Goal: Find contact information: Find contact information

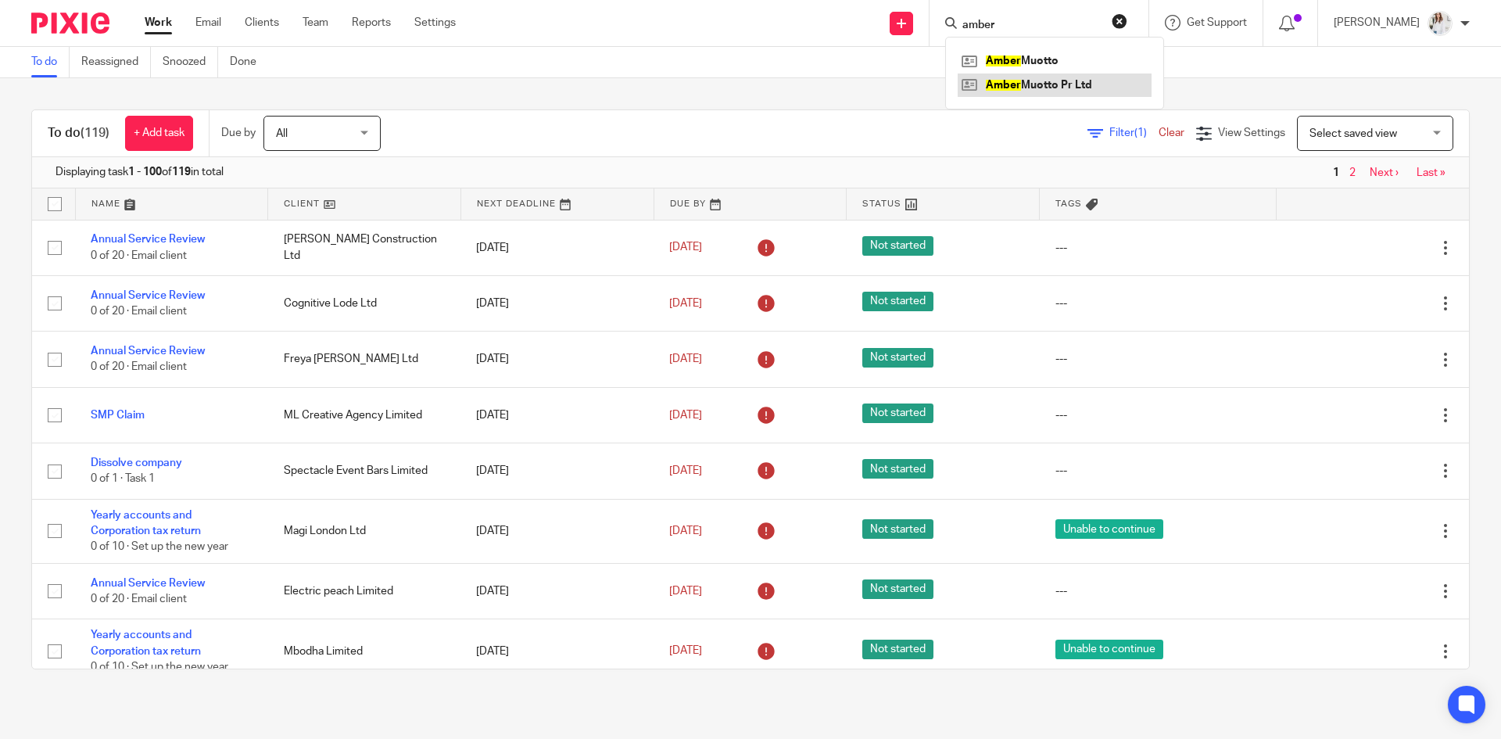
type input "amber"
drag, startPoint x: 1058, startPoint y: 88, endPoint x: 1025, endPoint y: 82, distance: 33.4
click at [1025, 82] on link at bounding box center [1055, 84] width 194 height 23
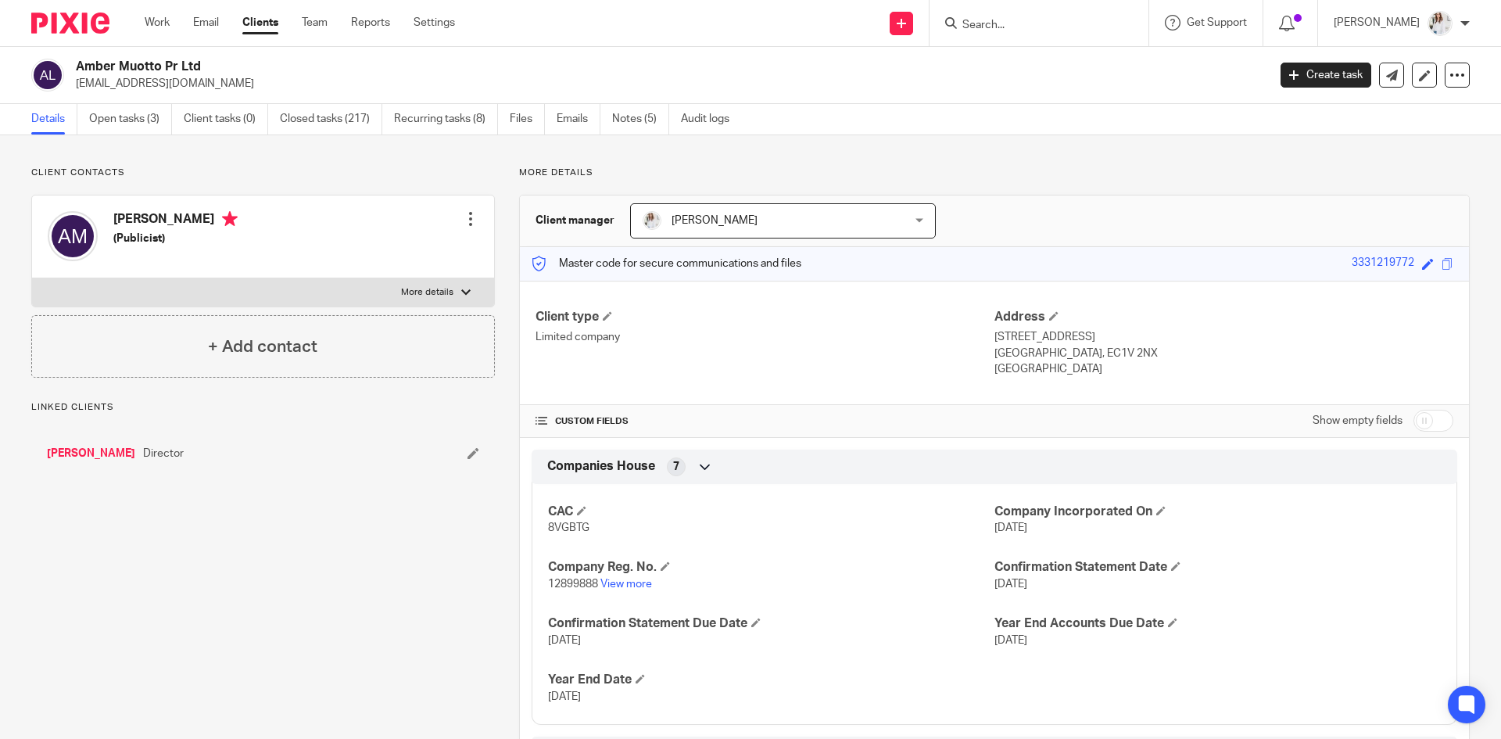
click at [118, 128] on link "Open tasks (3)" at bounding box center [130, 119] width 83 height 30
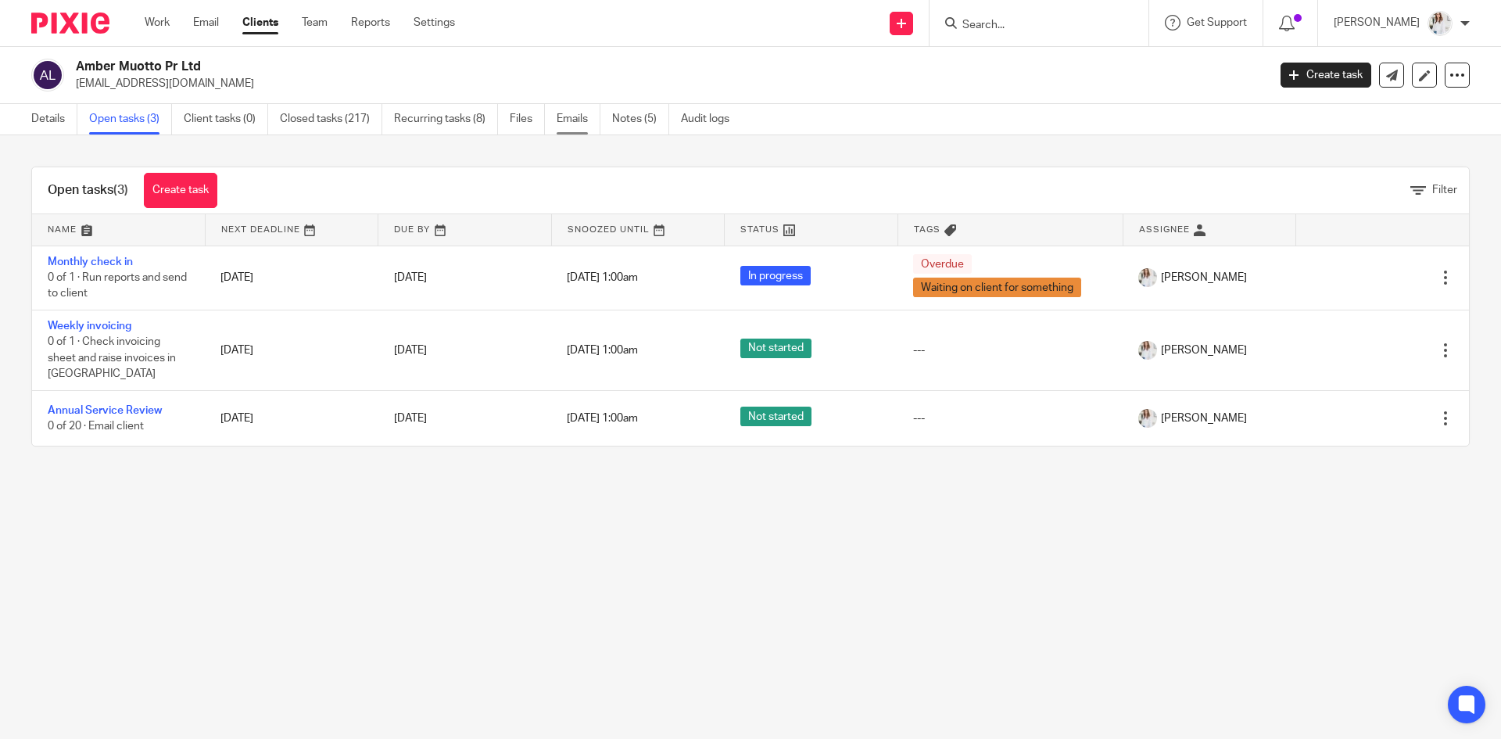
click at [565, 120] on link "Emails" at bounding box center [579, 119] width 44 height 30
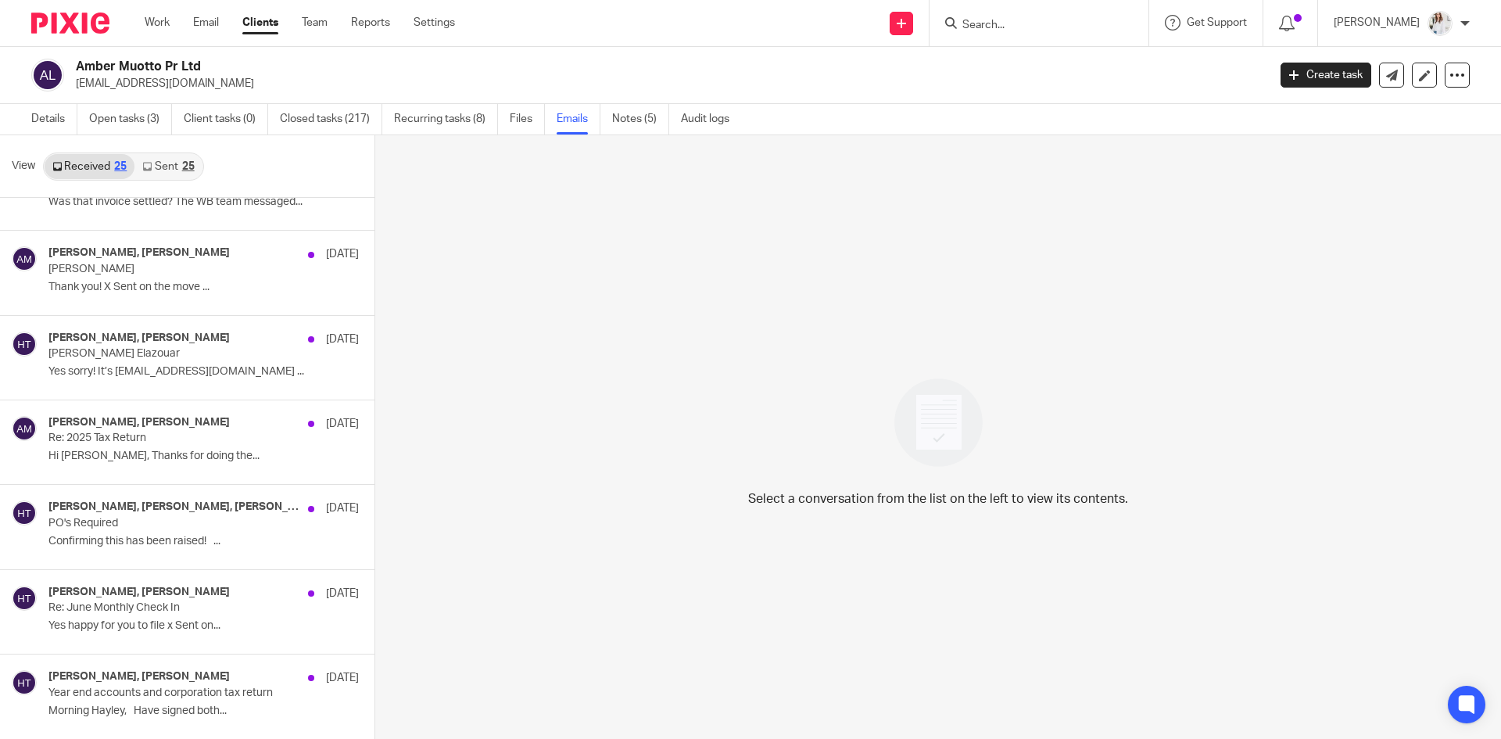
scroll to position [45, 0]
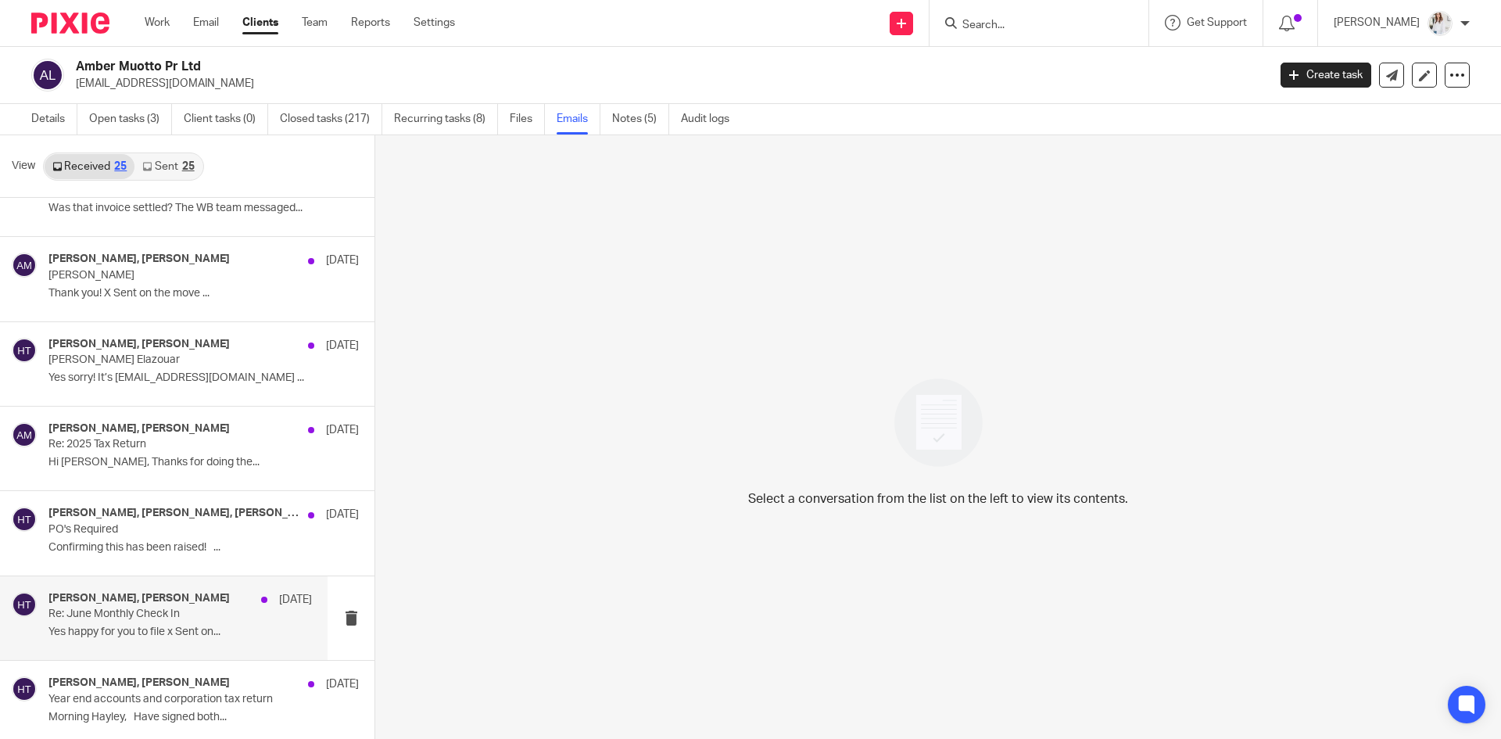
click at [129, 622] on div "Hayley Trask, Amber Muotto 24 Jul Re: June Monthly Check In Yes happy for you t…" at bounding box center [179, 618] width 263 height 52
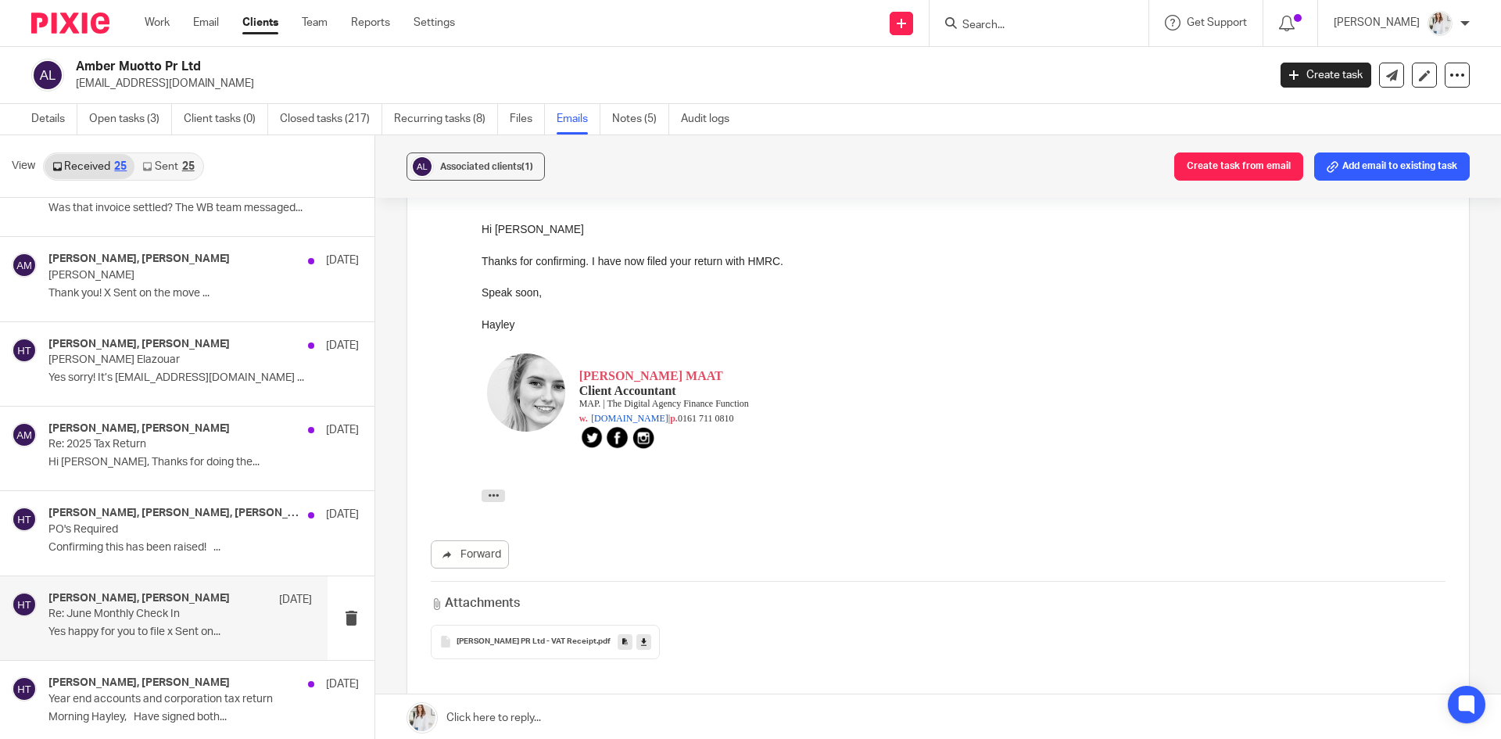
scroll to position [0, 0]
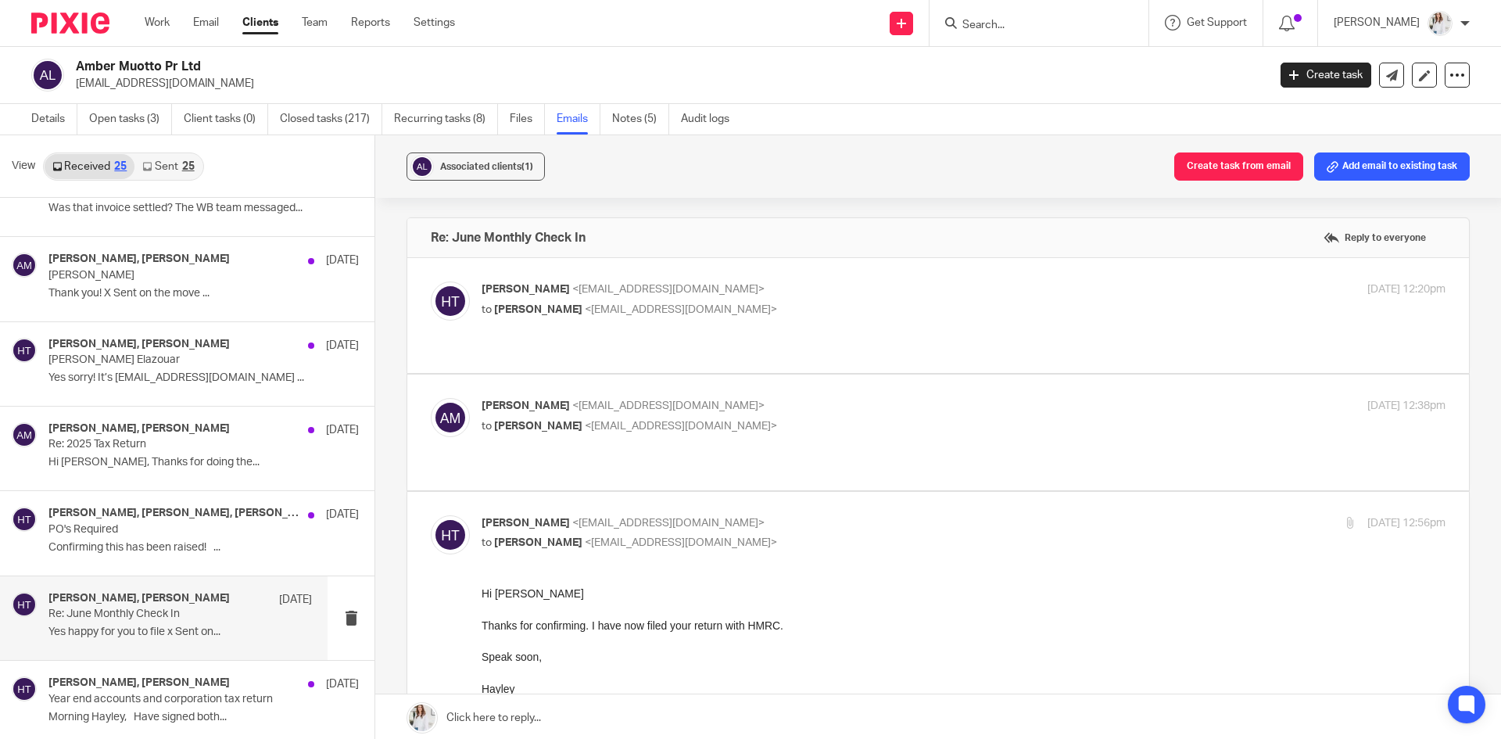
click at [1093, 327] on label at bounding box center [938, 315] width 1062 height 115
click at [431, 281] on input "checkbox" at bounding box center [430, 281] width 1 height 1
checkbox input "true"
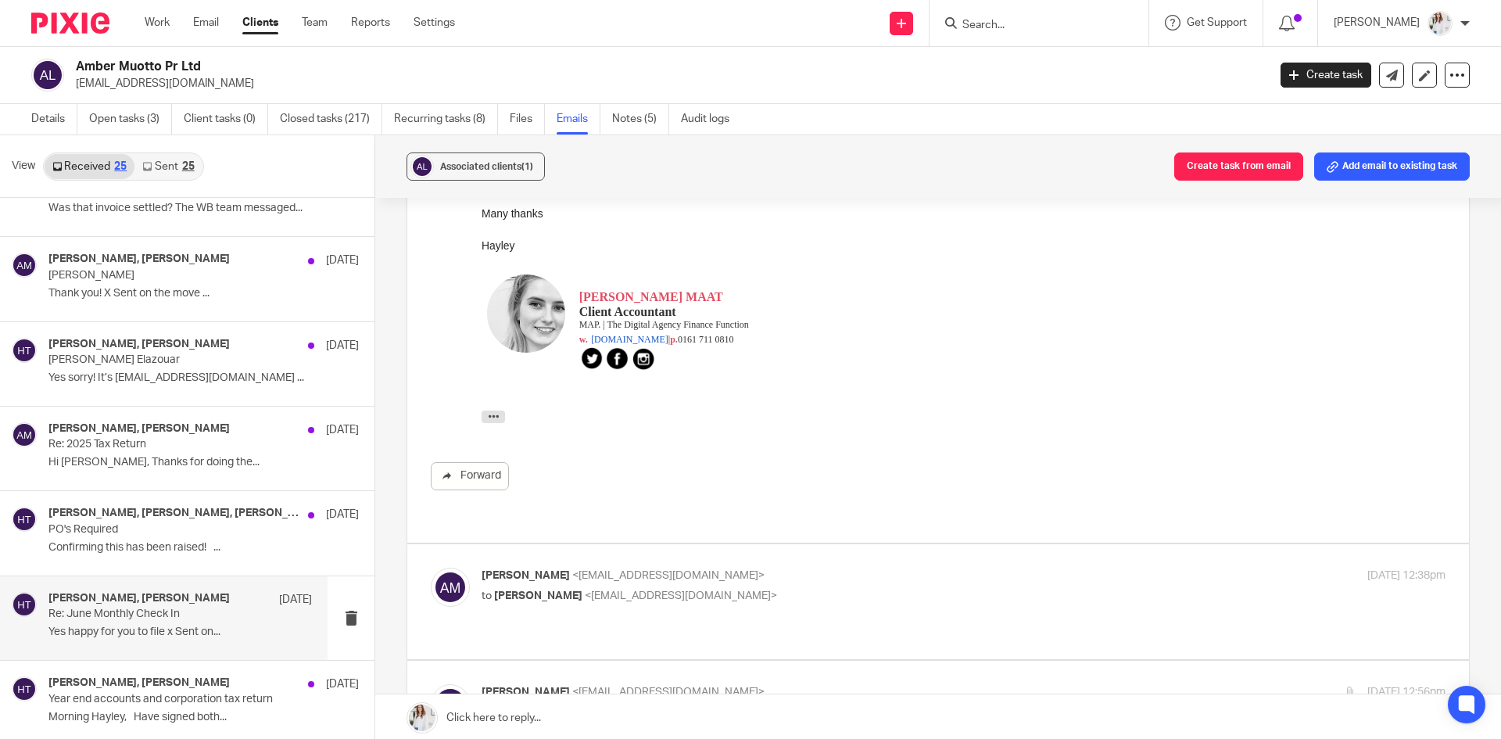
scroll to position [338, 0]
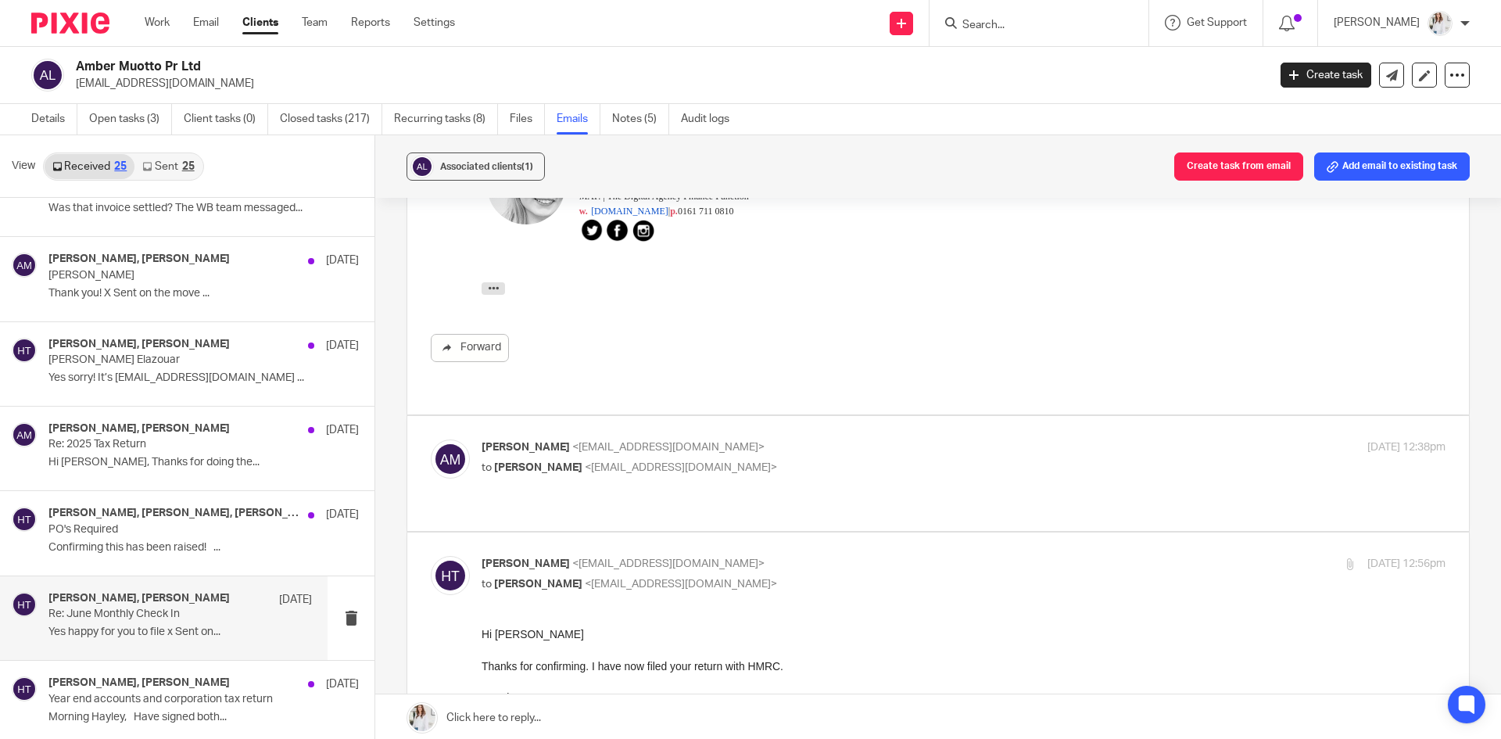
click at [1124, 439] on div "24 Jul 2025 12:38pm" at bounding box center [1284, 447] width 321 height 16
checkbox input "true"
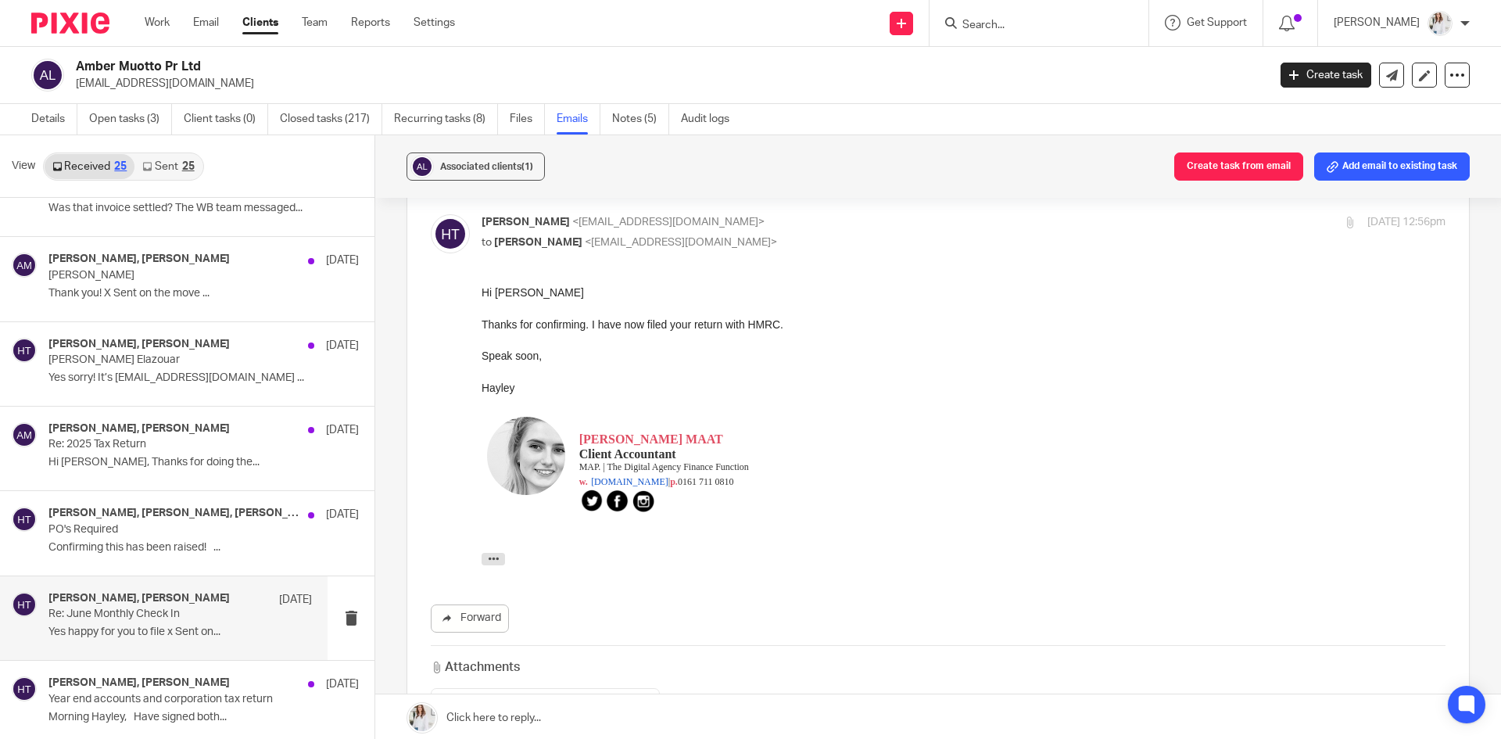
scroll to position [1770, 0]
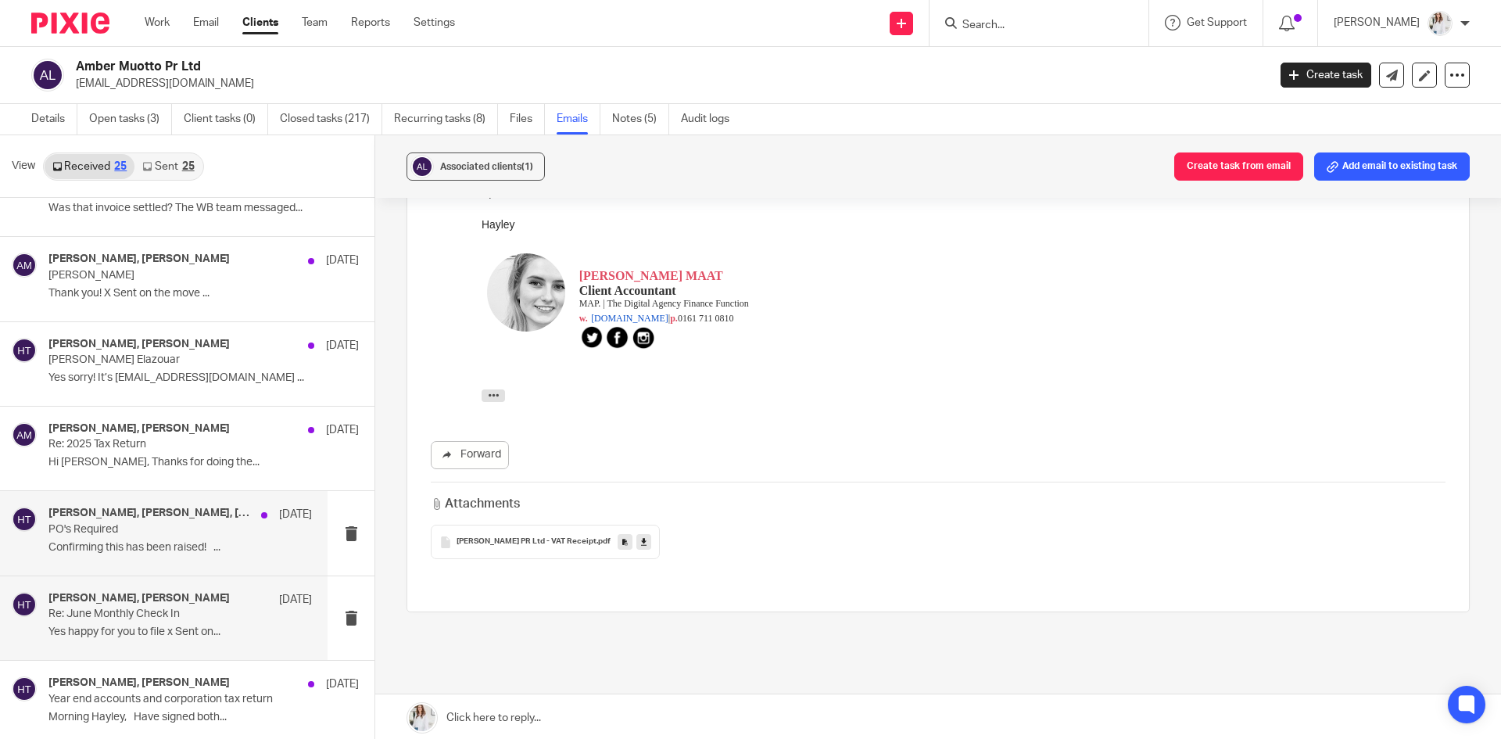
click at [51, 544] on p "Confirming this has been raised! ..." at bounding box center [179, 547] width 263 height 13
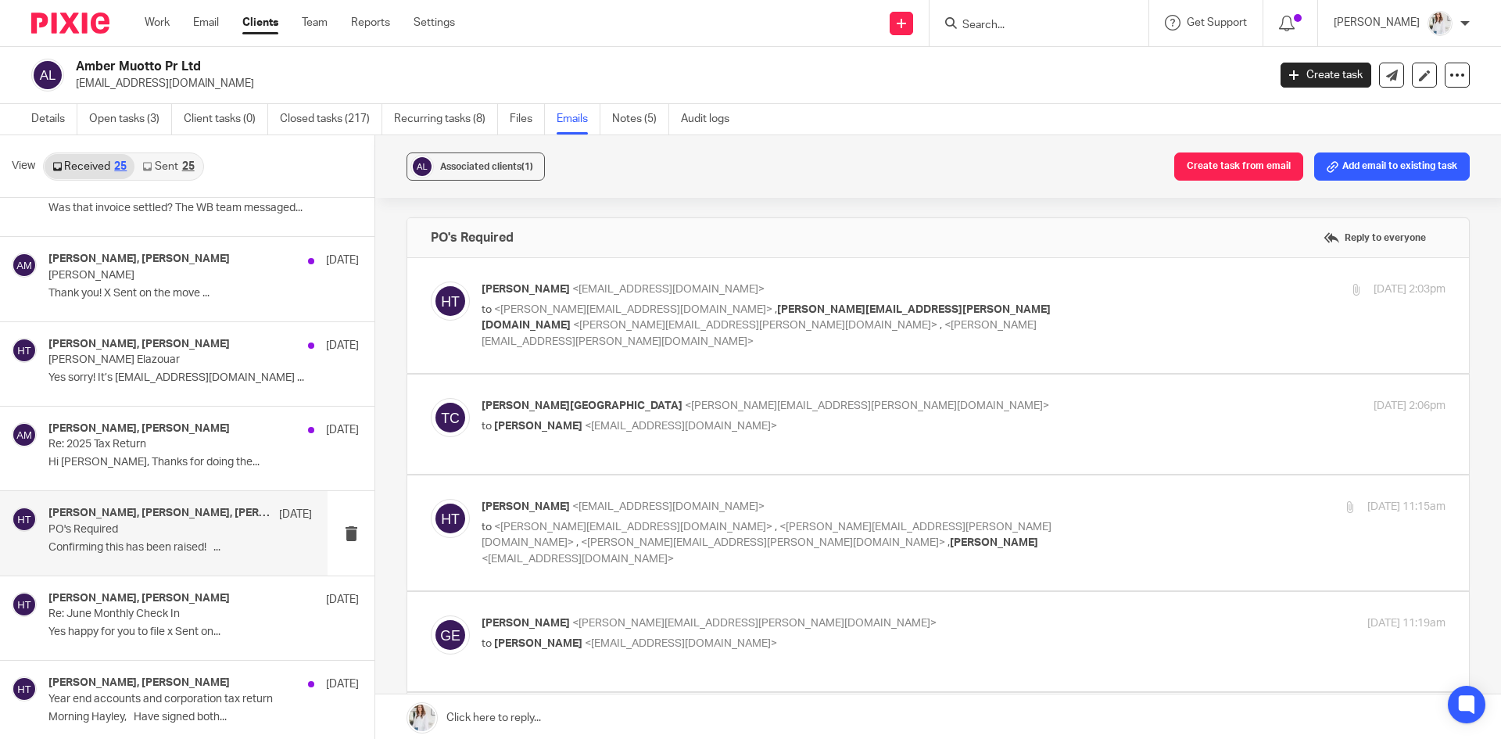
scroll to position [0, 0]
click at [1005, 345] on label at bounding box center [938, 315] width 1062 height 115
click at [431, 281] on input "checkbox" at bounding box center [430, 281] width 1 height 1
checkbox input "true"
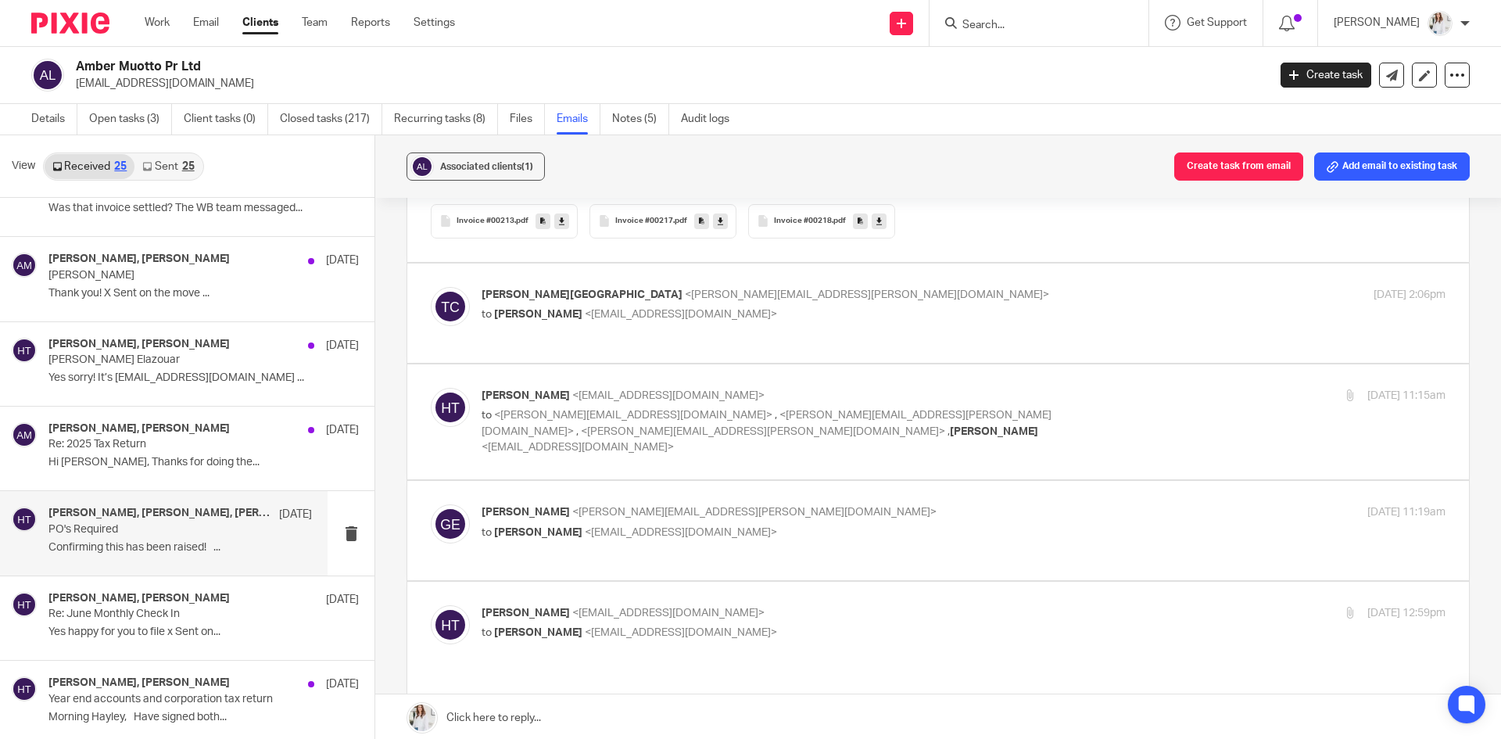
scroll to position [539, 0]
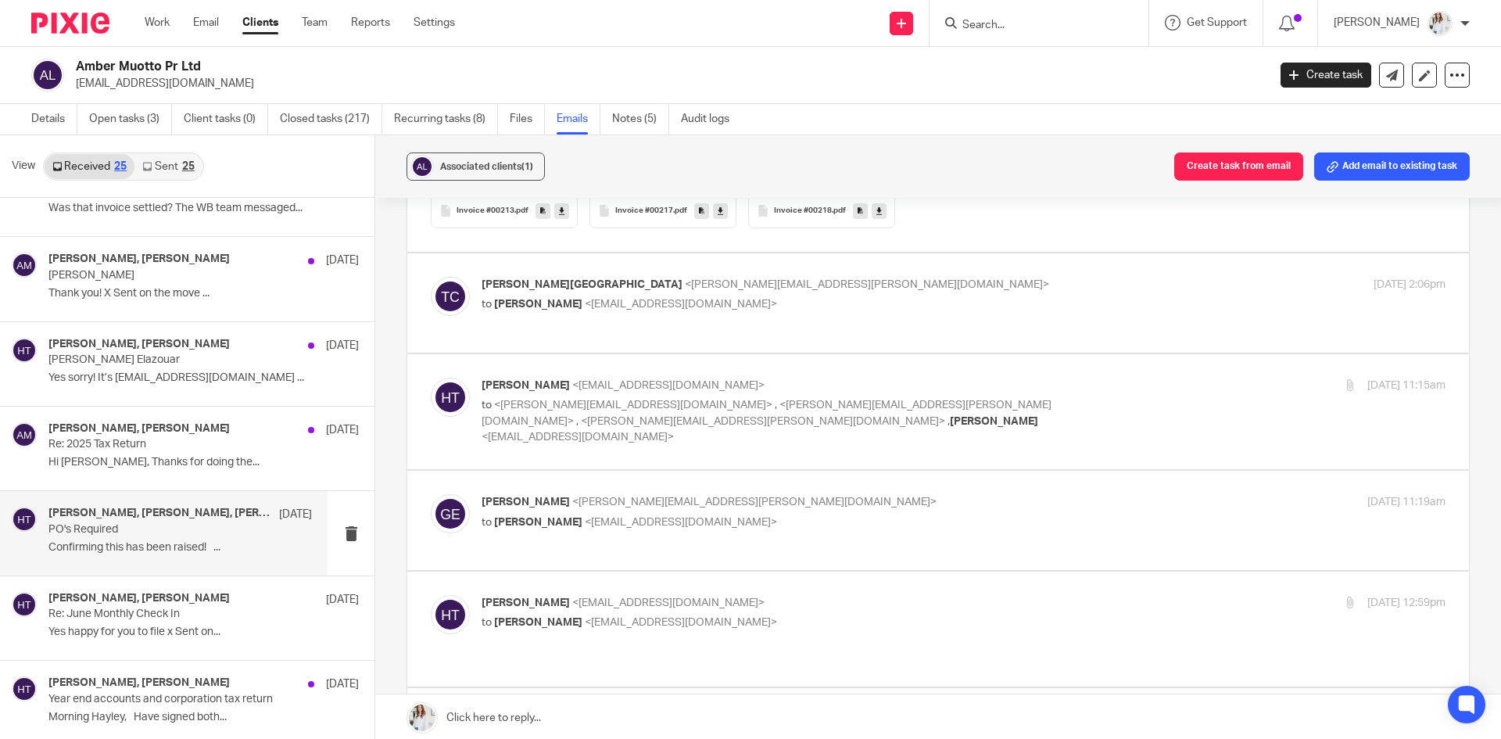
click at [1130, 296] on div "Thomas-Wood, Charlotte <charlotte.thomas-wood@wbd.com> to Hayley Trask <hayley@…" at bounding box center [964, 296] width 964 height 39
checkbox input "true"
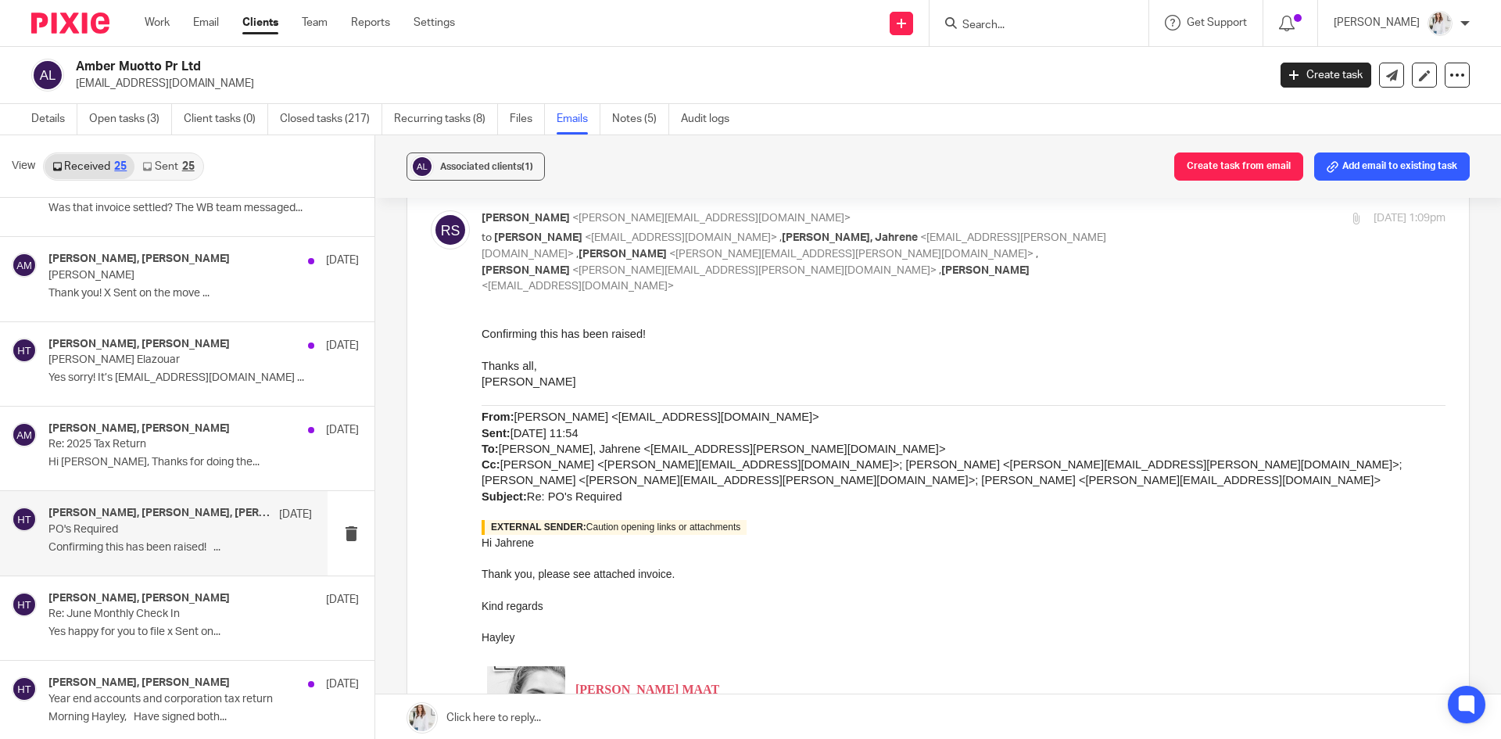
scroll to position [1008, 0]
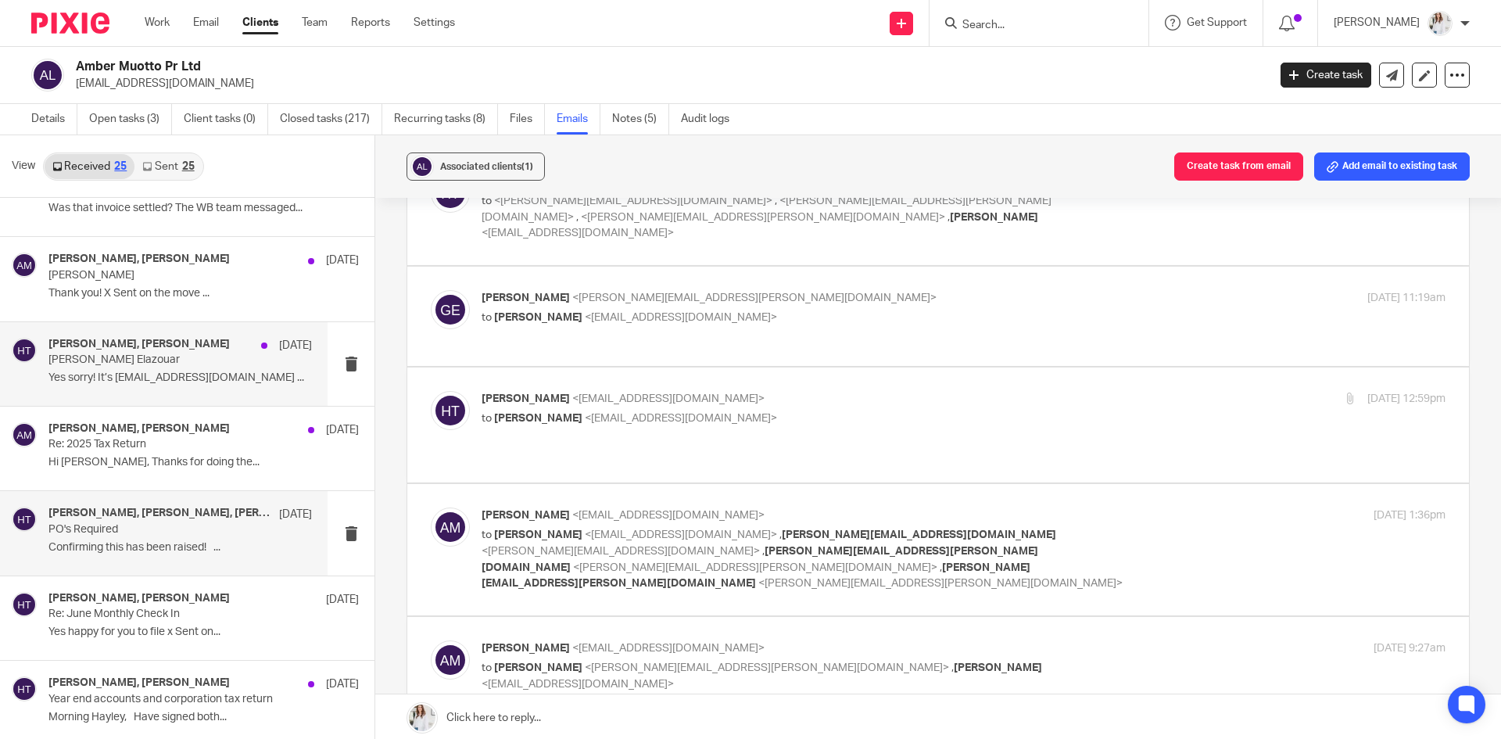
click at [197, 373] on p "Yes sorry! It’s redaelazouar@gmail.com ..." at bounding box center [179, 377] width 263 height 13
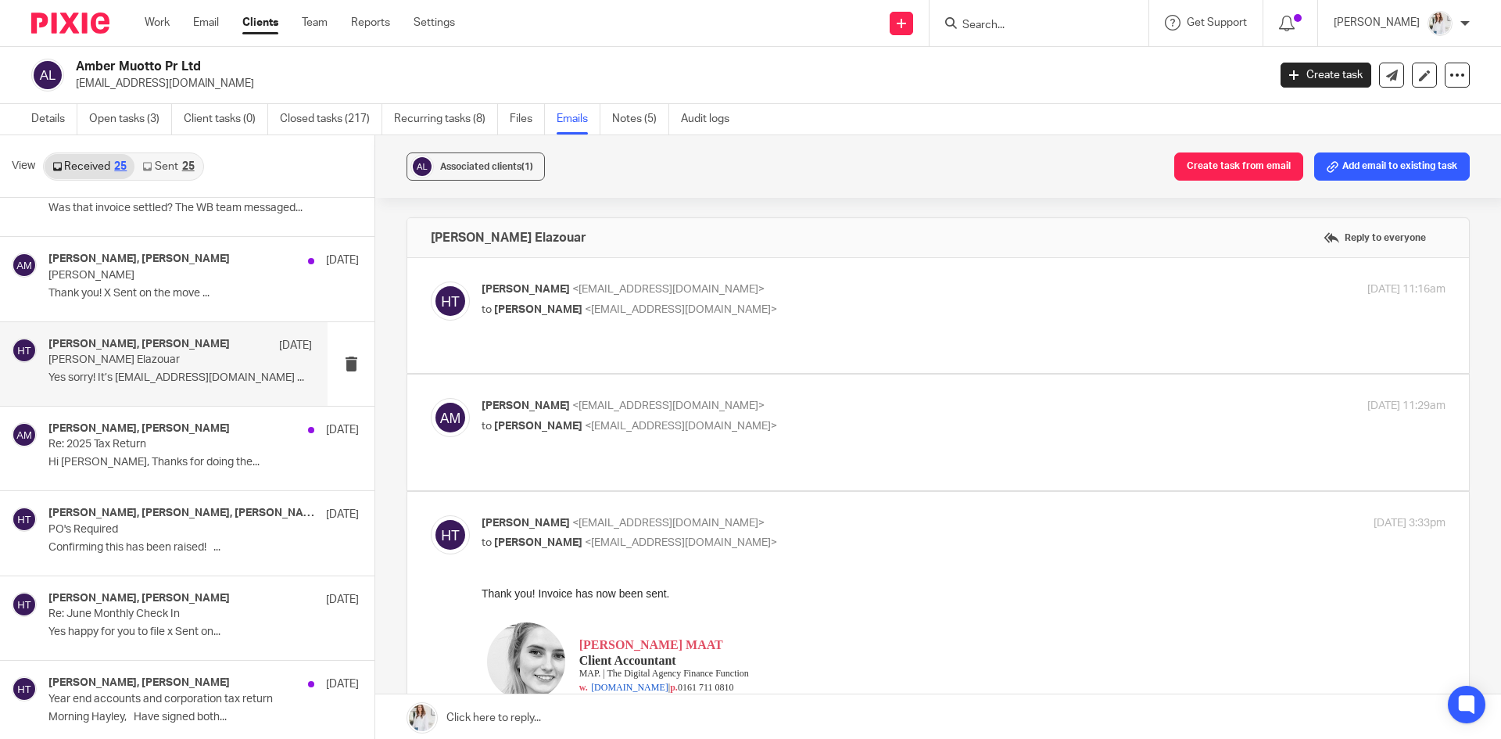
scroll to position [0, 0]
click at [819, 303] on p "to Amber Muotto <amber@ampr.uk>" at bounding box center [803, 310] width 643 height 16
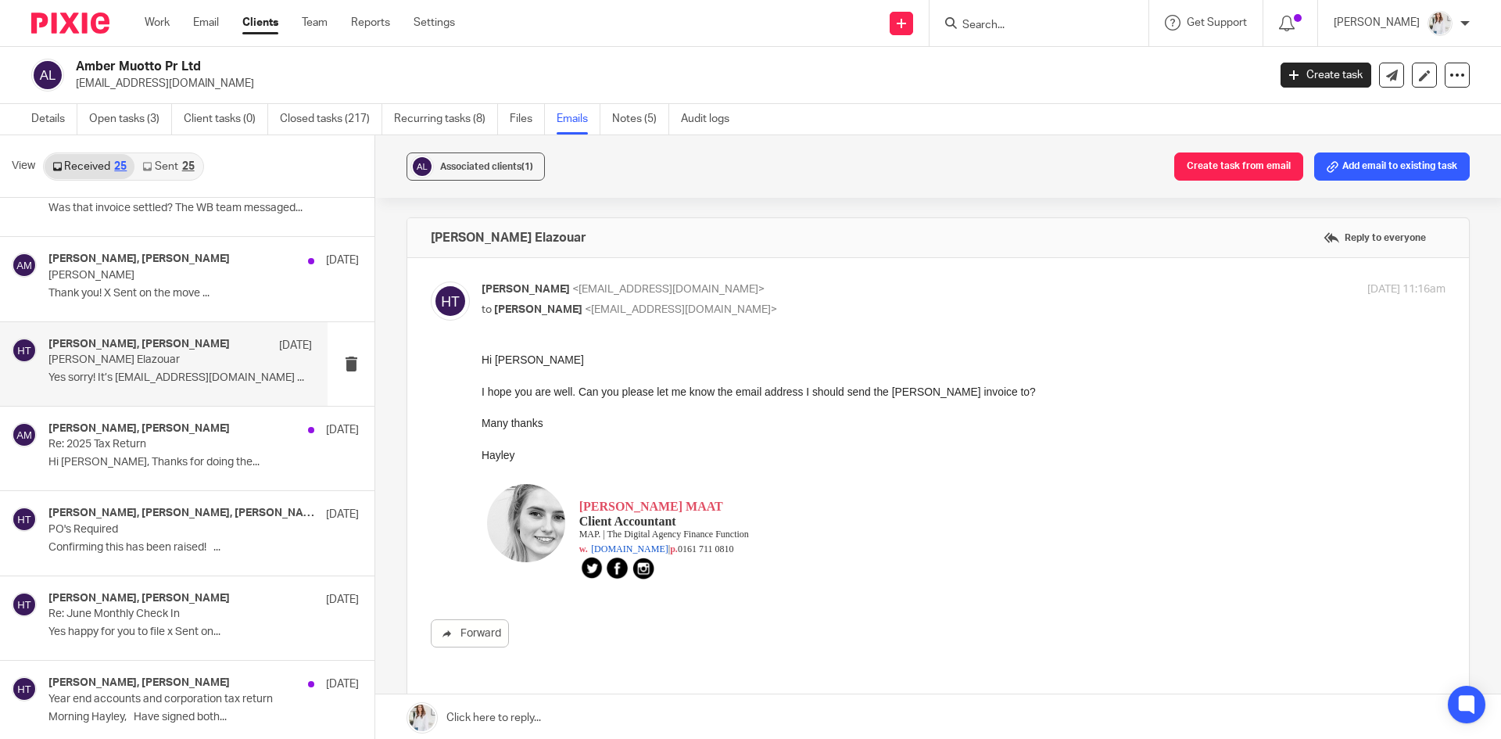
click at [819, 303] on p "to Amber Muotto <amber@ampr.uk>" at bounding box center [803, 310] width 643 height 16
checkbox input "false"
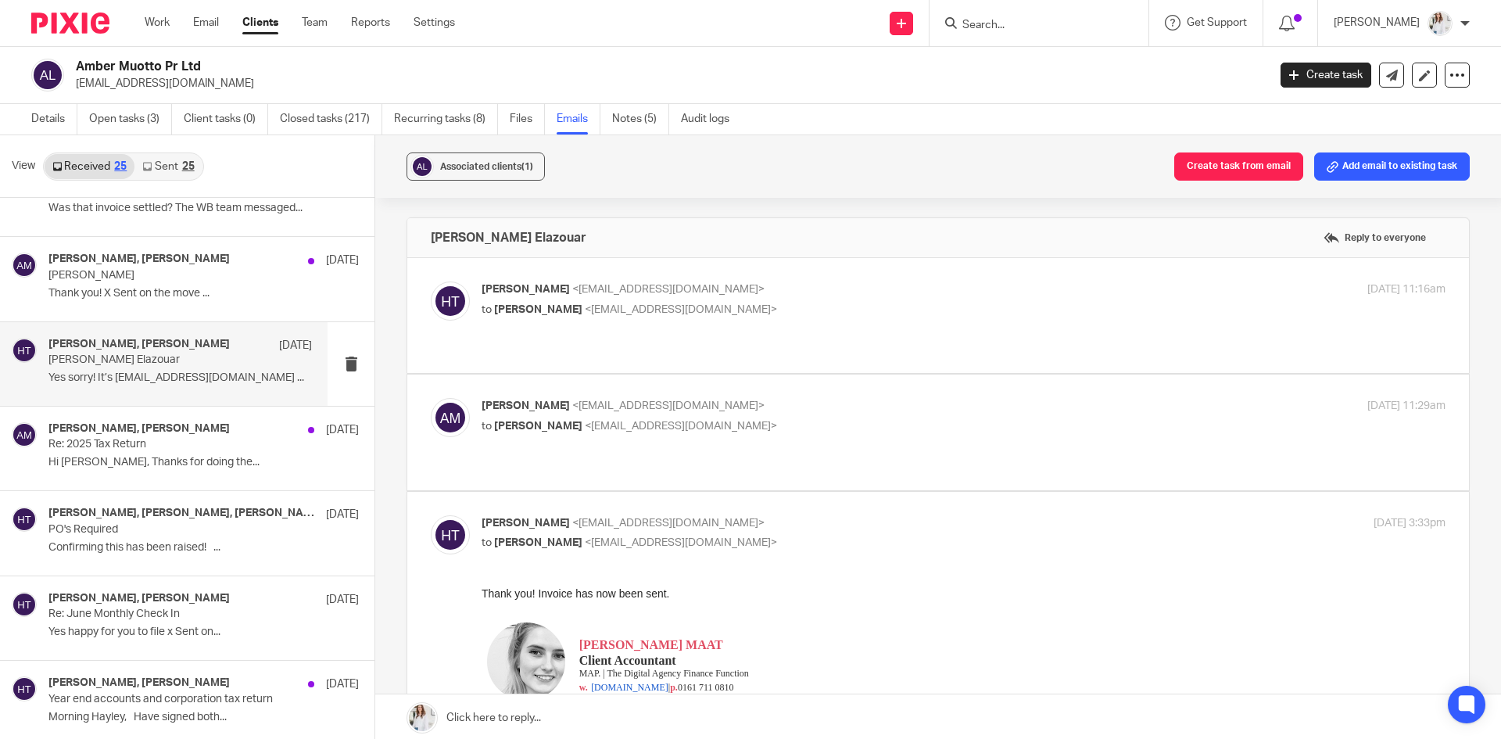
click at [778, 418] on div "Amber Muotto <amber@ampr.uk> to Hayley Trask <hayley@wearemap.co.uk> 4 Aug 2025…" at bounding box center [938, 432] width 1015 height 68
click at [790, 374] on label at bounding box center [938, 431] width 1062 height 115
click at [431, 397] on input "checkbox" at bounding box center [430, 397] width 1 height 1
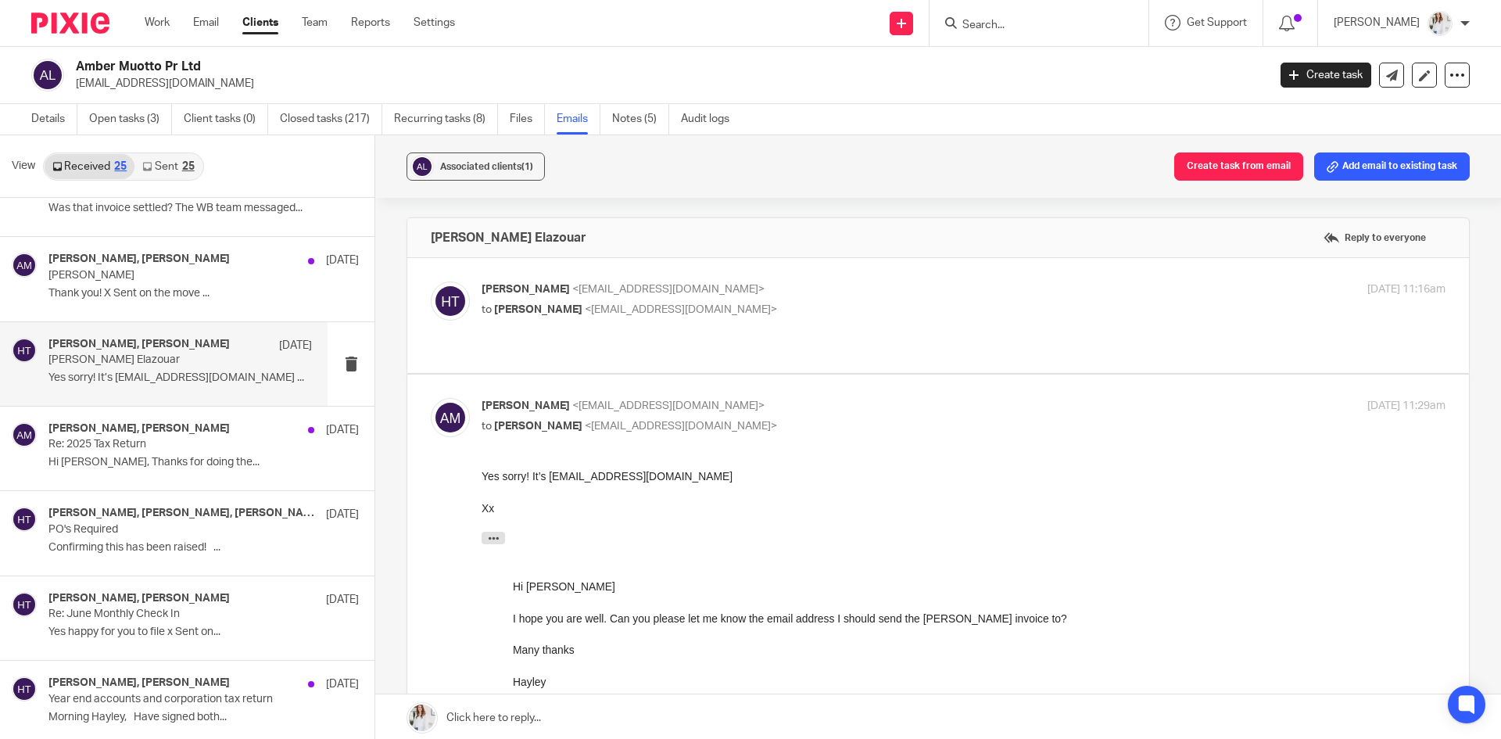
click at [790, 374] on label at bounding box center [938, 663] width 1062 height 579
click at [431, 397] on input "checkbox" at bounding box center [430, 397] width 1 height 1
checkbox input "false"
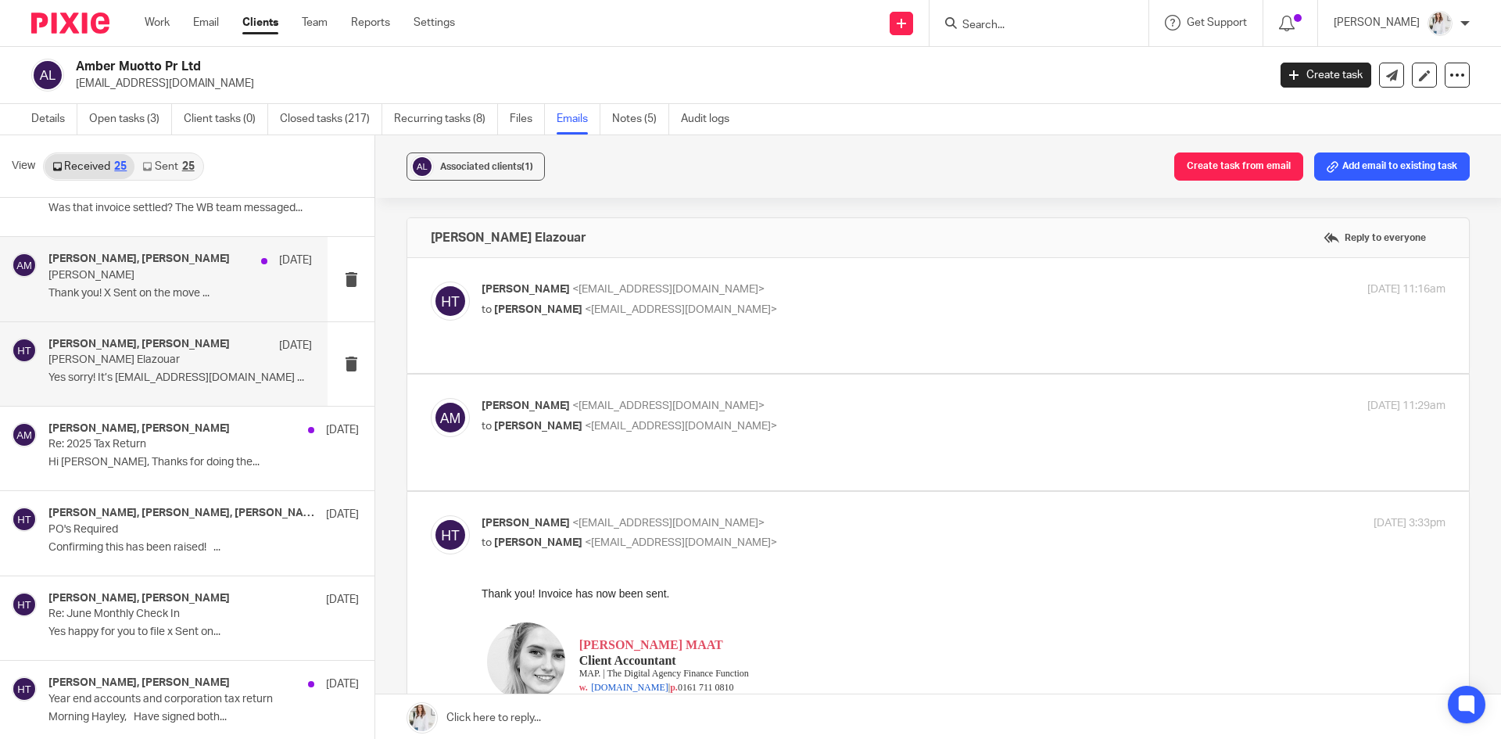
click at [127, 263] on h4 "Amber Muotto, Hayley Trask" at bounding box center [138, 259] width 181 height 13
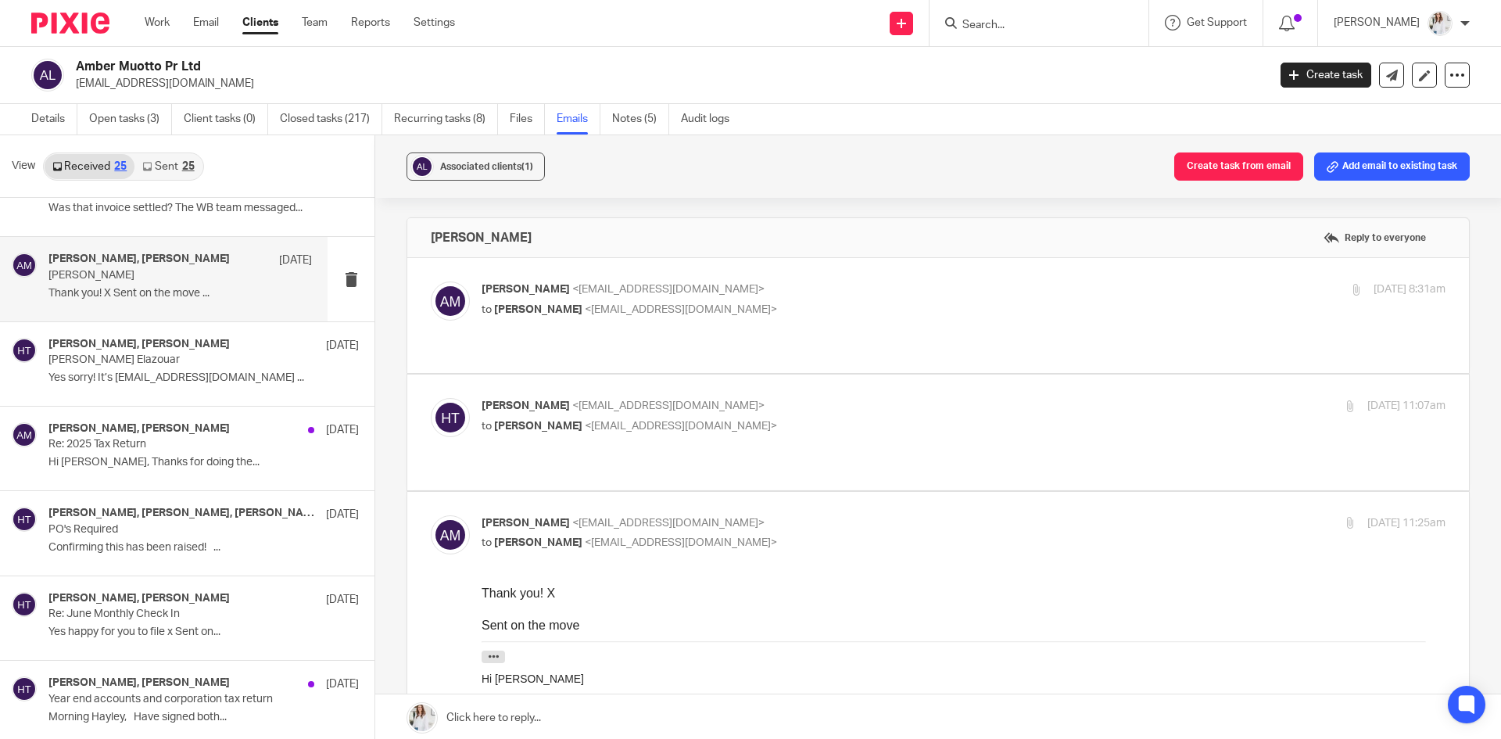
click at [821, 310] on p "to Hayley Trask <hayley@wearemap.co.uk>" at bounding box center [803, 310] width 643 height 16
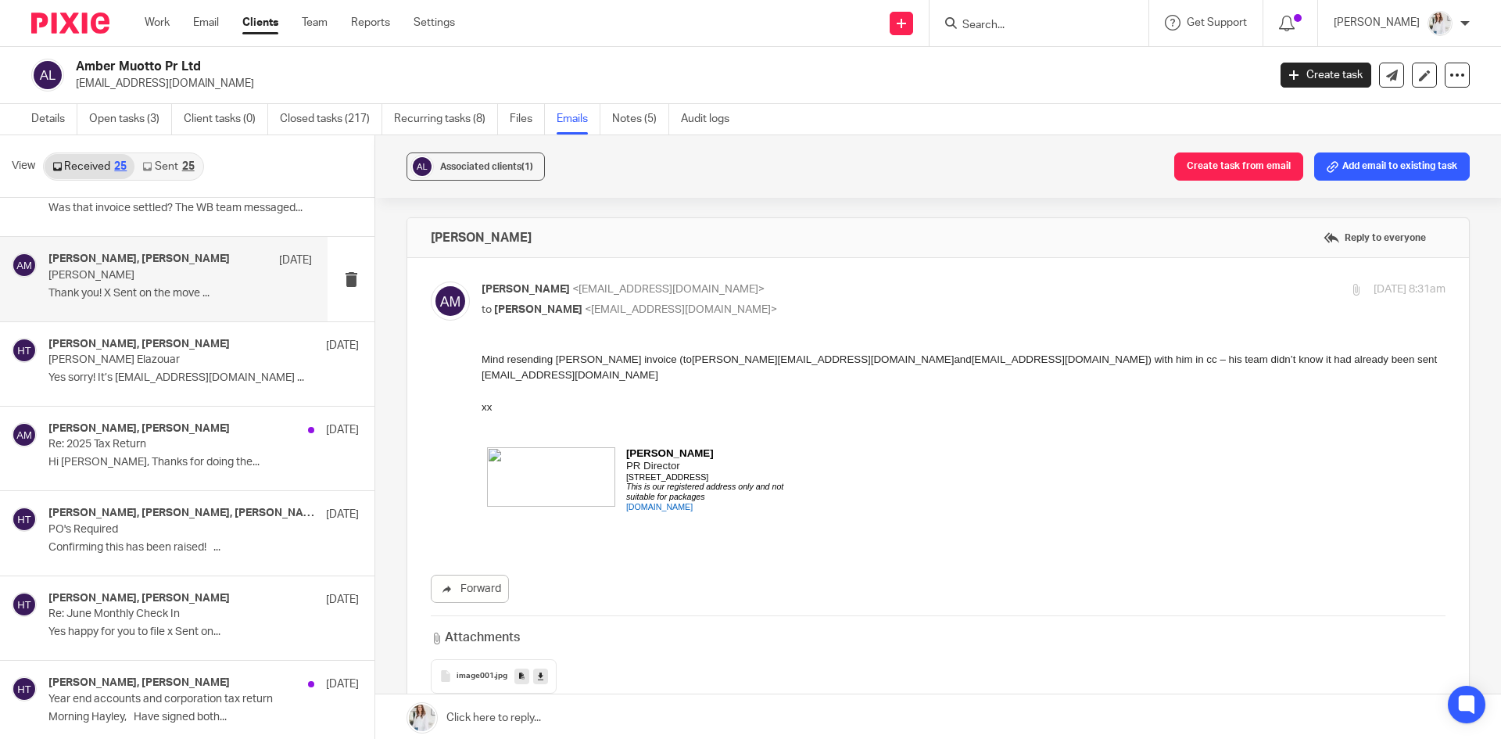
click at [822, 310] on p "to Hayley Trask <hayley@wearemap.co.uk>" at bounding box center [803, 310] width 643 height 16
checkbox input "false"
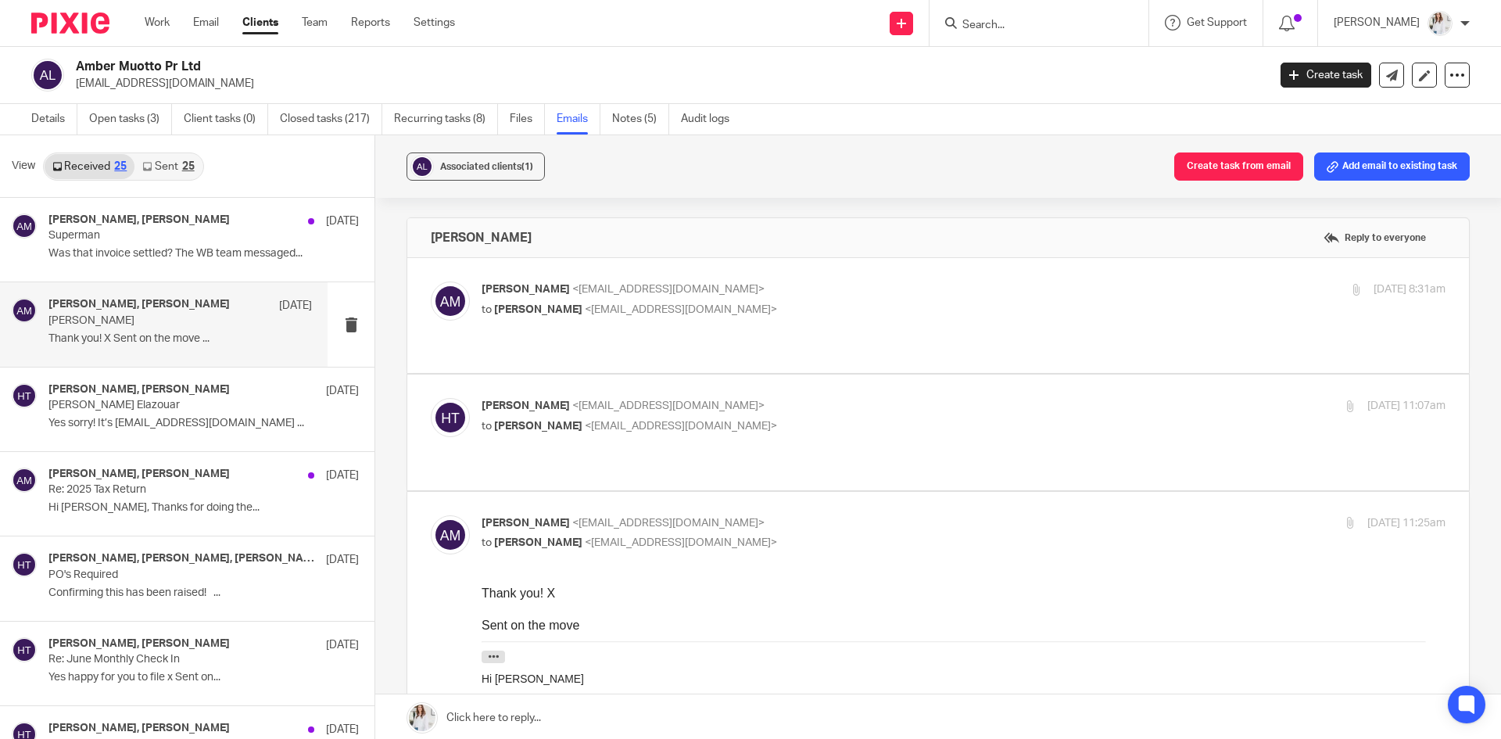
click at [783, 418] on p "to Amber Muotto <amber@ampr.uk>" at bounding box center [803, 426] width 643 height 16
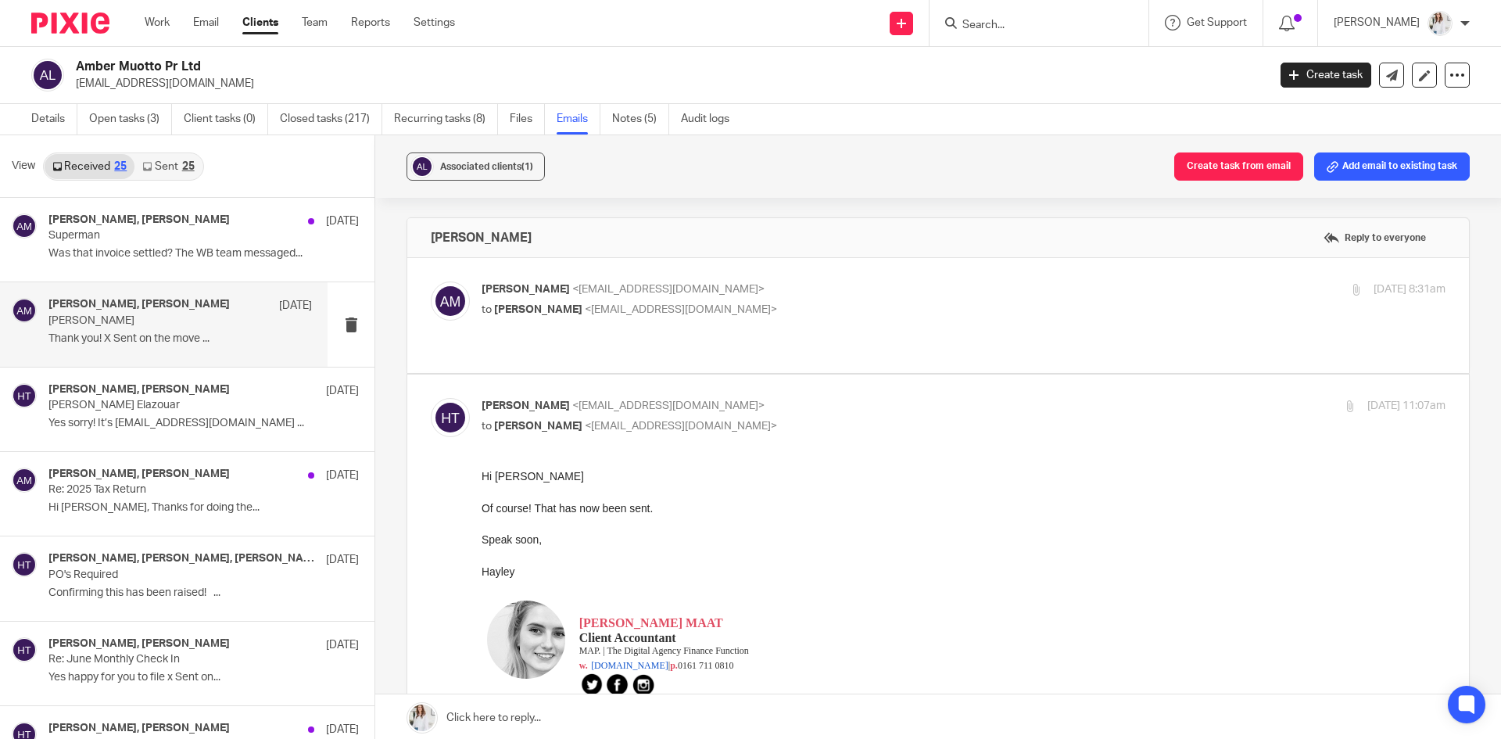
click at [783, 418] on p "to Amber Muotto <amber@ampr.uk>" at bounding box center [803, 426] width 643 height 16
checkbox input "false"
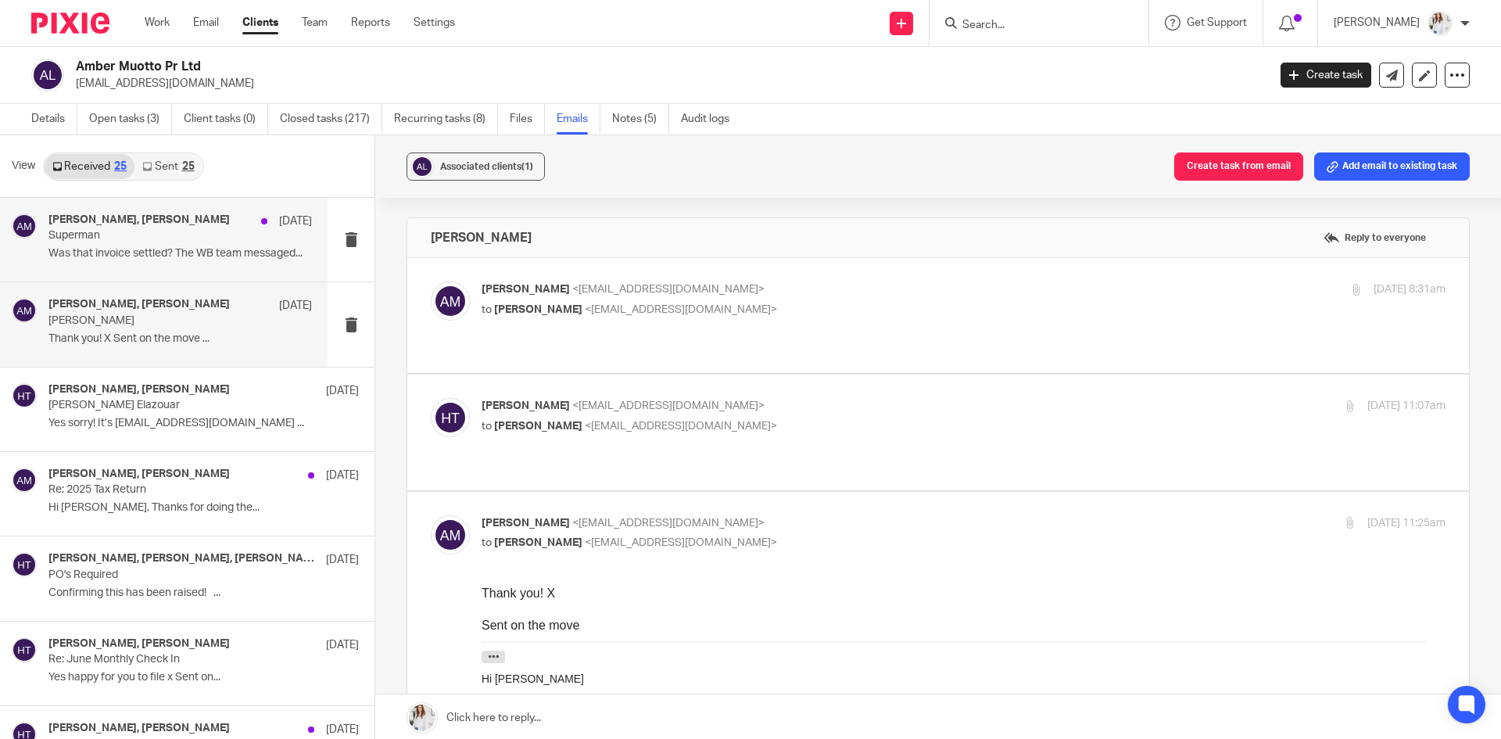
click at [184, 235] on p "Superman" at bounding box center [153, 235] width 211 height 13
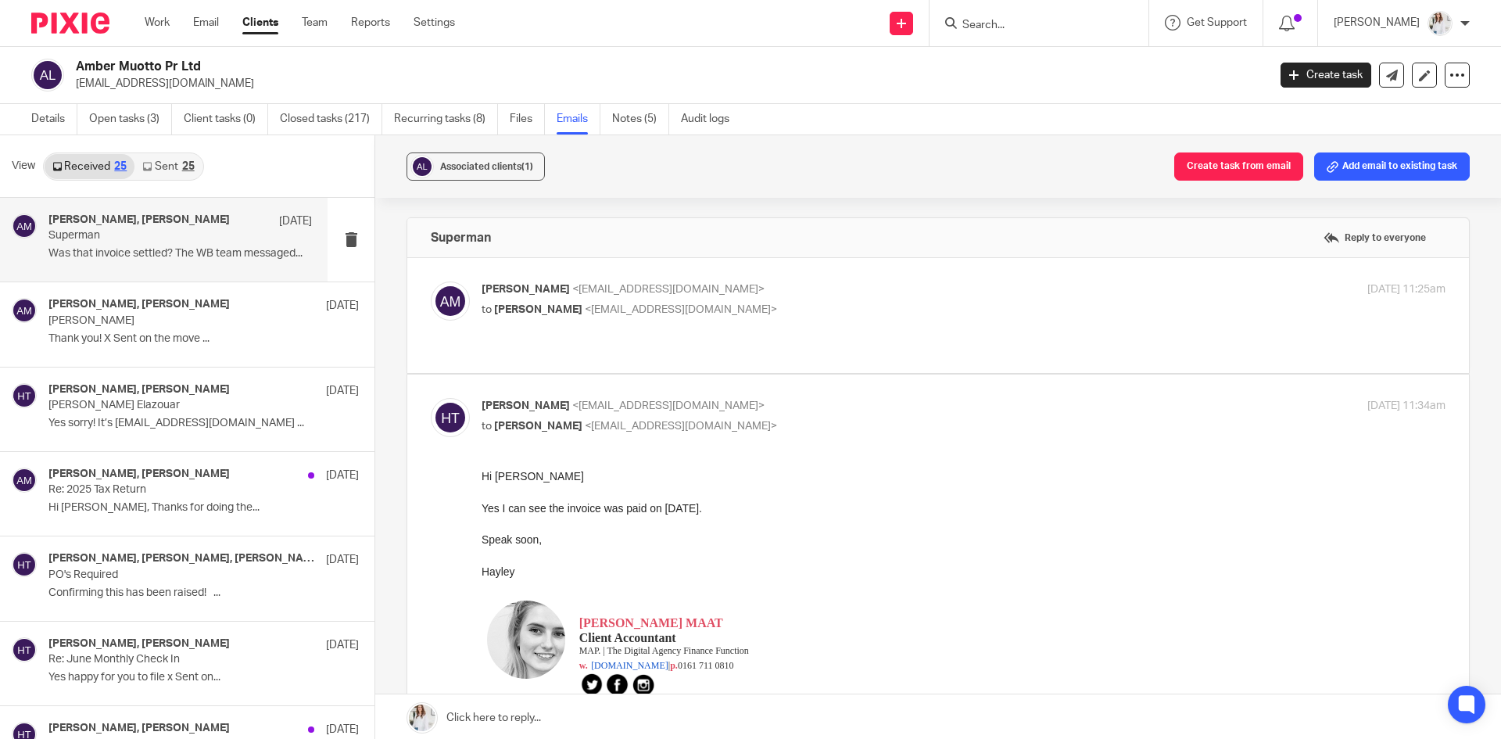
click at [958, 312] on p "to Hayley Trask <hayley@wearemap.co.uk>" at bounding box center [803, 310] width 643 height 16
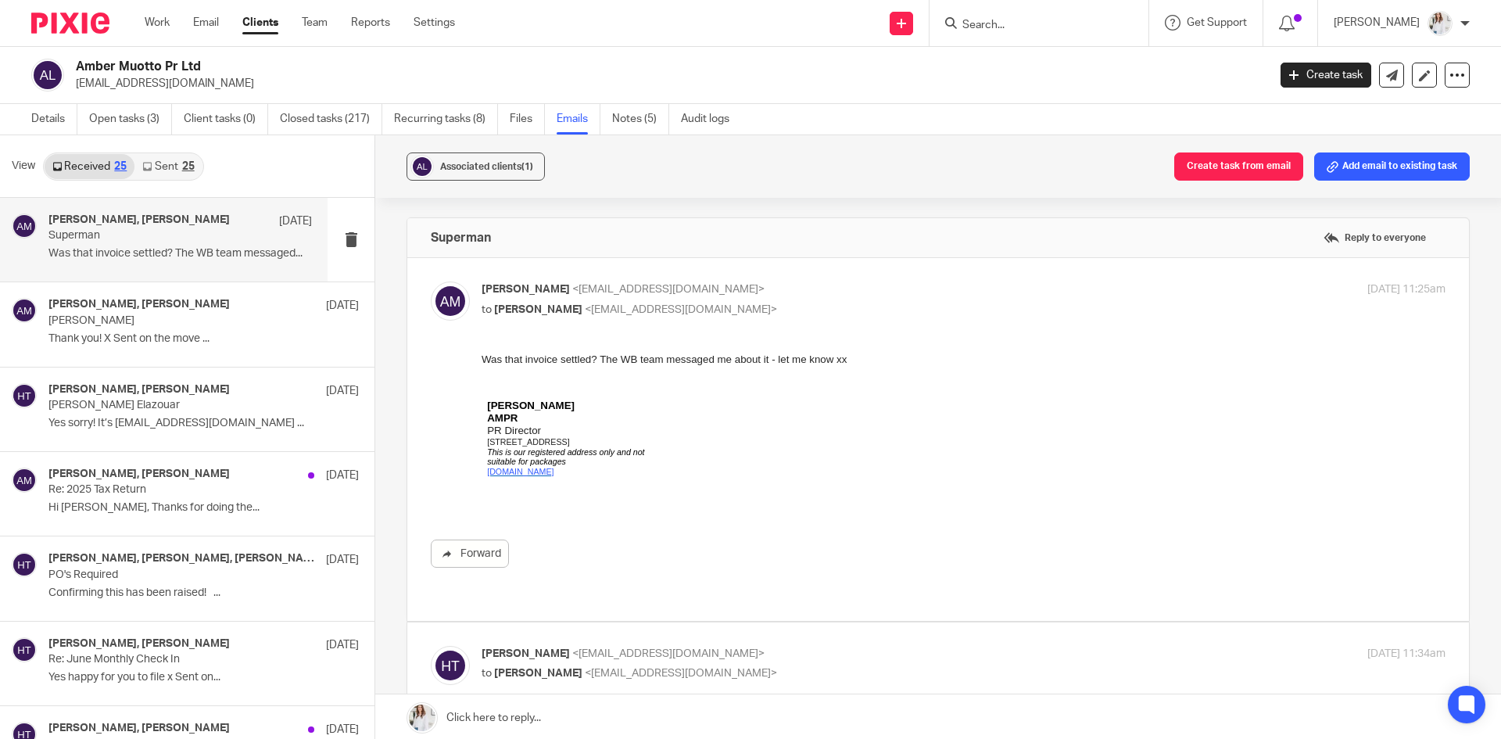
click at [958, 308] on p "to Hayley Trask <hayley@wearemap.co.uk>" at bounding box center [803, 310] width 643 height 16
checkbox input "false"
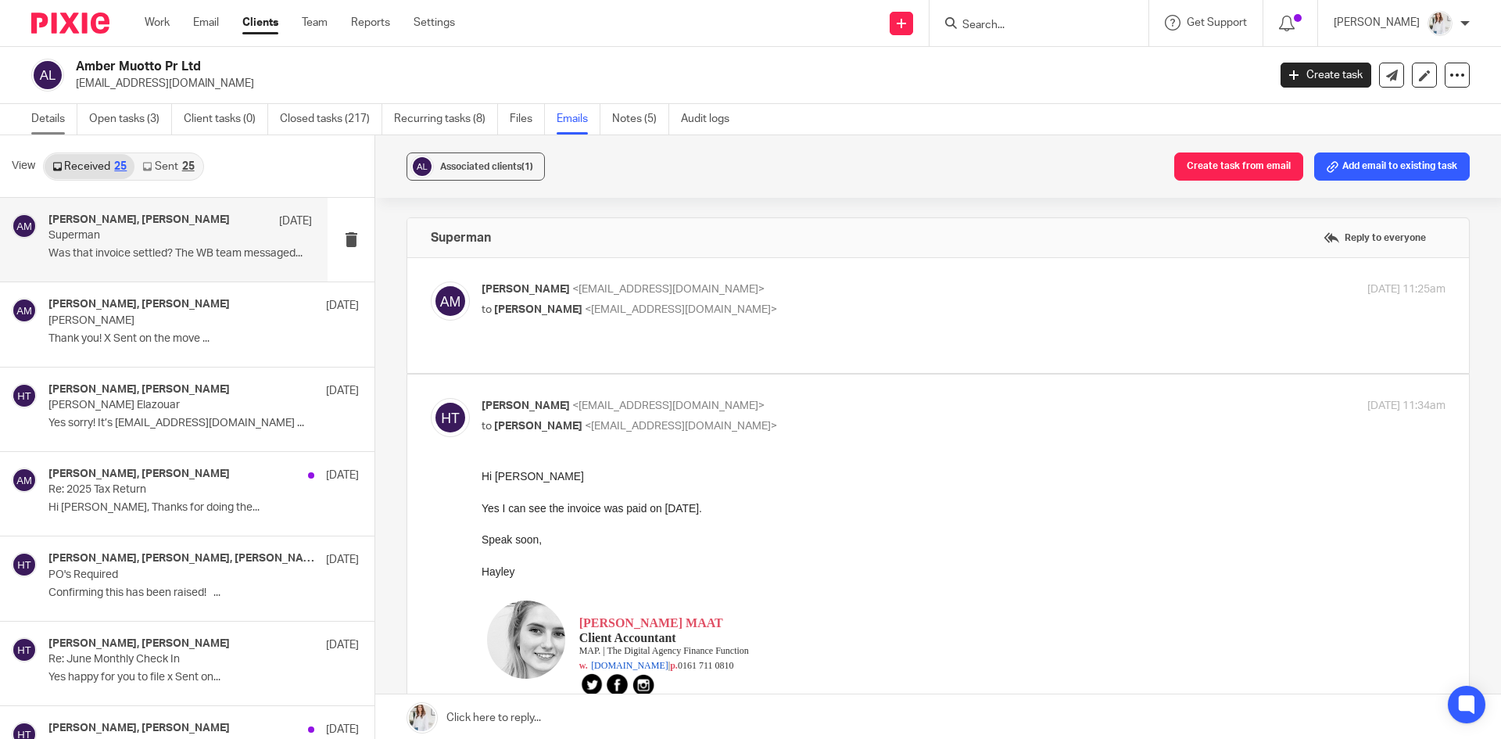
click at [57, 119] on link "Details" at bounding box center [54, 119] width 46 height 30
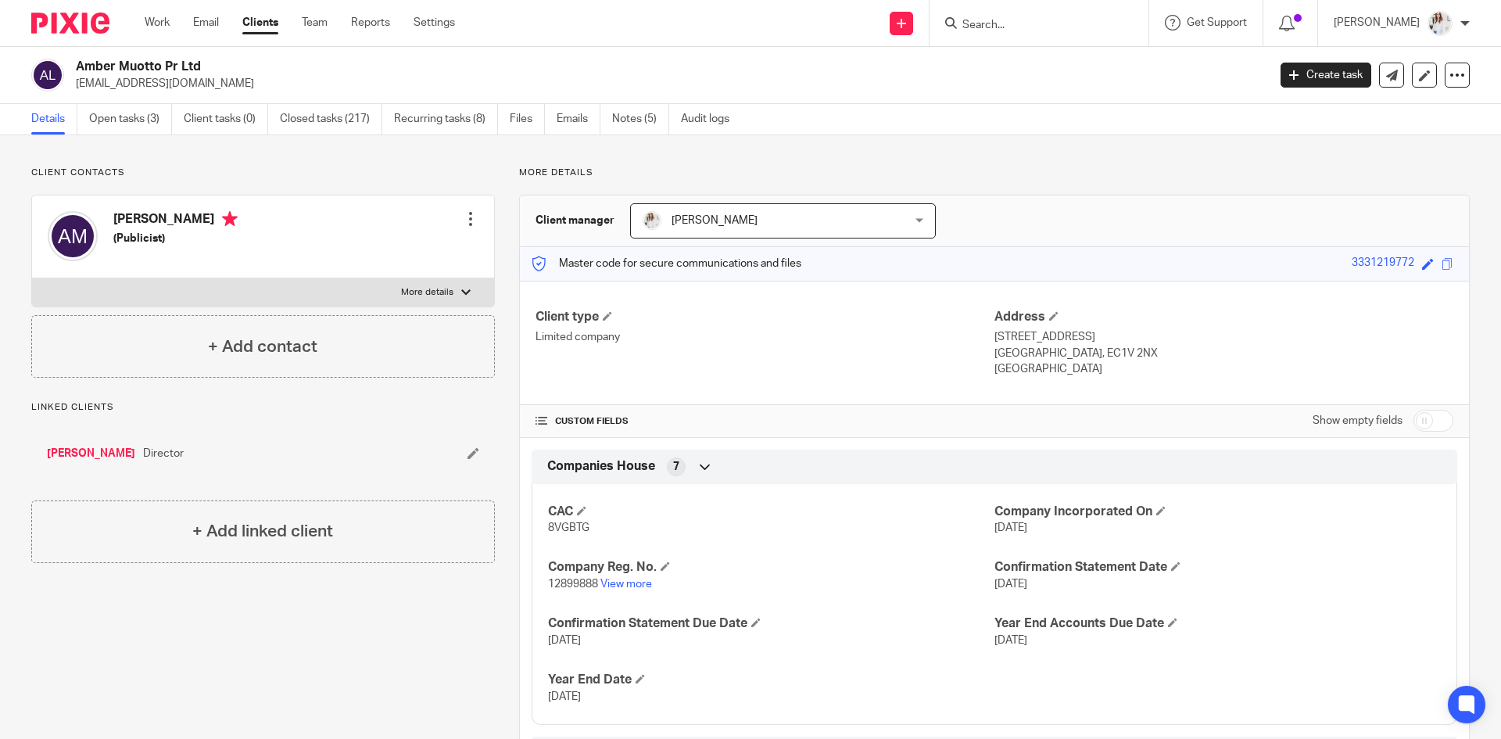
drag, startPoint x: 170, startPoint y: 88, endPoint x: 75, endPoint y: 84, distance: 95.4
click at [75, 84] on div "Amber Muotto Pr Ltd amber@ampr.uk" at bounding box center [644, 75] width 1226 height 33
copy p "[EMAIL_ADDRESS][DOMAIN_NAME]"
click at [579, 117] on link "Emails" at bounding box center [579, 119] width 44 height 30
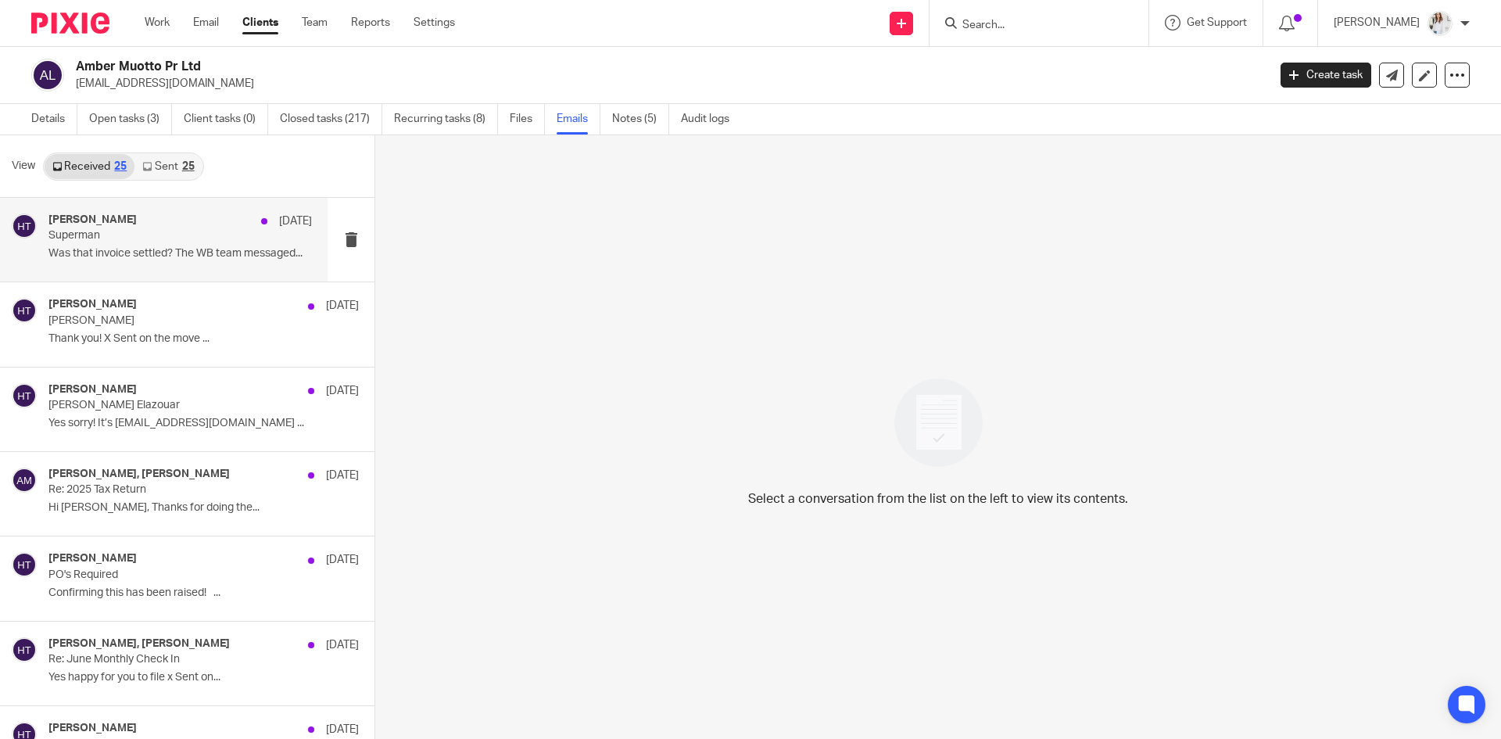
click at [121, 235] on p "Superman" at bounding box center [153, 235] width 211 height 13
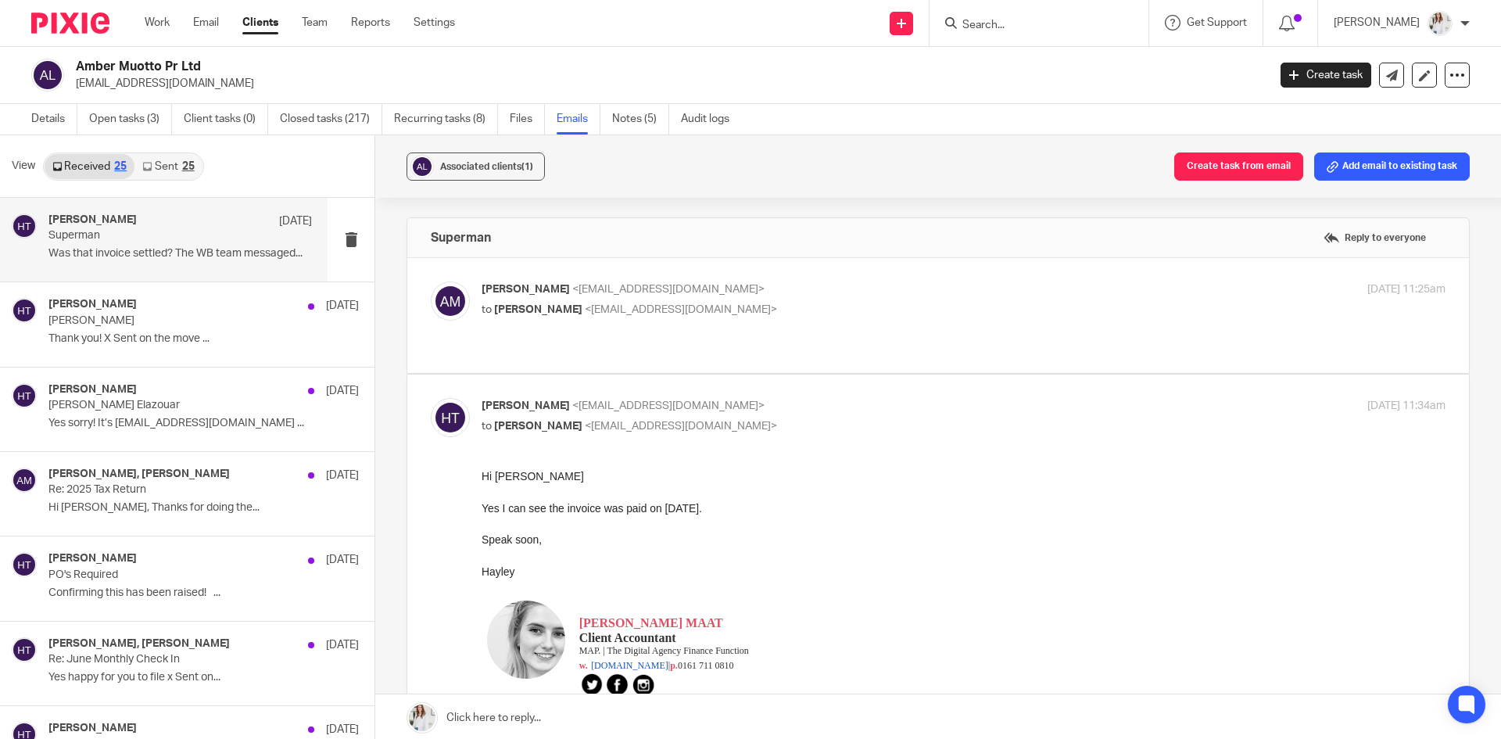
click at [994, 25] on input "Search" at bounding box center [1031, 26] width 141 height 14
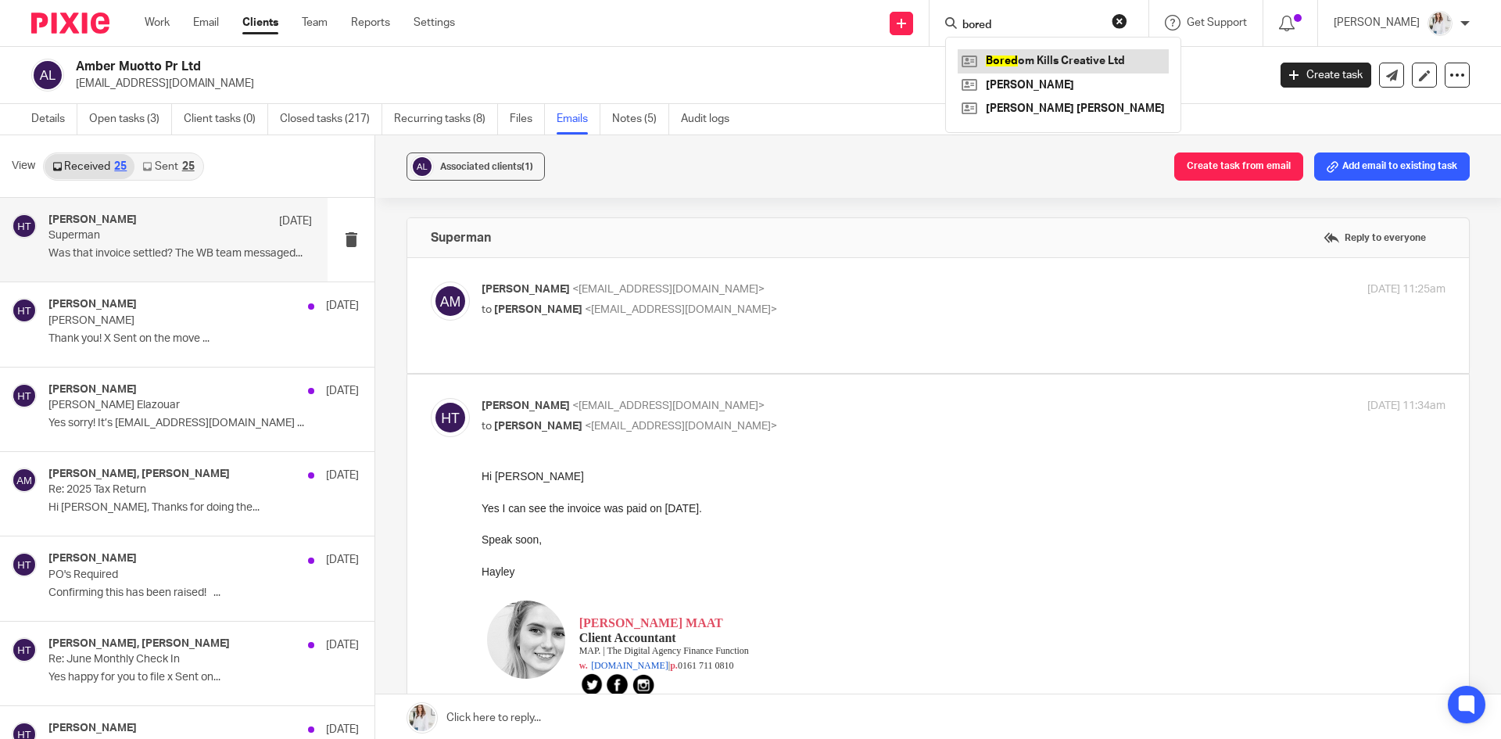
type input "bored"
click at [1019, 61] on link at bounding box center [1063, 60] width 211 height 23
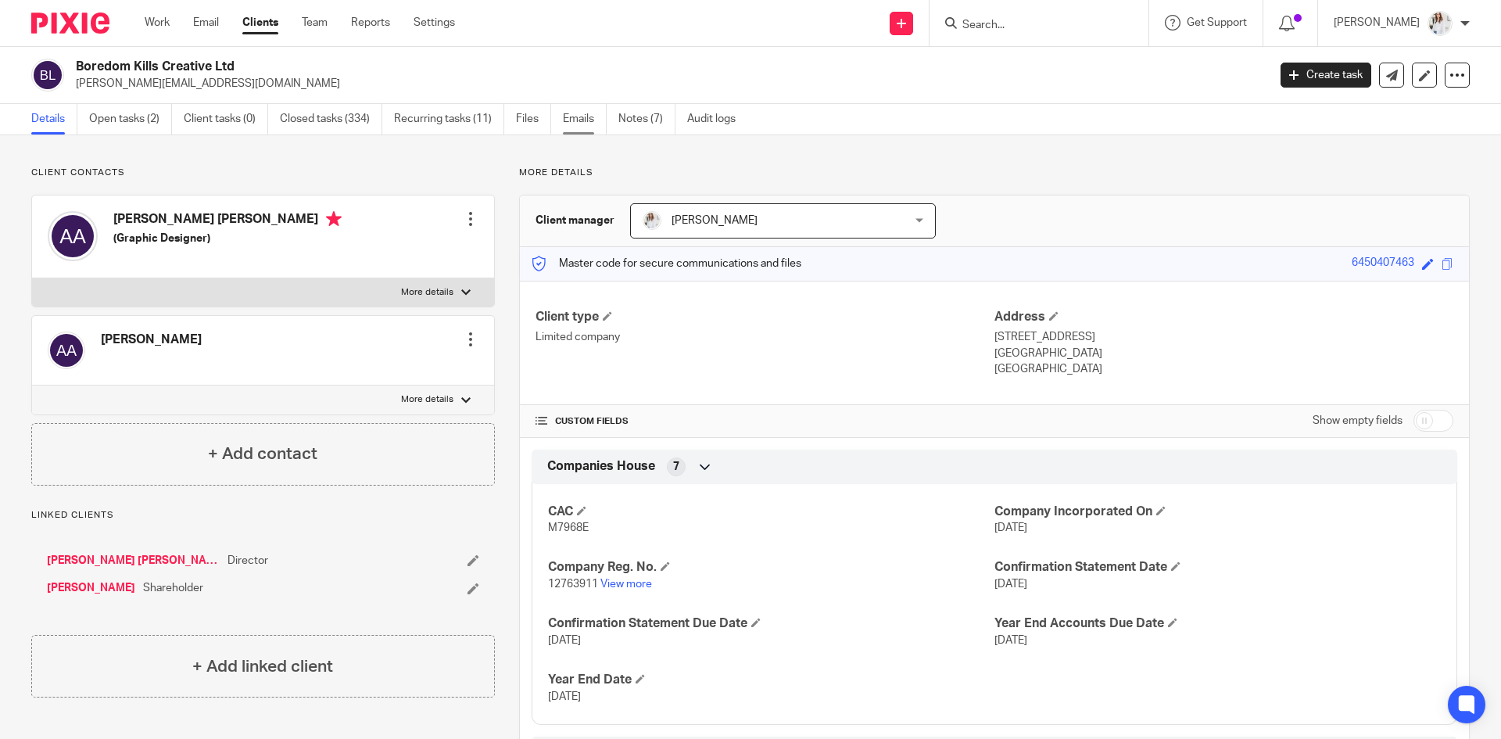
click at [586, 134] on link "Emails" at bounding box center [585, 119] width 44 height 30
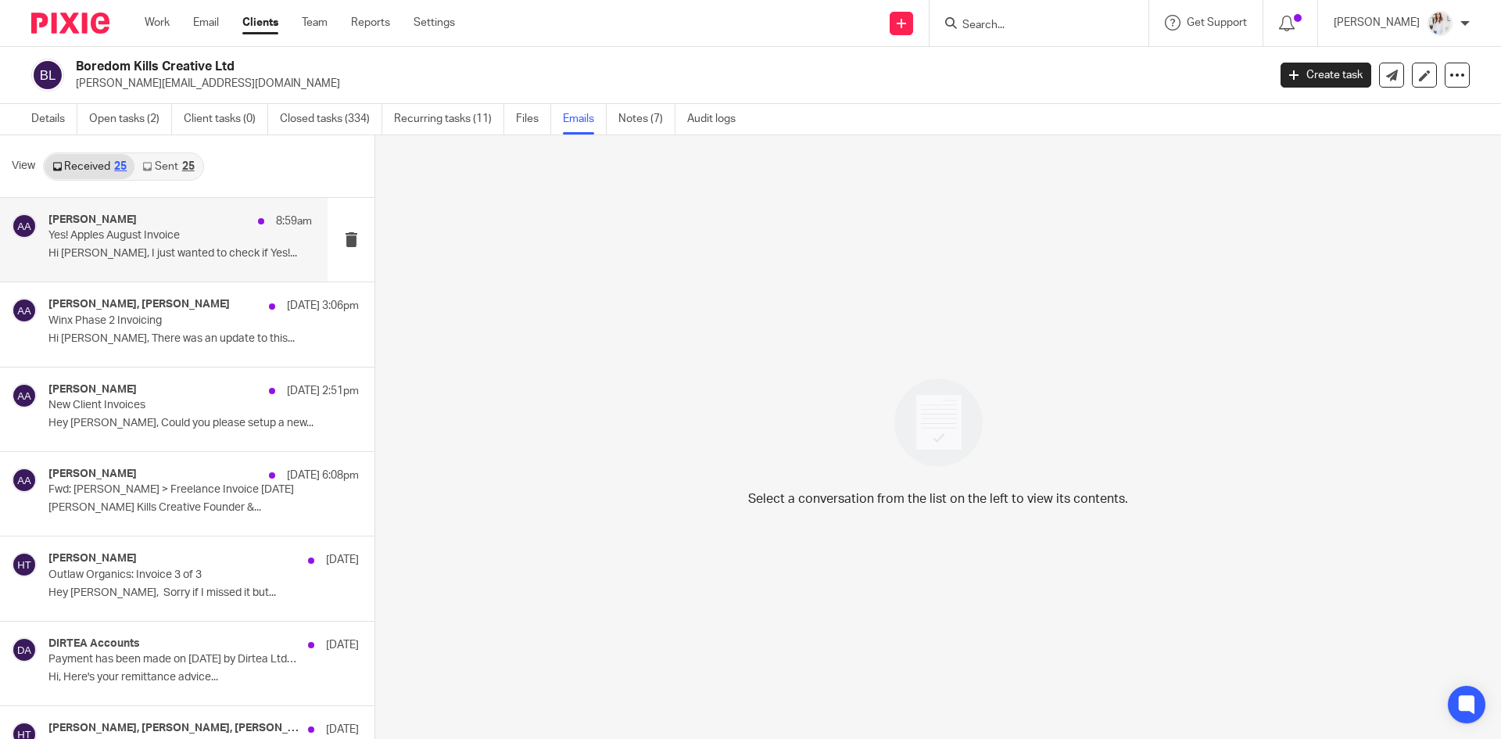
click at [143, 238] on p "Yes! Apples August Invoice" at bounding box center [153, 235] width 211 height 13
click at [146, 251] on p "Hi [PERSON_NAME], I just wanted to check if Yes!..." at bounding box center [179, 253] width 263 height 13
click at [192, 271] on div "[PERSON_NAME] 8:59am Yes! Apples August Invoice Hi [PERSON_NAME], I just wanted…" at bounding box center [164, 240] width 328 height 84
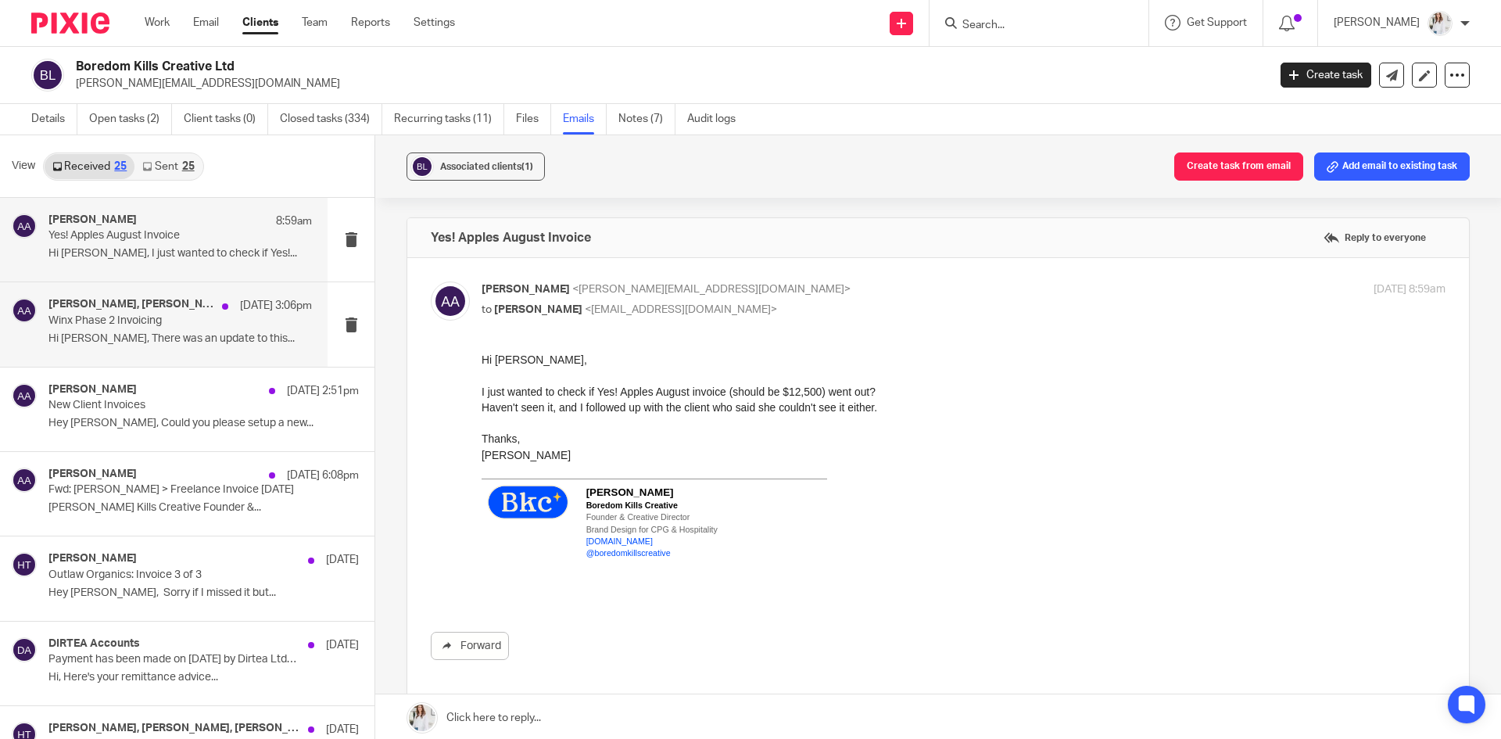
click at [115, 316] on p "Winx Phase 2 Invoicing" at bounding box center [153, 320] width 211 height 13
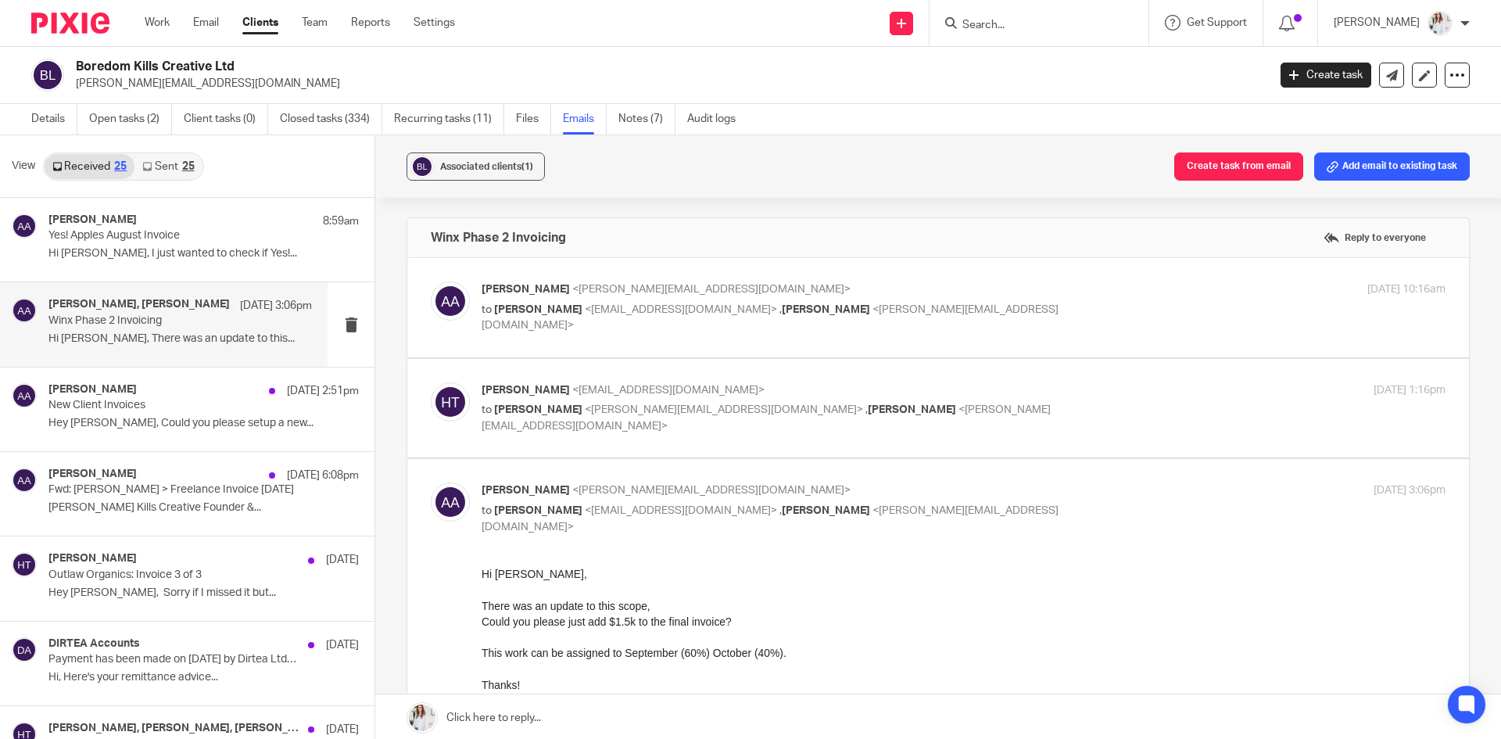
click at [918, 332] on div "Alex Adam <alex@boredomkillscreative.com> to Hayley Trask <hayley@wearemap.co.u…" at bounding box center [938, 307] width 1015 height 52
click at [946, 349] on label at bounding box center [938, 307] width 1062 height 99
click at [431, 281] on input "checkbox" at bounding box center [430, 281] width 1 height 1
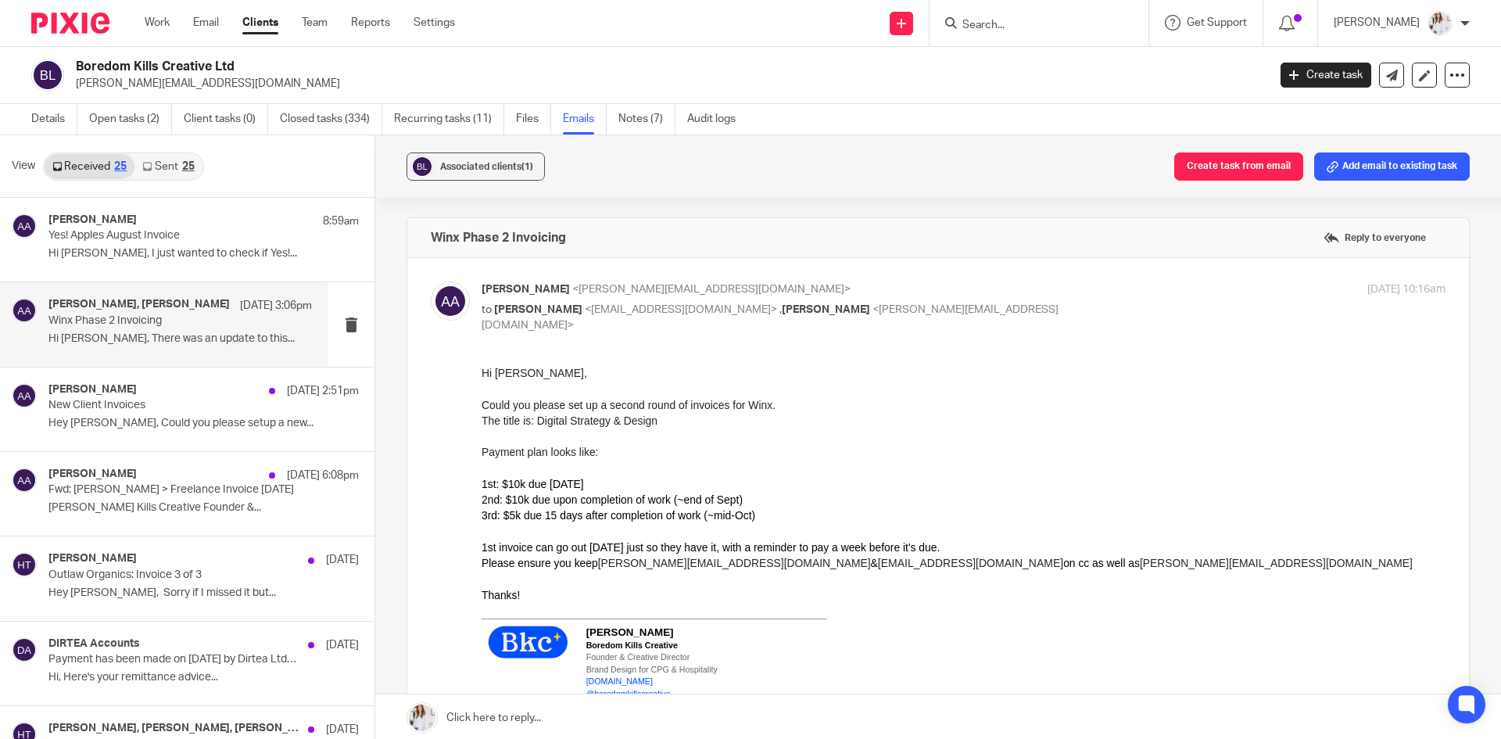
click at [1037, 318] on div "Alex Adam <alex@boredomkillscreative.com> to Hayley Trask <hayley@wearemap.co.u…" at bounding box center [964, 307] width 964 height 52
checkbox input "false"
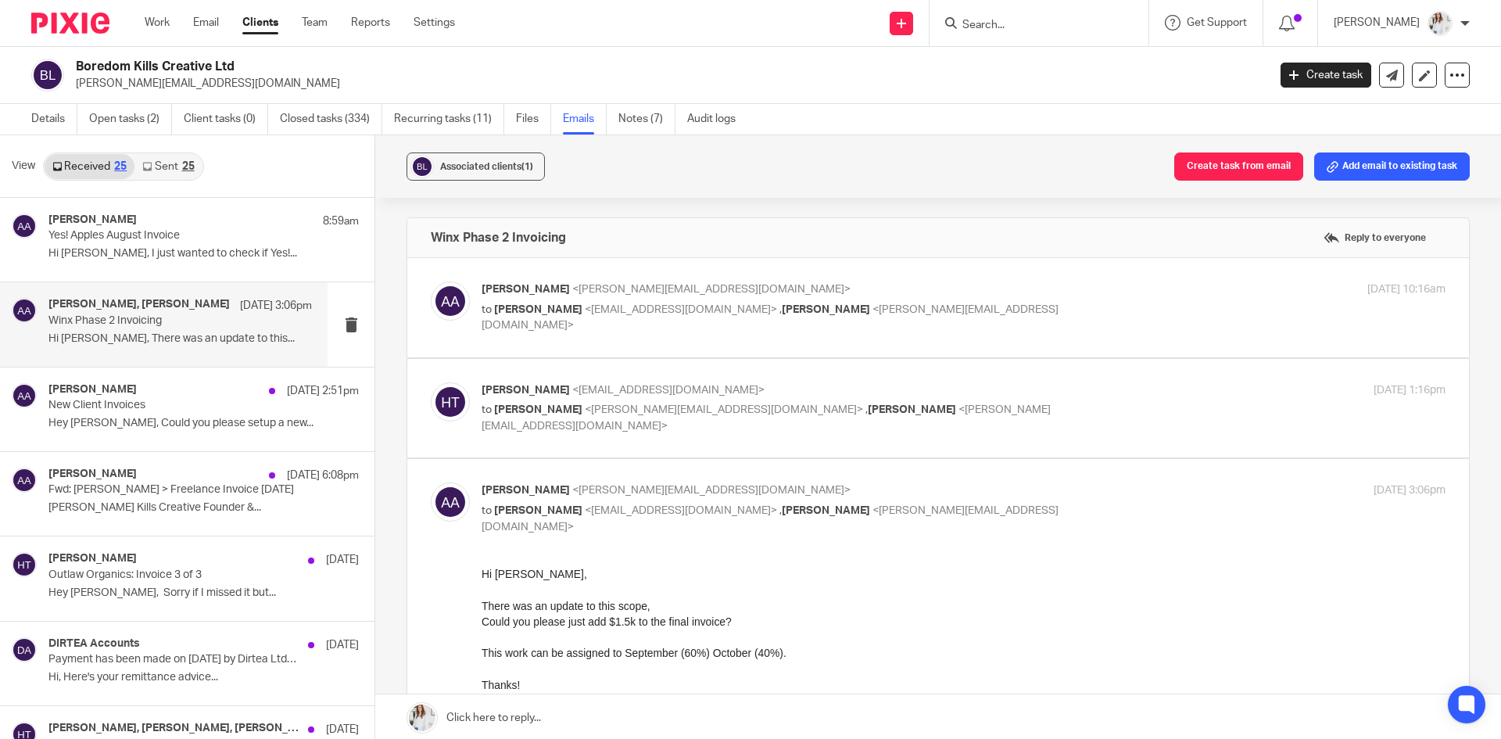
click at [1204, 399] on div "Hayley Trask <hayley@wearemap.co.uk> to Alex Adam <alex@boredomkillscreative.co…" at bounding box center [964, 408] width 964 height 52
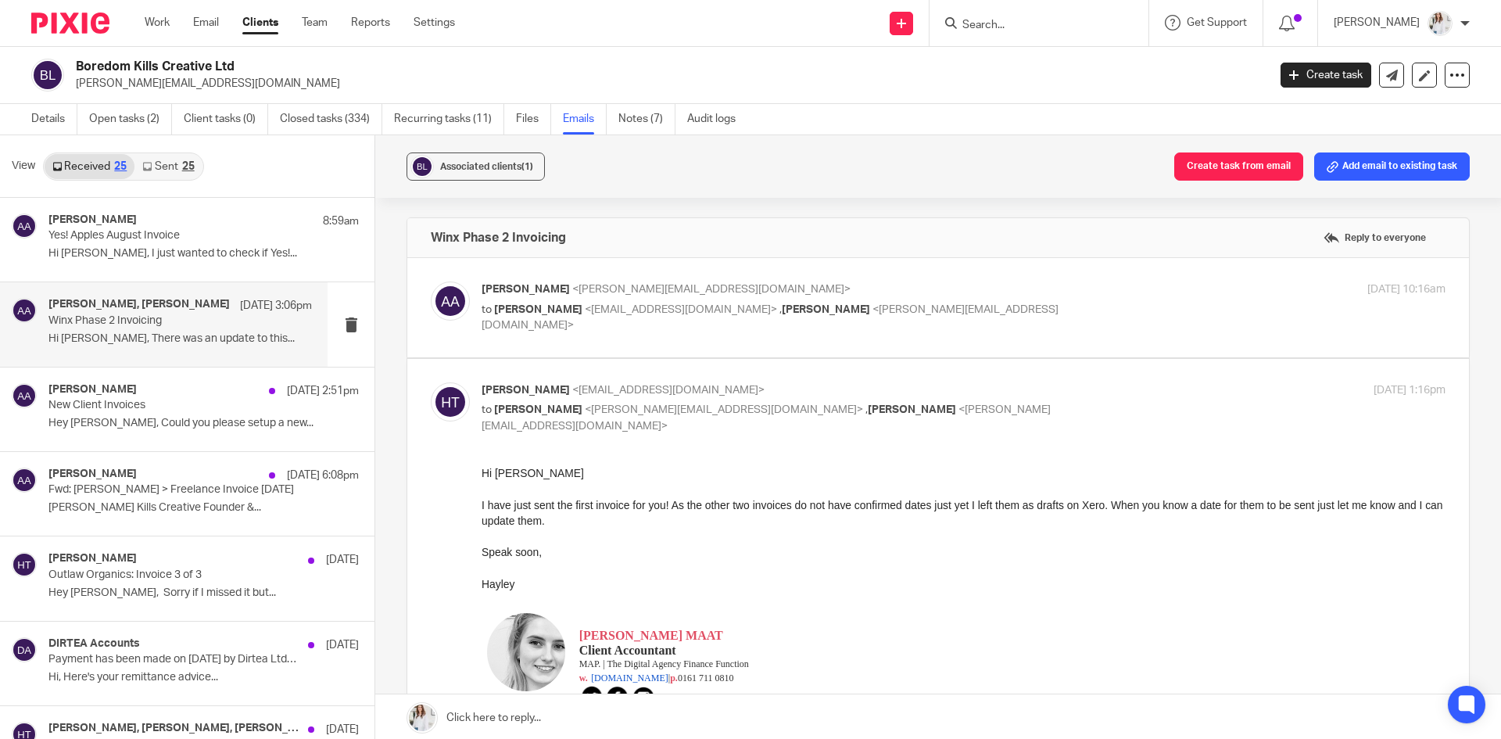
click at [1213, 403] on div "Hayley Trask <hayley@wearemap.co.uk> to Alex Adam <alex@boredomkillscreative.co…" at bounding box center [964, 408] width 964 height 52
checkbox input "false"
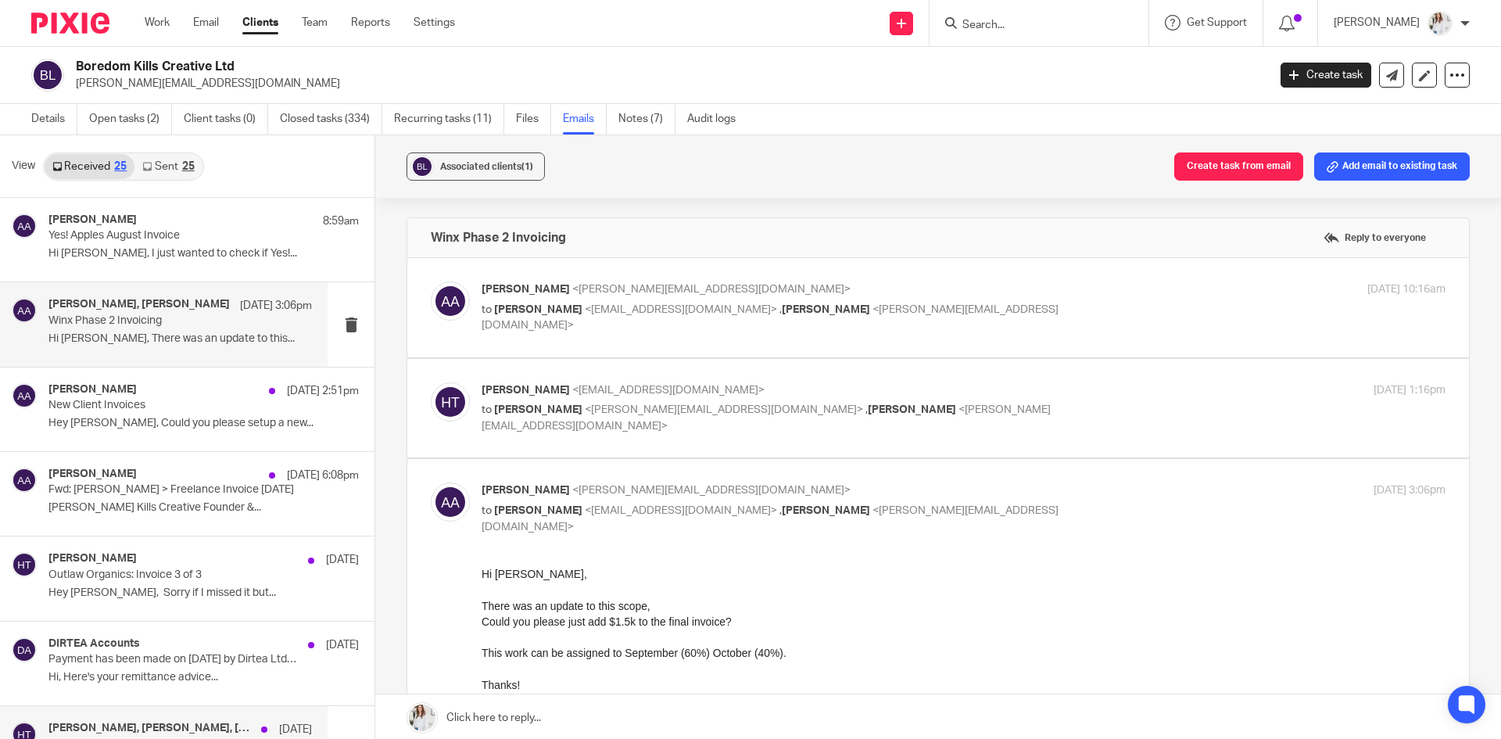
click at [183, 729] on h4 "Alex Adam, Hayley Trask, Claire McDougall, Mail Delivery Subsystem" at bounding box center [150, 728] width 205 height 13
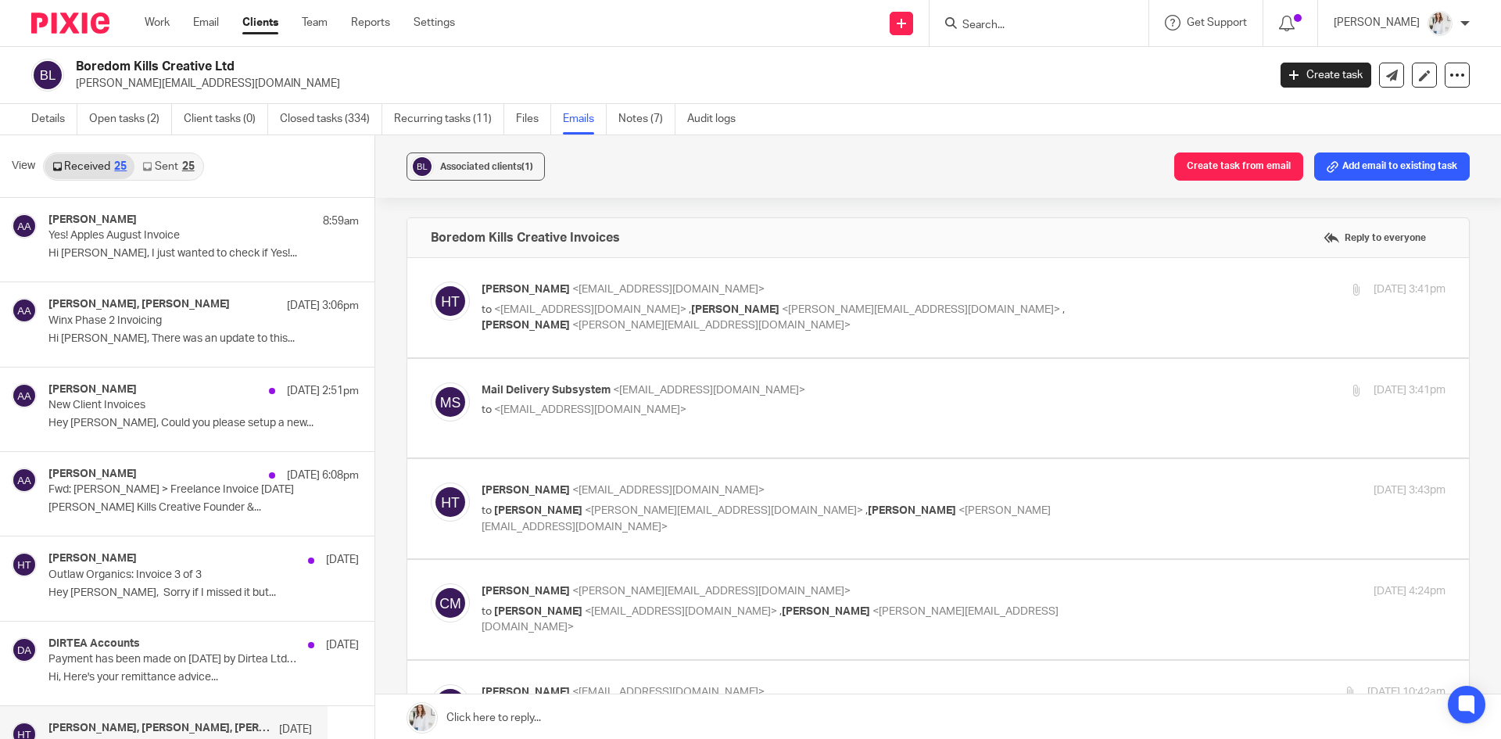
click at [760, 334] on label at bounding box center [938, 307] width 1062 height 99
click at [431, 281] on input "checkbox" at bounding box center [430, 281] width 1 height 1
checkbox input "true"
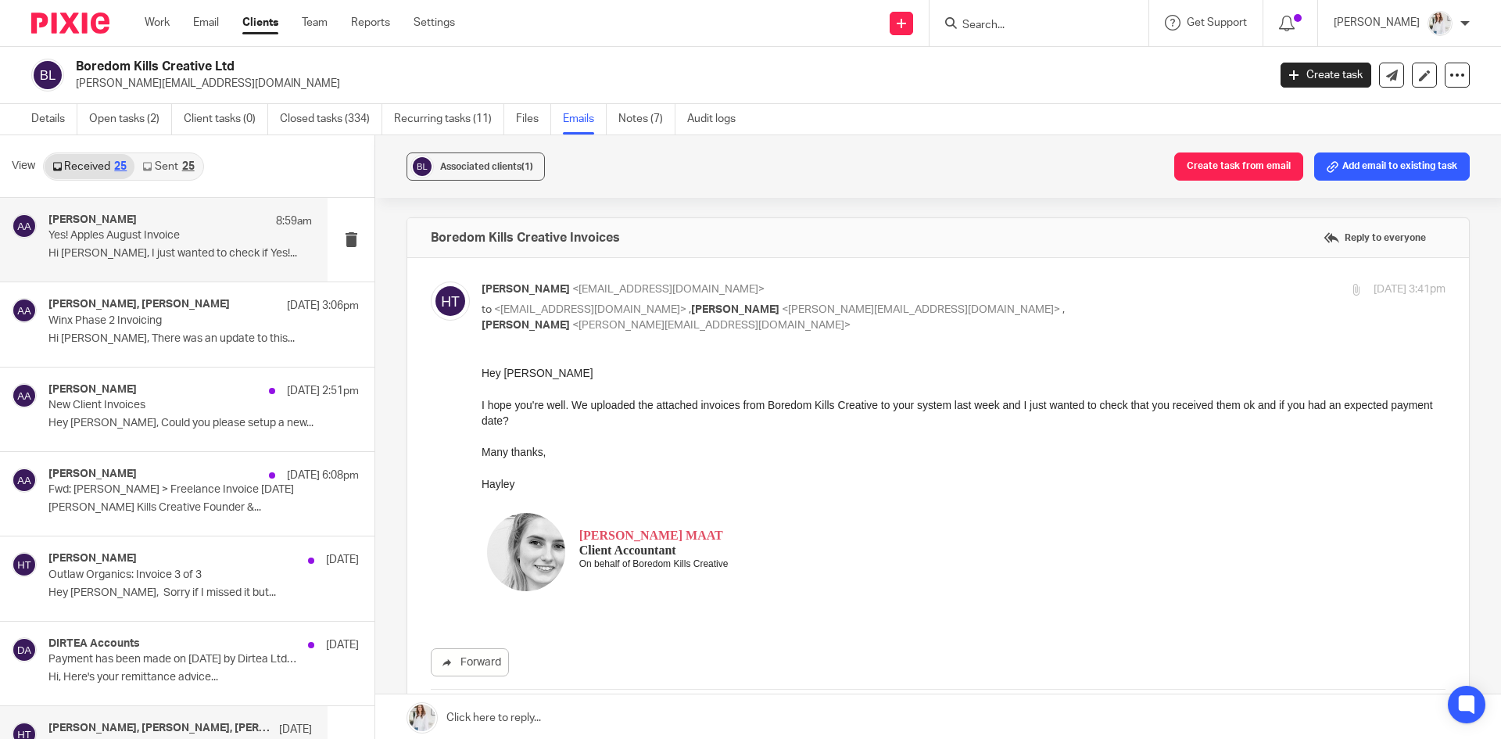
click at [185, 256] on p "Hi Hayley, I just wanted to check if Yes!..." at bounding box center [179, 253] width 263 height 13
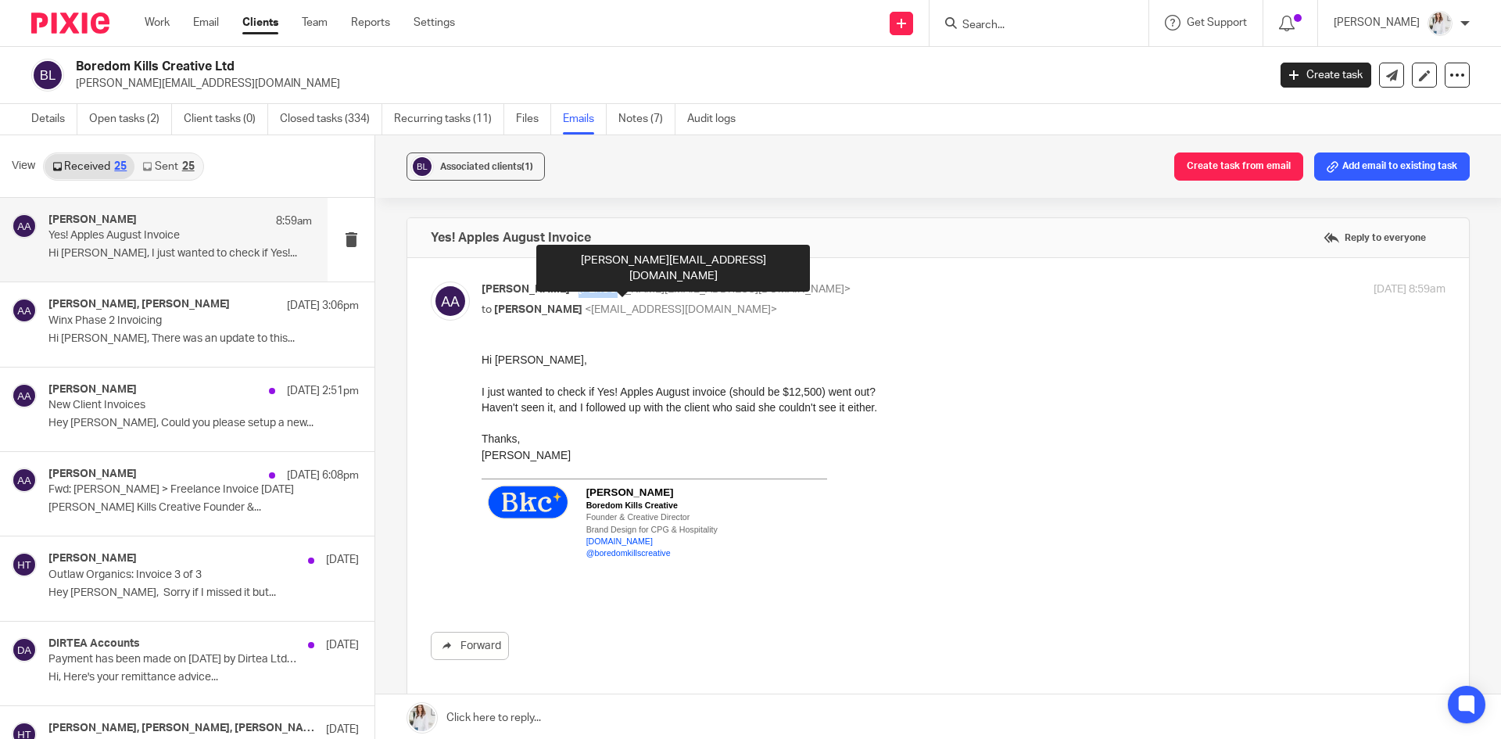
drag, startPoint x: 543, startPoint y: 287, endPoint x: 579, endPoint y: 288, distance: 36.0
click at [579, 288] on span "<alex@boredomkillscreative.com>" at bounding box center [711, 289] width 278 height 11
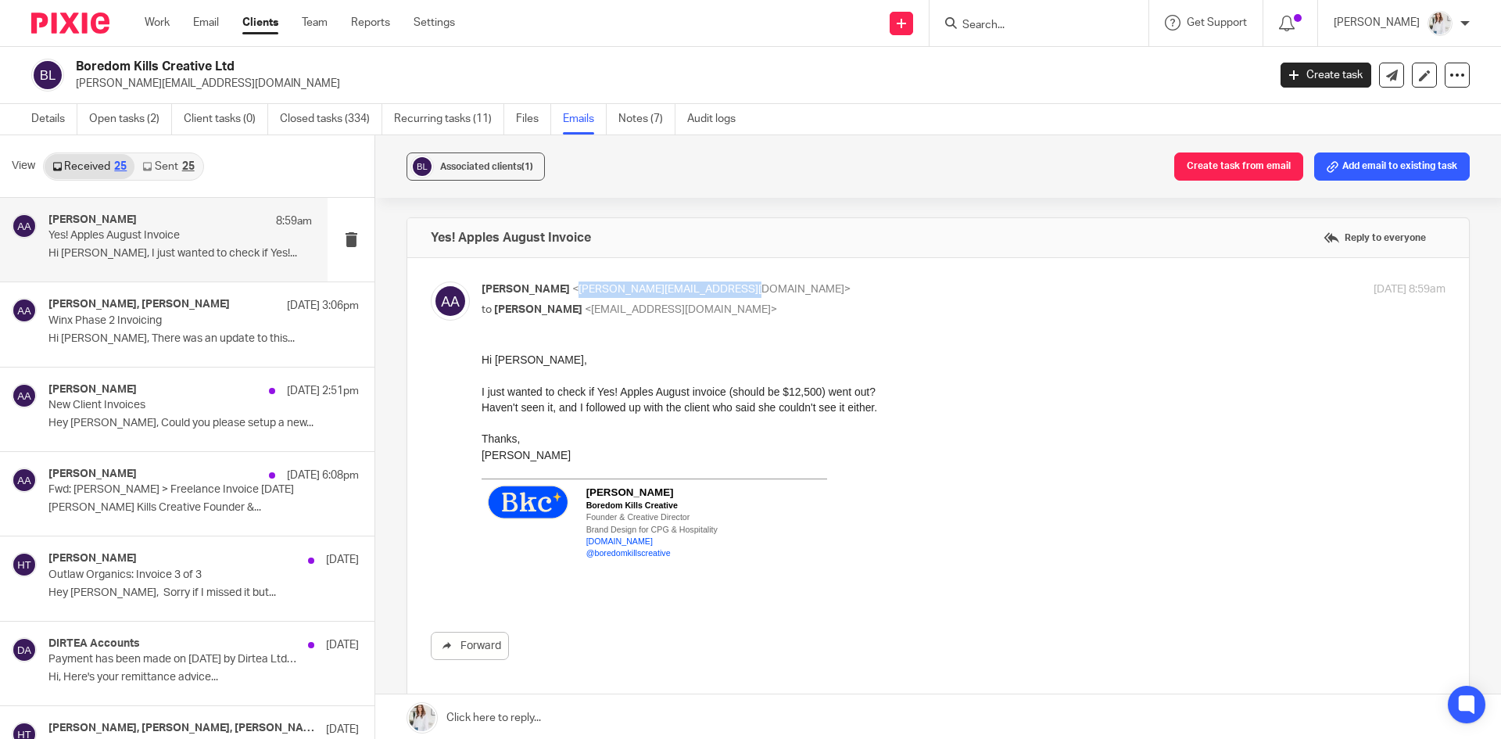
drag, startPoint x: 701, startPoint y: 292, endPoint x: 545, endPoint y: 292, distance: 156.4
click at [572, 292] on span "<alex@boredomkillscreative.com>" at bounding box center [711, 289] width 278 height 11
copy span "[PERSON_NAME][EMAIL_ADDRESS][DOMAIN_NAME]"
click at [138, 328] on div "Alex Adam, Hayley Trask 17 Aug 3:06pm Winx Phase 2 Invoicing Hi Hayley, There w…" at bounding box center [179, 324] width 263 height 52
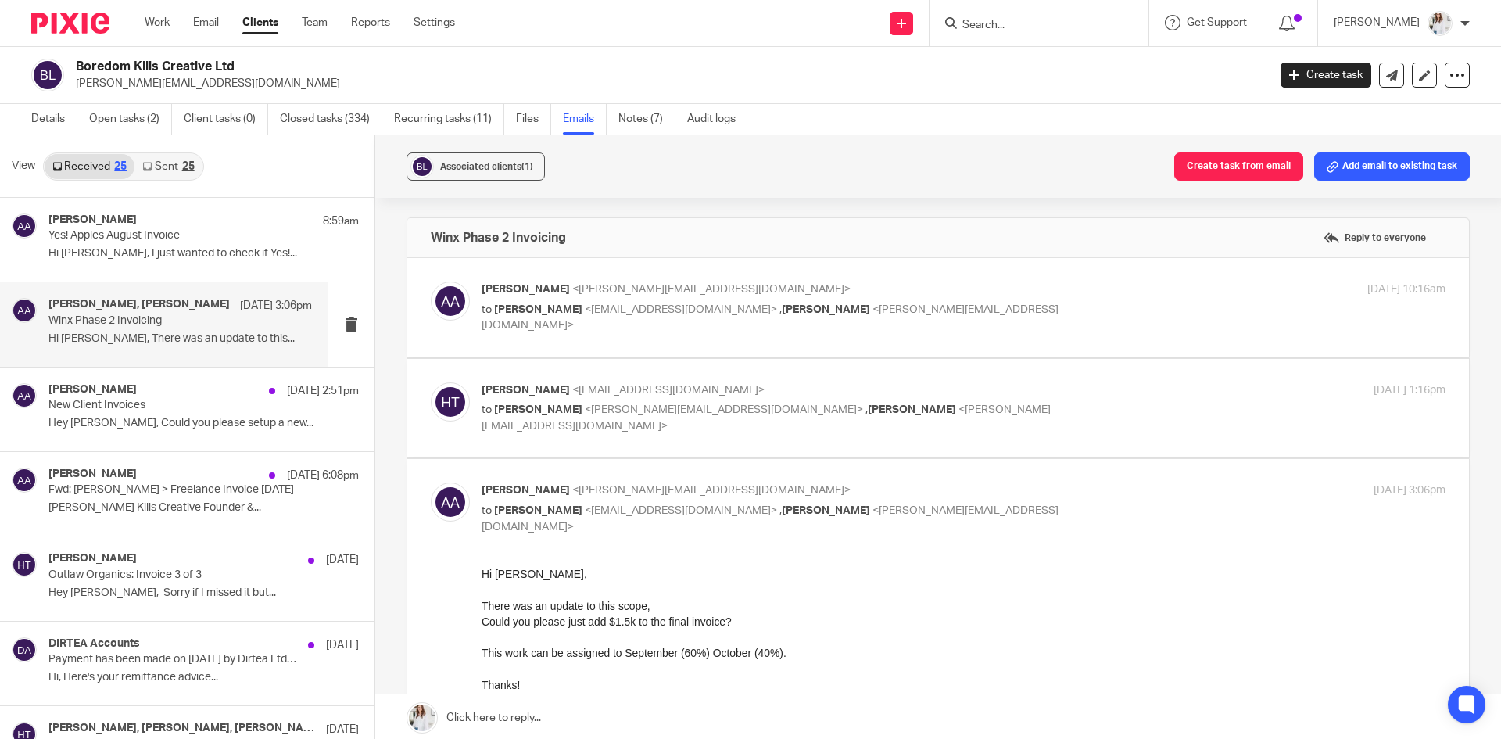
click at [879, 310] on span "<claire@boredomkillscreative.com>" at bounding box center [770, 317] width 577 height 27
checkbox input "true"
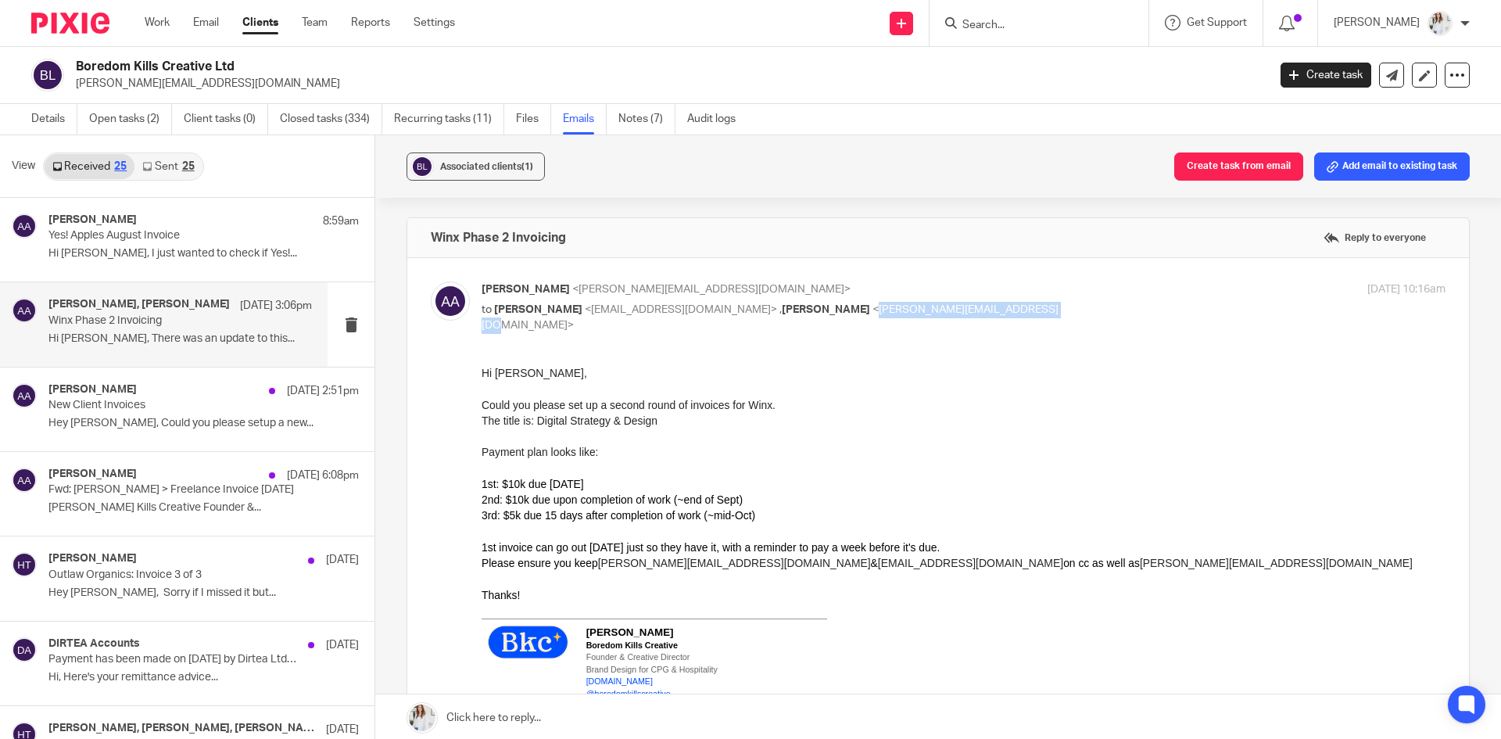
drag, startPoint x: 803, startPoint y: 313, endPoint x: 962, endPoint y: 316, distance: 158.7
click at [962, 316] on p "to Hayley Trask <hayley@wearemap.co.uk> , Claire McDougall <claire@boredomkills…" at bounding box center [803, 318] width 643 height 32
copy span "claire@boredomkillscreative.com"
click at [175, 242] on p "Yes! Apples August Invoice" at bounding box center [153, 235] width 211 height 13
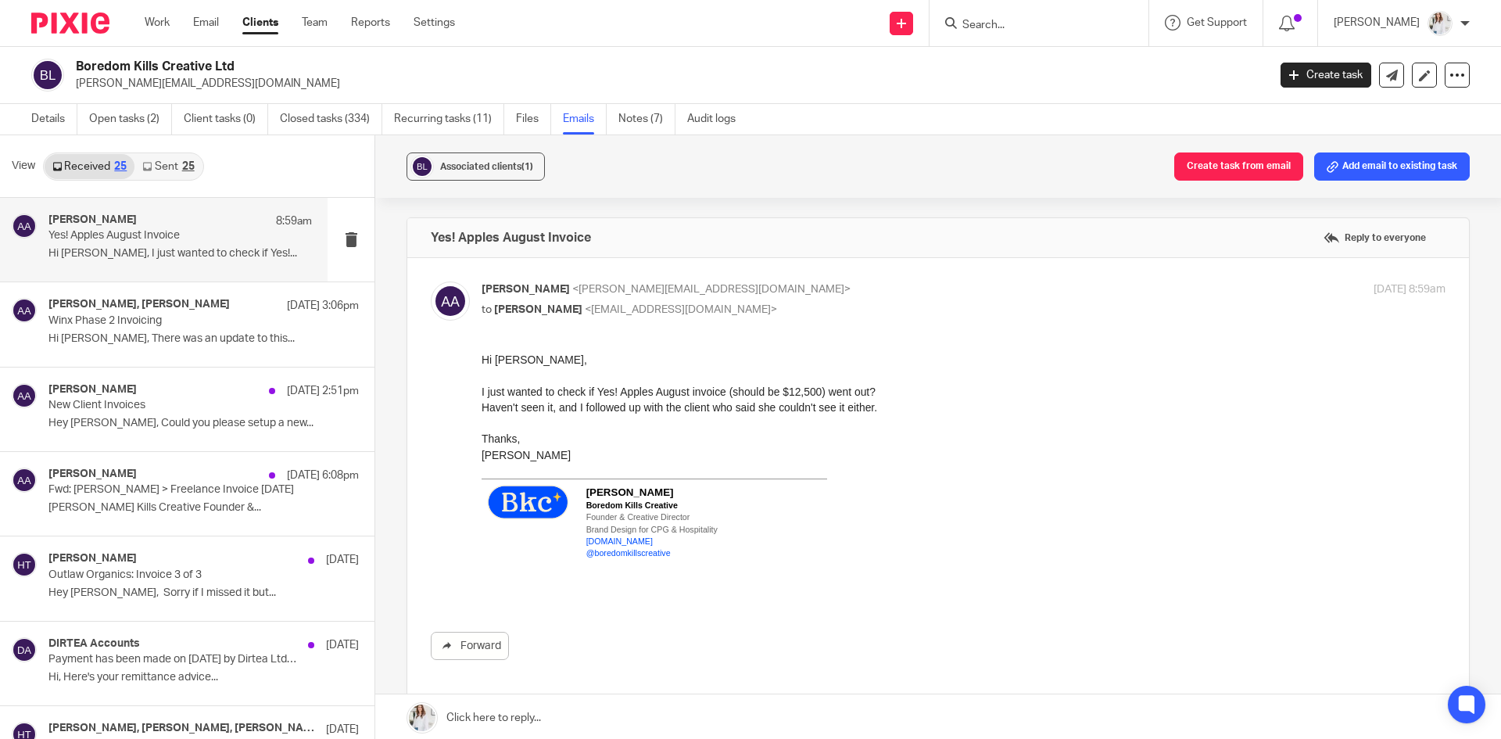
click at [1006, 16] on form at bounding box center [1044, 23] width 167 height 20
click at [1006, 30] on input "Search" at bounding box center [1031, 26] width 141 height 14
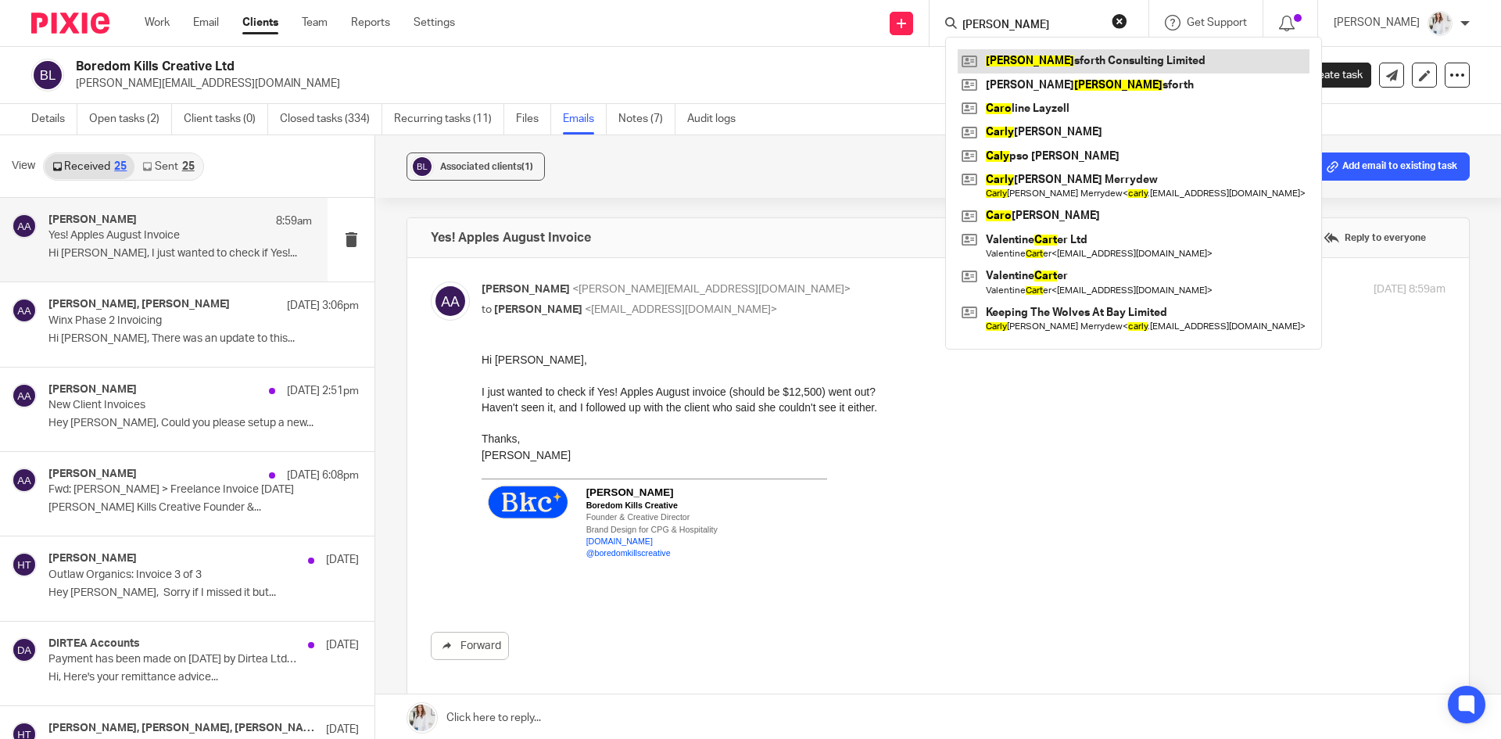
type input "cary"
click at [1044, 61] on link at bounding box center [1134, 60] width 352 height 23
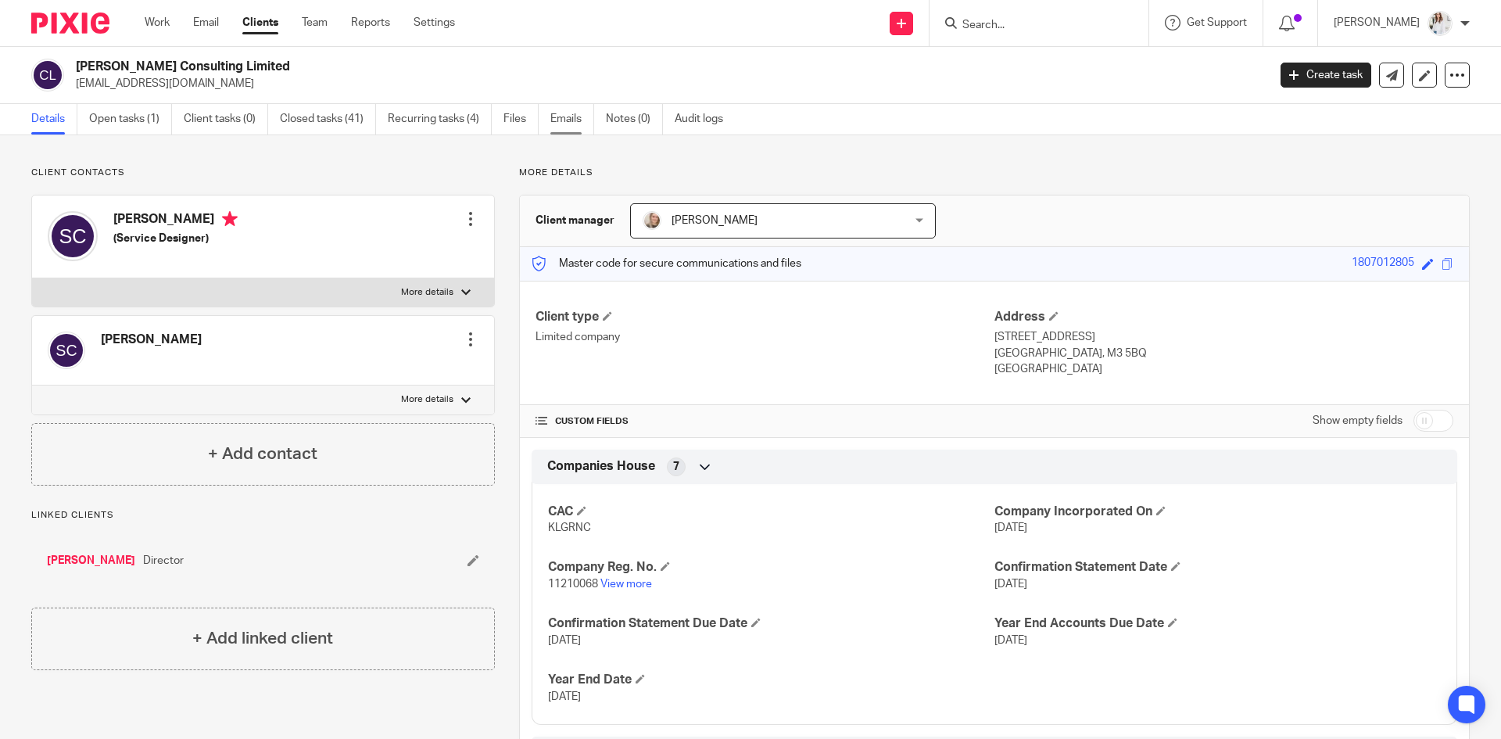
click at [575, 123] on link "Emails" at bounding box center [572, 119] width 44 height 30
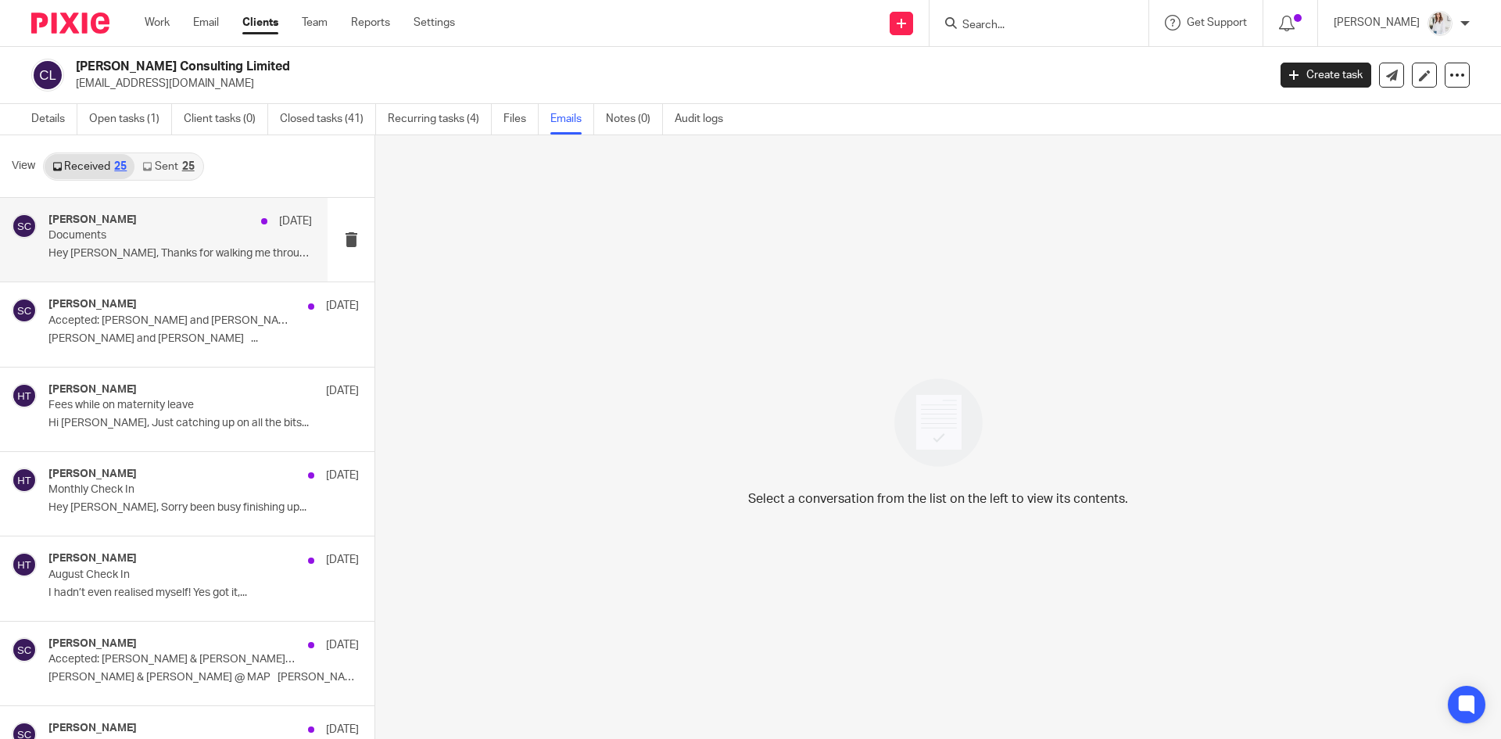
click at [130, 262] on div "[PERSON_NAME] [DATE] Documents Hey [PERSON_NAME], Thanks for walking me through…" at bounding box center [179, 239] width 263 height 52
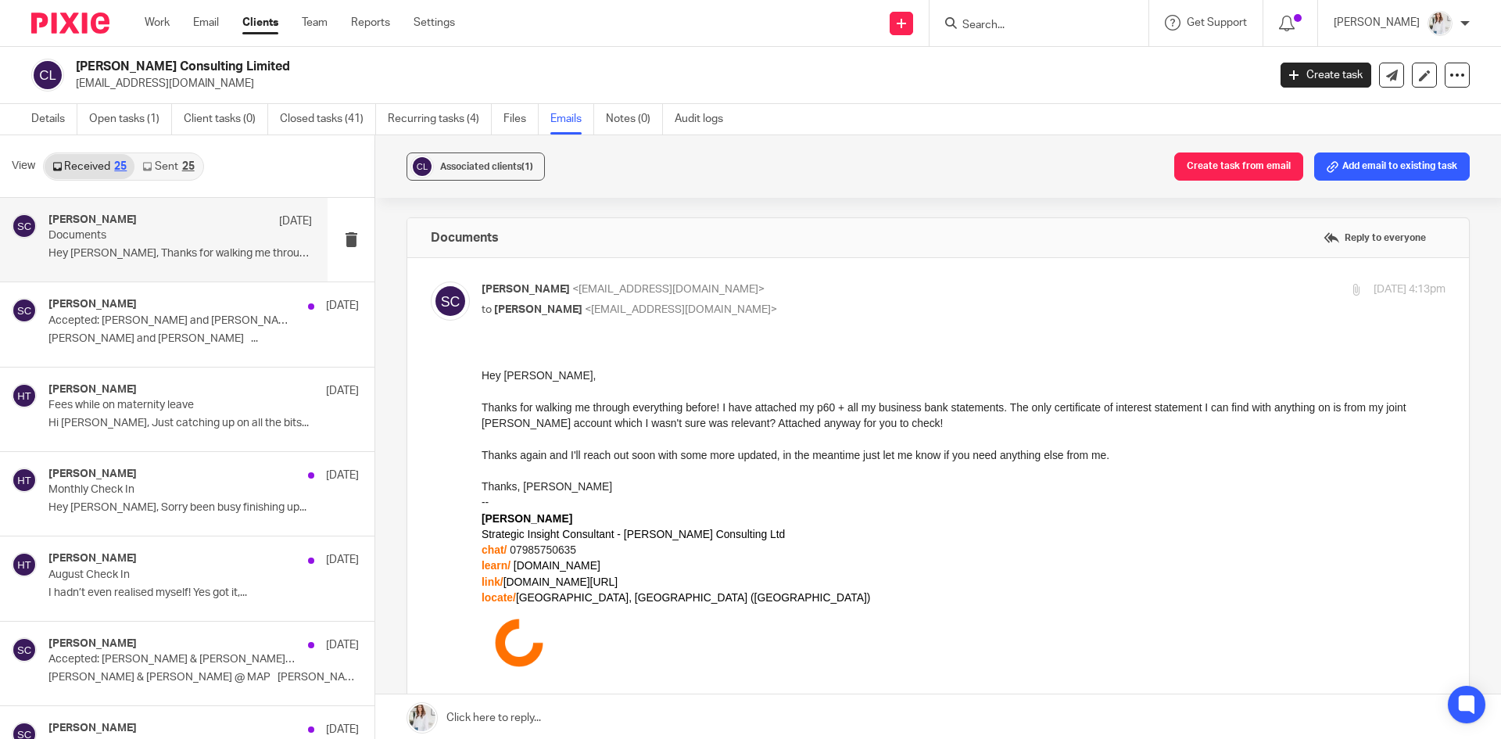
click at [697, 464] on div at bounding box center [964, 471] width 964 height 16
drag, startPoint x: 149, startPoint y: 86, endPoint x: 77, endPoint y: 88, distance: 71.9
click at [77, 88] on p "[EMAIL_ADDRESS][DOMAIN_NAME]" at bounding box center [666, 84] width 1181 height 16
copy p "[EMAIL_ADDRESS][DOMAIN_NAME]"
click at [1004, 34] on div at bounding box center [1039, 23] width 219 height 46
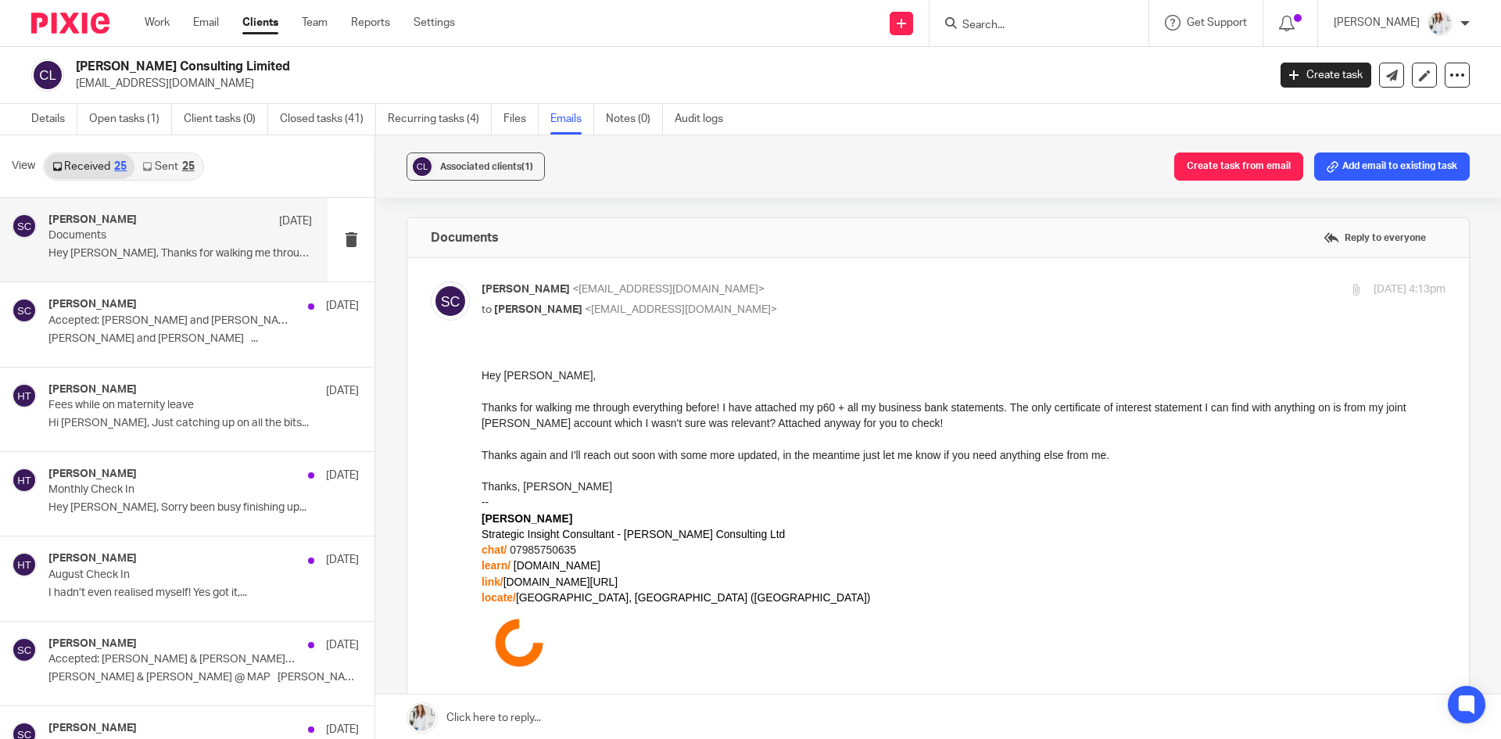
click at [999, 19] on input "Search" at bounding box center [1031, 26] width 141 height 14
type input "a"
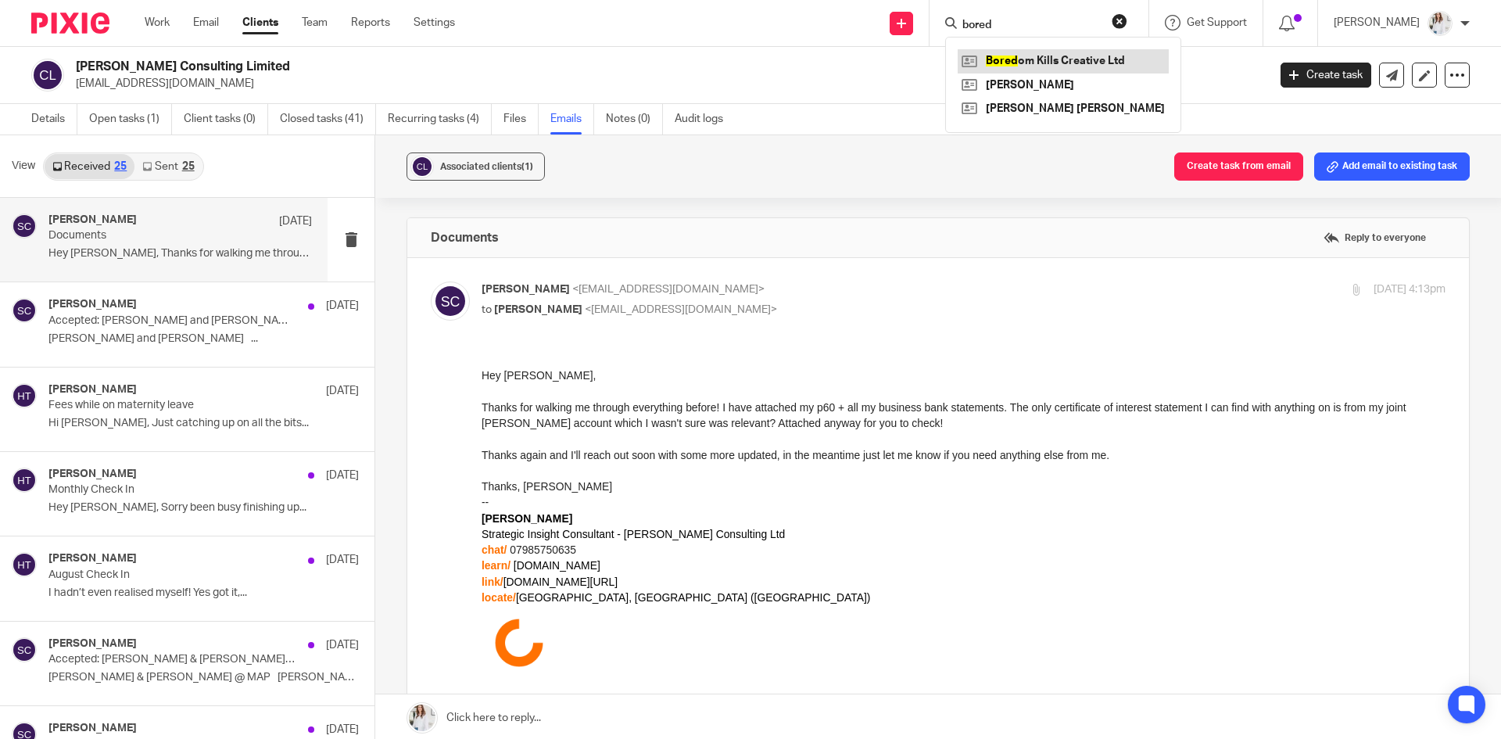
type input "bored"
click at [1072, 60] on link at bounding box center [1063, 60] width 211 height 23
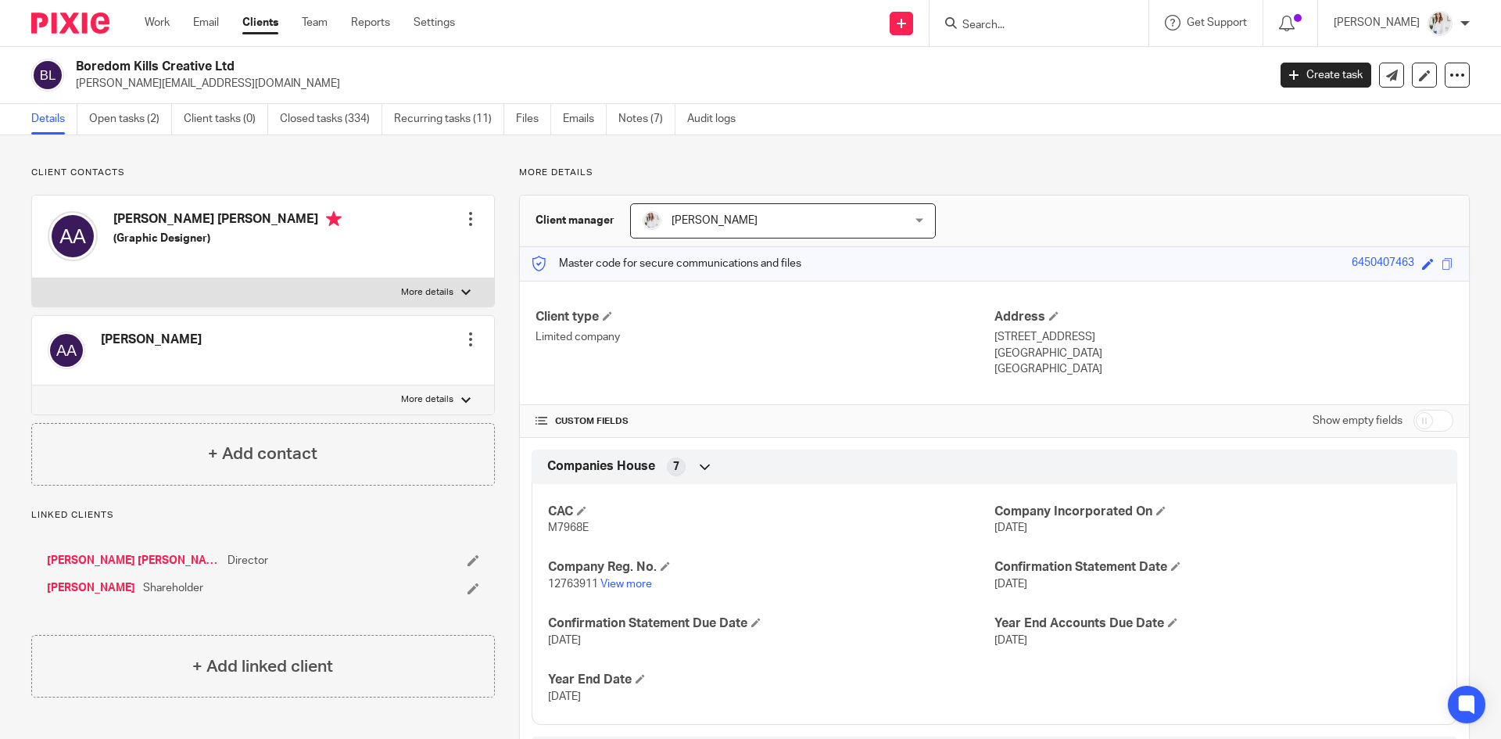
click at [1026, 16] on form at bounding box center [1044, 23] width 167 height 20
click at [1026, 23] on input "Search" at bounding box center [1031, 26] width 141 height 14
type input "esther"
click at [1041, 66] on link at bounding box center [1062, 60] width 209 height 23
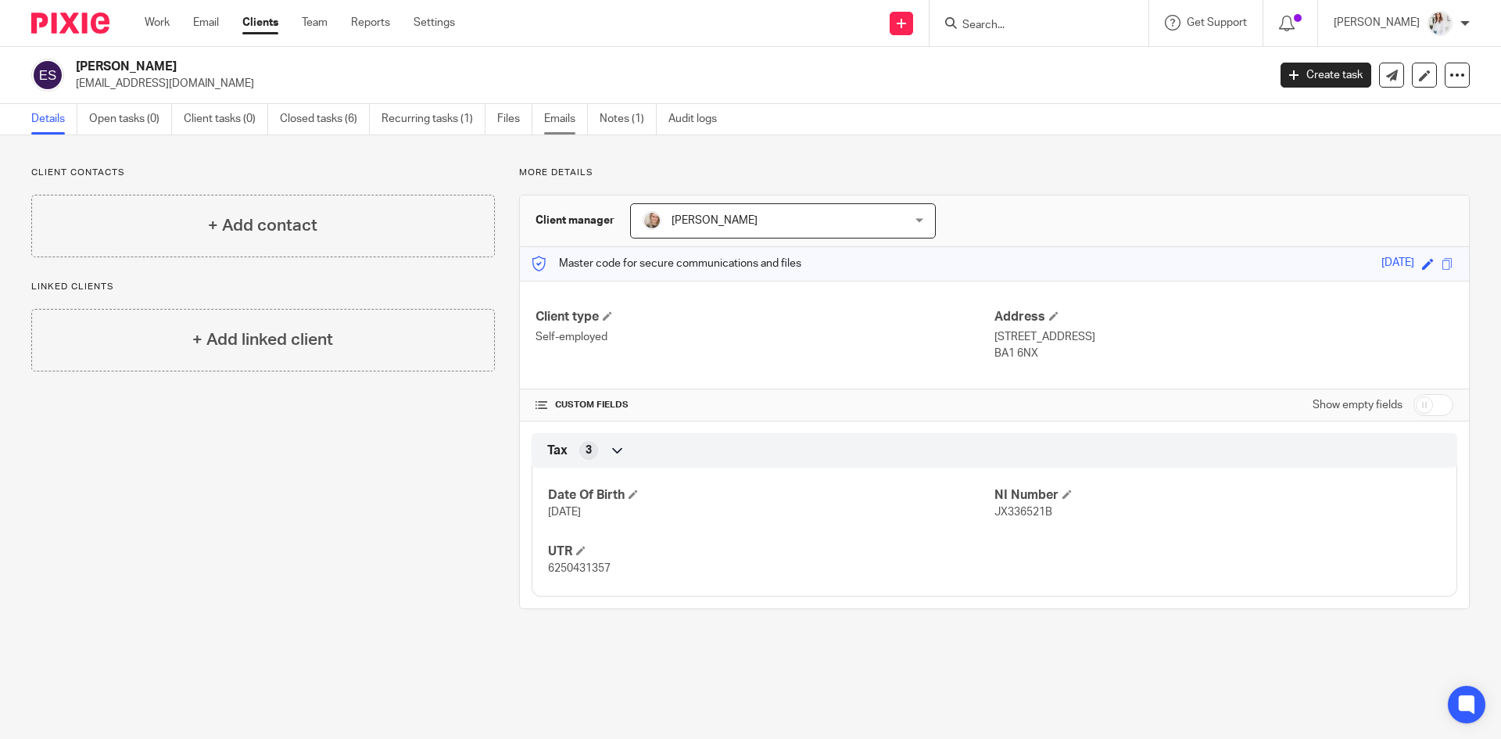
click at [568, 120] on link "Emails" at bounding box center [566, 119] width 44 height 30
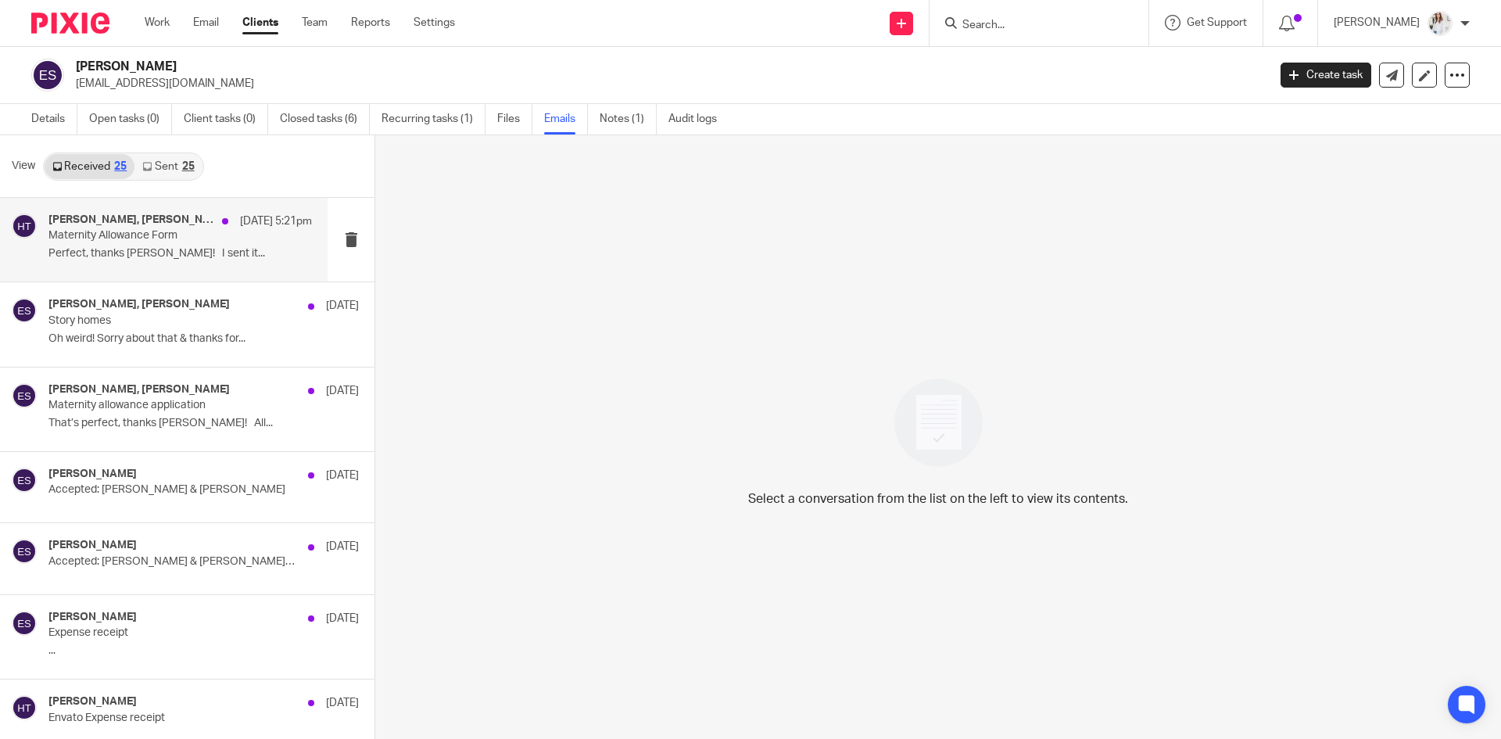
click at [103, 263] on div "Esther Shelley, Hayley Trask 15 Aug 5:21pm Maternity Allowance Form Perfect, th…" at bounding box center [179, 239] width 263 height 52
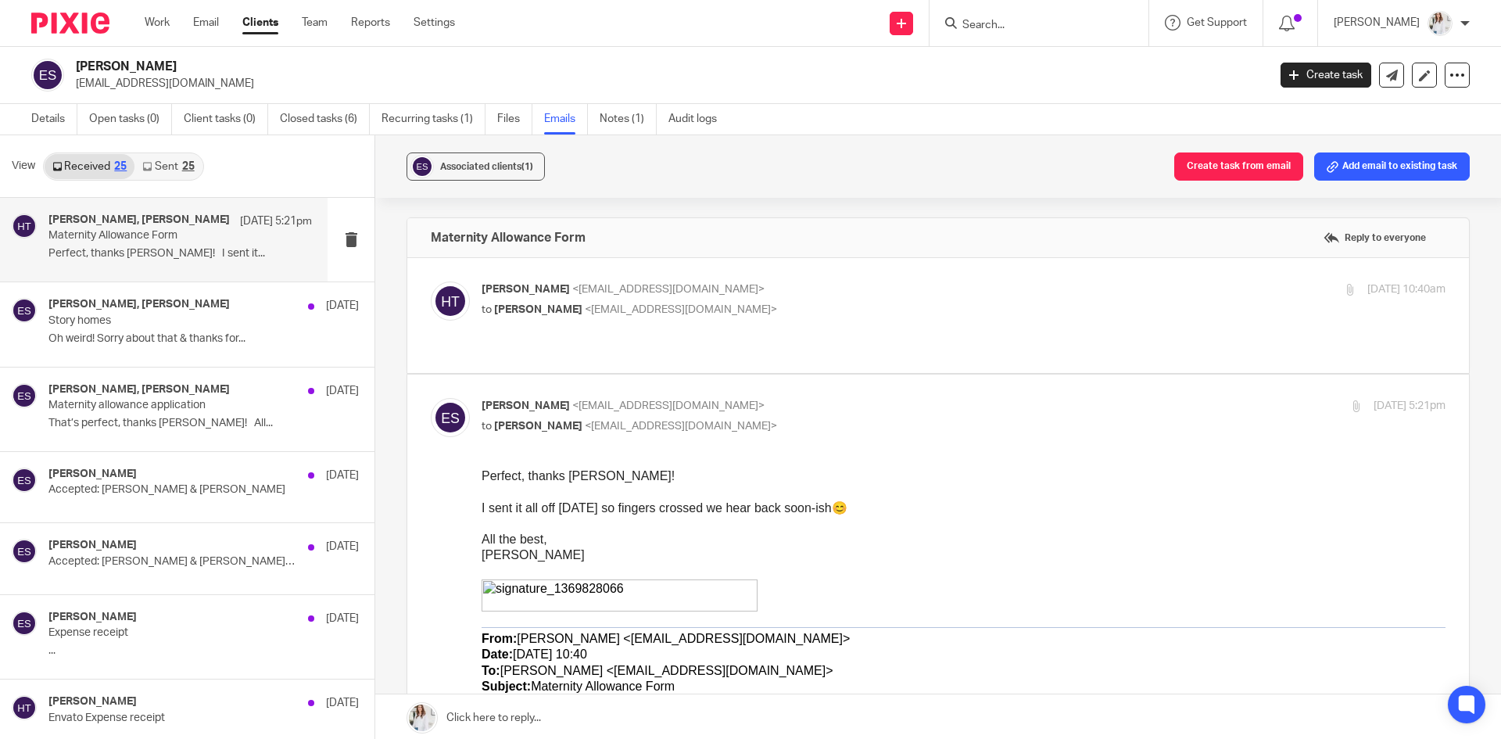
click at [1020, 309] on p "to Esther Shelley <design@esthershelley.co.uk>" at bounding box center [803, 310] width 643 height 16
checkbox input "true"
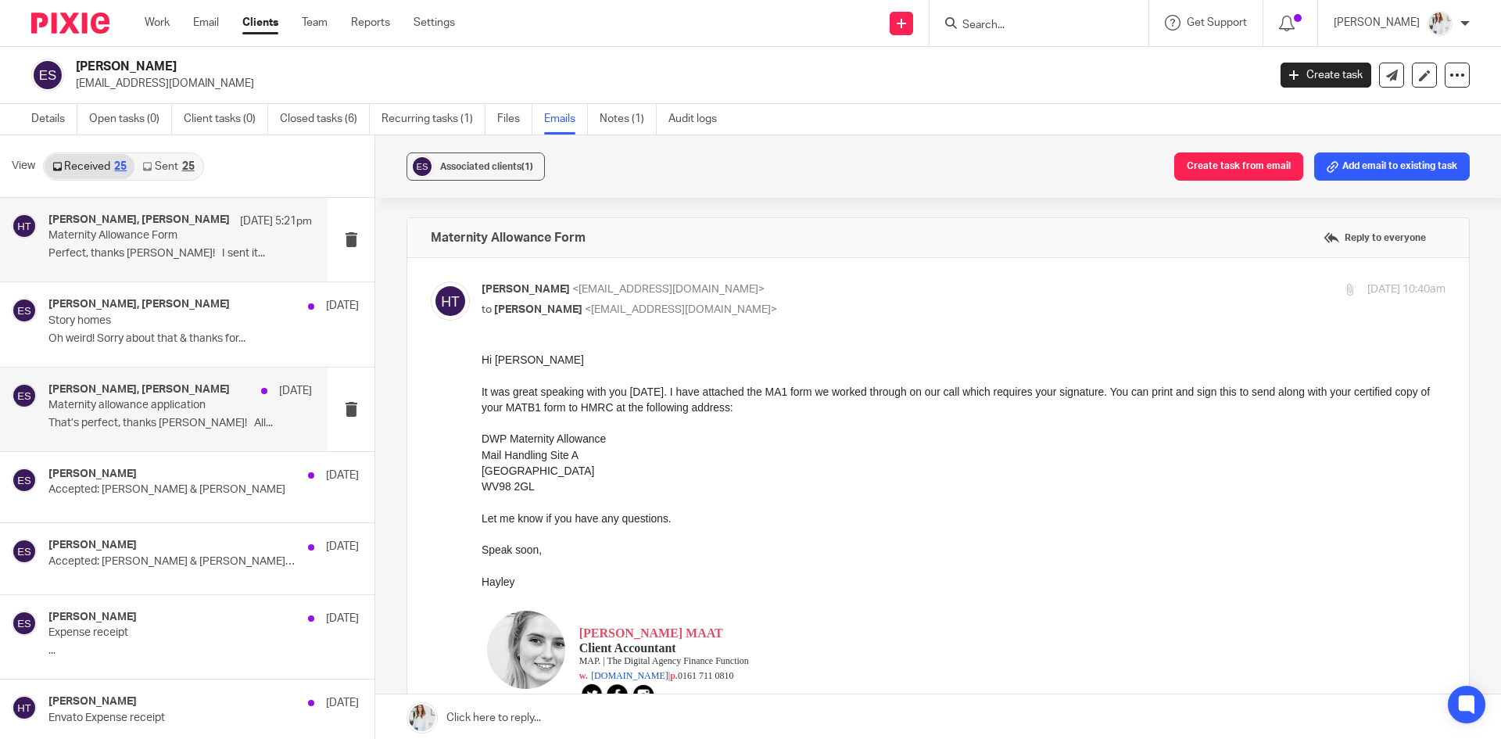
click at [154, 403] on p "Maternity allowance application" at bounding box center [153, 405] width 211 height 13
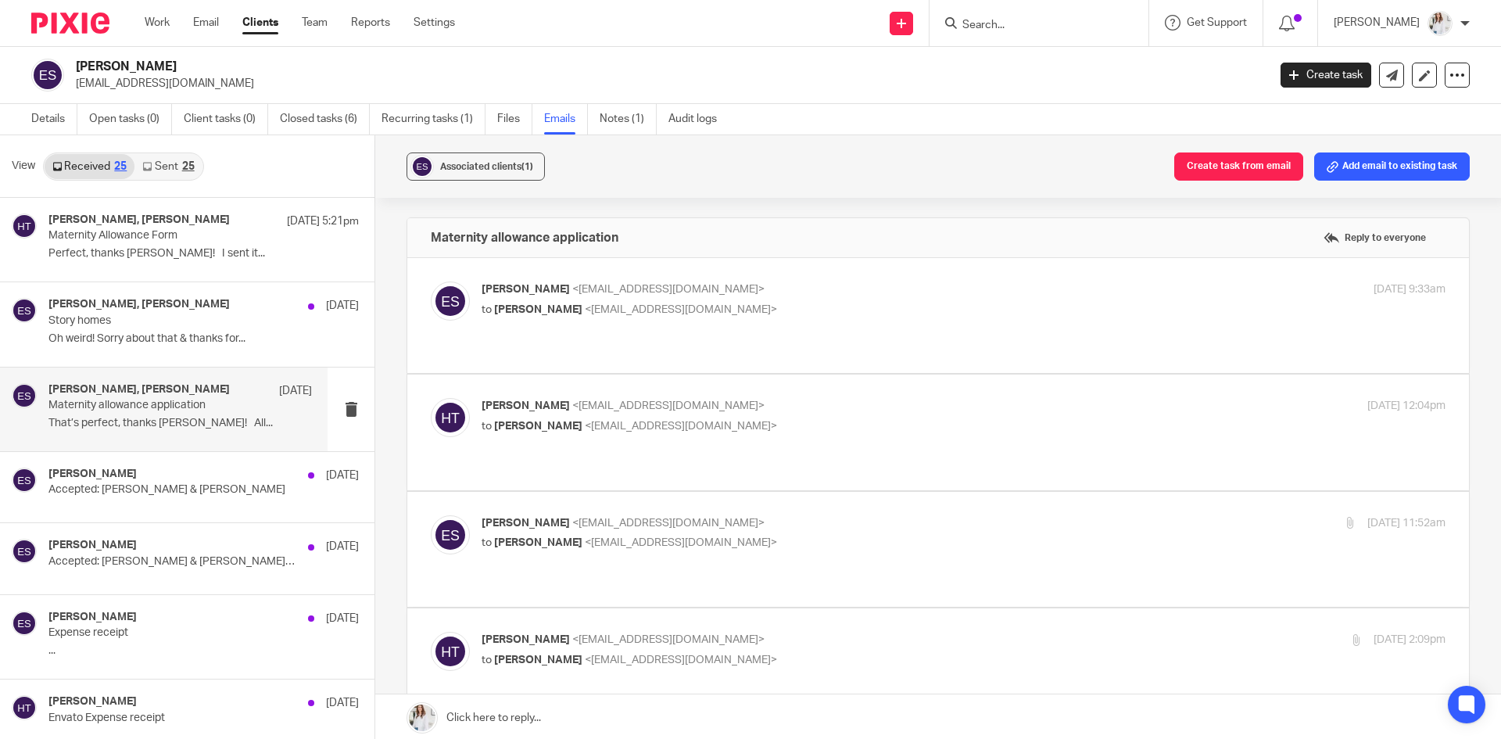
click at [922, 315] on p "to Hayley Trask <hayley@wearemap.co.uk>" at bounding box center [803, 310] width 643 height 16
checkbox input "true"
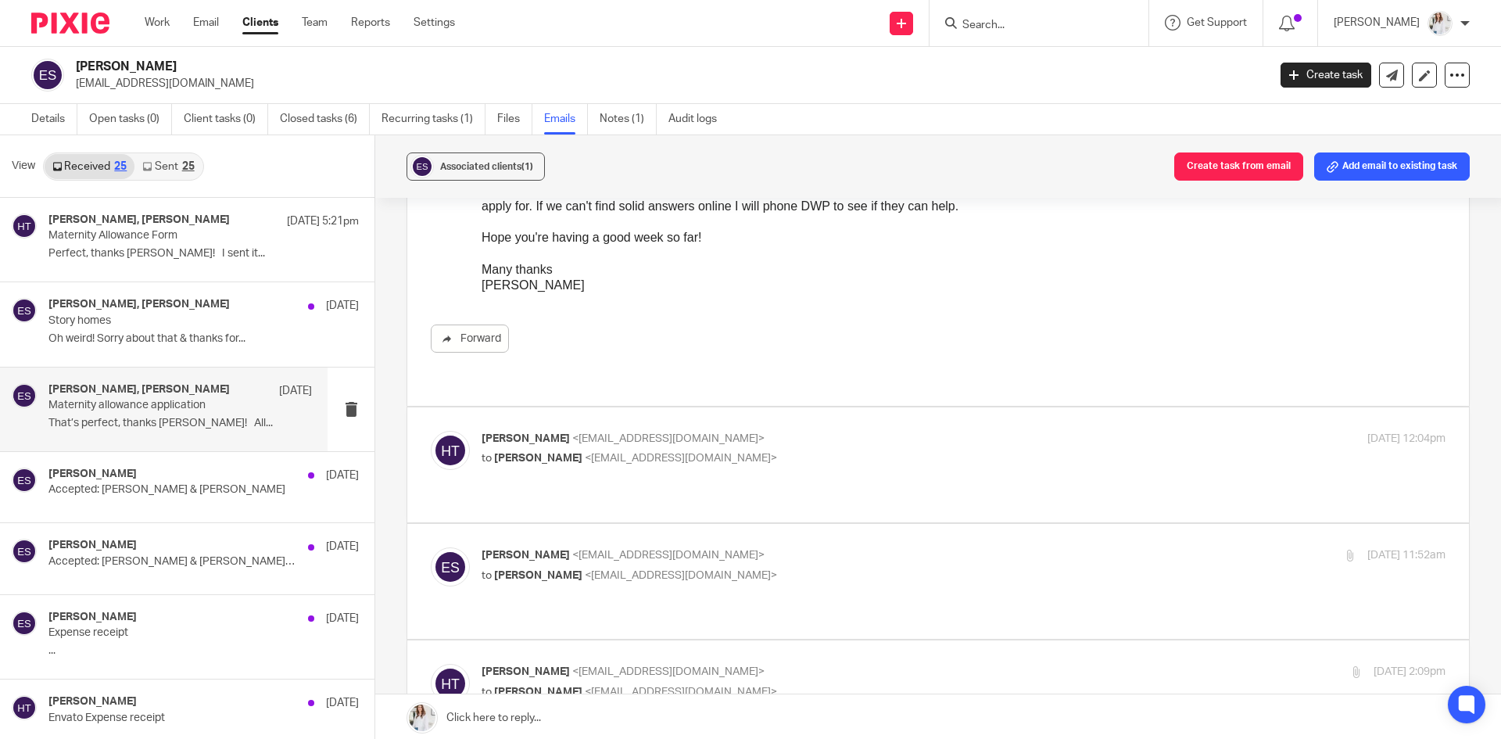
scroll to position [387, 0]
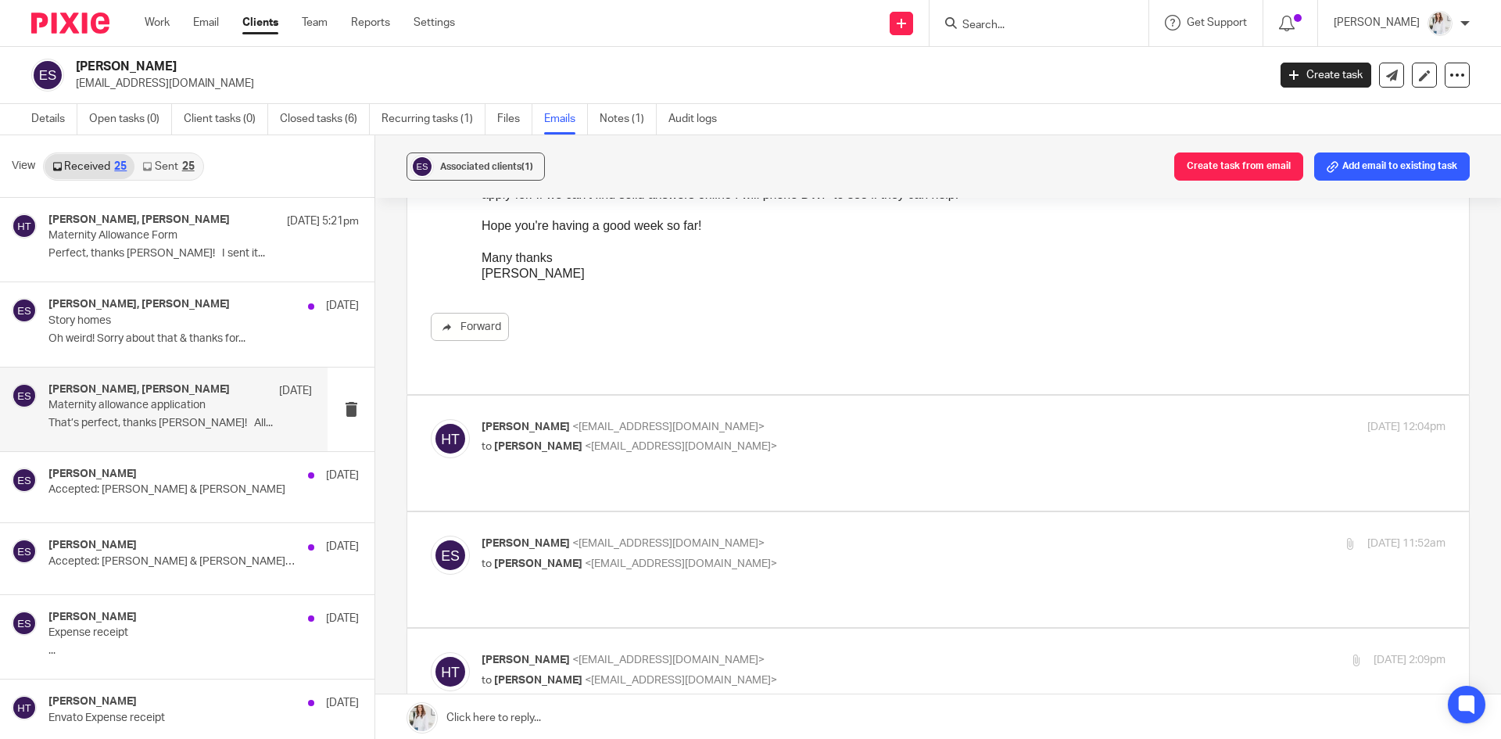
click at [1070, 439] on p "to Esther Shelley <design@esthershelley.co.uk>" at bounding box center [803, 447] width 643 height 16
checkbox input "true"
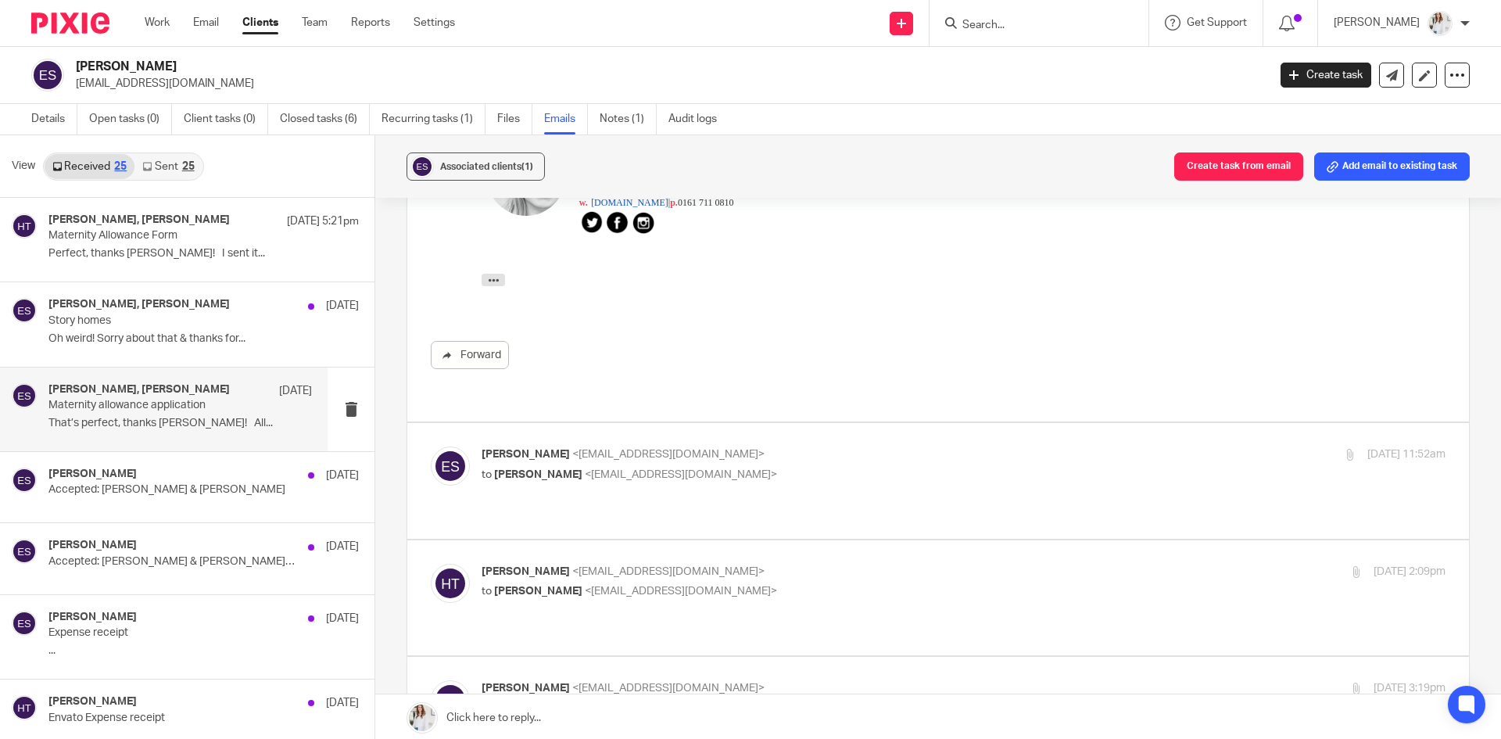
scroll to position [1048, 0]
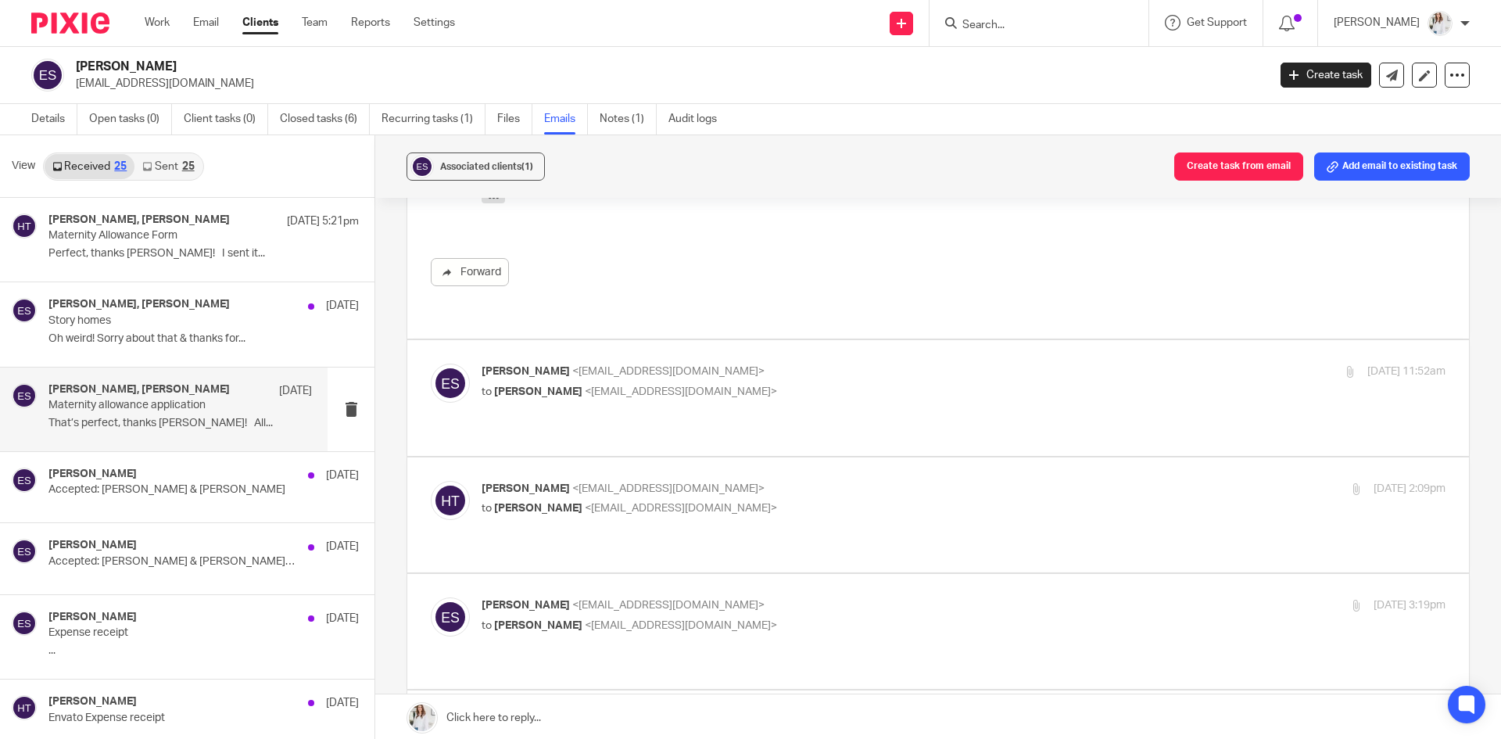
click at [1138, 364] on div "Esther Shelley <design@esthershelley.co.uk> to Hayley Trask <hayley@wearemap.co…" at bounding box center [964, 383] width 964 height 39
checkbox input "true"
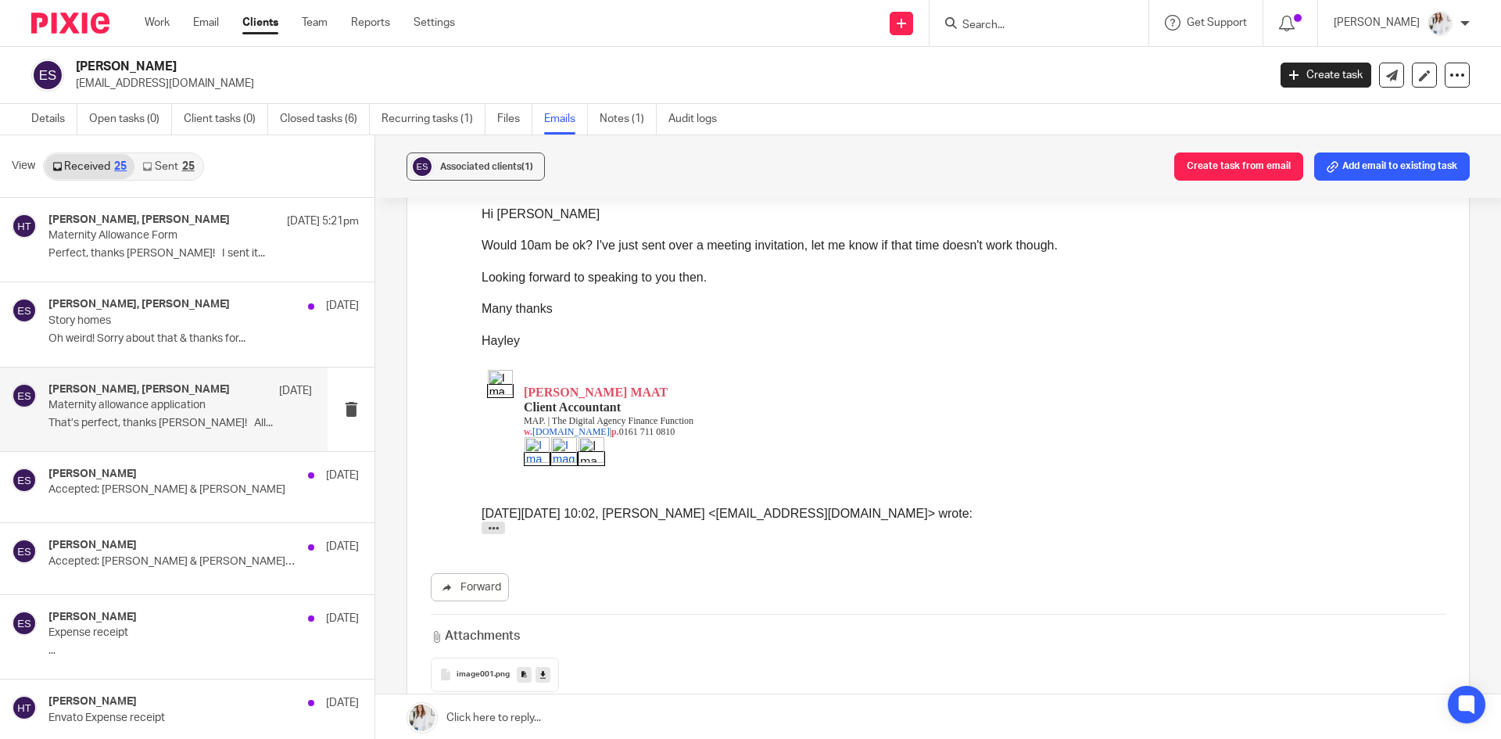
scroll to position [0, 0]
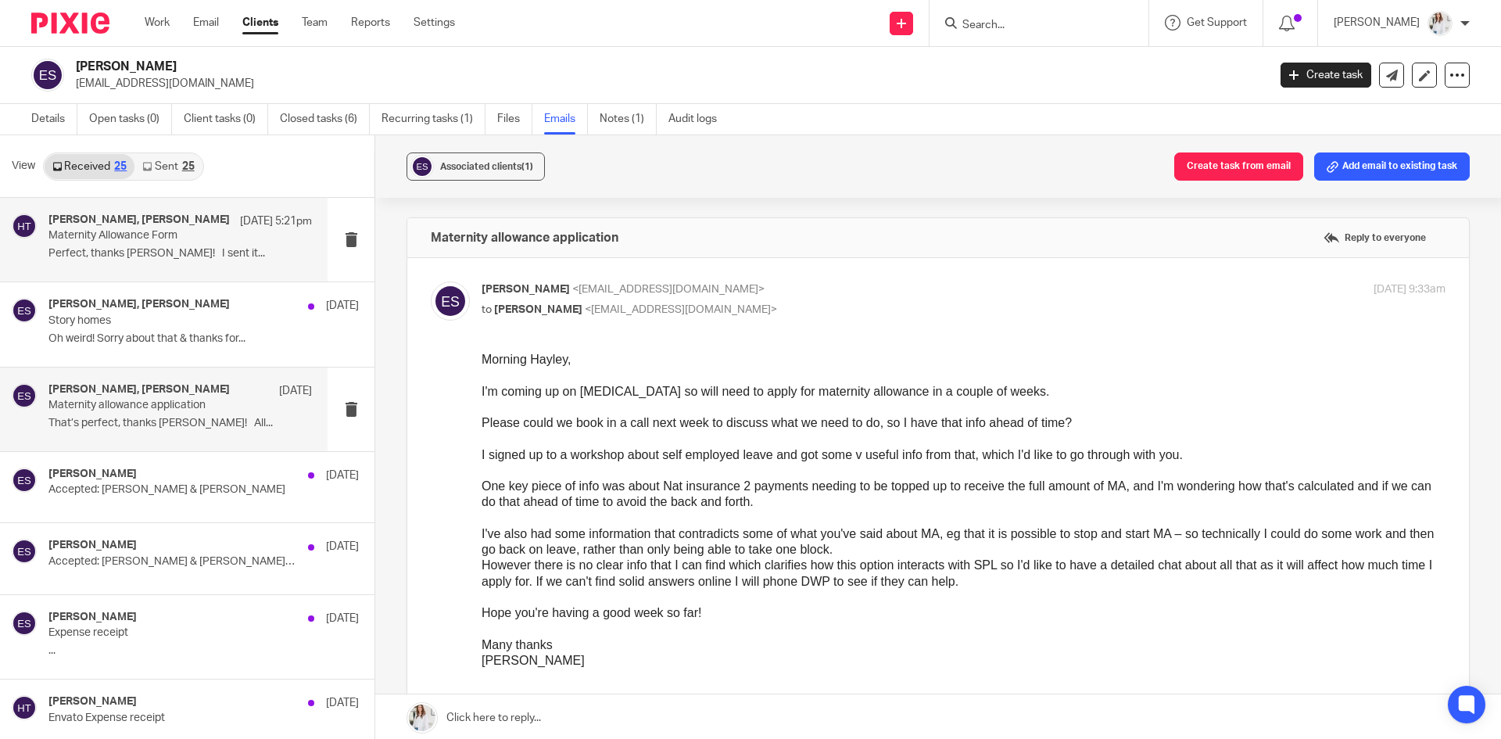
click at [207, 253] on p "Perfect, thanks Hayley! I sent it..." at bounding box center [179, 253] width 263 height 13
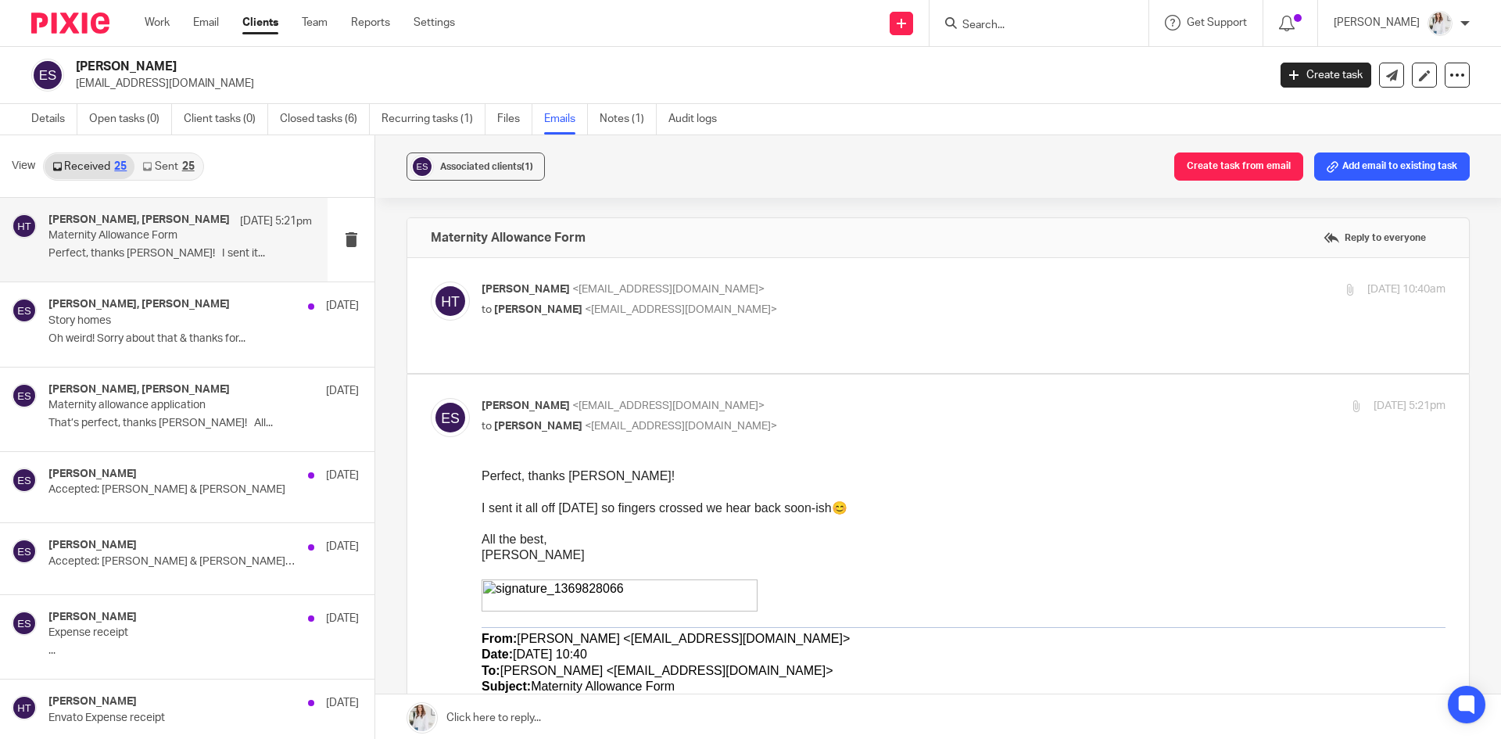
click at [765, 306] on p "to Esther Shelley <design@esthershelley.co.uk>" at bounding box center [803, 310] width 643 height 16
checkbox input "true"
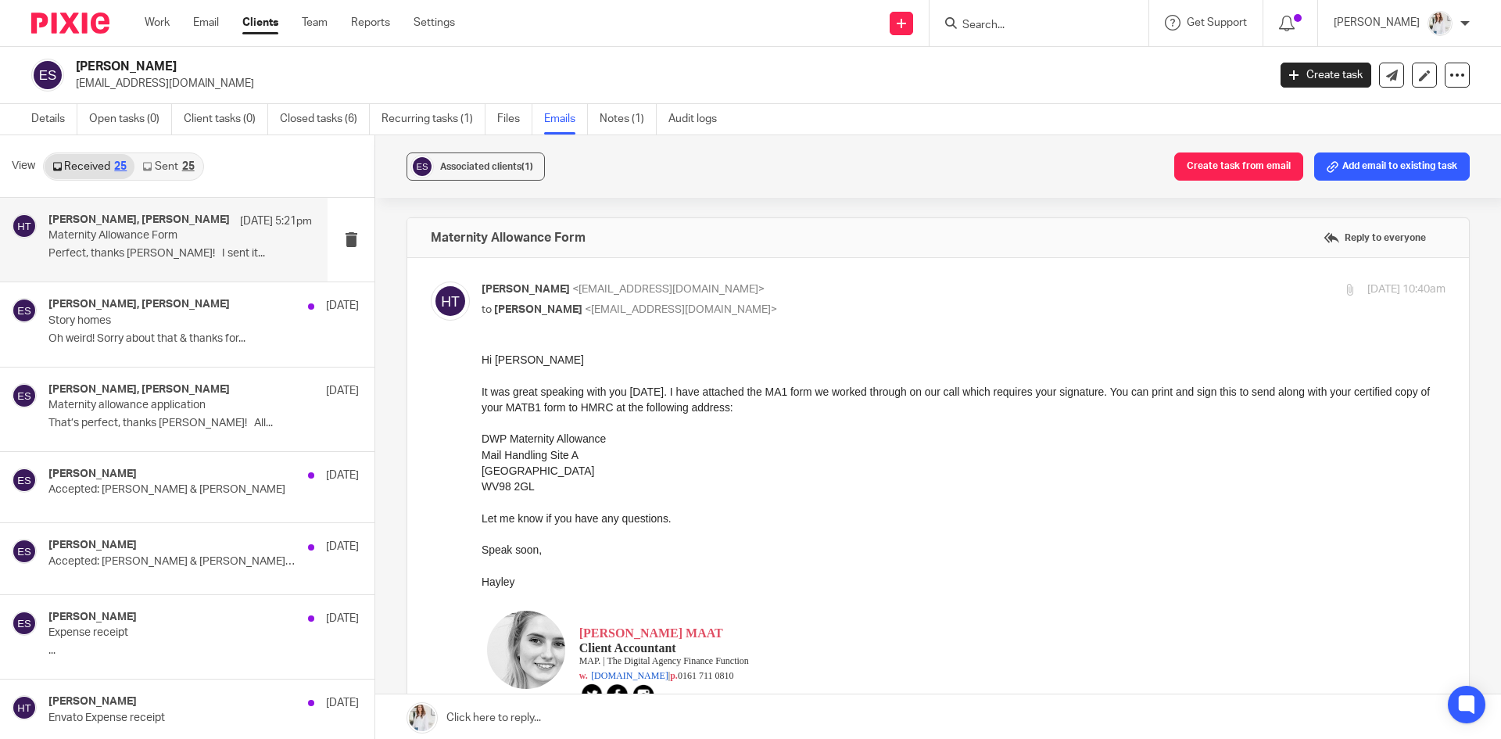
drag, startPoint x: 245, startPoint y: 88, endPoint x: 76, endPoint y: 84, distance: 168.9
click at [76, 84] on p "design@esthershelley.co.uk" at bounding box center [666, 84] width 1181 height 16
copy p "design@esthershelley.co.uk"
click at [989, 24] on input "Search" at bounding box center [1031, 26] width 141 height 14
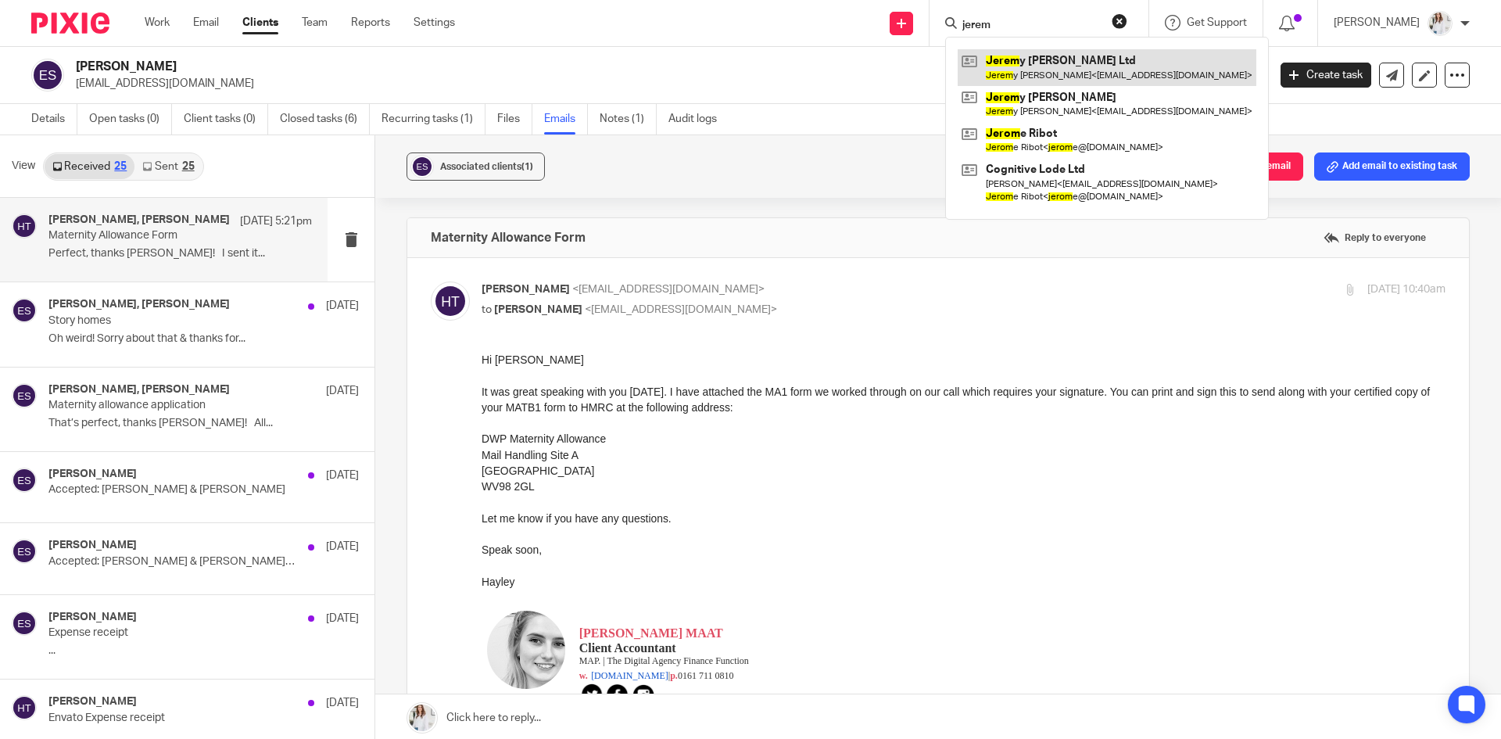
type input "jerem"
click at [1072, 63] on link at bounding box center [1107, 67] width 299 height 36
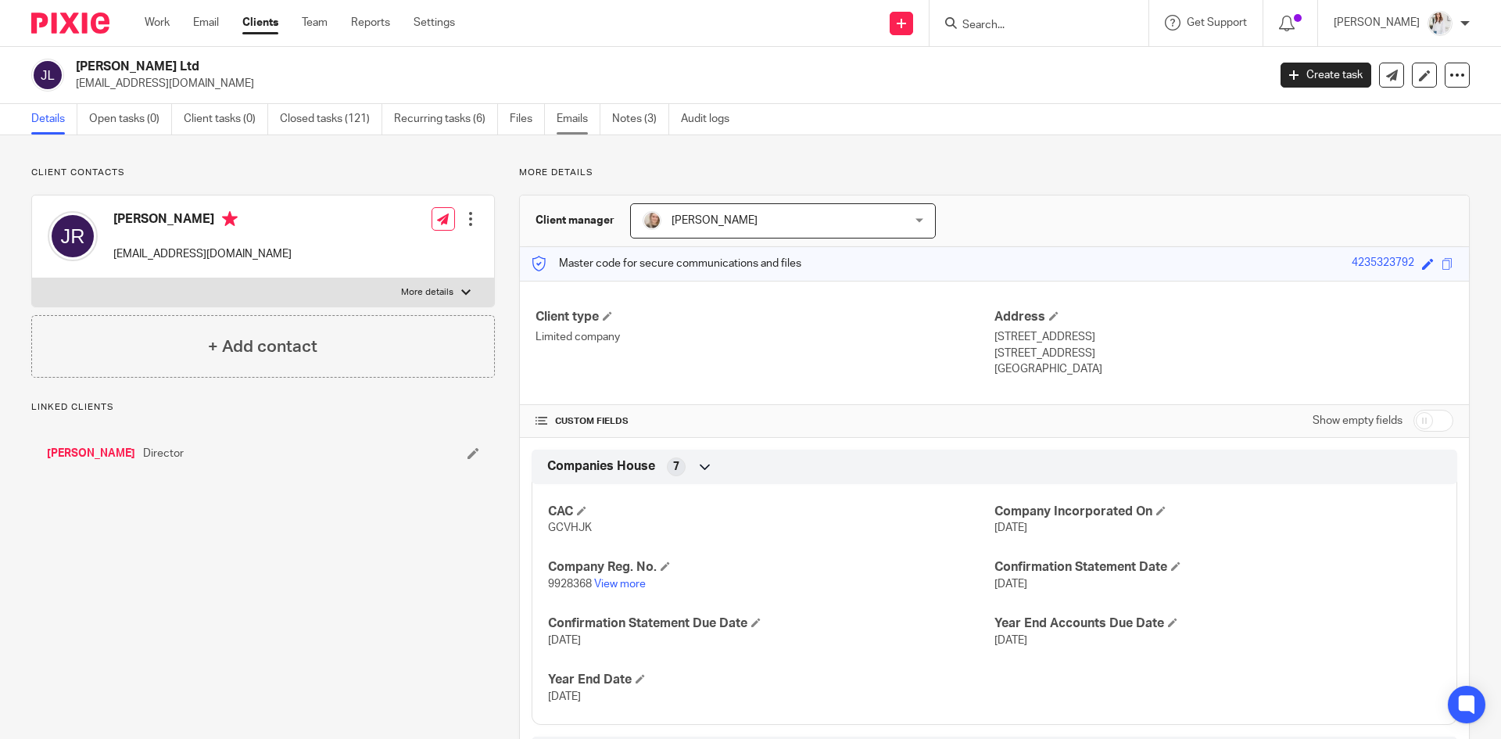
click at [593, 127] on link "Emails" at bounding box center [579, 119] width 44 height 30
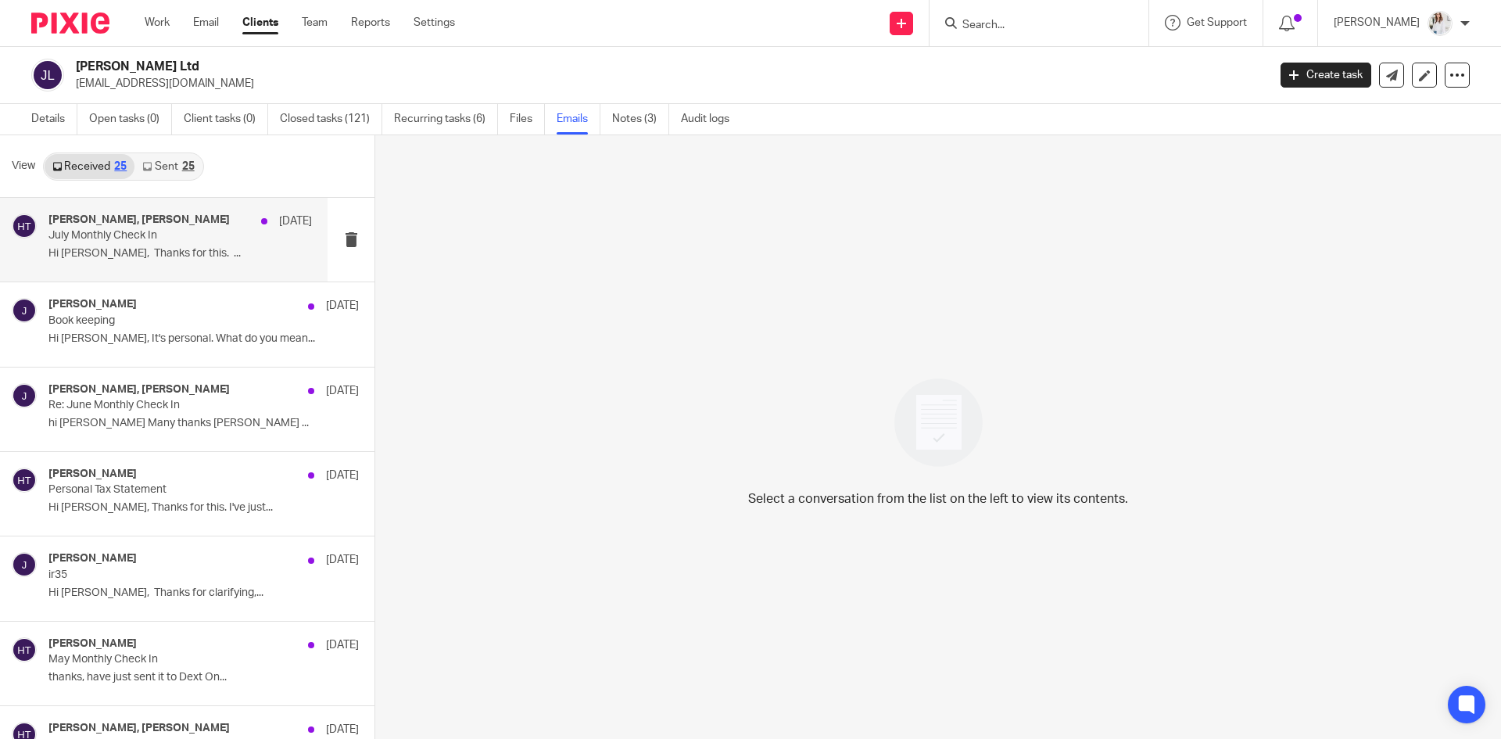
click at [127, 246] on div "[PERSON_NAME], [PERSON_NAME] [DATE] July Monthly Check In Hi [PERSON_NAME], Tha…" at bounding box center [179, 239] width 263 height 52
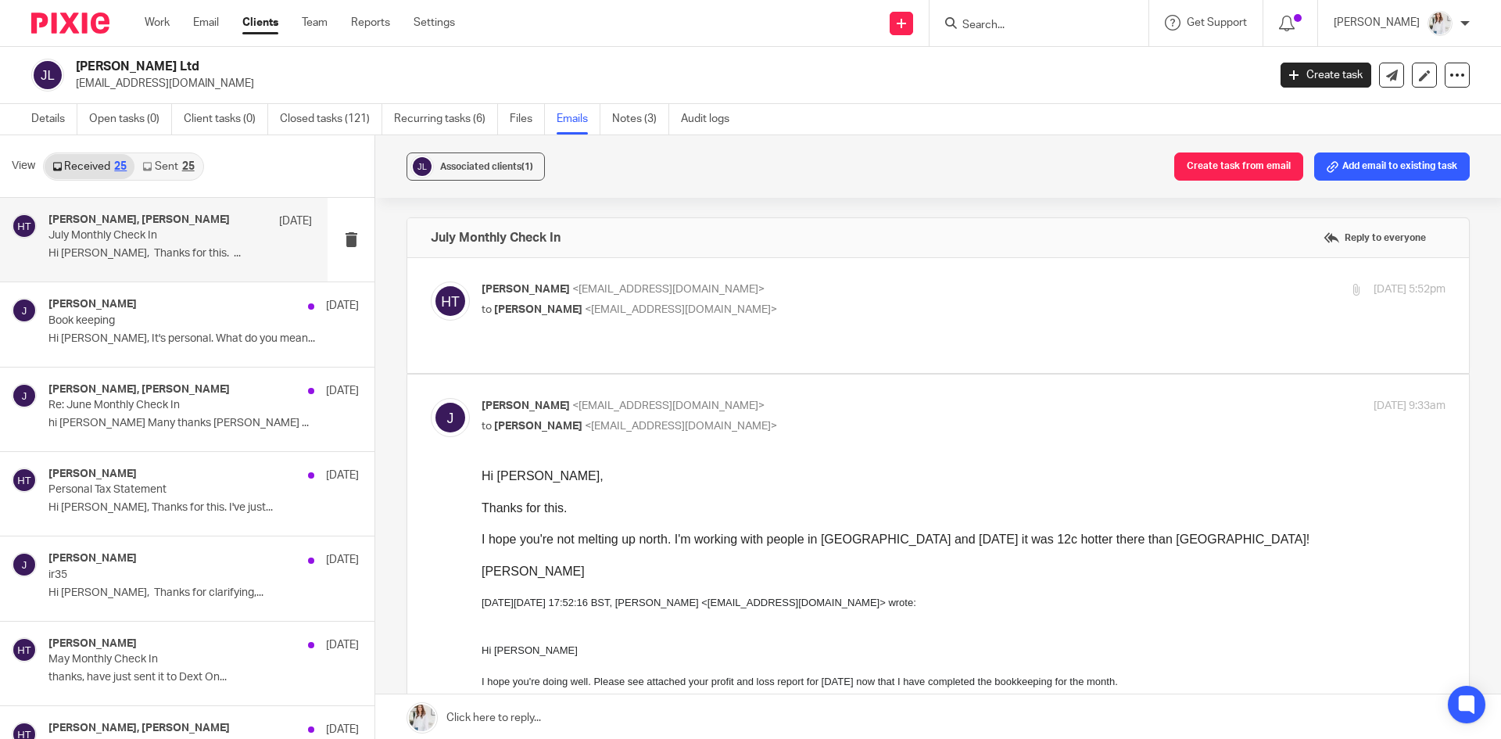
click at [821, 287] on p "Hayley Trask <hayley@wearemap.co.uk>" at bounding box center [803, 289] width 643 height 16
checkbox input "true"
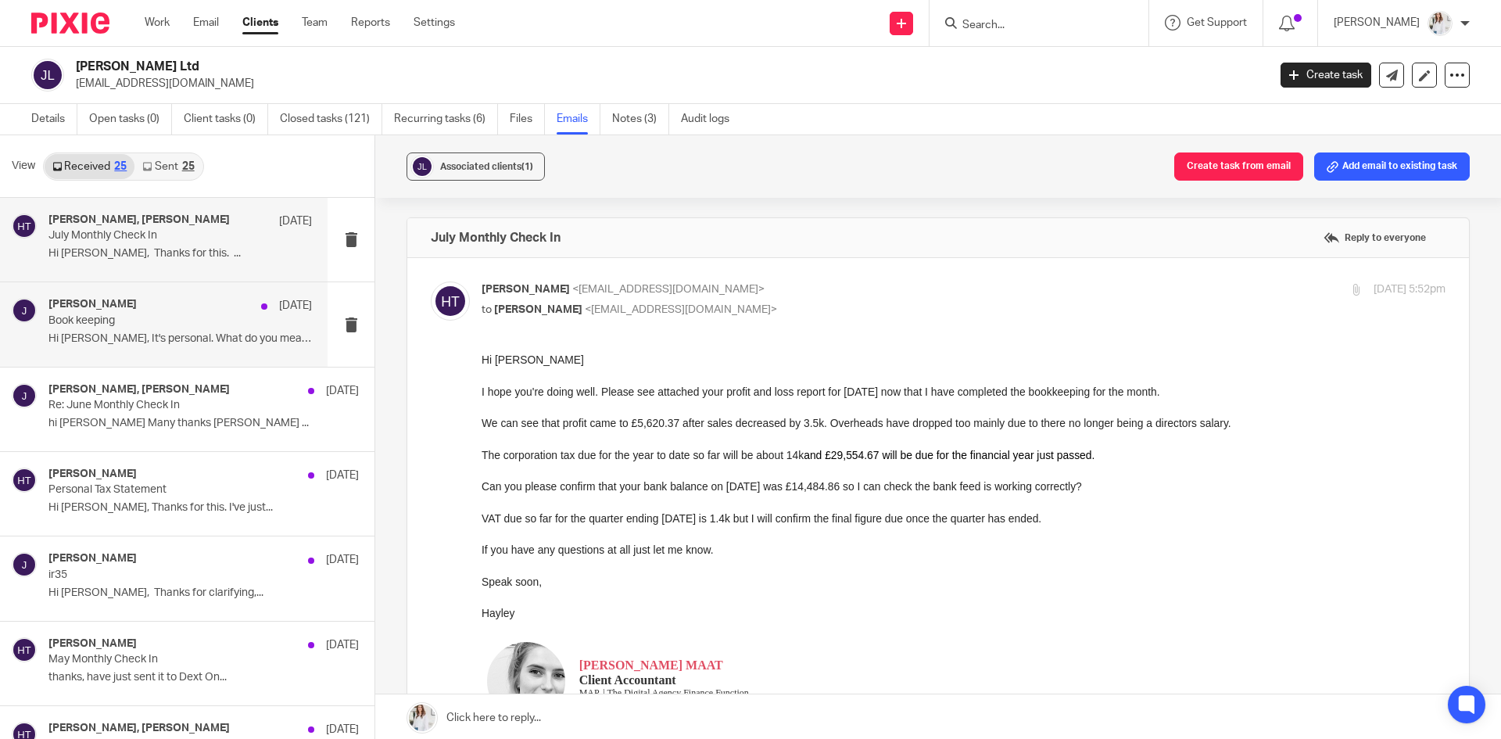
click at [149, 335] on p "Hi Hayley, It's personal. What do you mean..." at bounding box center [179, 338] width 263 height 13
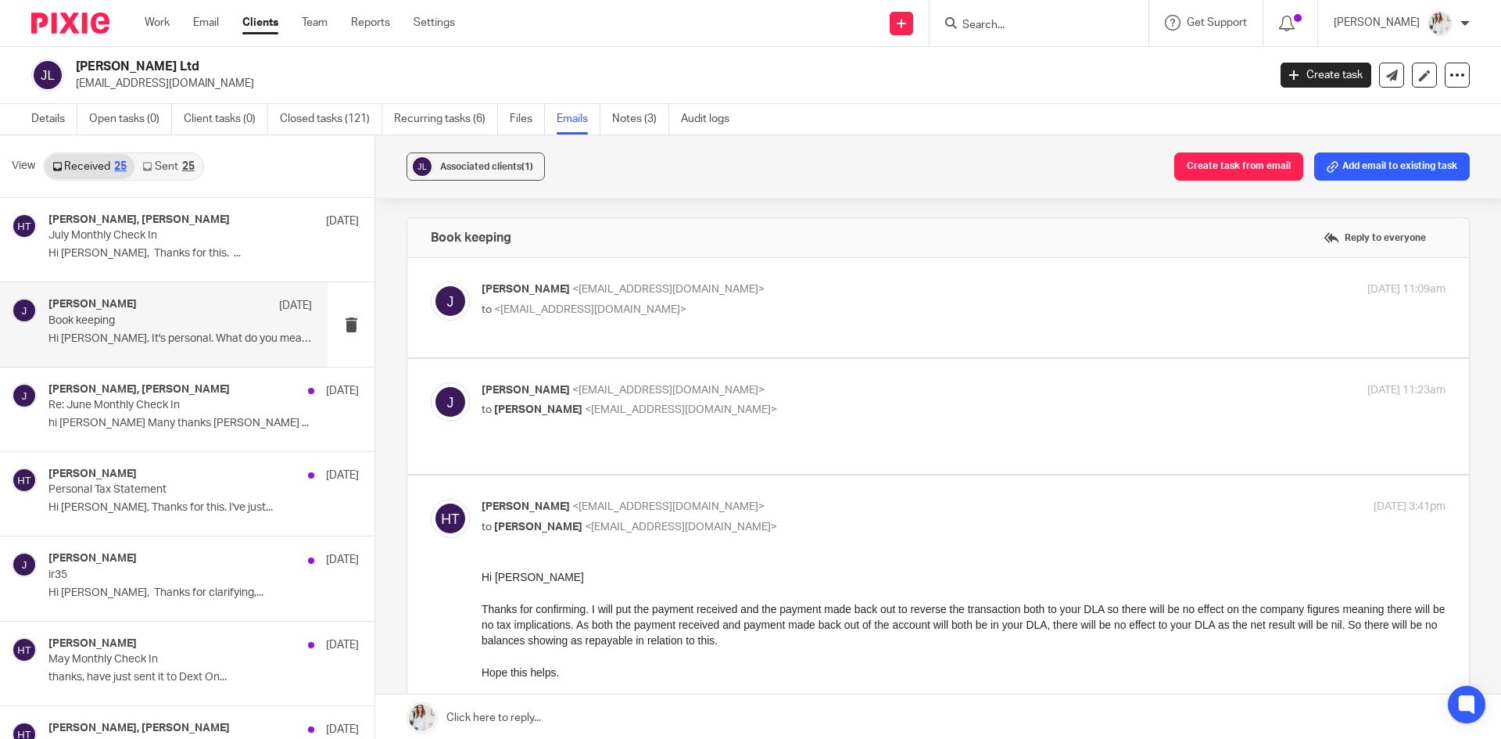
click at [793, 314] on p "to <hayley@wearemap.co.uk>" at bounding box center [803, 310] width 643 height 16
checkbox input "true"
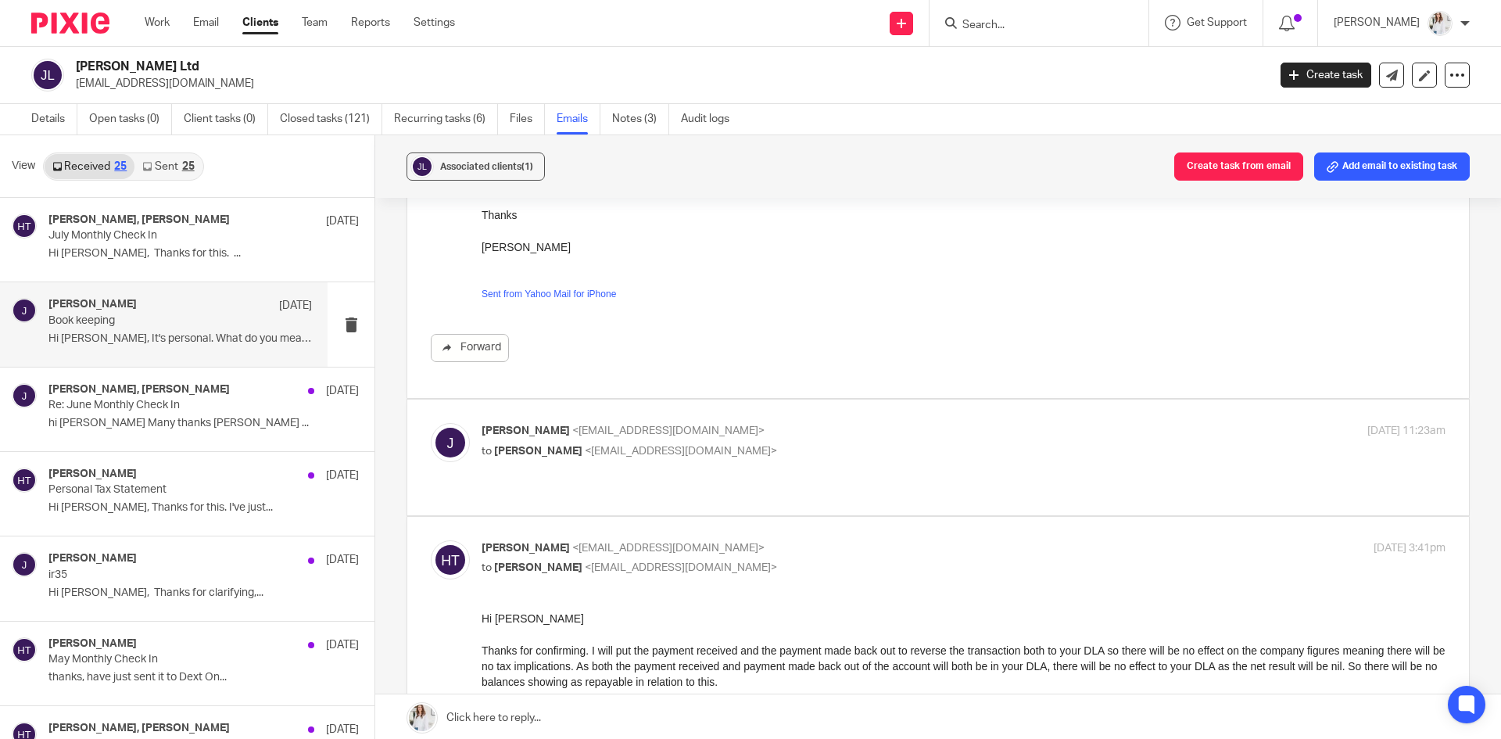
scroll to position [286, 0]
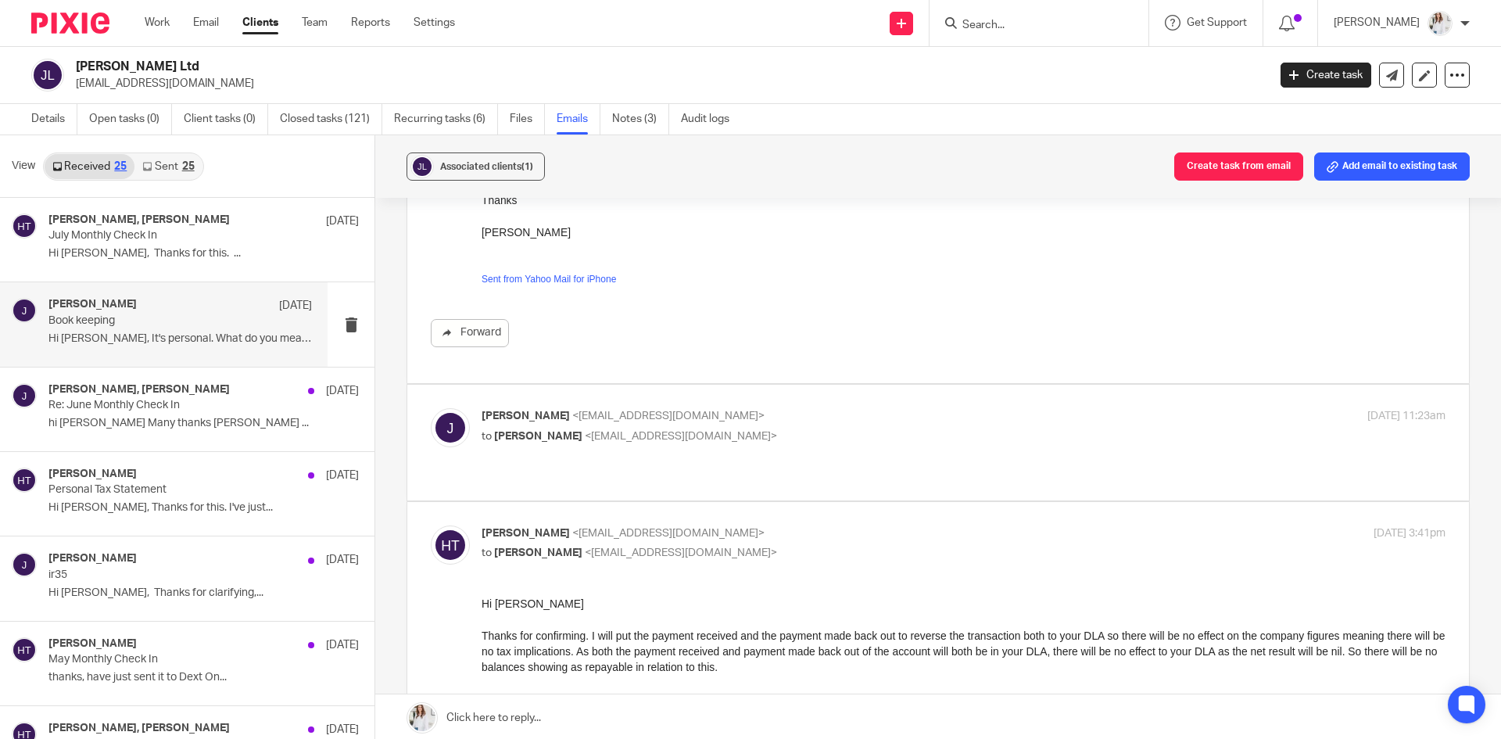
click at [1117, 427] on div "Jeremy <jrosenberg@rocketmail.com> to Hayley Trask <hayley@wearemap.co.uk> 4 Au…" at bounding box center [964, 427] width 964 height 39
checkbox input "true"
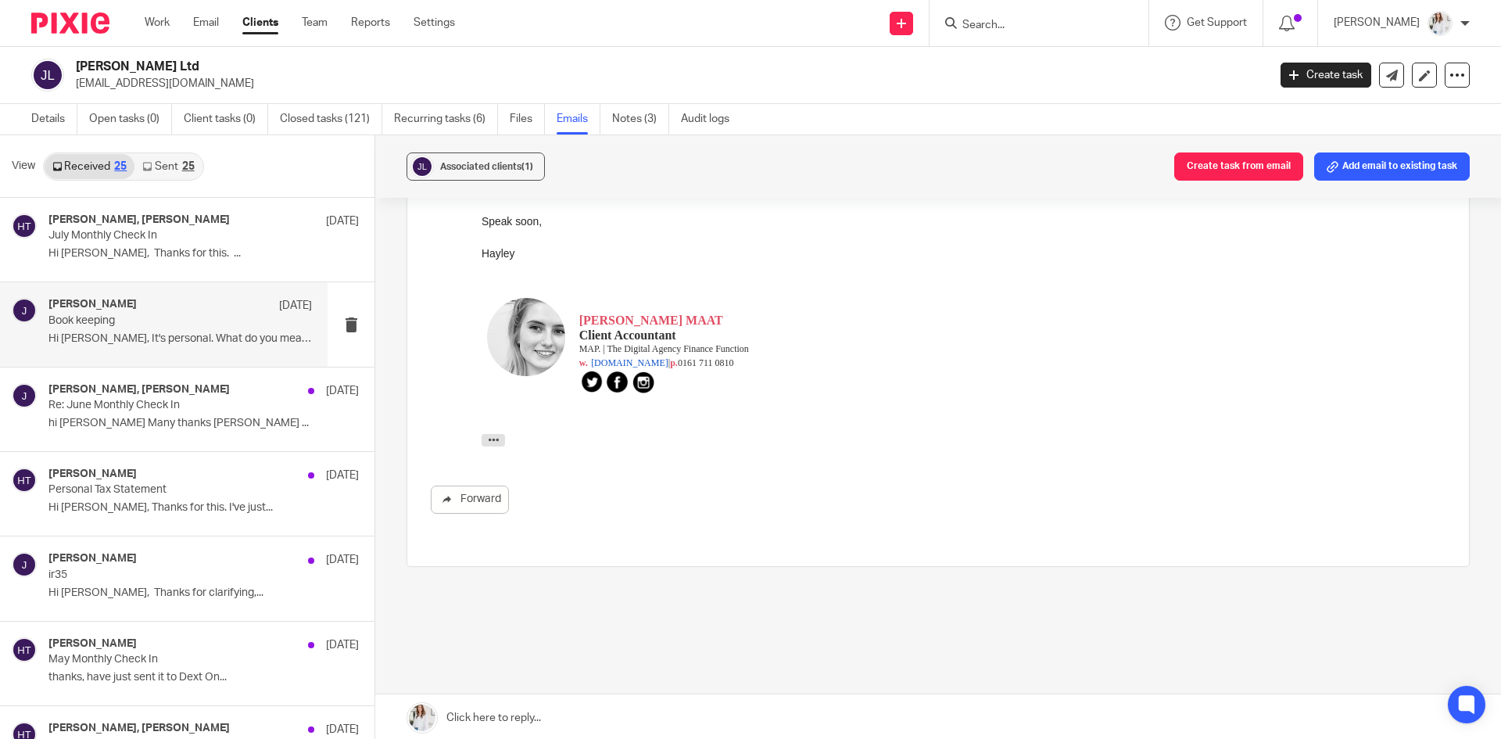
scroll to position [0, 0]
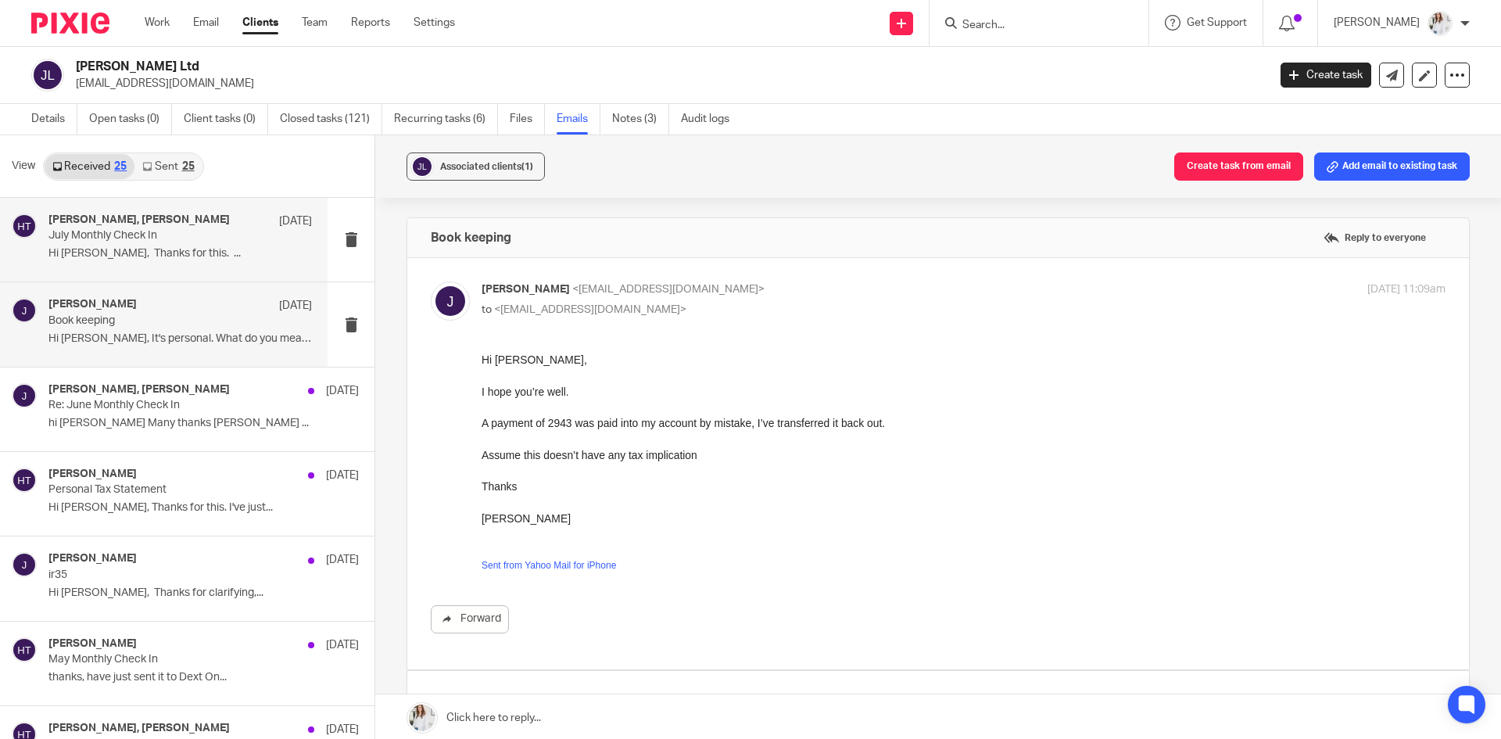
click at [156, 258] on p "Hi Hayley, Thanks for this. ..." at bounding box center [179, 253] width 263 height 13
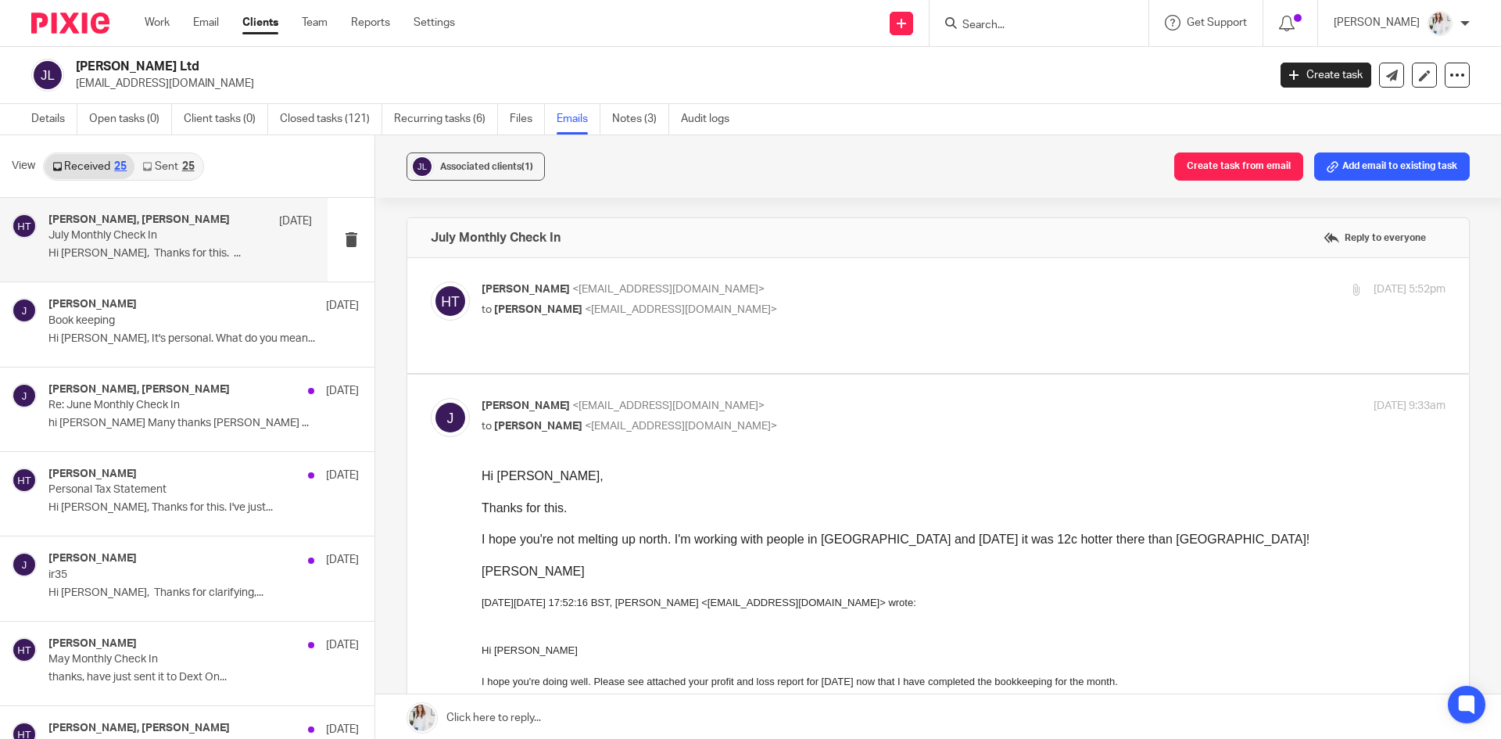
drag, startPoint x: 204, startPoint y: 86, endPoint x: 76, endPoint y: 91, distance: 128.3
click at [76, 91] on div "Jeremy Rosenberg Ltd jrosenberg@rocketmail.com Create task Update from Companie…" at bounding box center [750, 75] width 1501 height 57
copy p "jrosenberg@rocketmail.com"
click at [996, 28] on input "Search" at bounding box center [1031, 26] width 141 height 14
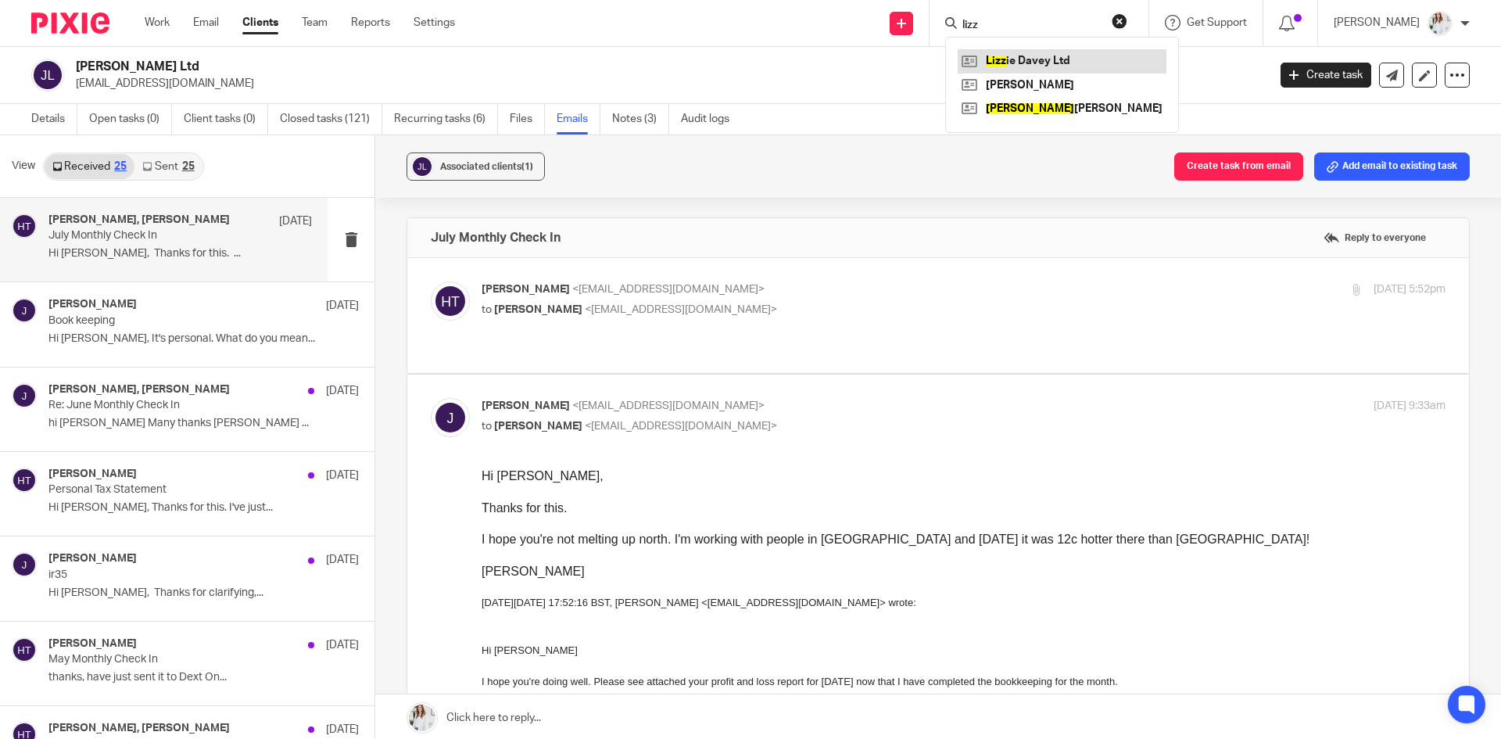
type input "lizz"
click at [1044, 58] on link at bounding box center [1062, 60] width 209 height 23
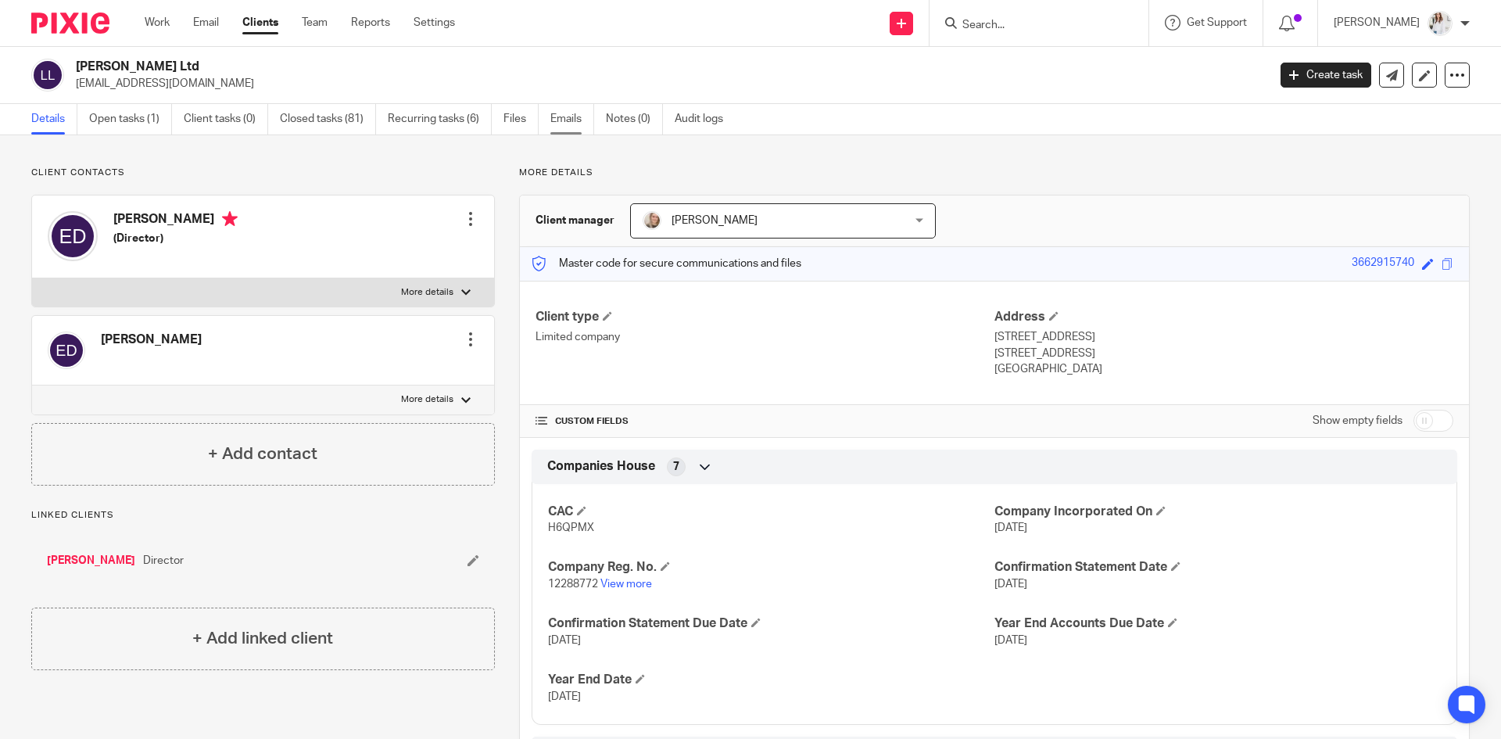
click at [571, 123] on link "Emails" at bounding box center [572, 119] width 44 height 30
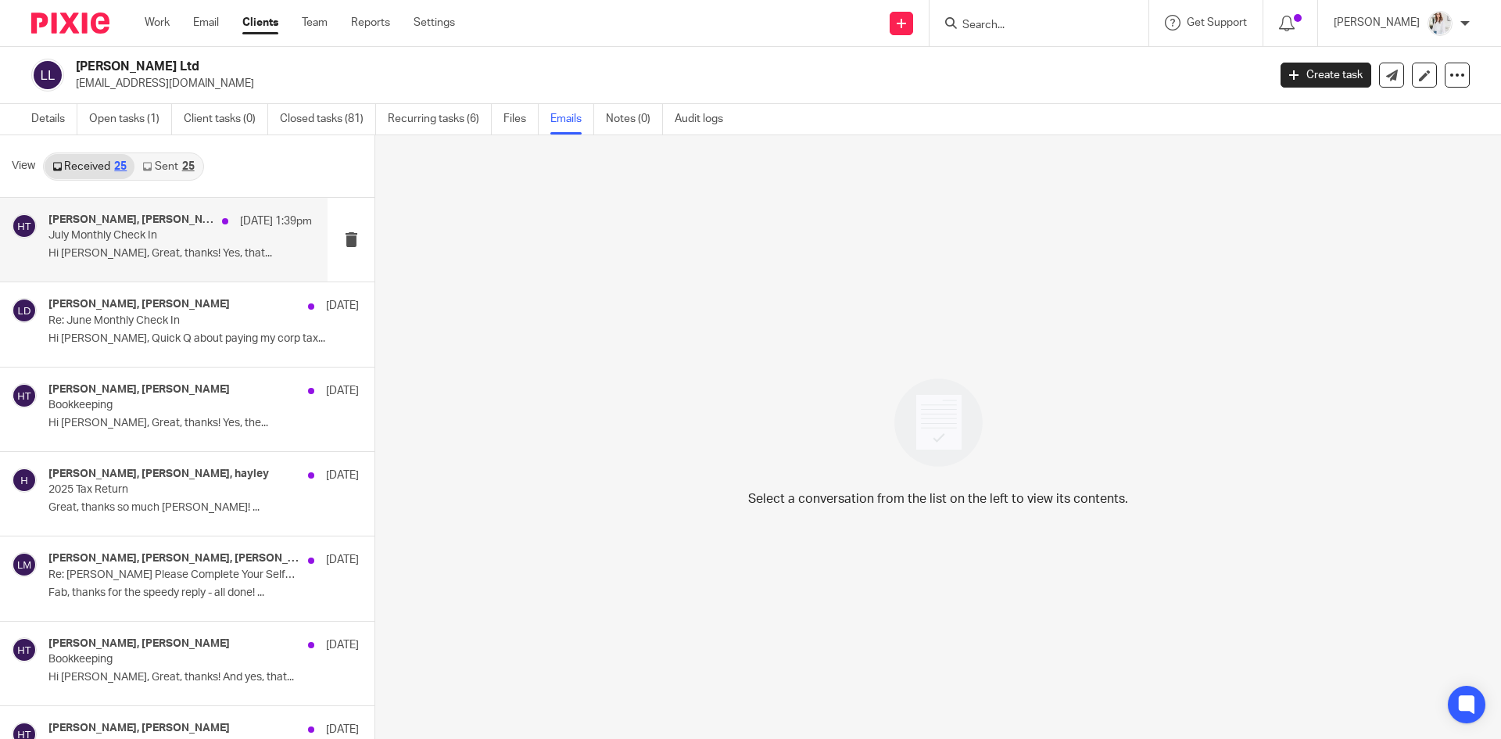
click at [119, 253] on p "Hi [PERSON_NAME], Great, thanks! Yes, that..." at bounding box center [179, 253] width 263 height 13
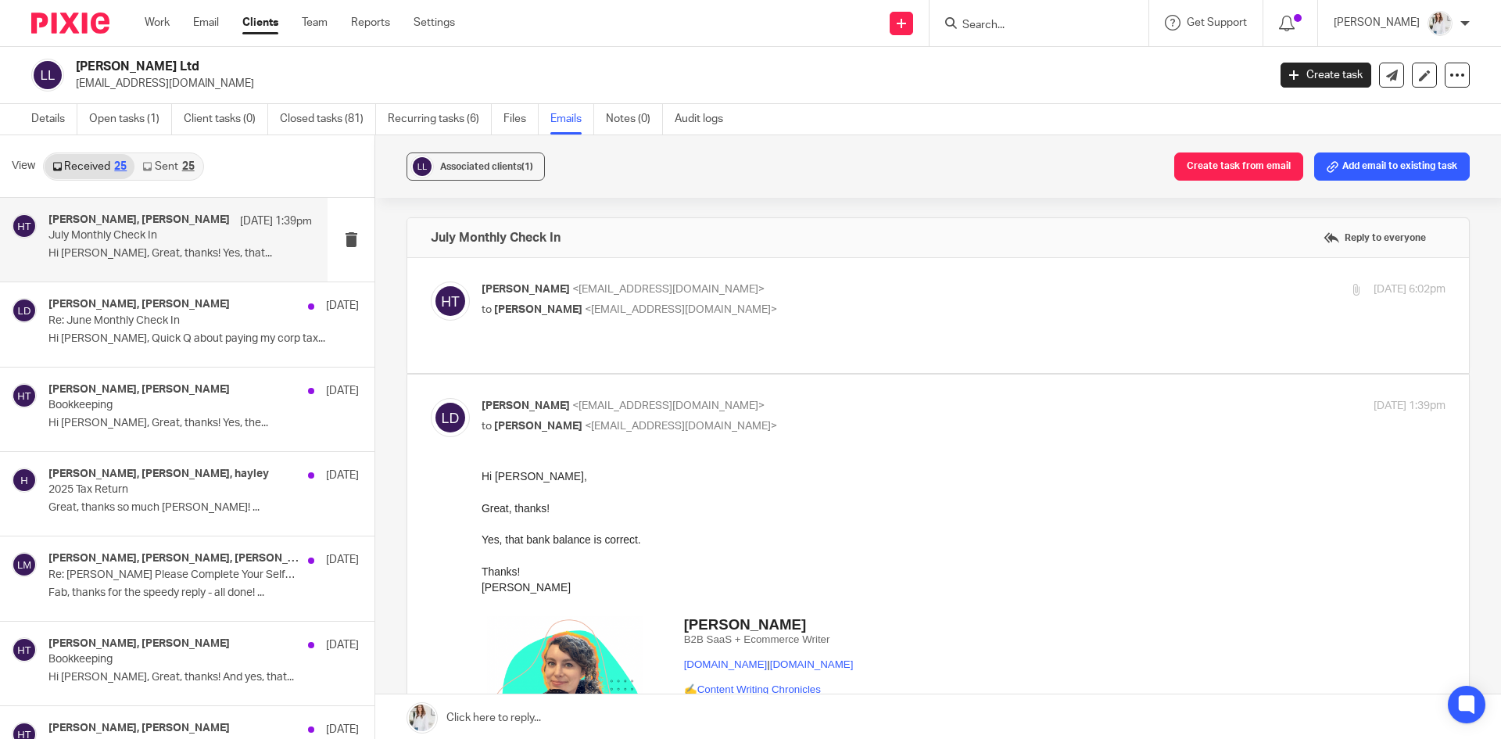
click at [892, 259] on label at bounding box center [938, 315] width 1062 height 115
click at [431, 281] on input "checkbox" at bounding box center [430, 281] width 1 height 1
checkbox input "true"
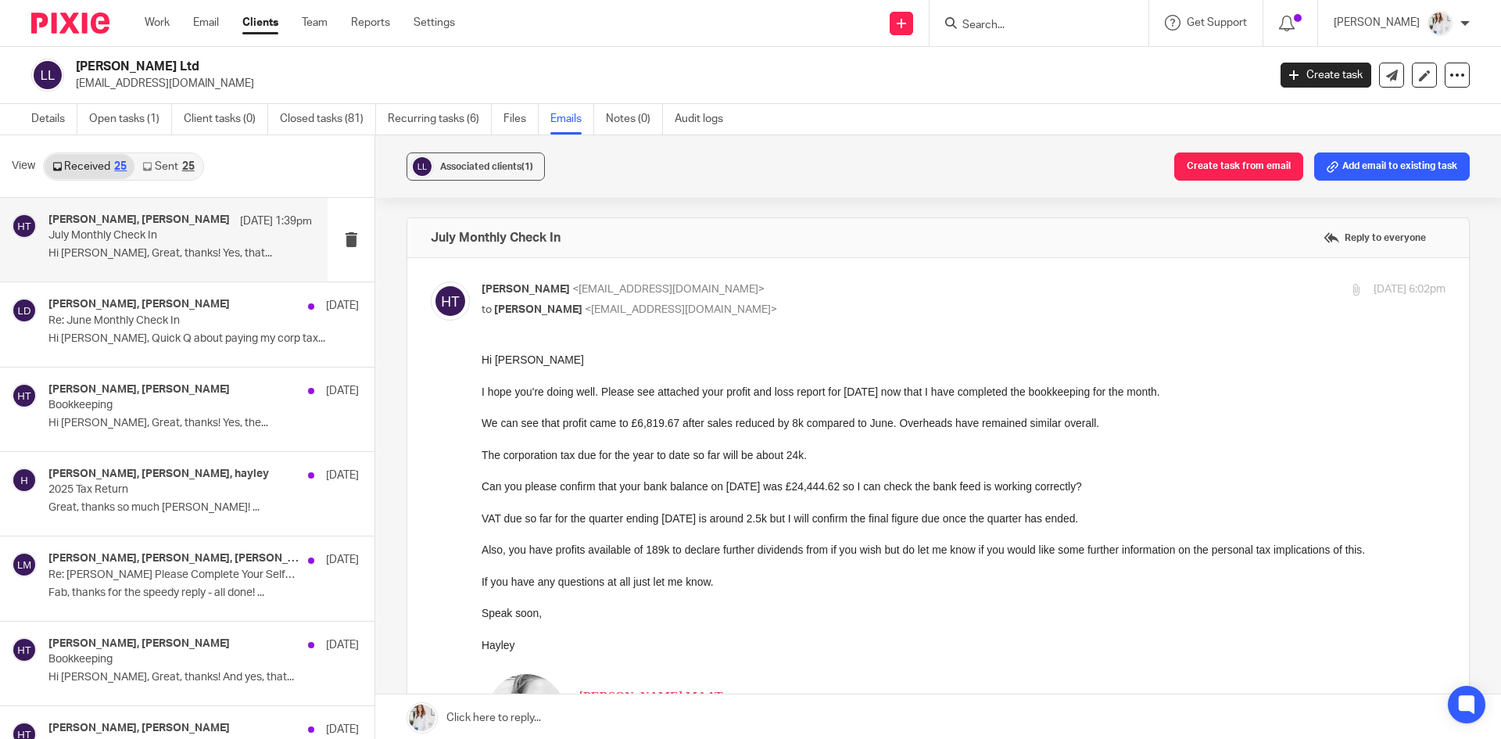
drag, startPoint x: 220, startPoint y: 81, endPoint x: 75, endPoint y: 87, distance: 144.7
click at [75, 87] on div "[PERSON_NAME] Ltd [EMAIL_ADDRESS][DOMAIN_NAME]" at bounding box center [644, 75] width 1226 height 33
copy p "[EMAIL_ADDRESS][DOMAIN_NAME]"
click at [1001, 19] on input "Search" at bounding box center [1031, 26] width 141 height 14
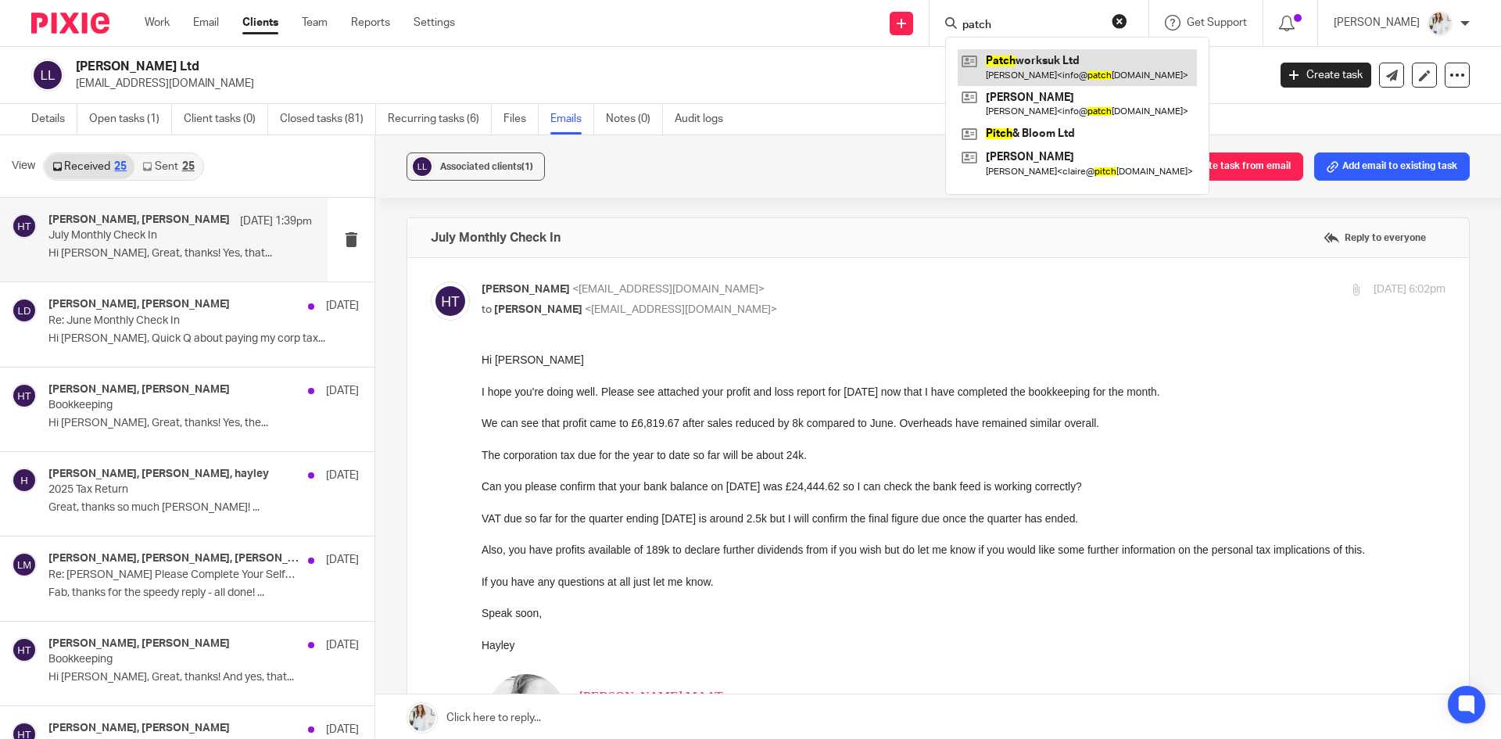
type input "patch"
click at [1089, 71] on link at bounding box center [1077, 67] width 239 height 36
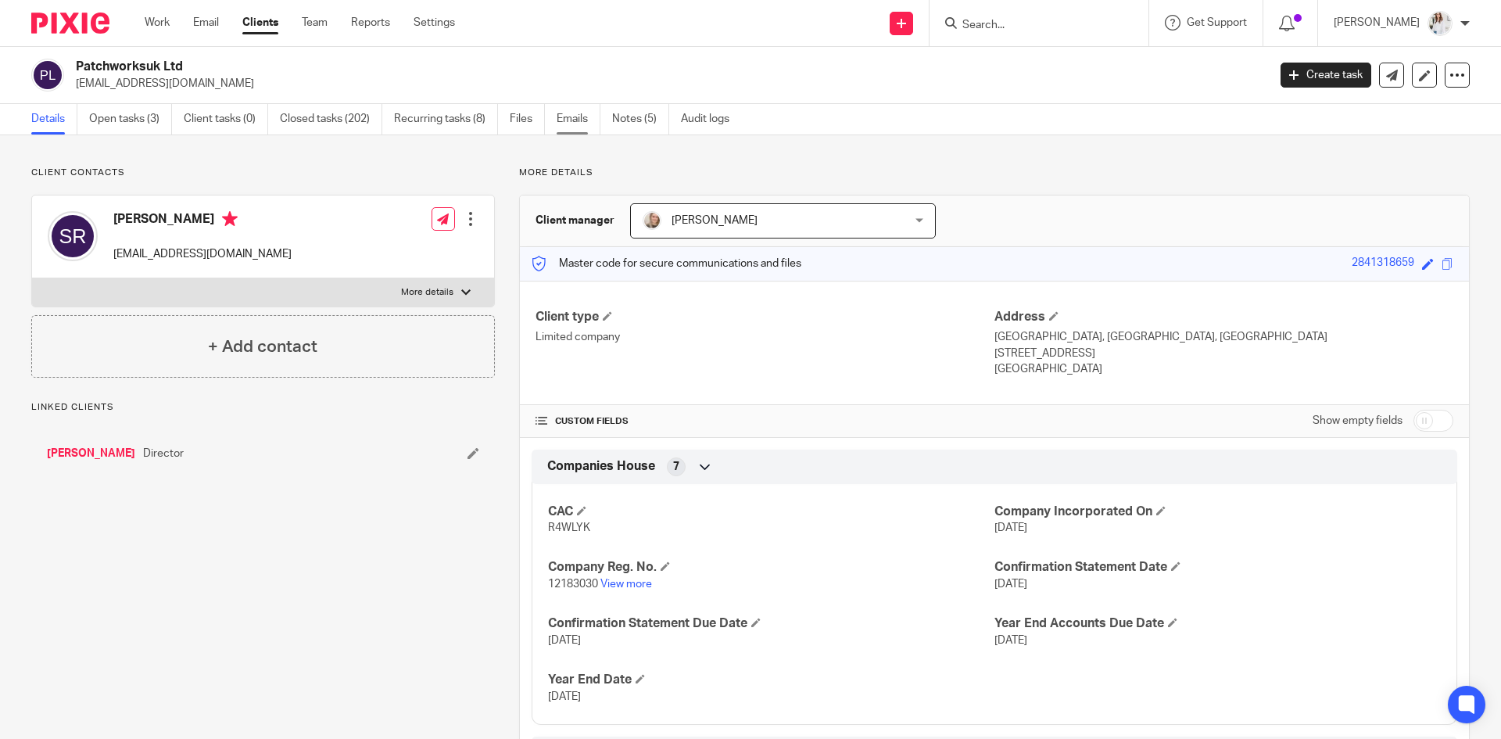
click at [564, 120] on link "Emails" at bounding box center [579, 119] width 44 height 30
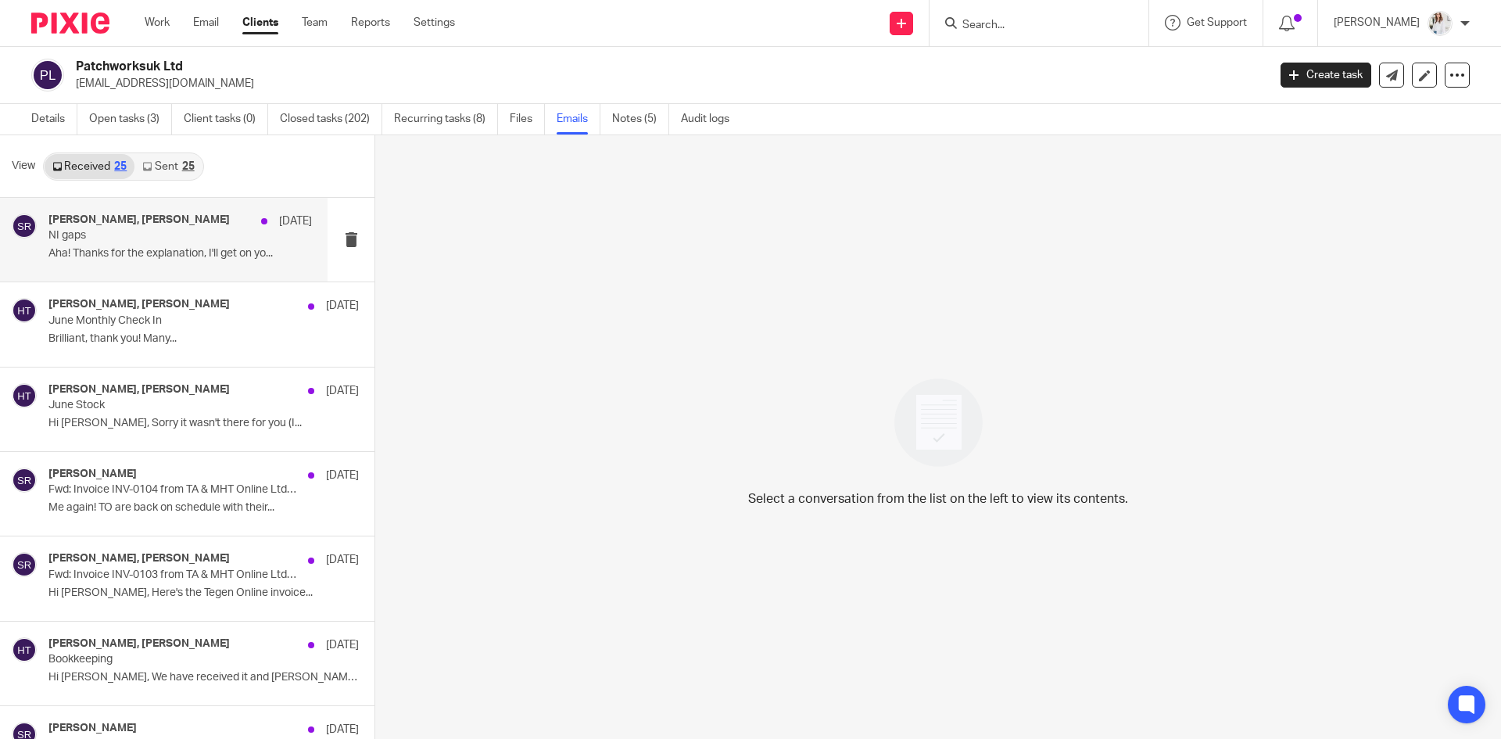
click at [100, 225] on h4 "Sadie Roberts, Hayley Trask" at bounding box center [138, 219] width 181 height 13
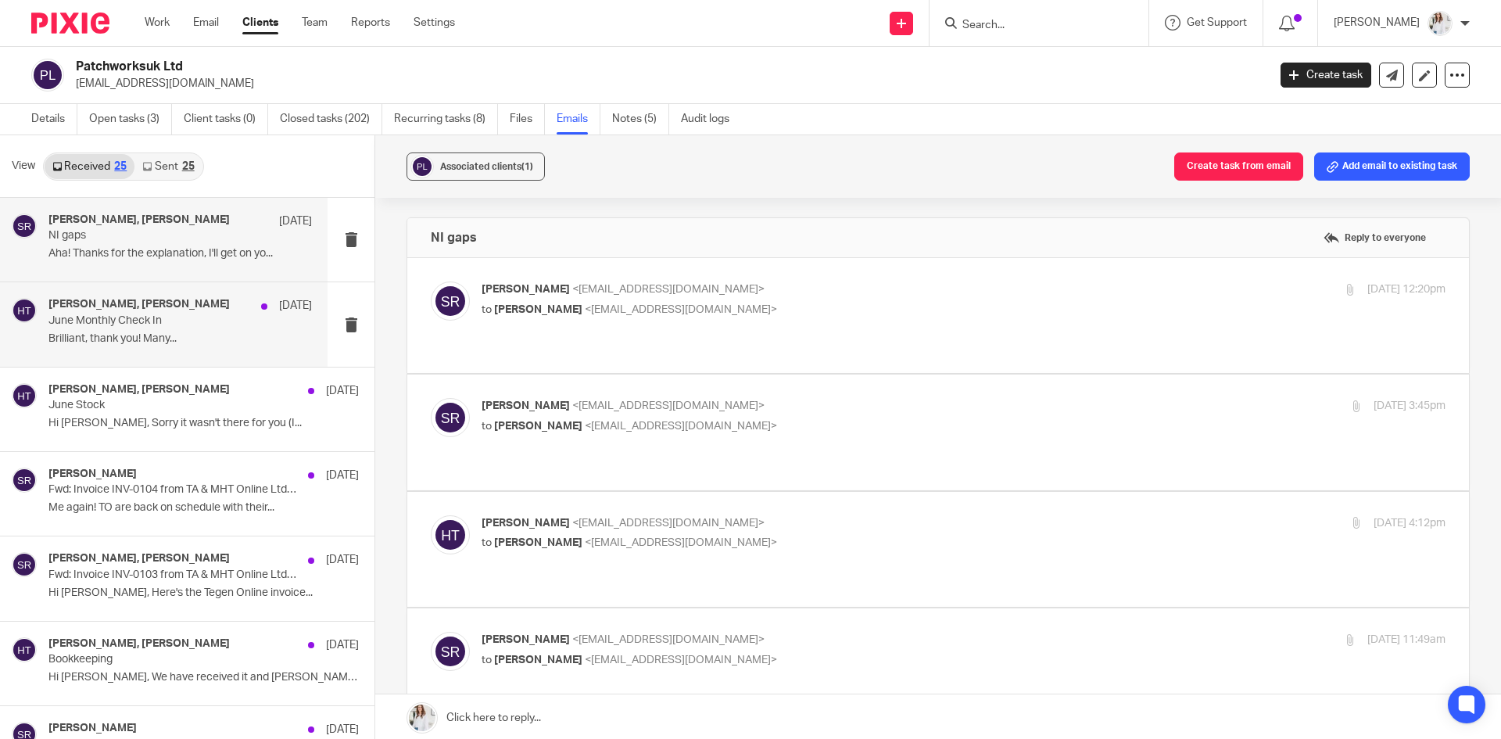
click at [127, 344] on p "Brilliant, thank you! Many..." at bounding box center [179, 338] width 263 height 13
click at [850, 286] on p "Hayley Trask <hayley@wearemap.co.uk>" at bounding box center [803, 289] width 643 height 16
checkbox input "true"
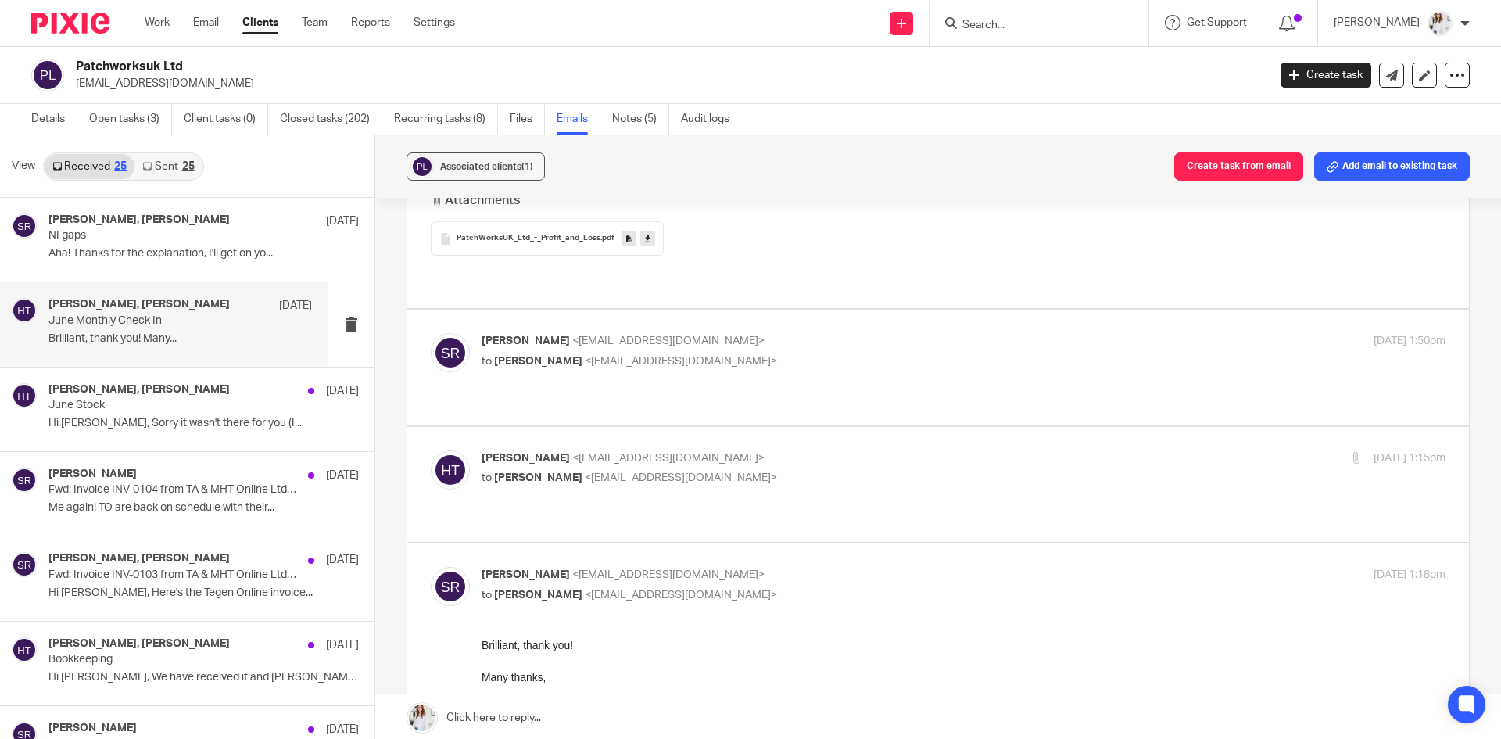
scroll to position [690, 0]
click at [1056, 378] on label at bounding box center [938, 364] width 1062 height 115
click at [431, 331] on input "checkbox" at bounding box center [430, 330] width 1 height 1
checkbox input "true"
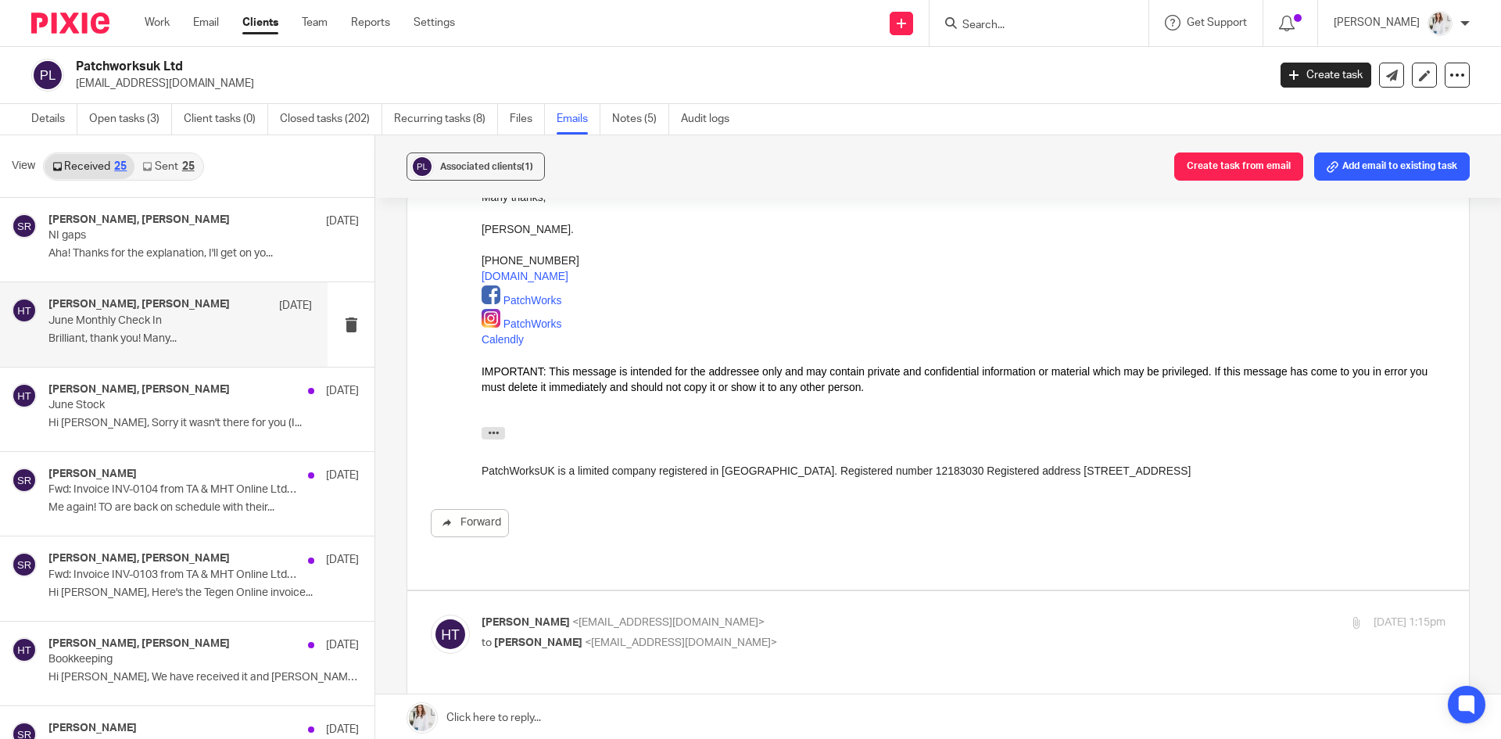
scroll to position [1225, 0]
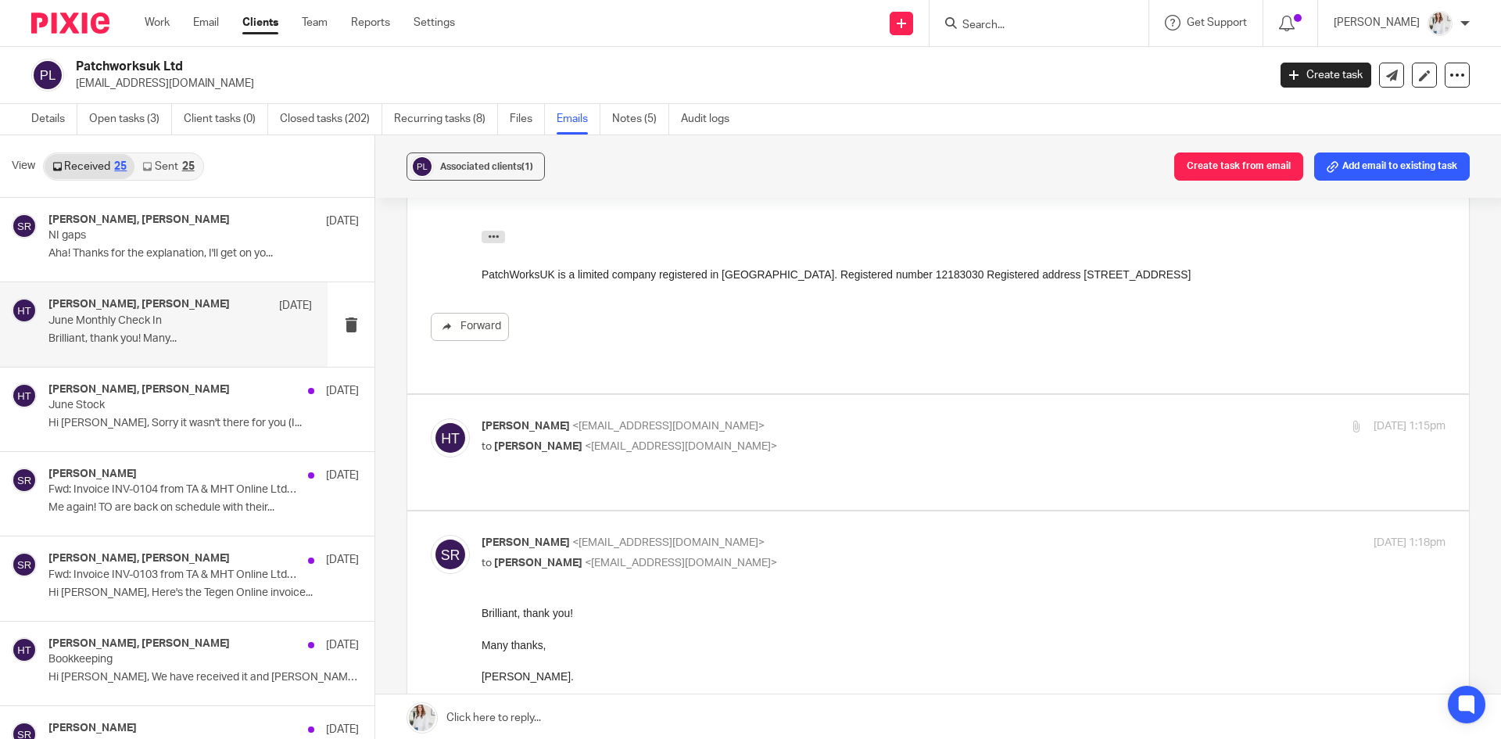
click at [1057, 418] on p "Hayley Trask <hayley@wearemap.co.uk>" at bounding box center [803, 426] width 643 height 16
checkbox input "true"
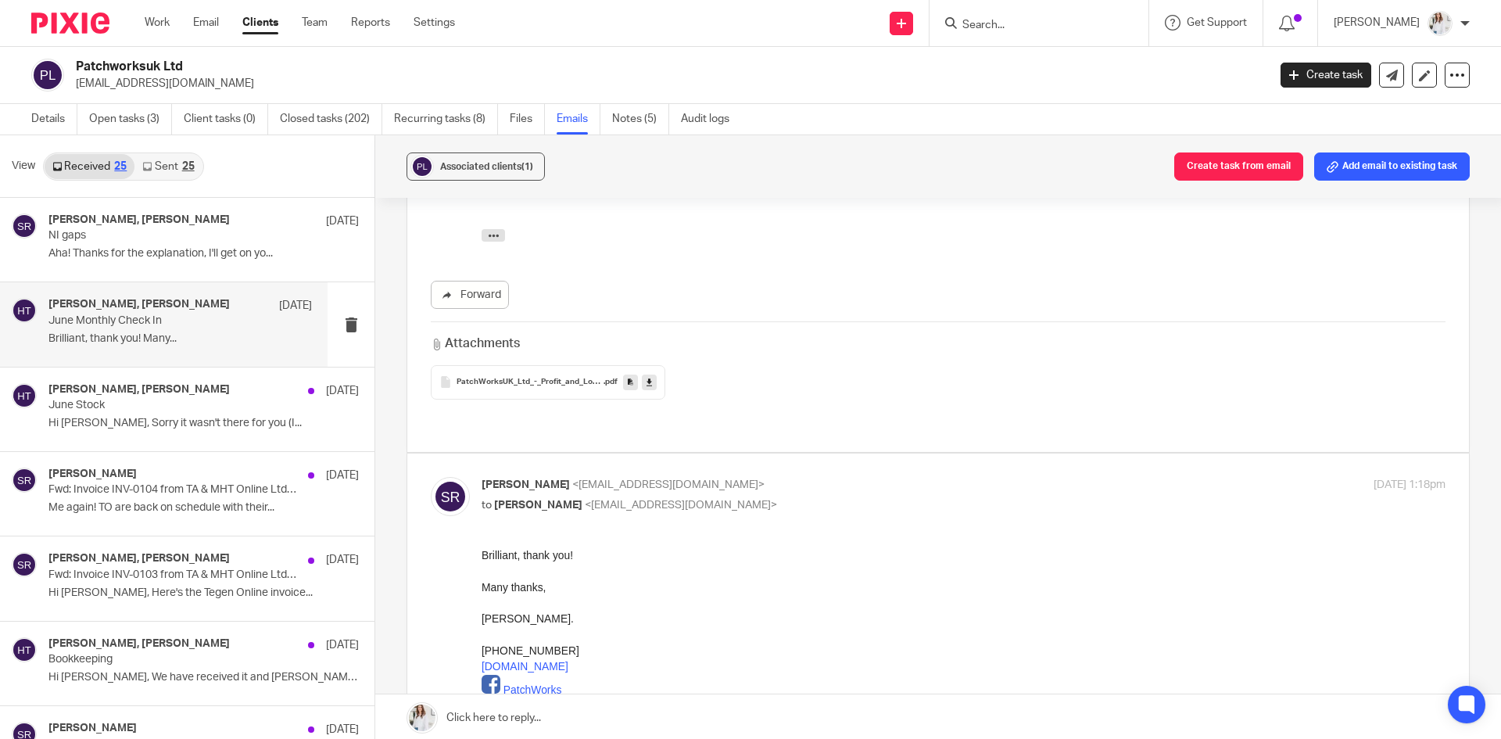
scroll to position [0, 0]
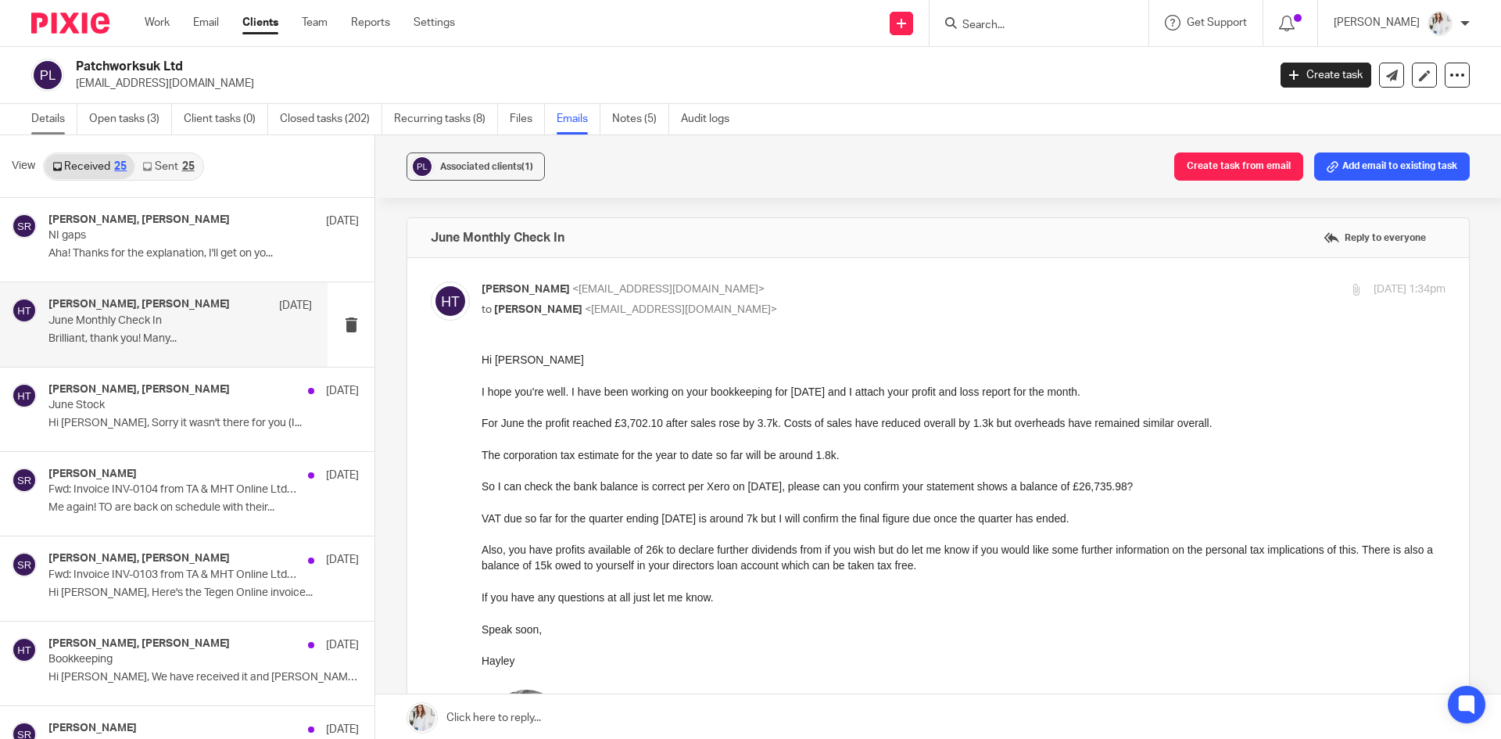
click at [48, 117] on link "Details" at bounding box center [54, 119] width 46 height 30
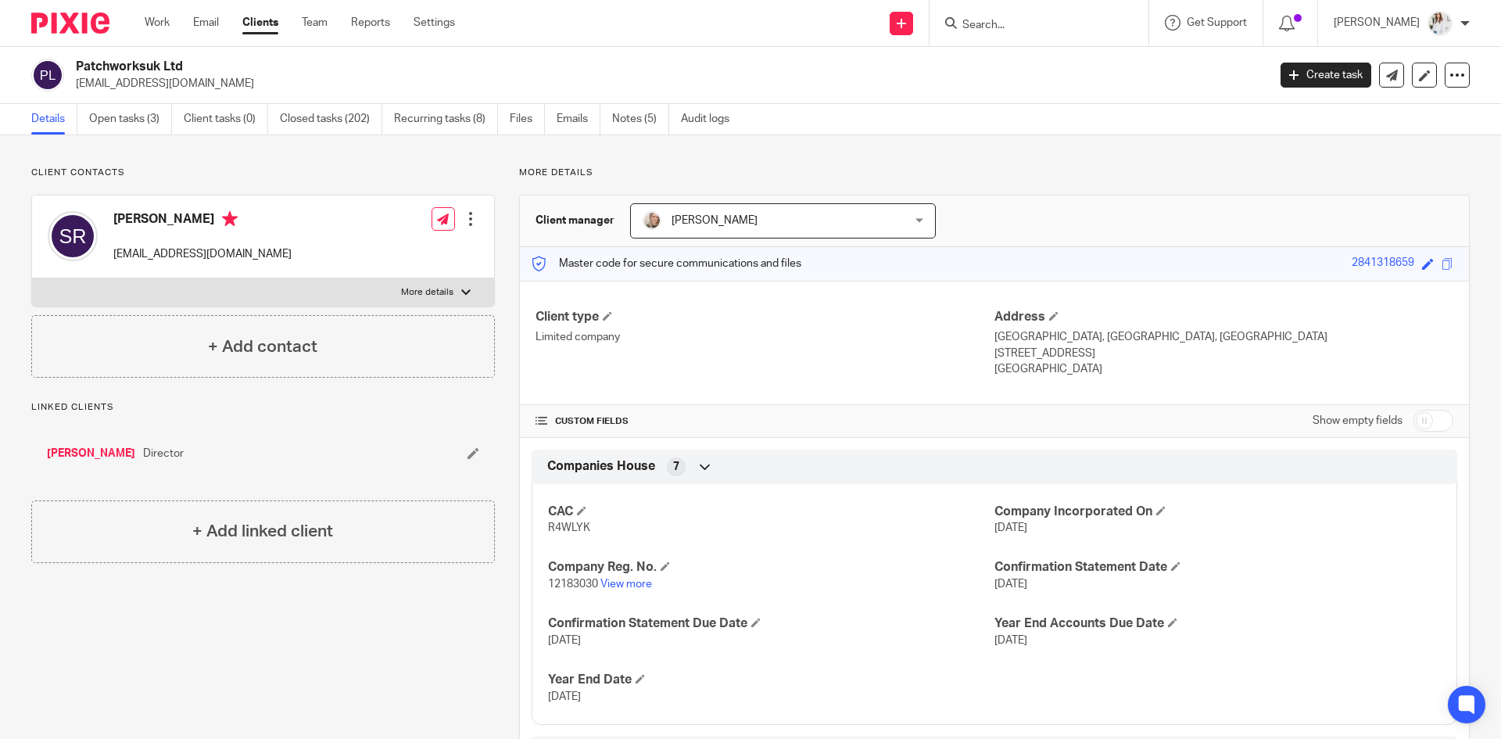
drag, startPoint x: 213, startPoint y: 84, endPoint x: 72, endPoint y: 84, distance: 140.7
click at [72, 84] on div "Patchworksuk Ltd info@patchworksuk.com" at bounding box center [644, 75] width 1226 height 33
copy p "[EMAIL_ADDRESS][DOMAIN_NAME]"
click at [1003, 25] on input "Search" at bounding box center [1031, 26] width 141 height 14
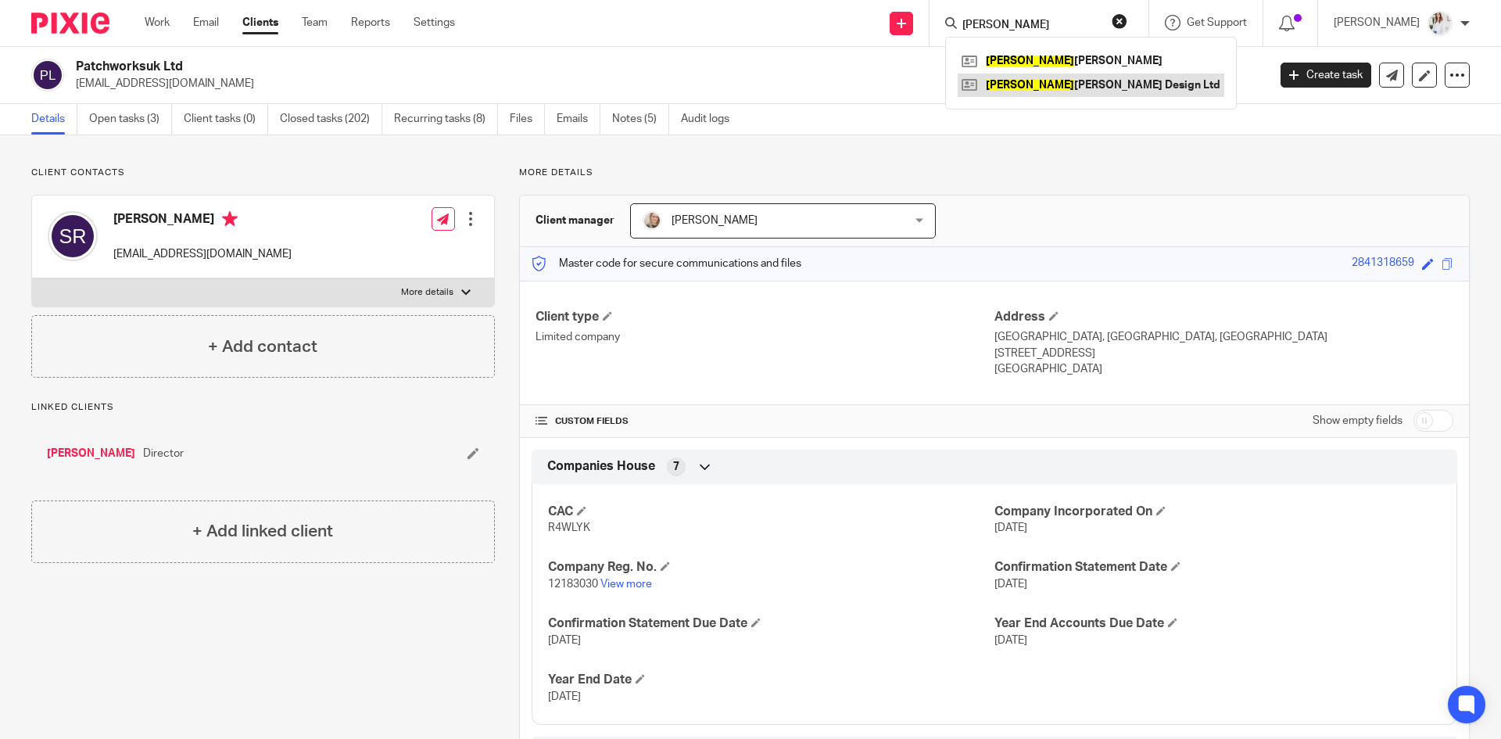
type input "rachel"
click at [1104, 91] on link at bounding box center [1091, 84] width 267 height 23
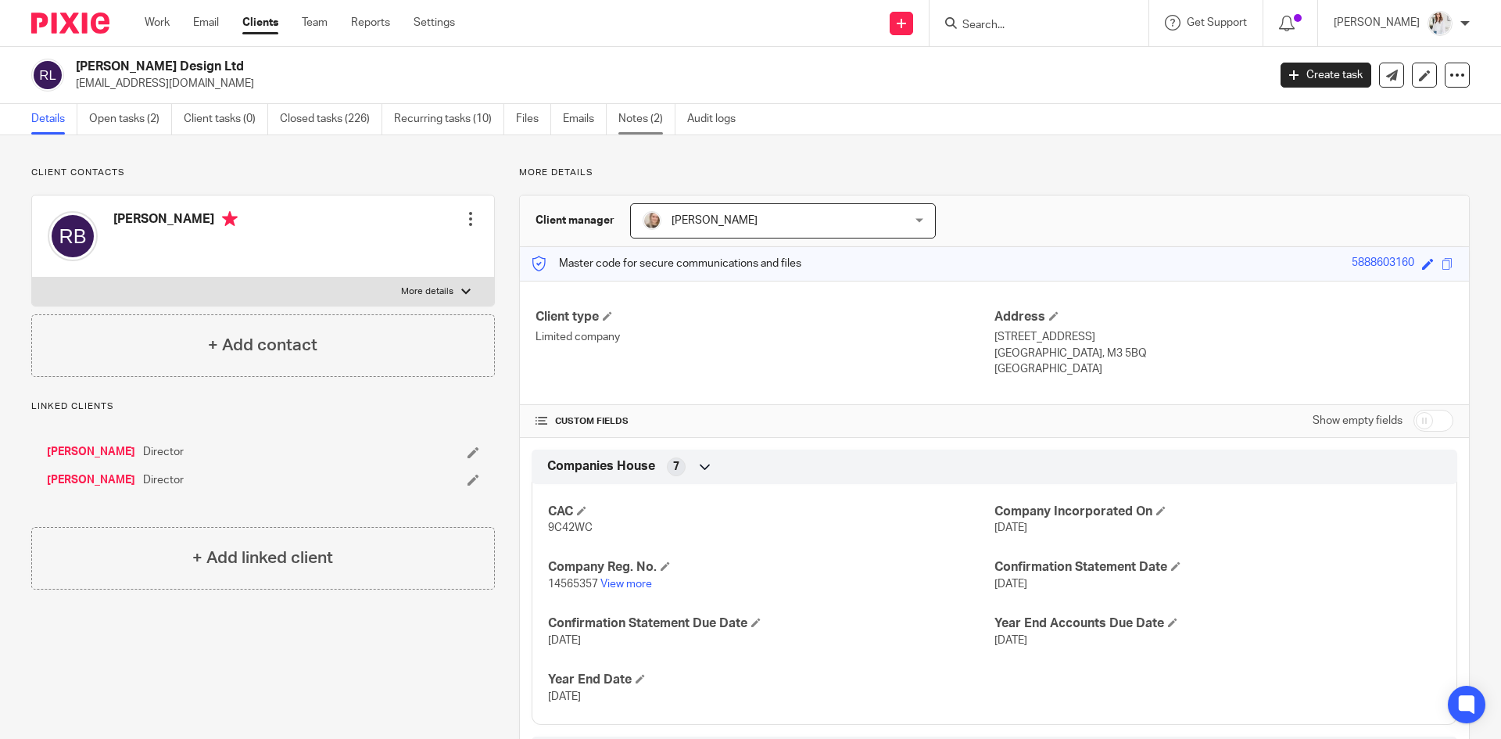
click at [643, 128] on link "Notes (2)" at bounding box center [646, 119] width 57 height 30
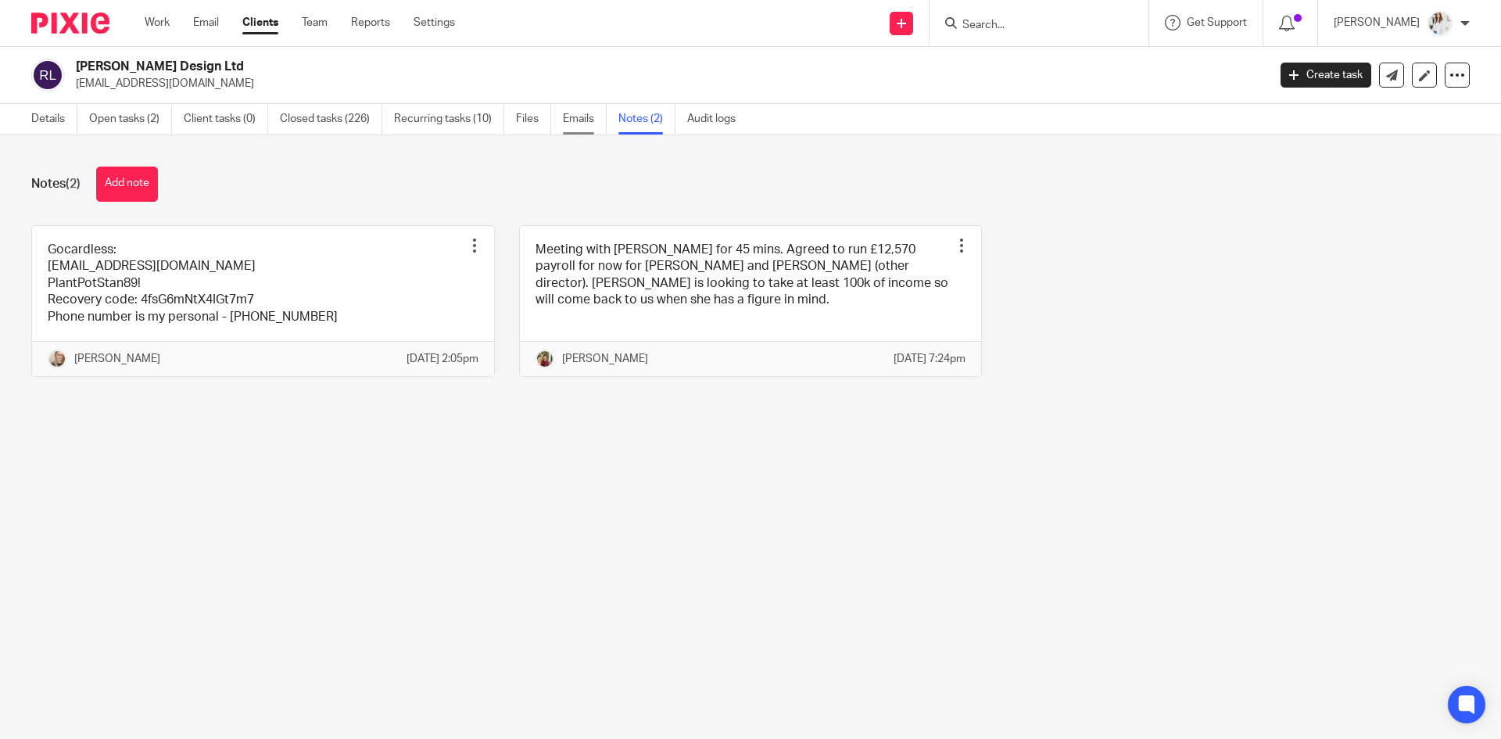
click at [596, 120] on link "Emails" at bounding box center [585, 119] width 44 height 30
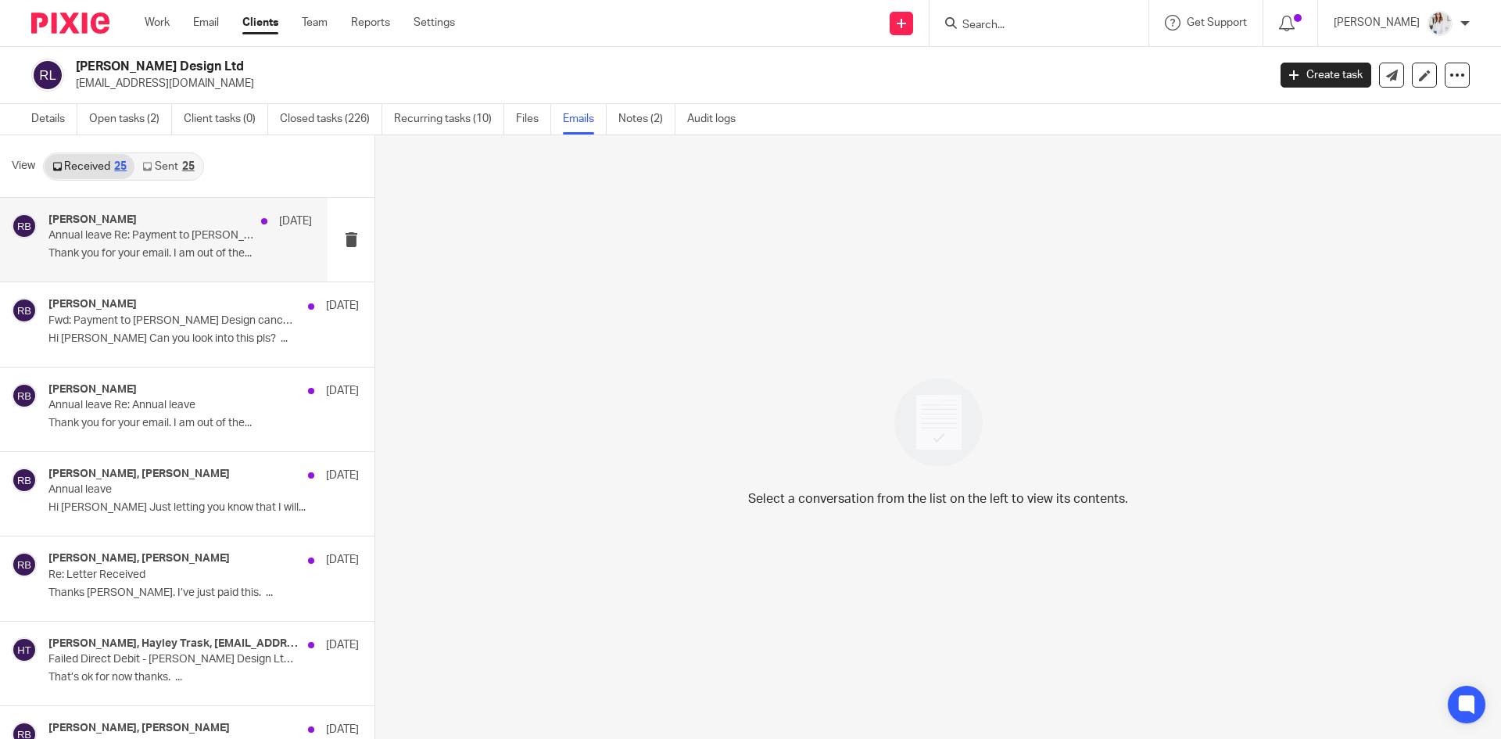
click at [132, 249] on p "Thank you for your email. I am out of the..." at bounding box center [179, 253] width 263 height 13
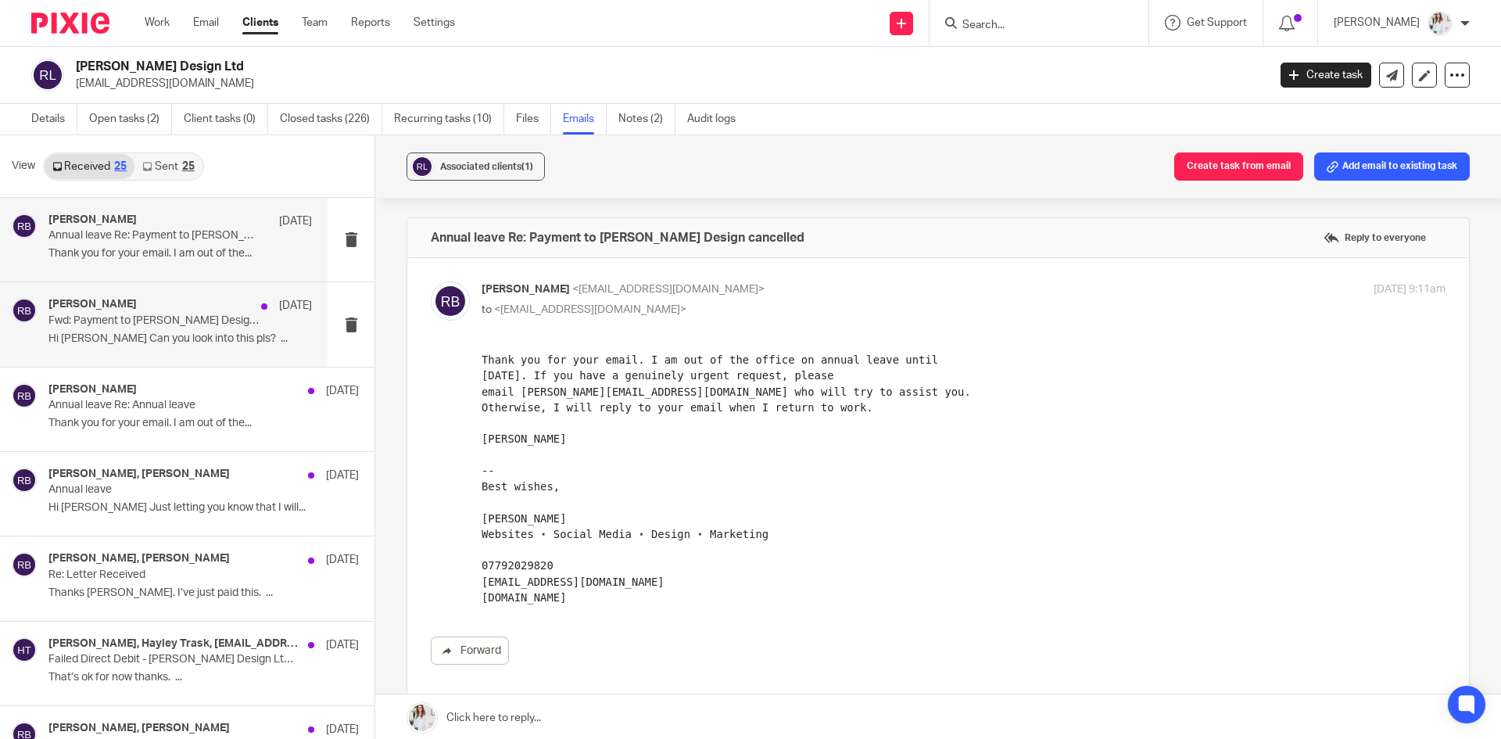
click at [120, 328] on div "[PERSON_NAME] [DATE] Fwd: Payment to [PERSON_NAME] Design cancelled Hi [PERSON_…" at bounding box center [179, 324] width 263 height 52
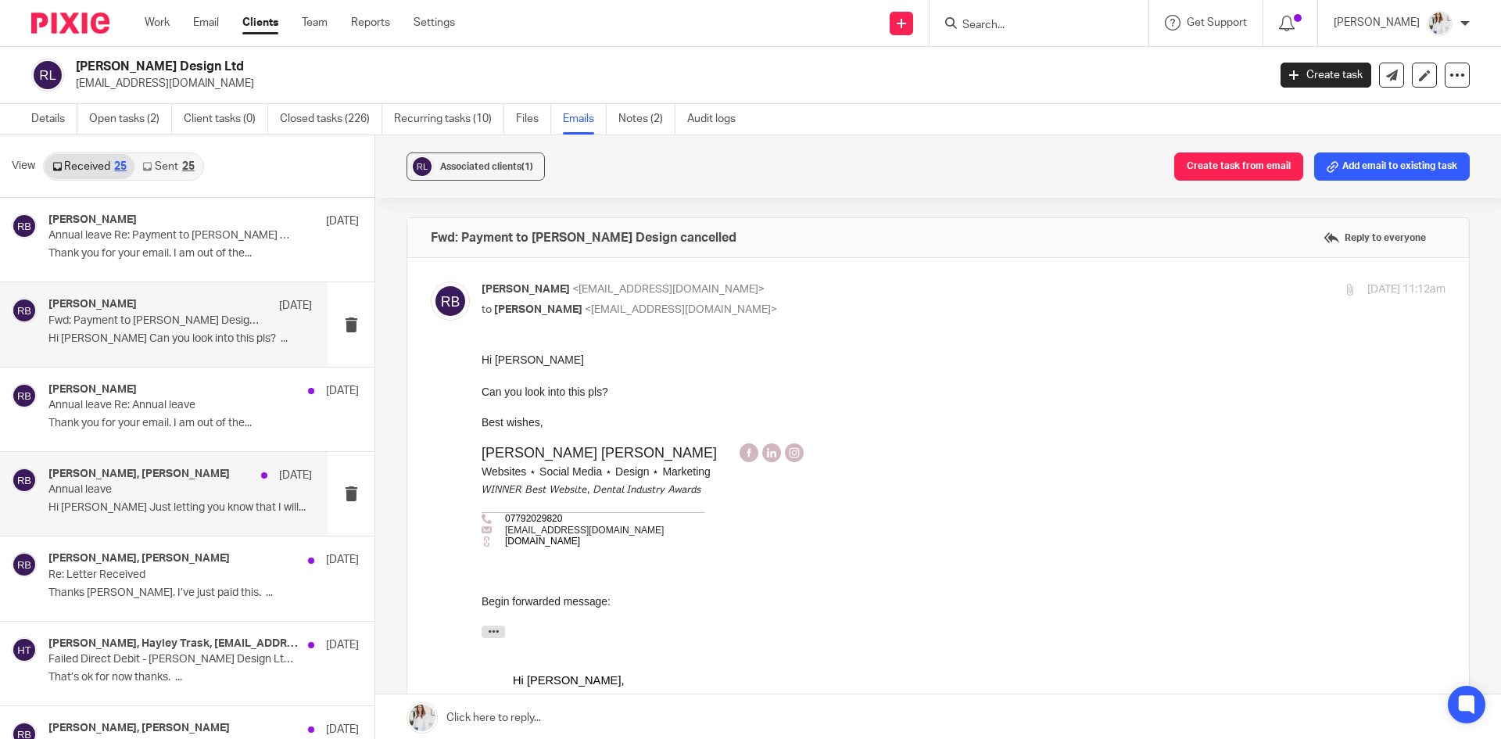
click at [171, 489] on p "Annual leave" at bounding box center [153, 489] width 211 height 13
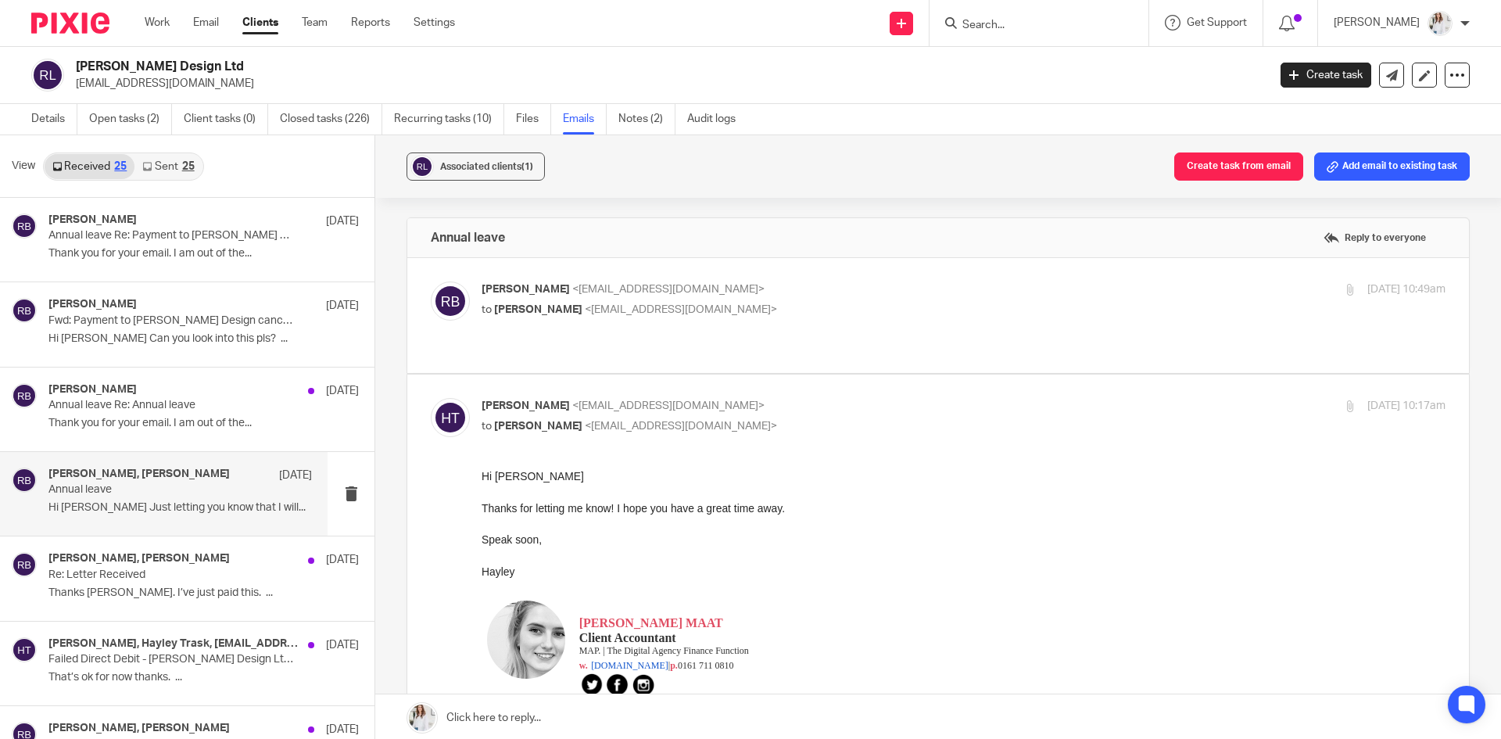
drag, startPoint x: 288, startPoint y: 95, endPoint x: 76, endPoint y: 86, distance: 212.0
click at [76, 86] on div "[PERSON_NAME] Design Ltd [EMAIL_ADDRESS][DOMAIN_NAME] Create task Update from C…" at bounding box center [750, 75] width 1501 height 57
copy p "[EMAIL_ADDRESS][DOMAIN_NAME]"
click at [1053, 40] on div at bounding box center [1039, 23] width 219 height 46
click at [1040, 15] on form at bounding box center [1044, 23] width 167 height 20
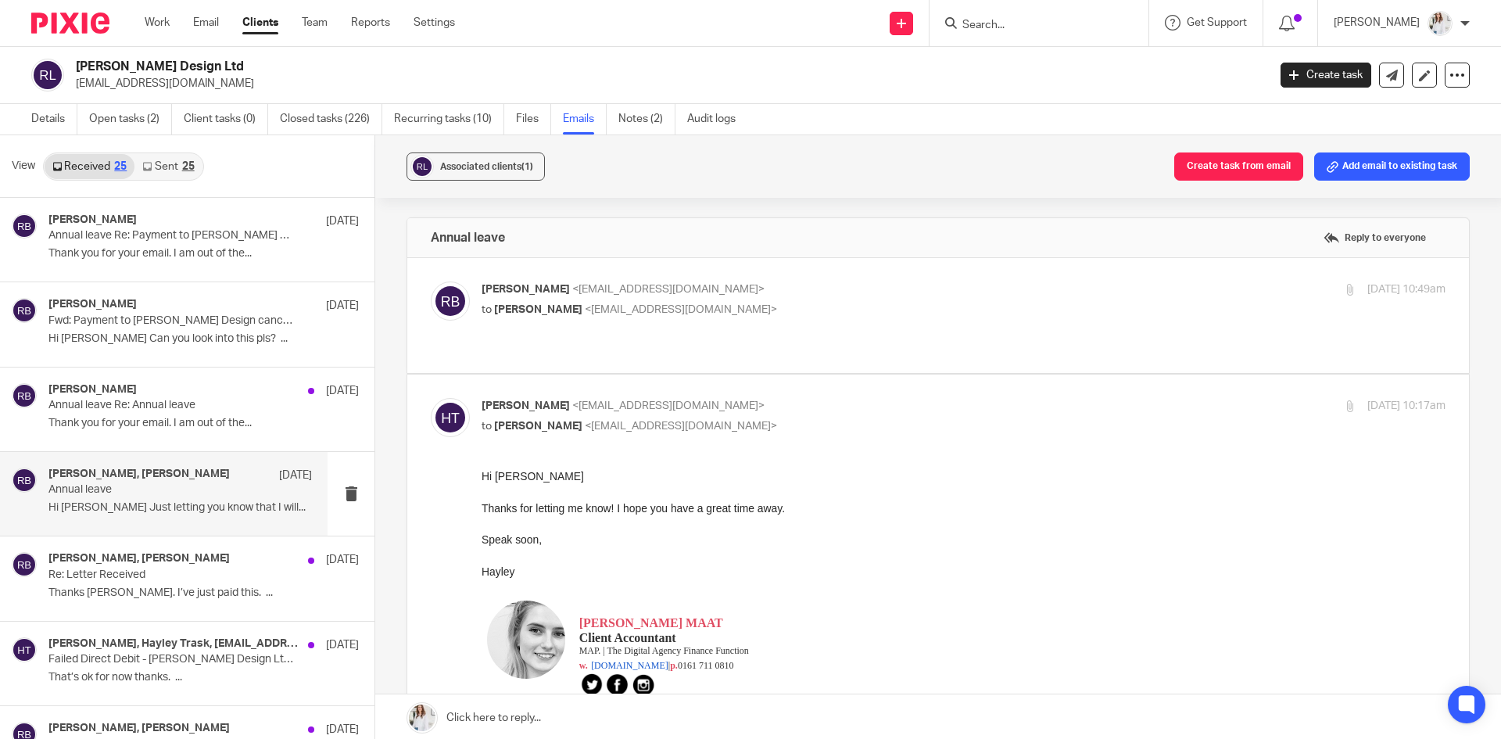
click at [1040, 24] on input "Search" at bounding box center [1031, 26] width 141 height 14
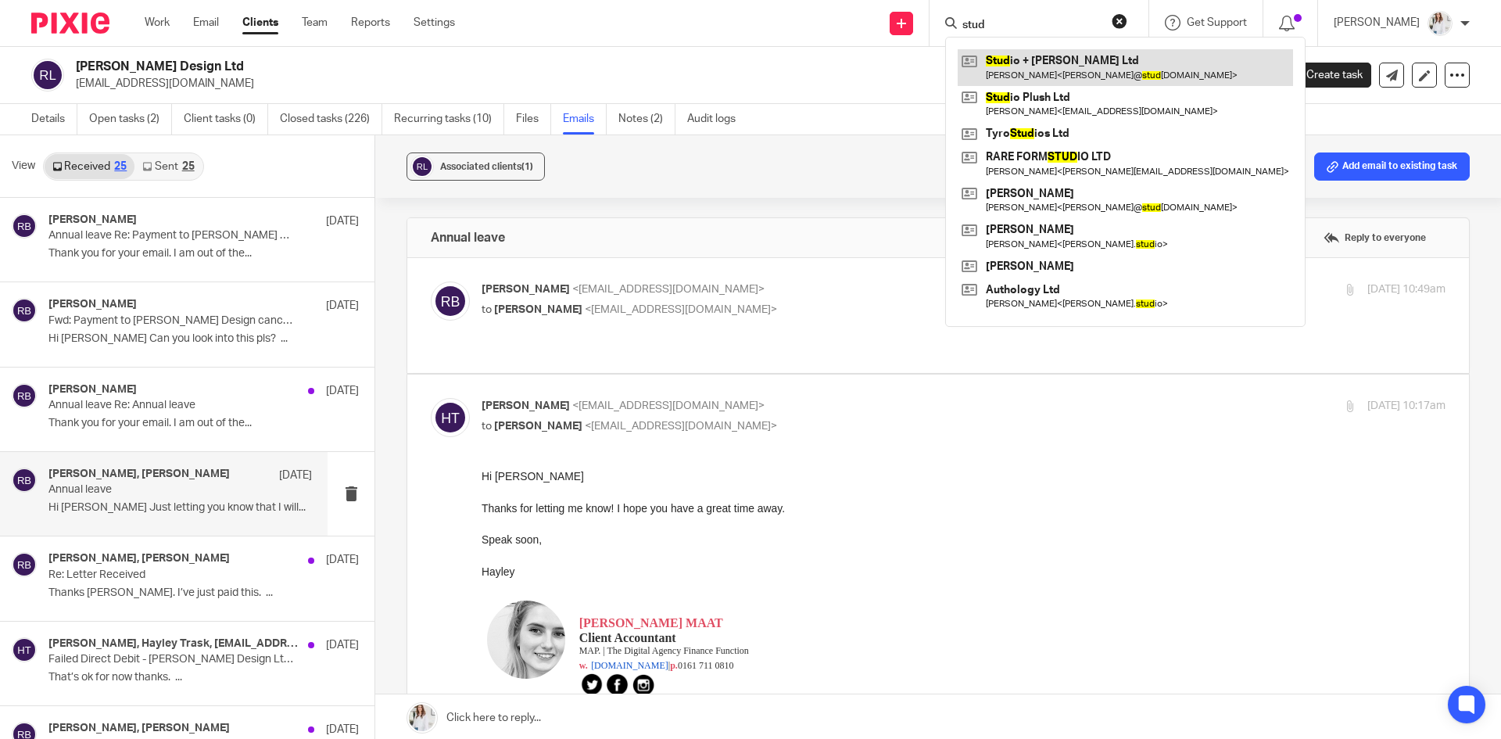
type input "stud"
click at [1044, 65] on link at bounding box center [1125, 67] width 335 height 36
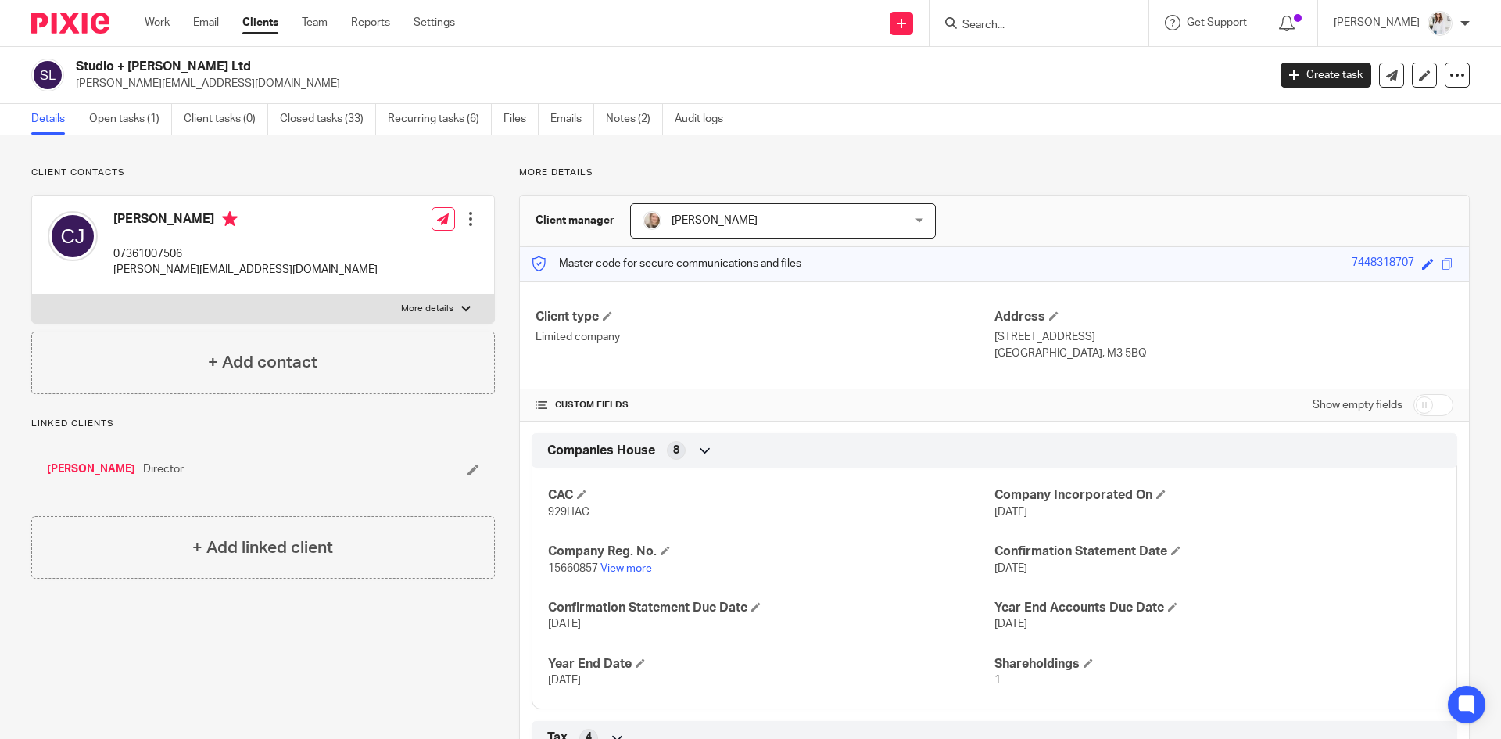
drag, startPoint x: 245, startPoint y: 92, endPoint x: 78, endPoint y: 88, distance: 167.4
click at [78, 88] on div "Studio + Jones Ltd celsey@studioandjones.com Create task Update from Companies …" at bounding box center [750, 75] width 1501 height 57
copy p "celsey@studioandjones.com"
click at [998, 25] on input "Search" at bounding box center [1031, 26] width 141 height 14
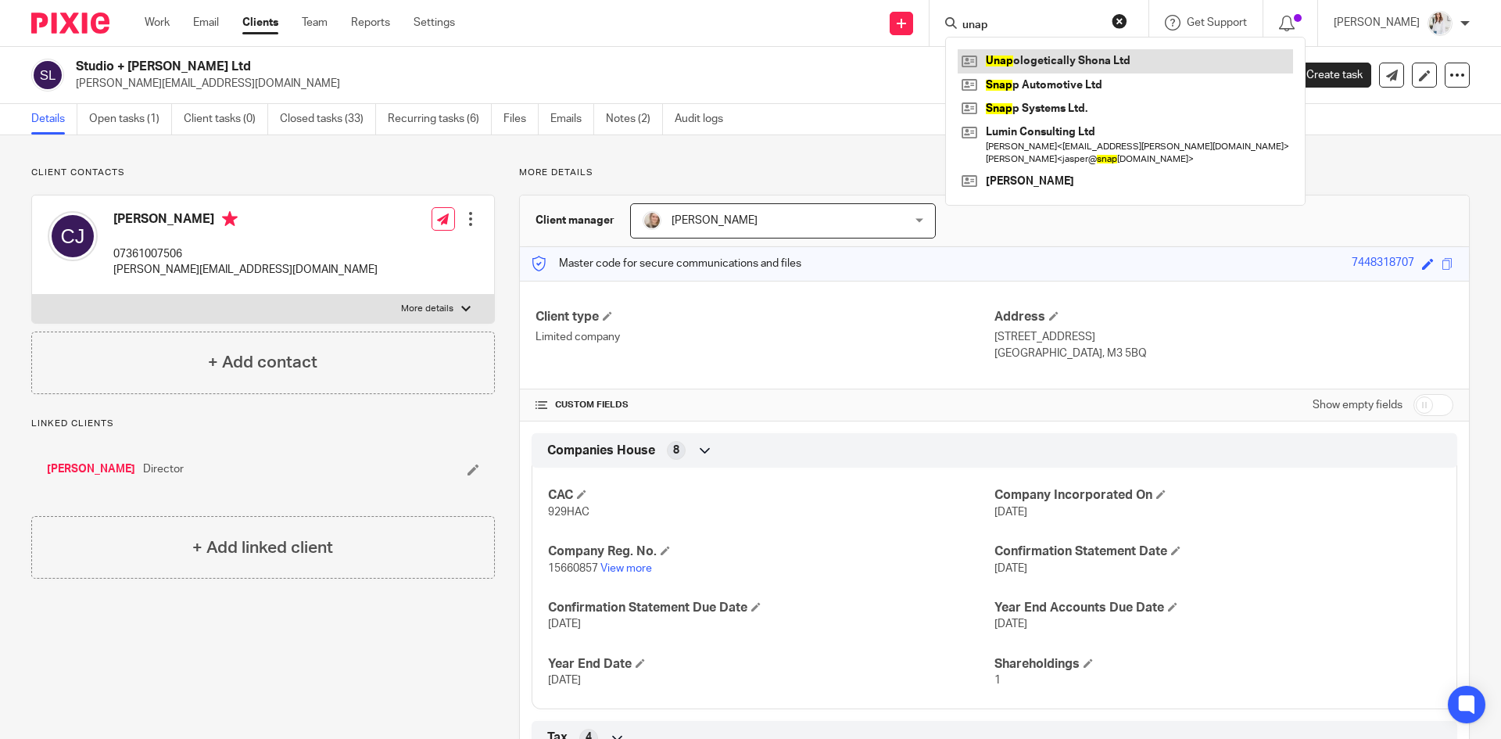
type input "unap"
click at [1045, 70] on link at bounding box center [1125, 60] width 335 height 23
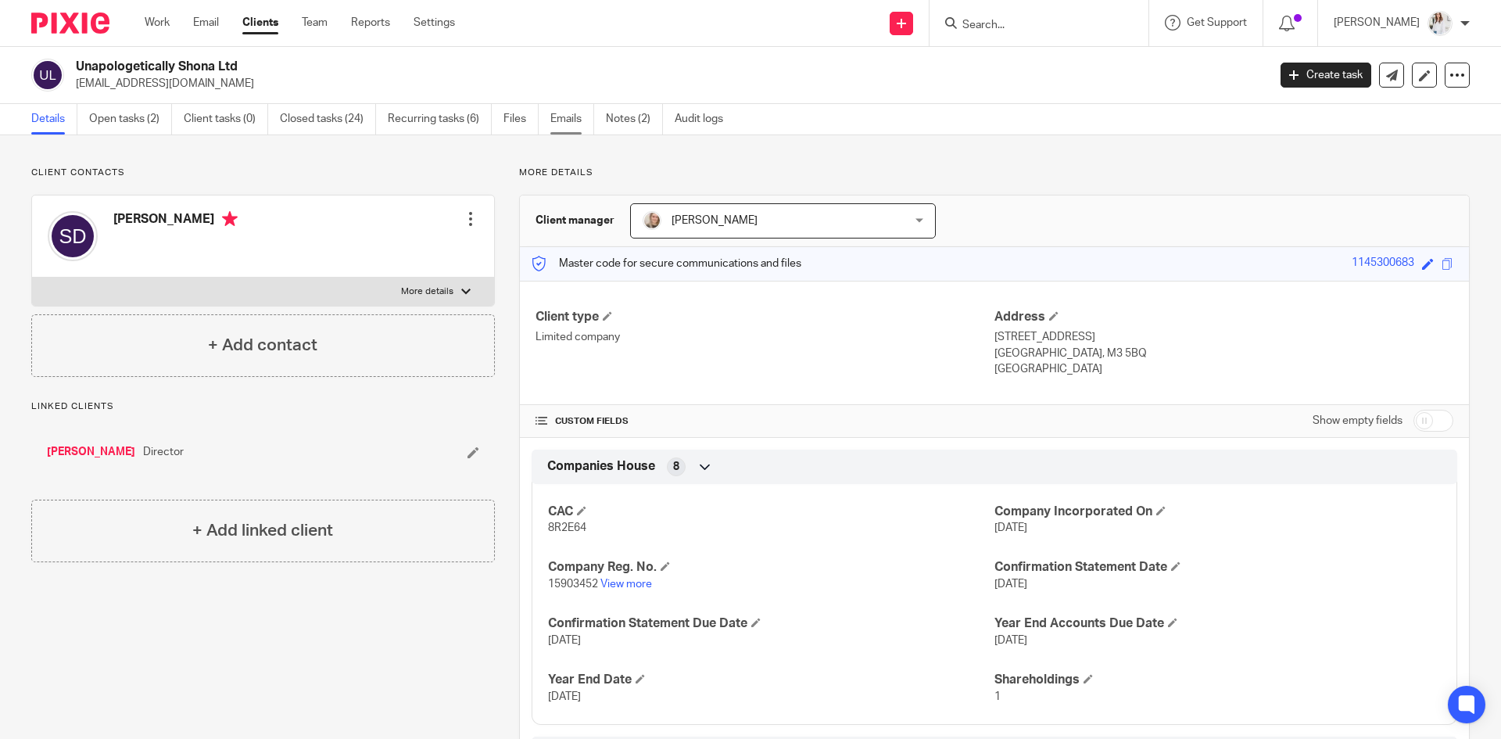
click at [577, 127] on link "Emails" at bounding box center [572, 119] width 44 height 30
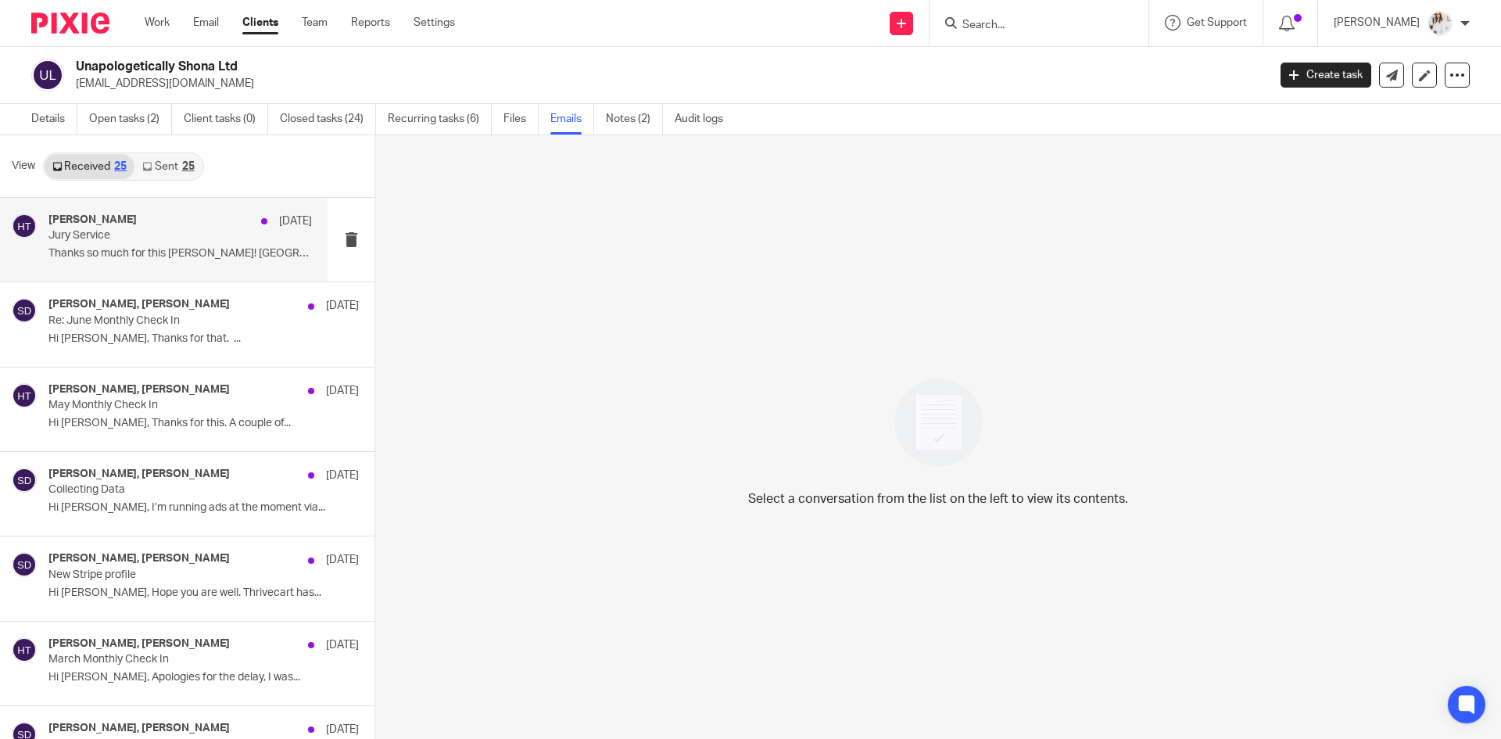
click at [127, 262] on div "[PERSON_NAME] [DATE] Jury Service Thanks so much for this [PERSON_NAME]! [GEOGR…" at bounding box center [179, 239] width 263 height 52
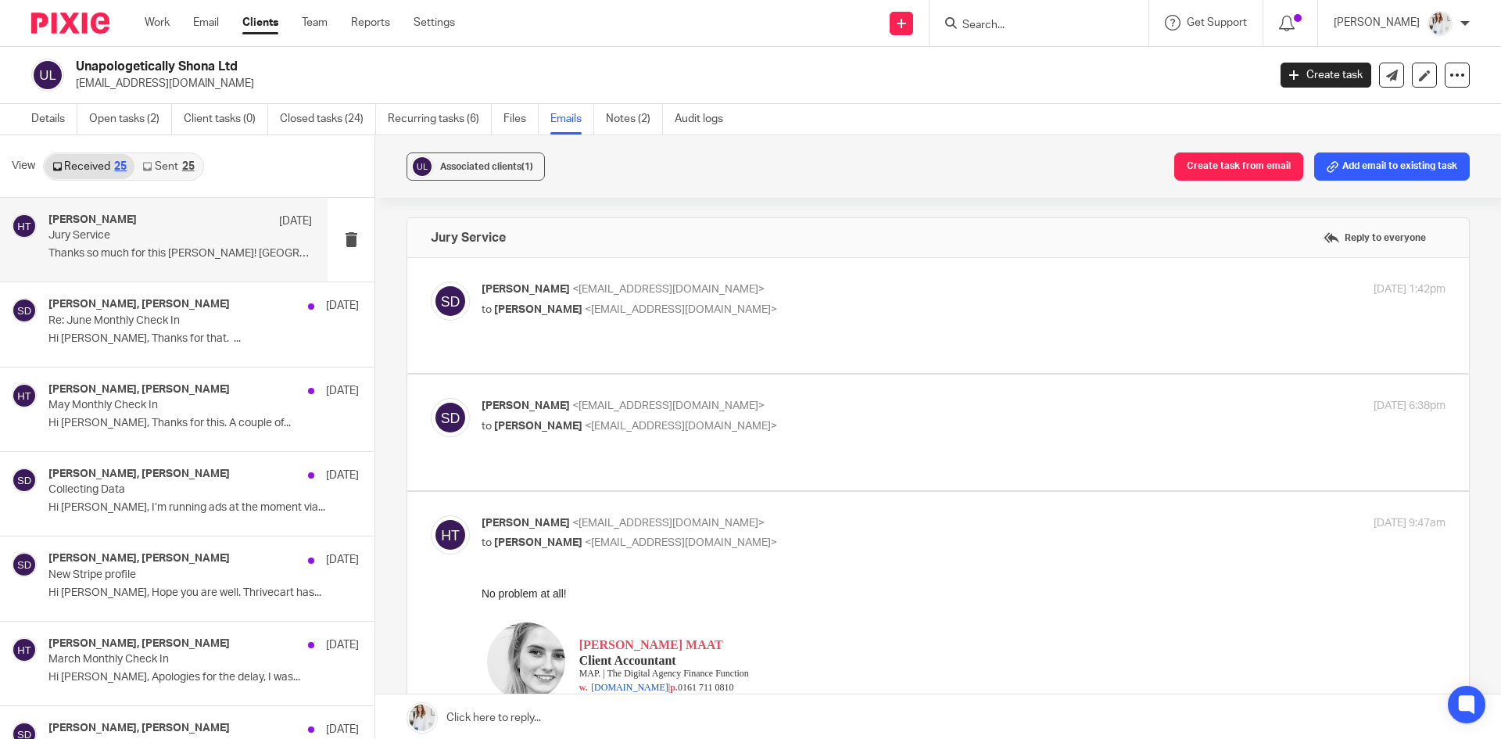
click at [826, 305] on p "to Hayley Trask <hayley@wearemap.co.uk>" at bounding box center [803, 310] width 643 height 16
checkbox input "true"
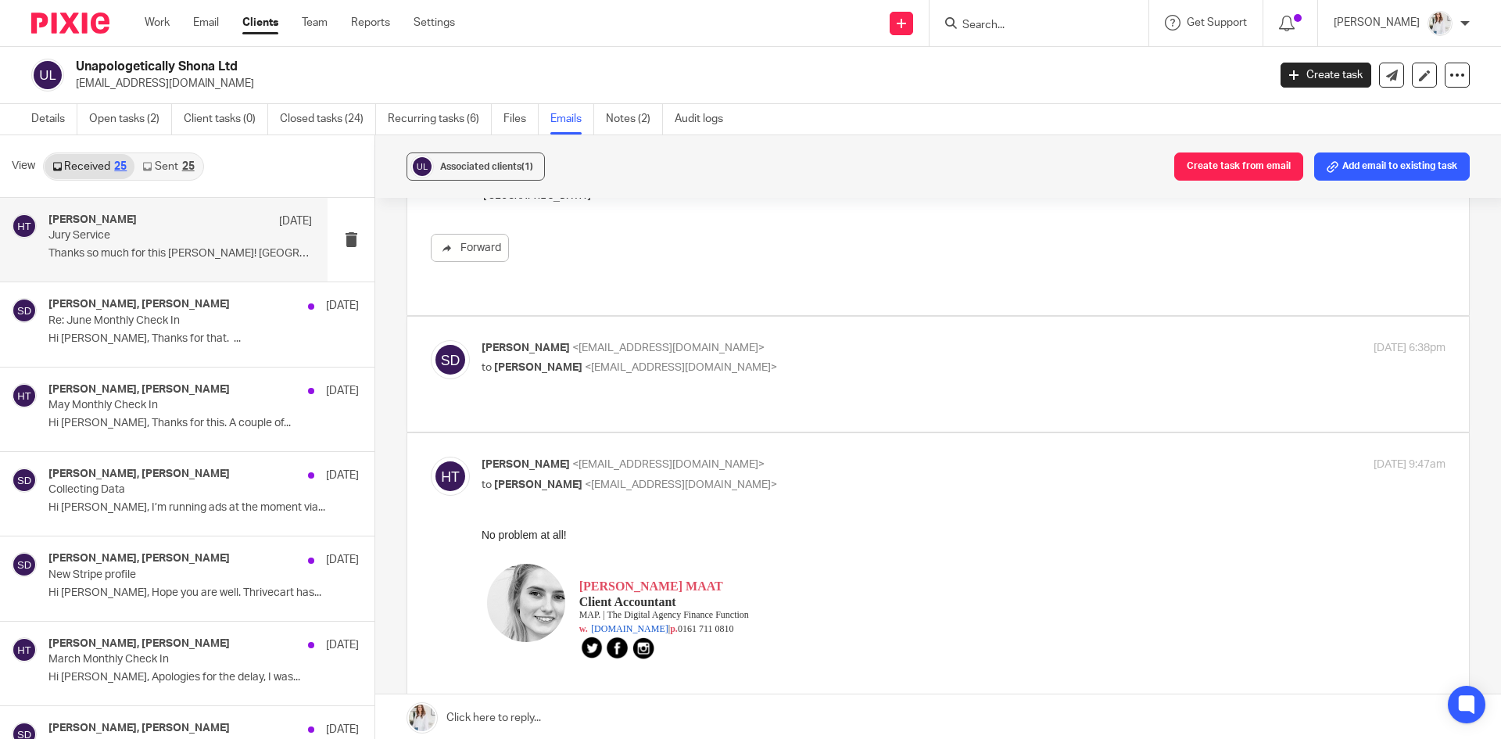
scroll to position [319, 0]
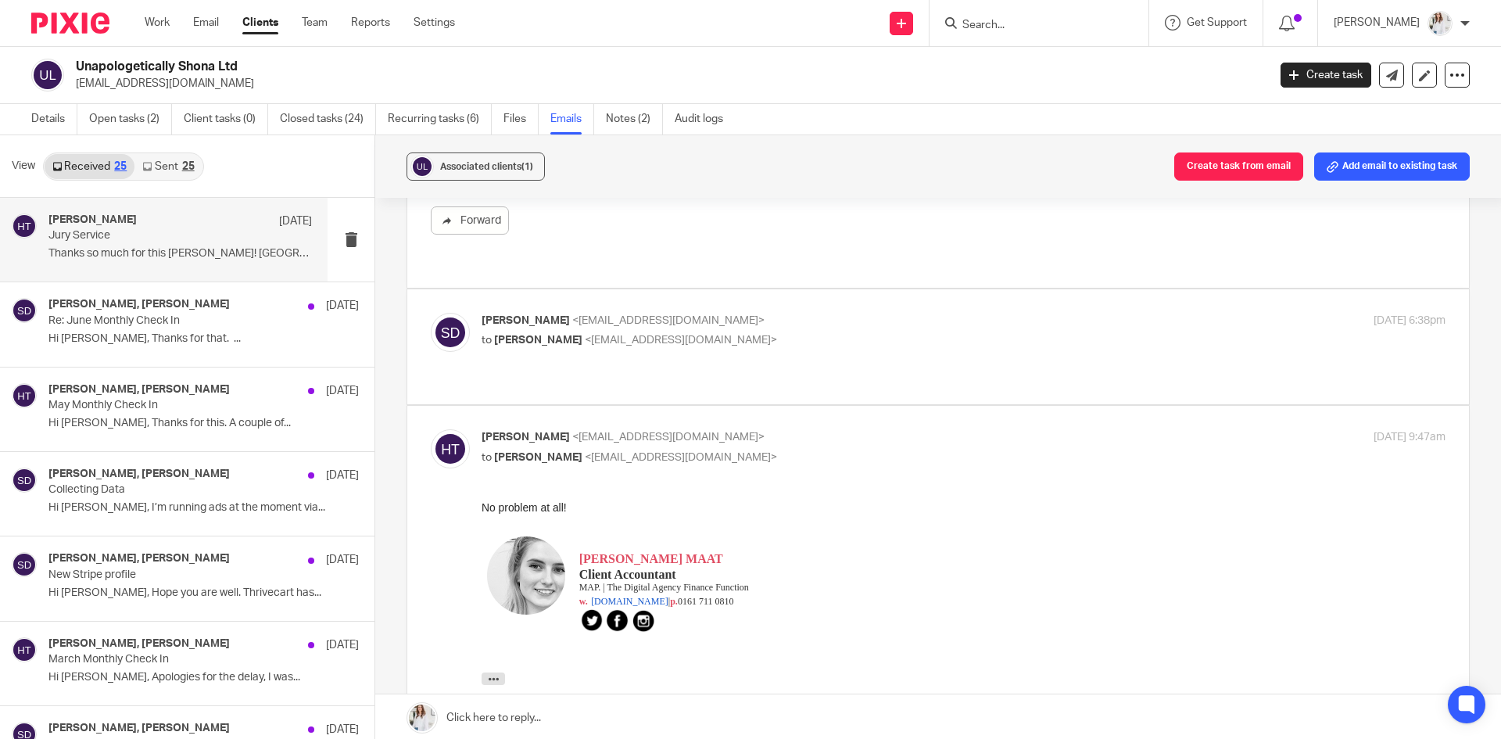
click at [926, 357] on div "Shona Denovan <info@shonastrong.com> to Hayley Trask <hayley@wearemap.co.uk> 5 …" at bounding box center [938, 347] width 1015 height 68
click at [942, 339] on p "to Hayley Trask <hayley@wearemap.co.uk>" at bounding box center [803, 340] width 643 height 16
checkbox input "true"
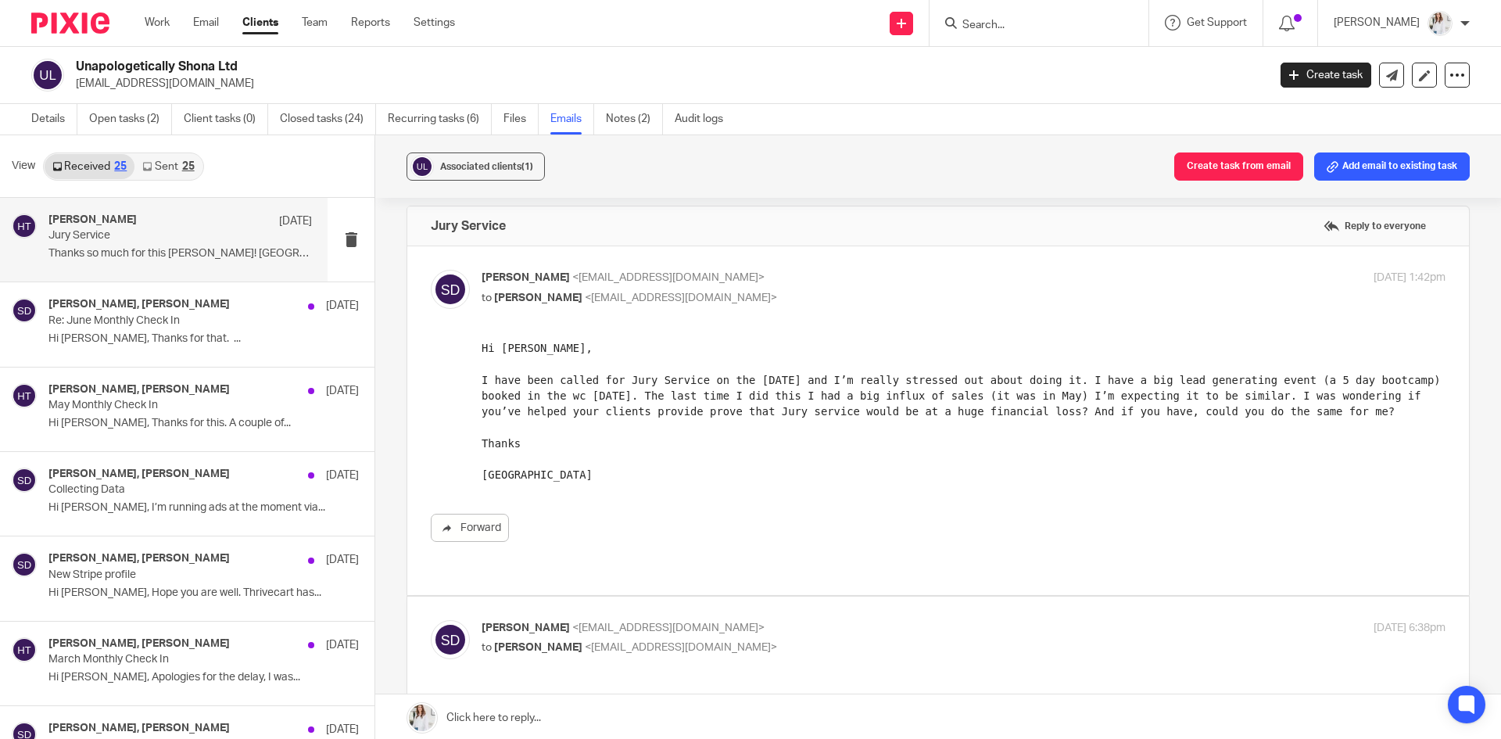
scroll to position [0, 0]
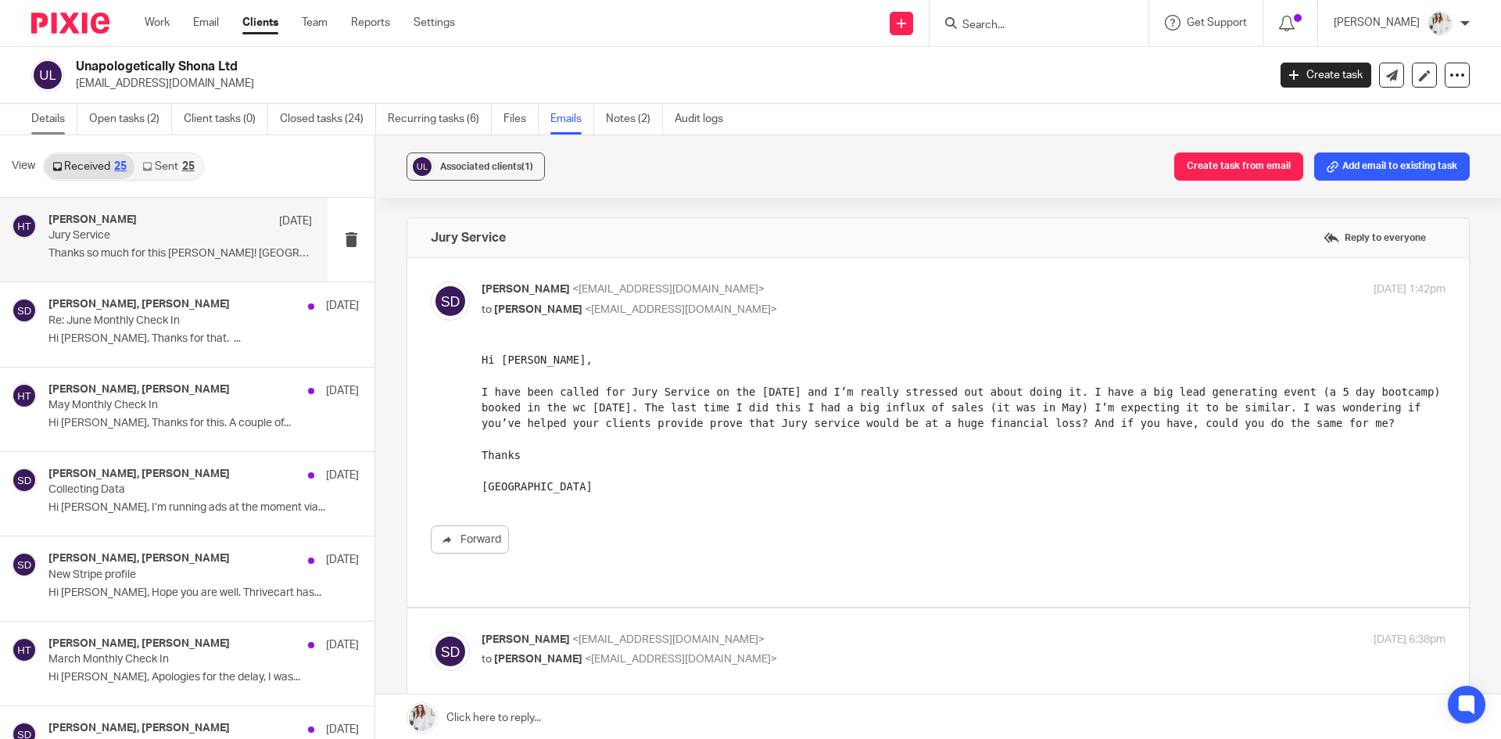
click at [56, 120] on link "Details" at bounding box center [54, 119] width 46 height 30
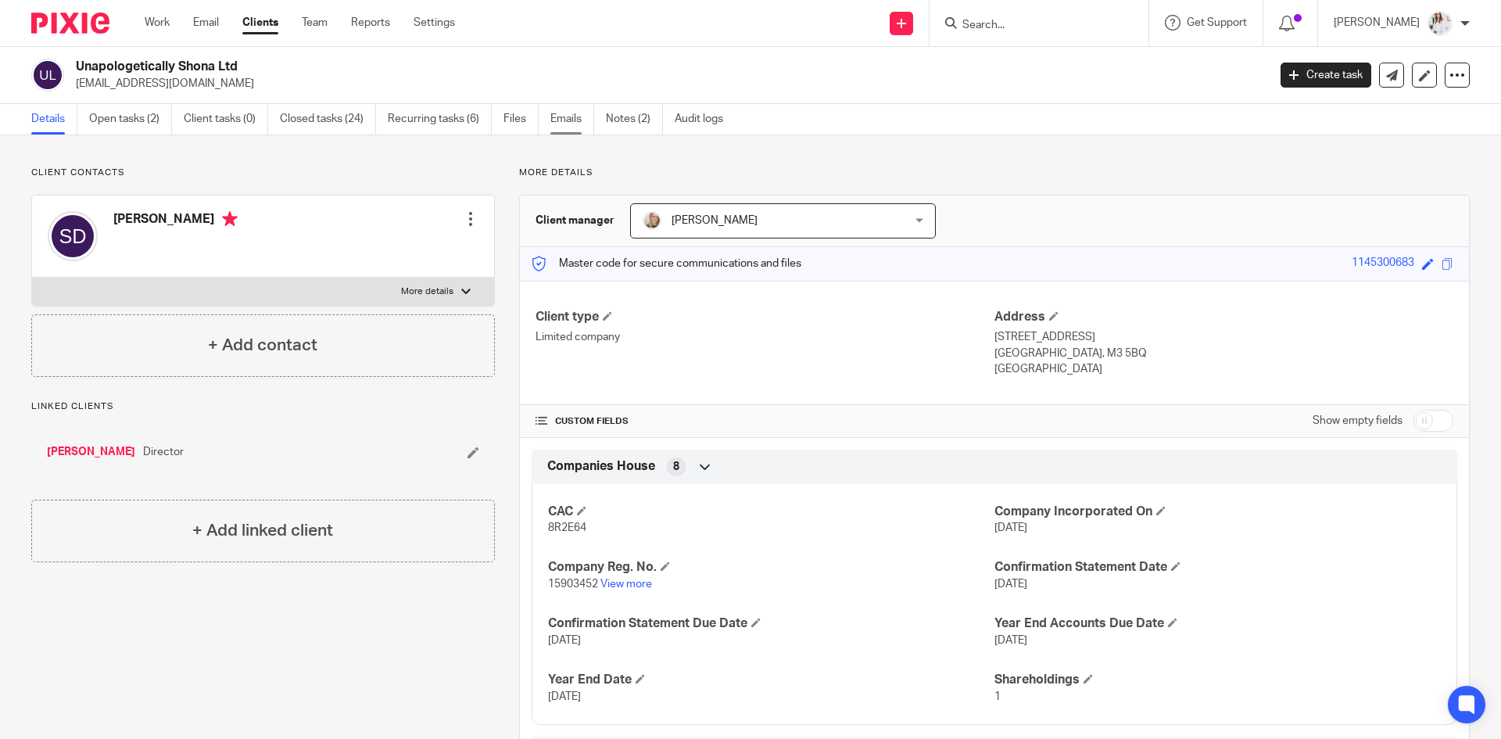
click at [579, 124] on link "Emails" at bounding box center [572, 119] width 44 height 30
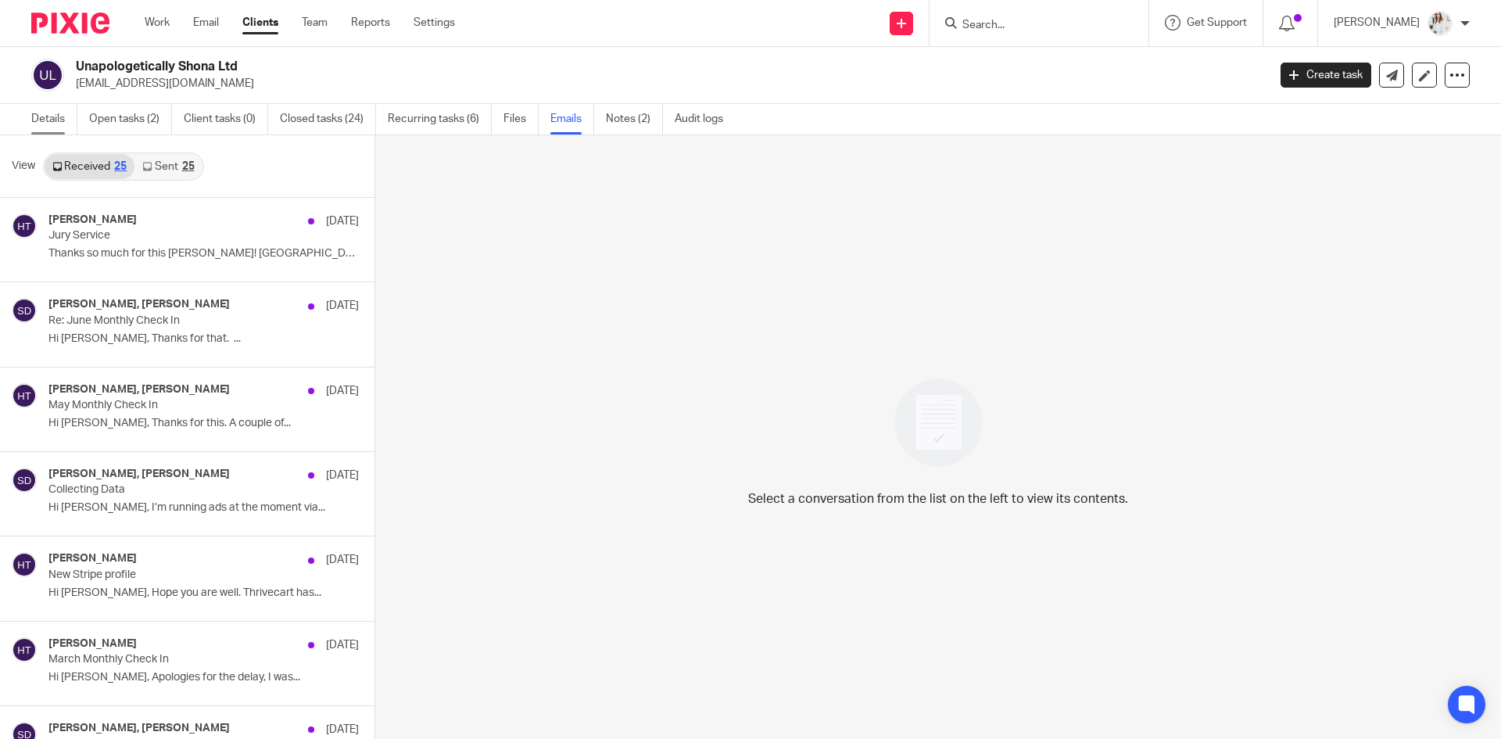
click at [49, 116] on link "Details" at bounding box center [54, 119] width 46 height 30
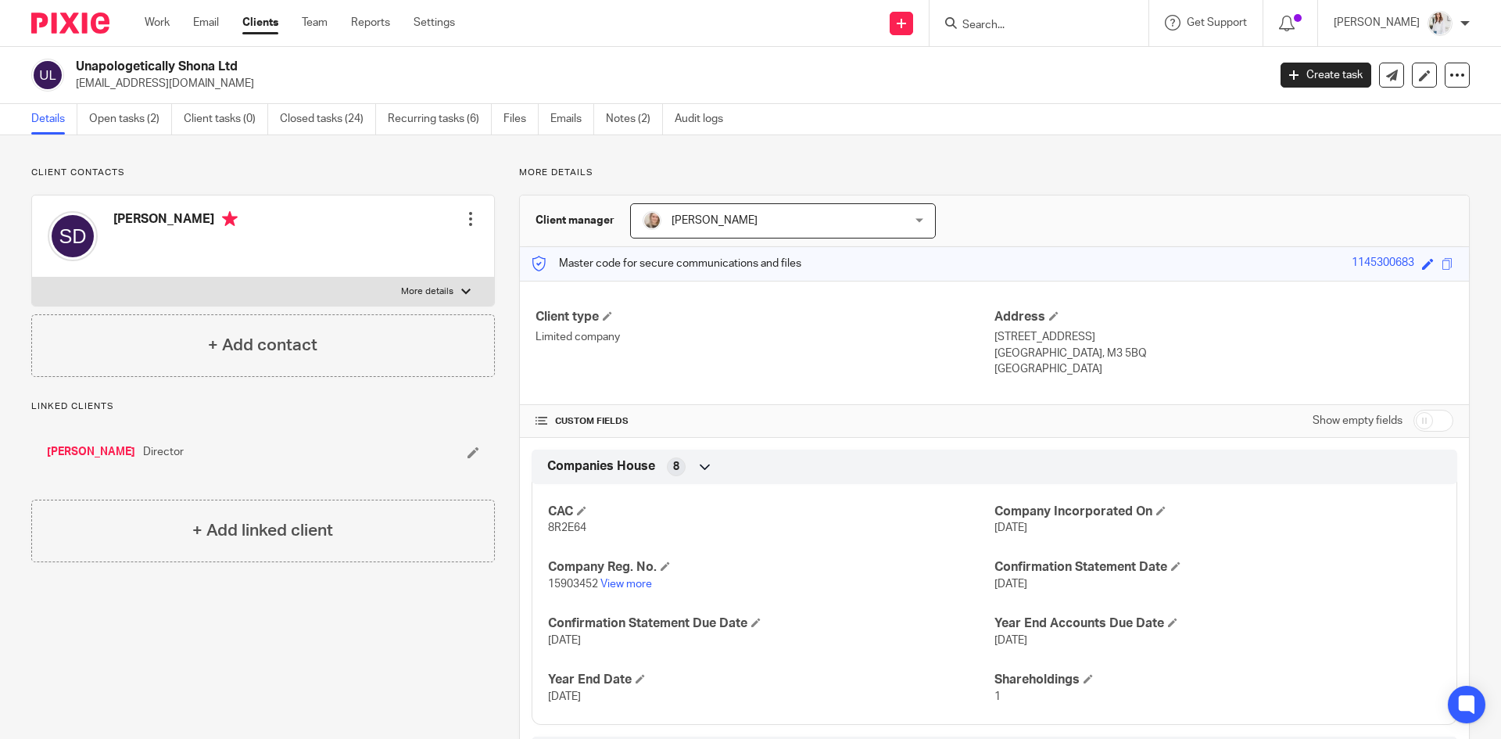
drag, startPoint x: 211, startPoint y: 81, endPoint x: 72, endPoint y: 88, distance: 139.3
click at [72, 88] on div "Unapologetically Shona Ltd [EMAIL_ADDRESS][DOMAIN_NAME]" at bounding box center [644, 75] width 1226 height 33
copy p "[EMAIL_ADDRESS][DOMAIN_NAME]"
click at [984, 15] on form at bounding box center [1044, 23] width 167 height 20
click at [991, 20] on input "Search" at bounding box center [1031, 26] width 141 height 14
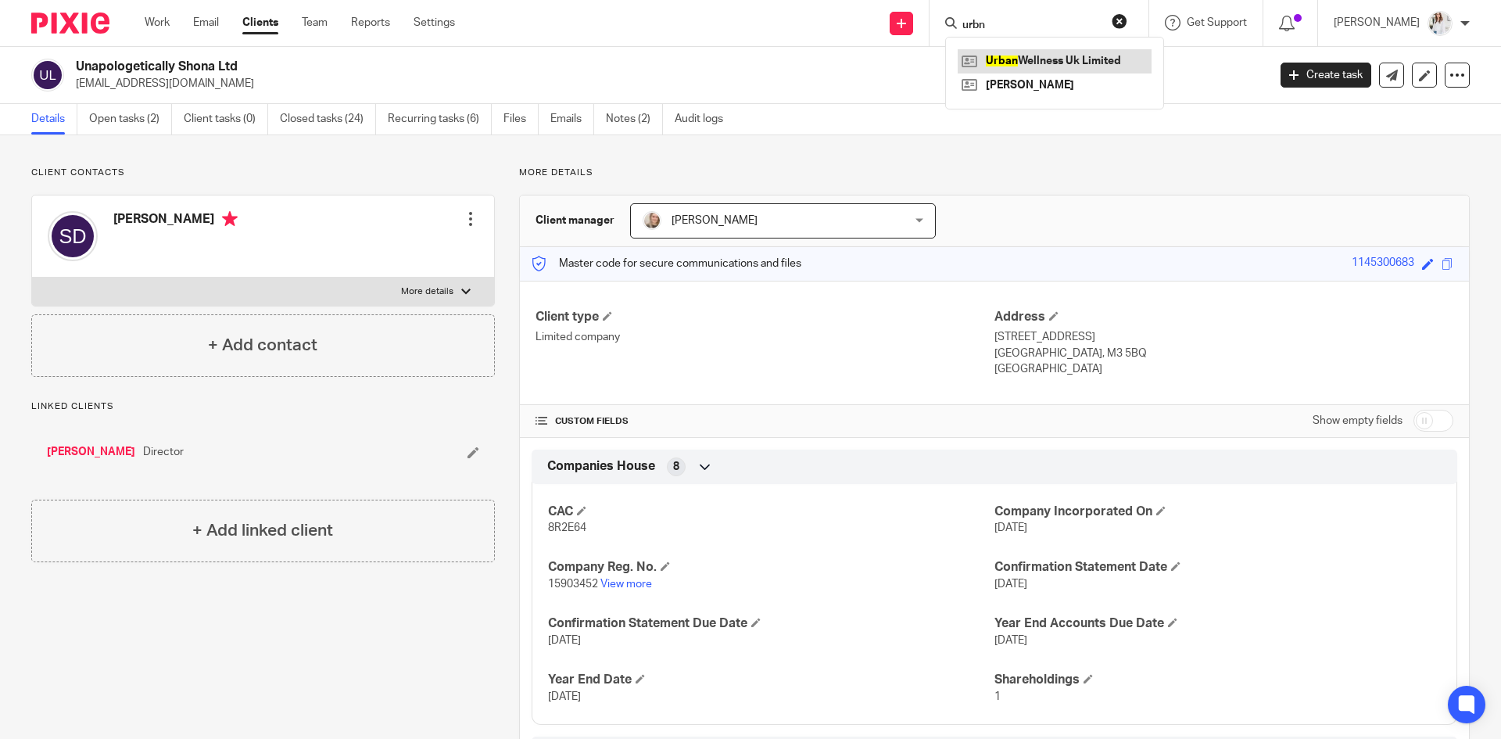
type input "urbn"
click at [1025, 52] on link at bounding box center [1055, 60] width 194 height 23
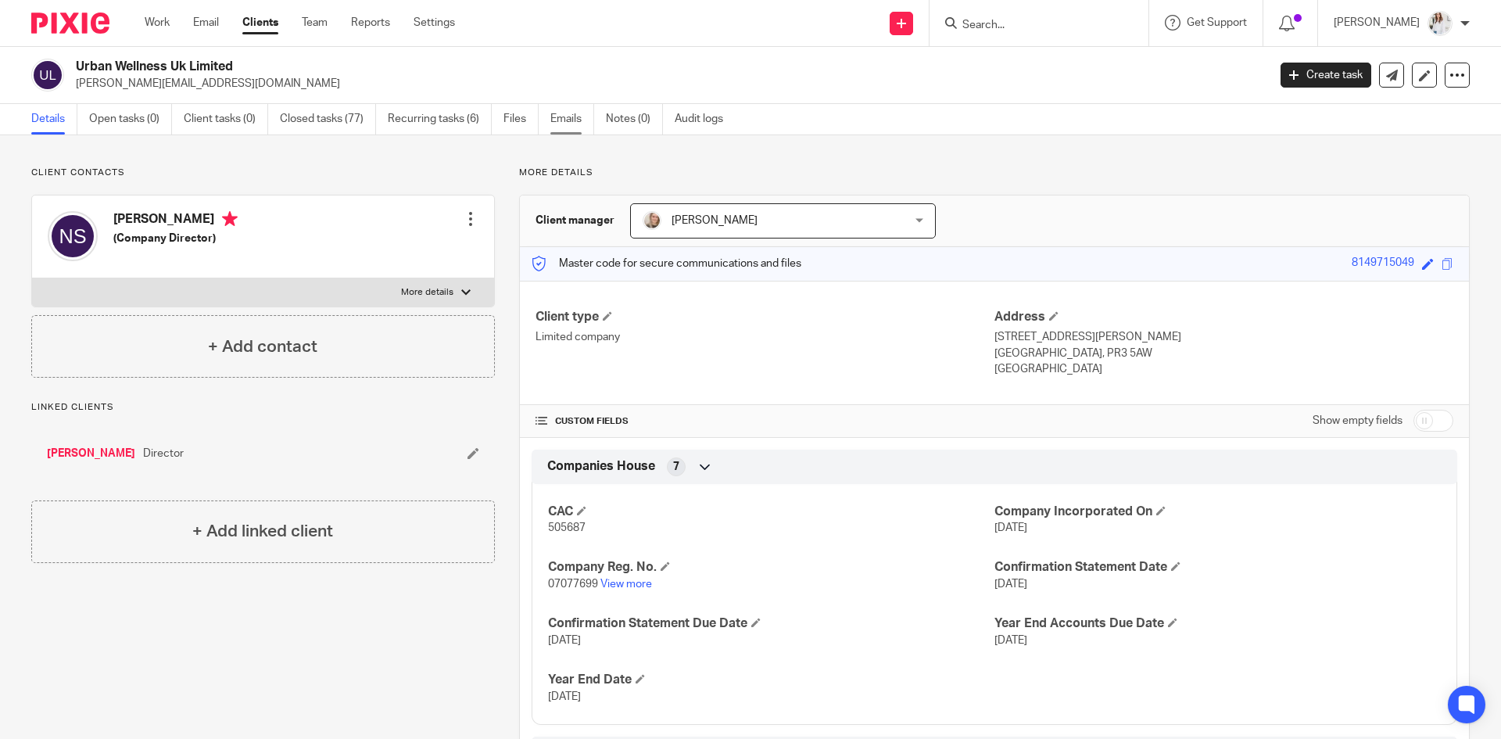
click at [568, 127] on link "Emails" at bounding box center [572, 119] width 44 height 30
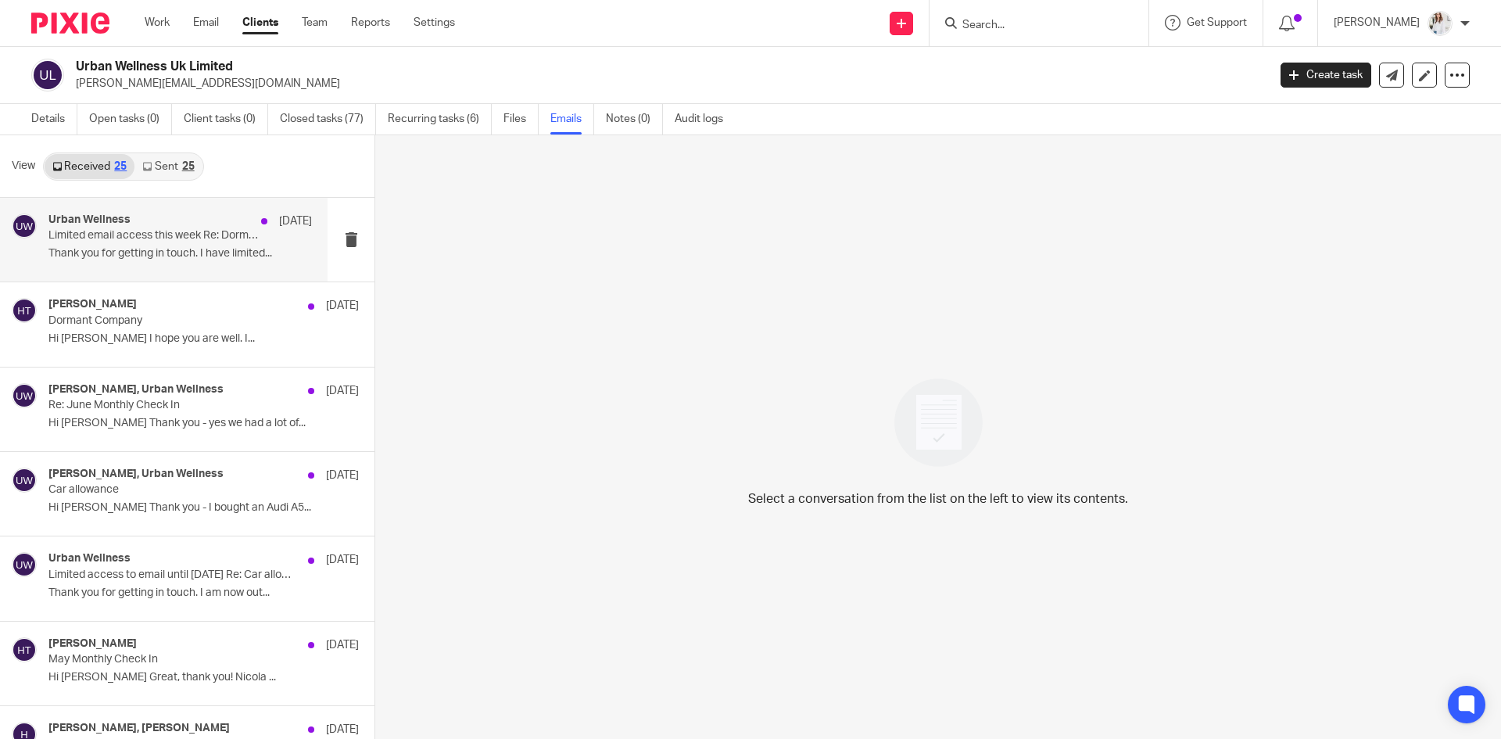
click at [174, 256] on p "Thank you for getting in touch. I have limited..." at bounding box center [179, 253] width 263 height 13
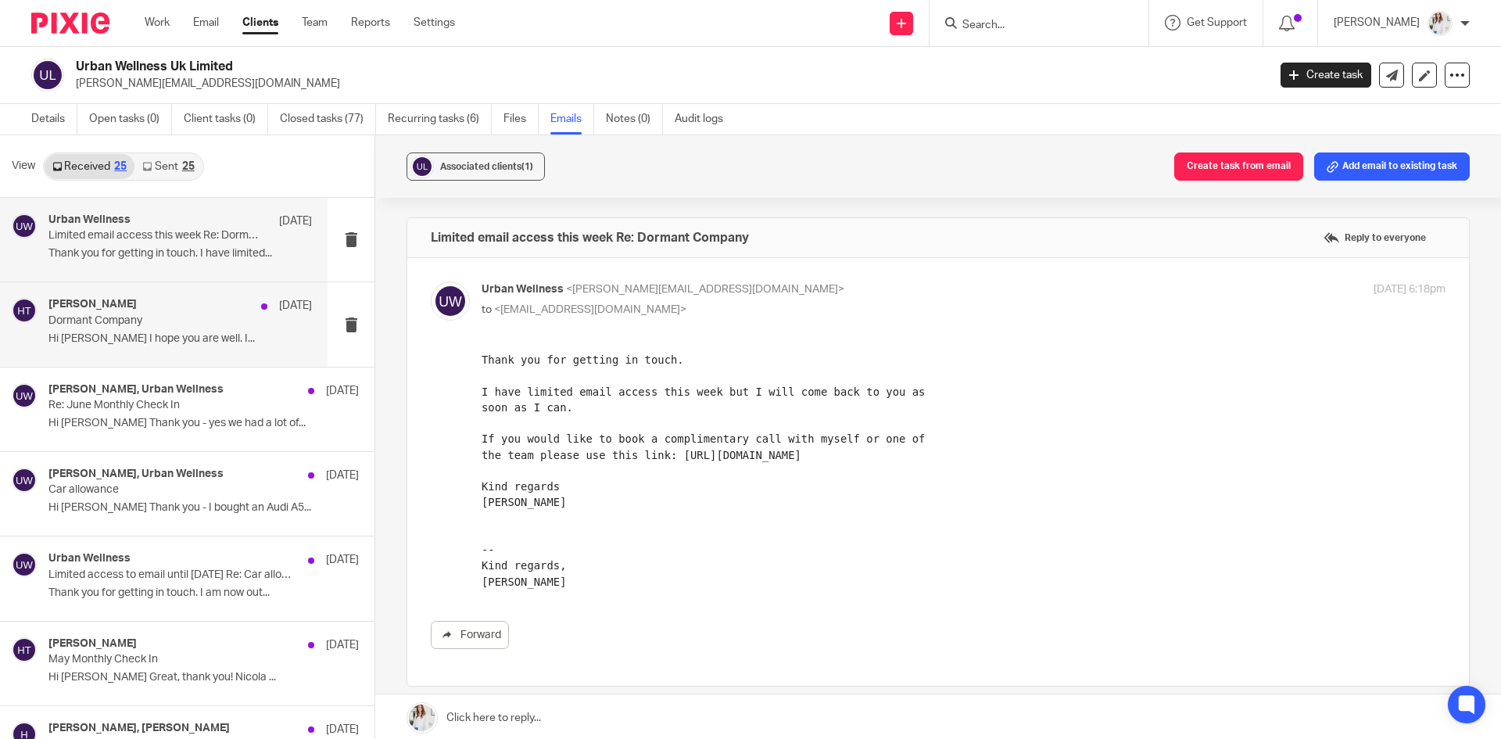
click at [92, 341] on p "Hi Hayley I hope you are well. I..." at bounding box center [179, 338] width 263 height 13
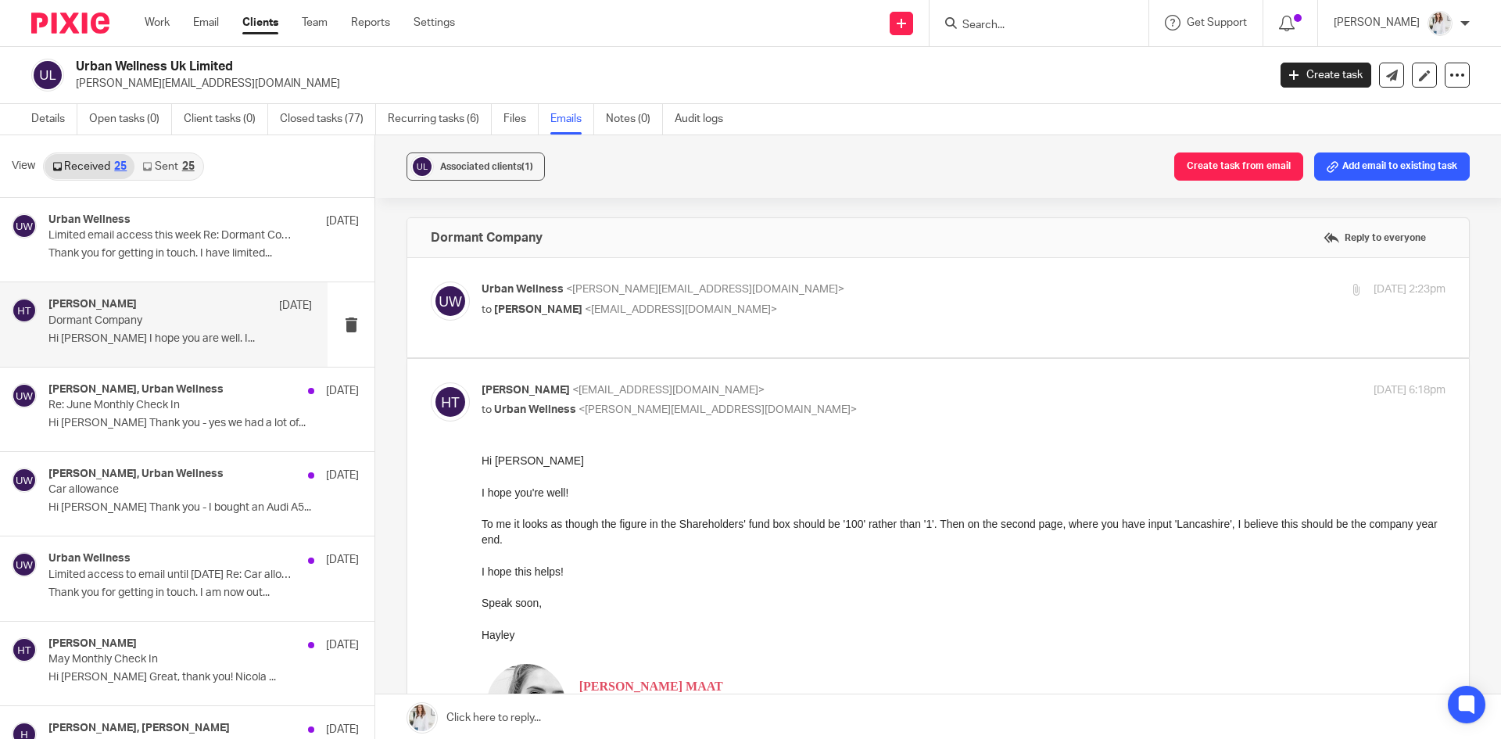
click at [898, 306] on p "to Hayley Trask <hayley@wearemap.co.uk>" at bounding box center [803, 310] width 643 height 16
checkbox input "true"
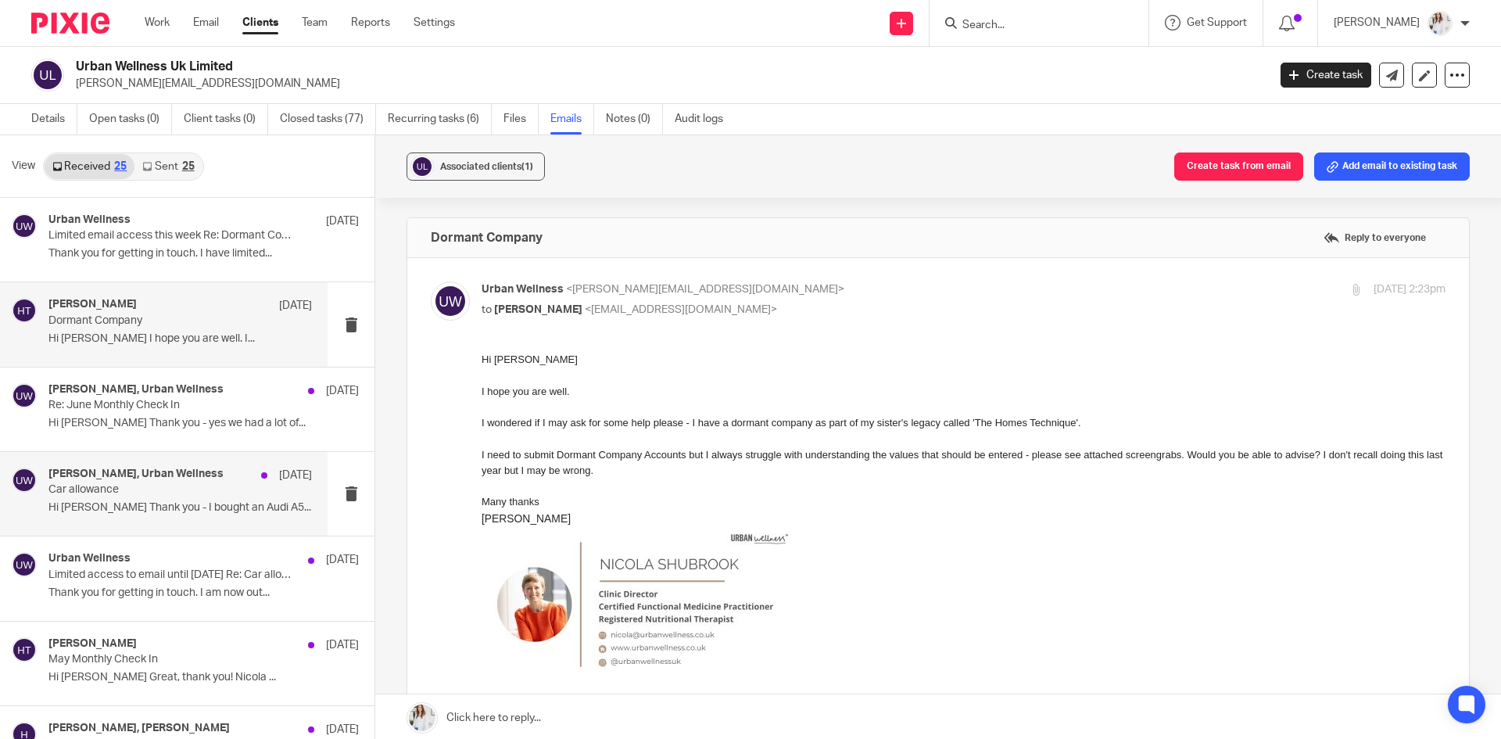
click at [132, 498] on div "Hayley Trask, Urban Wellness 10 Jul Car allowance Hi Hayley Thank you - I bough…" at bounding box center [179, 493] width 263 height 52
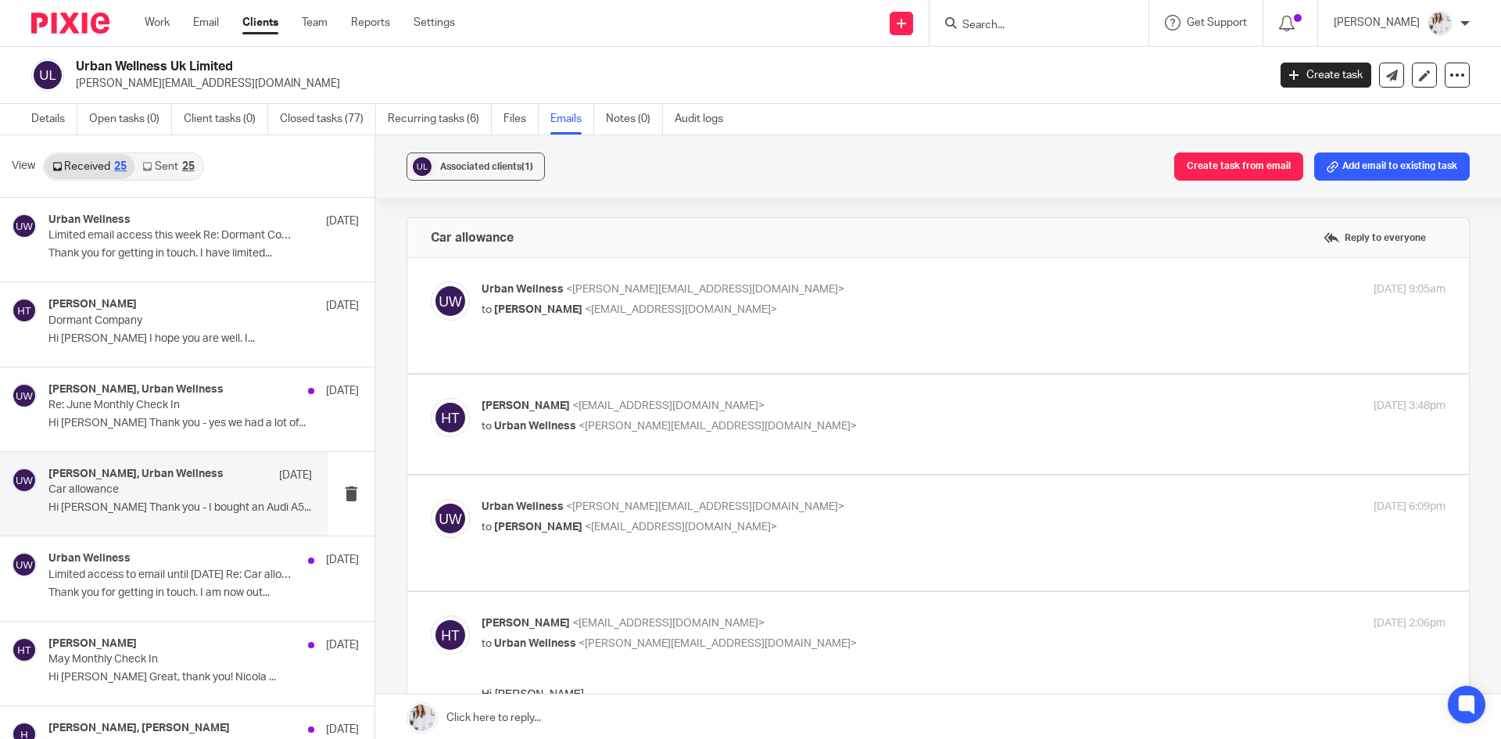
click at [811, 331] on div "Urban Wellness <nicola@urbanwellness.co.uk> to Hayley Trask <hayley@wearemap.co…" at bounding box center [938, 315] width 1015 height 68
click at [807, 321] on div "Urban Wellness <nicola@urbanwellness.co.uk> to Hayley Trask <hayley@wearemap.co…" at bounding box center [938, 315] width 1015 height 68
click at [805, 314] on p "to Hayley Trask <hayley@wearemap.co.uk>" at bounding box center [803, 310] width 643 height 16
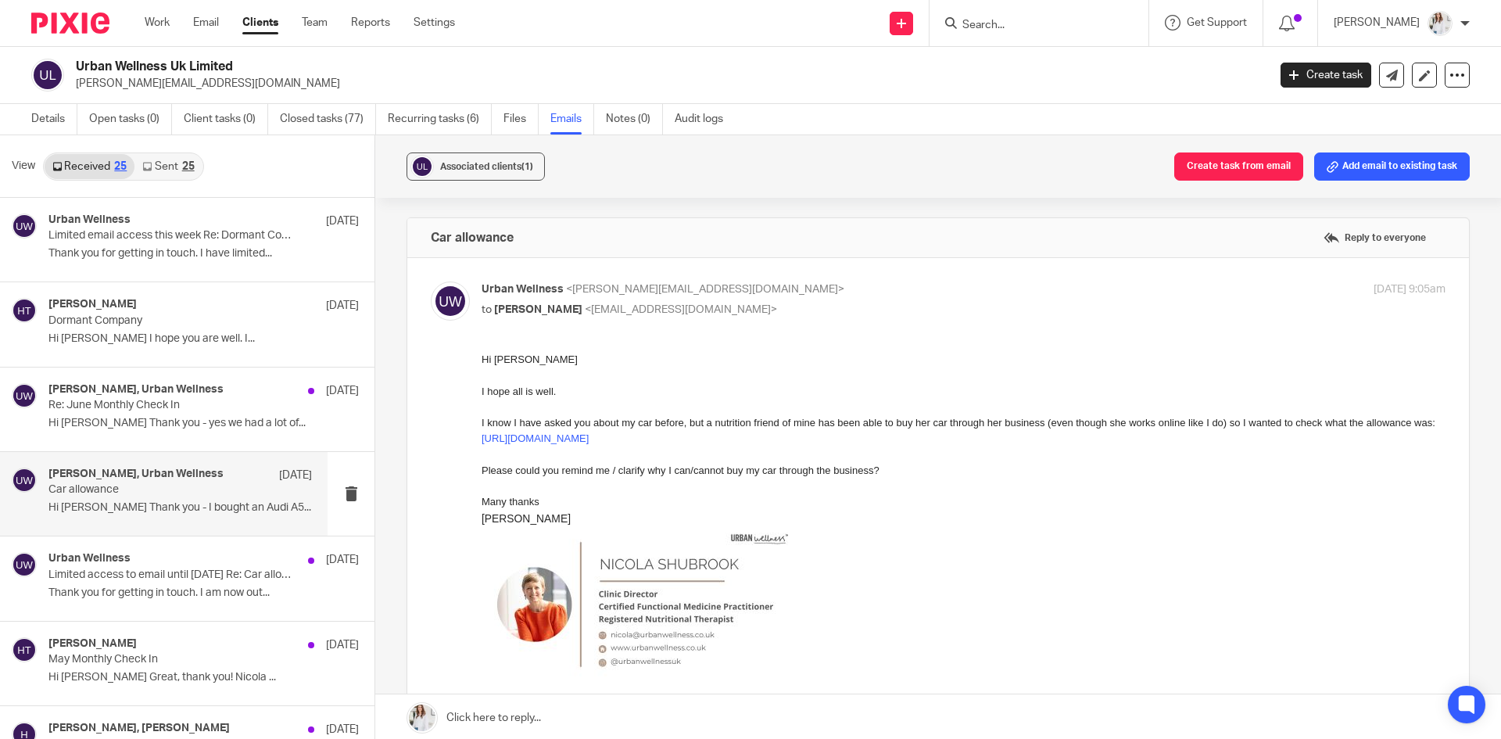
click at [793, 296] on p "Urban Wellness <nicola@urbanwellness.co.uk>" at bounding box center [803, 289] width 643 height 16
checkbox input "false"
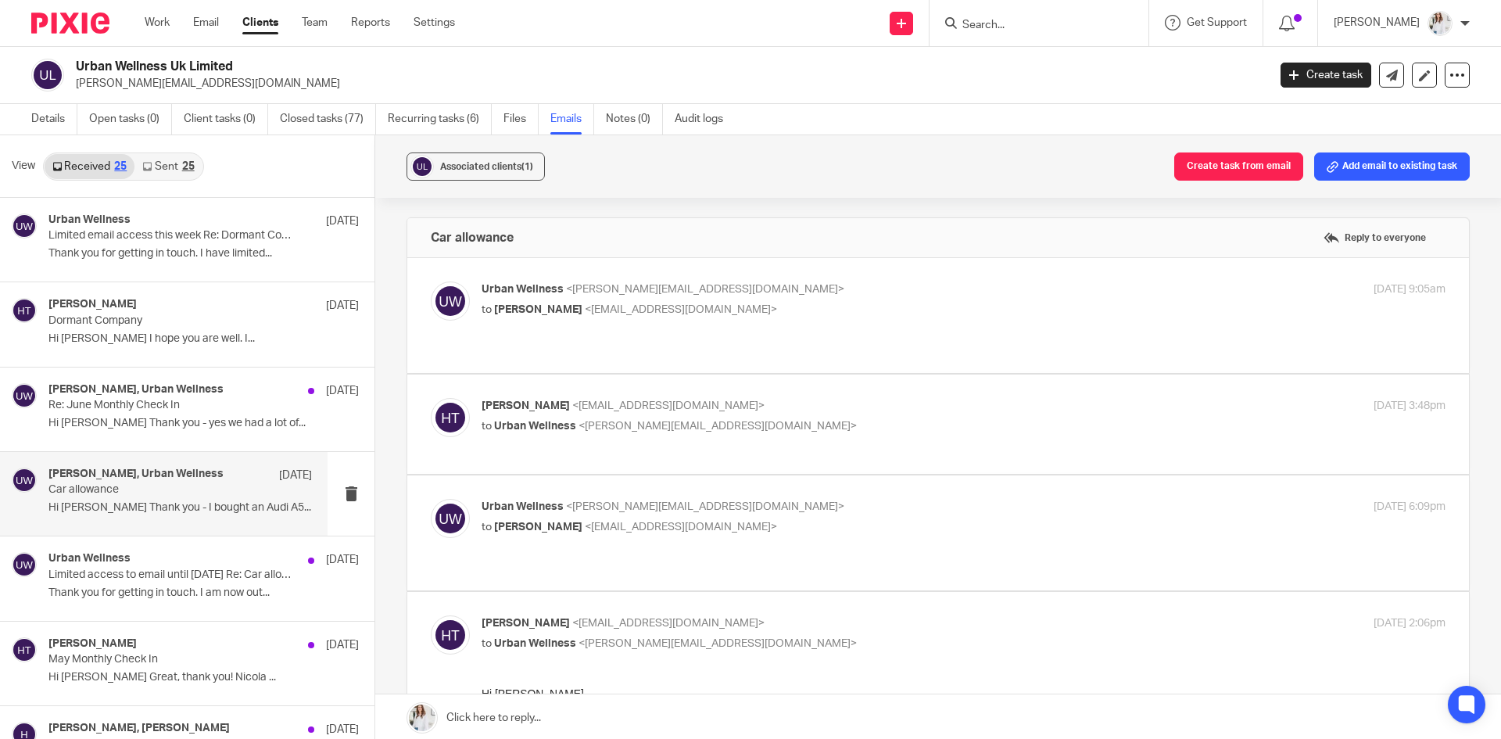
click at [811, 475] on label at bounding box center [938, 532] width 1062 height 115
click at [431, 498] on input "checkbox" at bounding box center [430, 498] width 1 height 1
checkbox input "true"
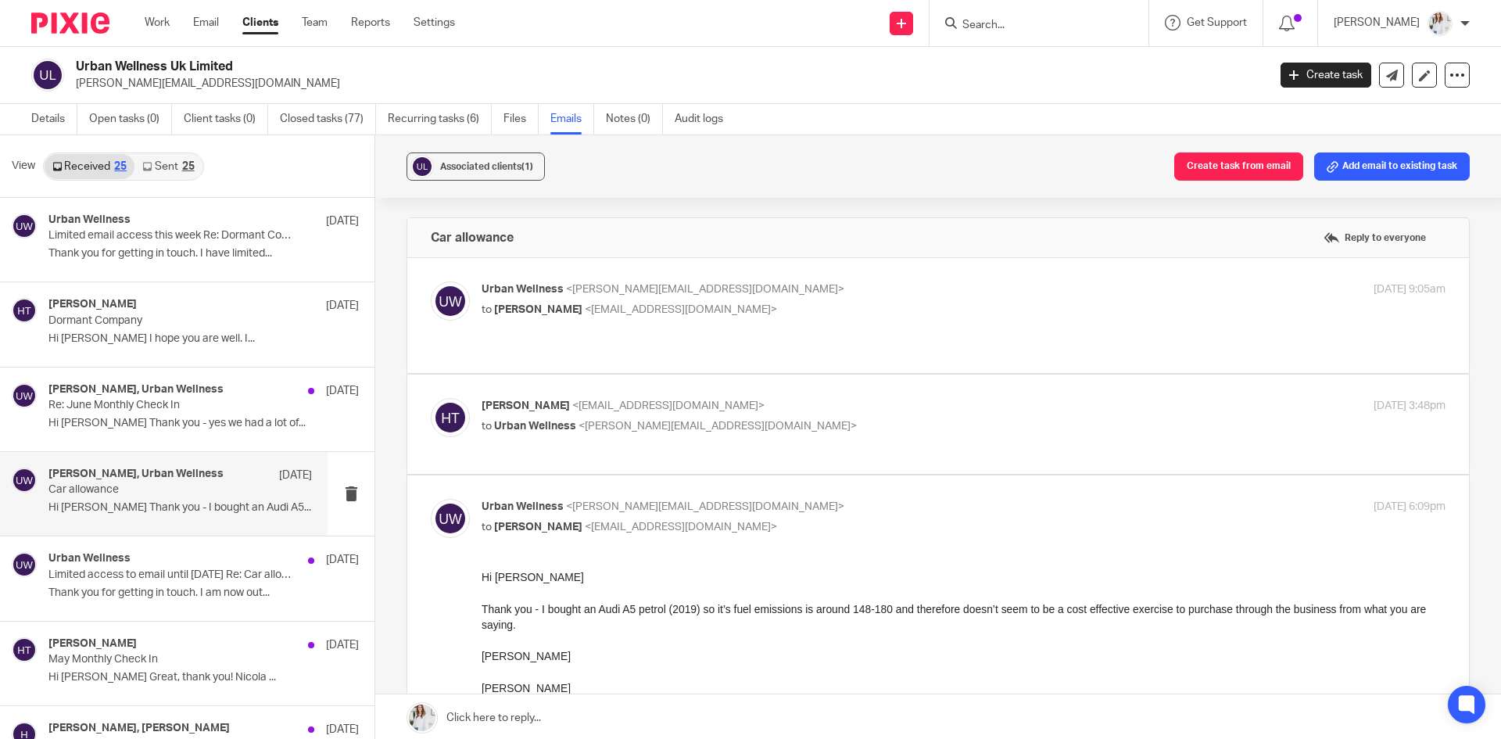
click at [810, 401] on div "Hayley Trask <hayley@wearemap.co.uk> to Urban Wellness <nicola@urbanwellness.co…" at bounding box center [803, 416] width 643 height 36
checkbox input "true"
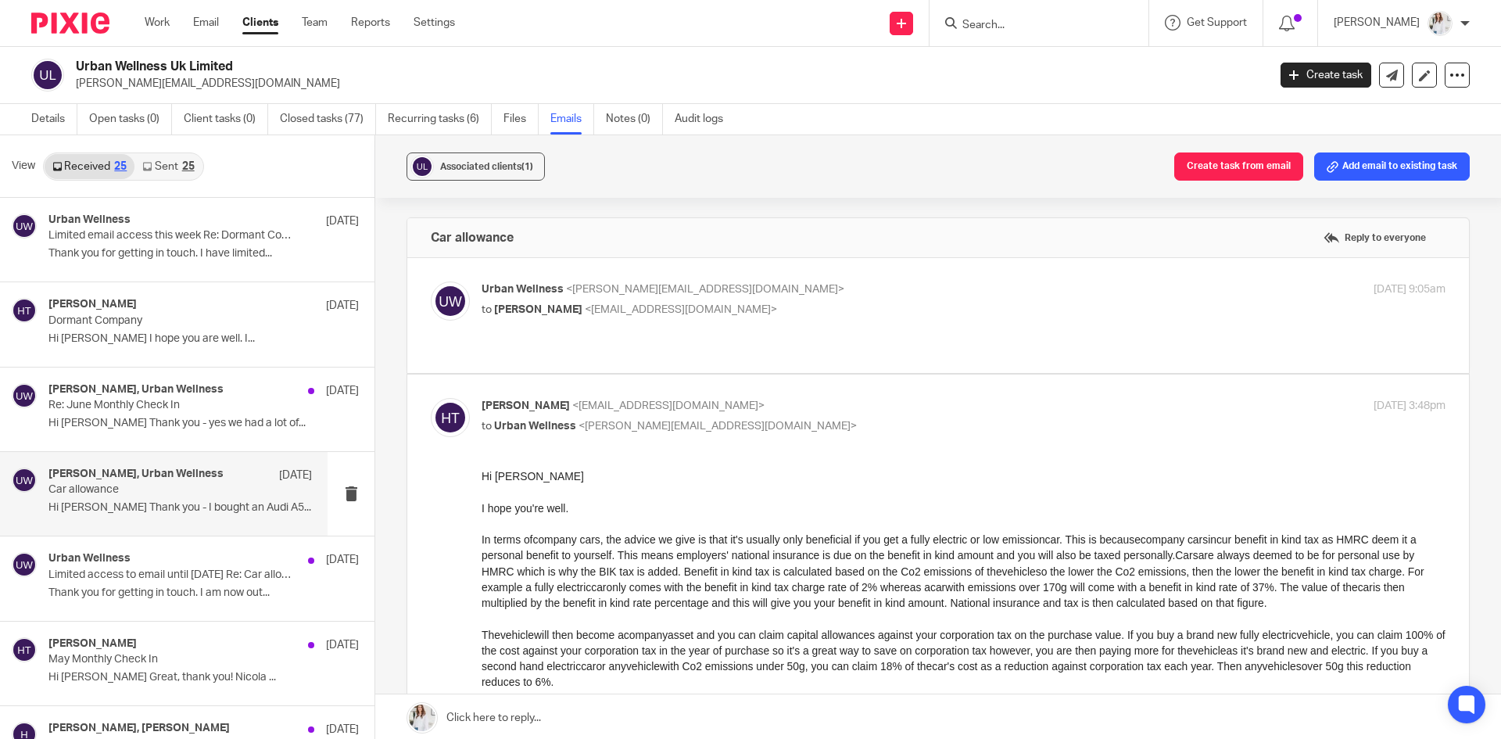
click at [822, 311] on p "to Hayley Trask <hayley@wearemap.co.uk>" at bounding box center [803, 310] width 643 height 16
checkbox input "true"
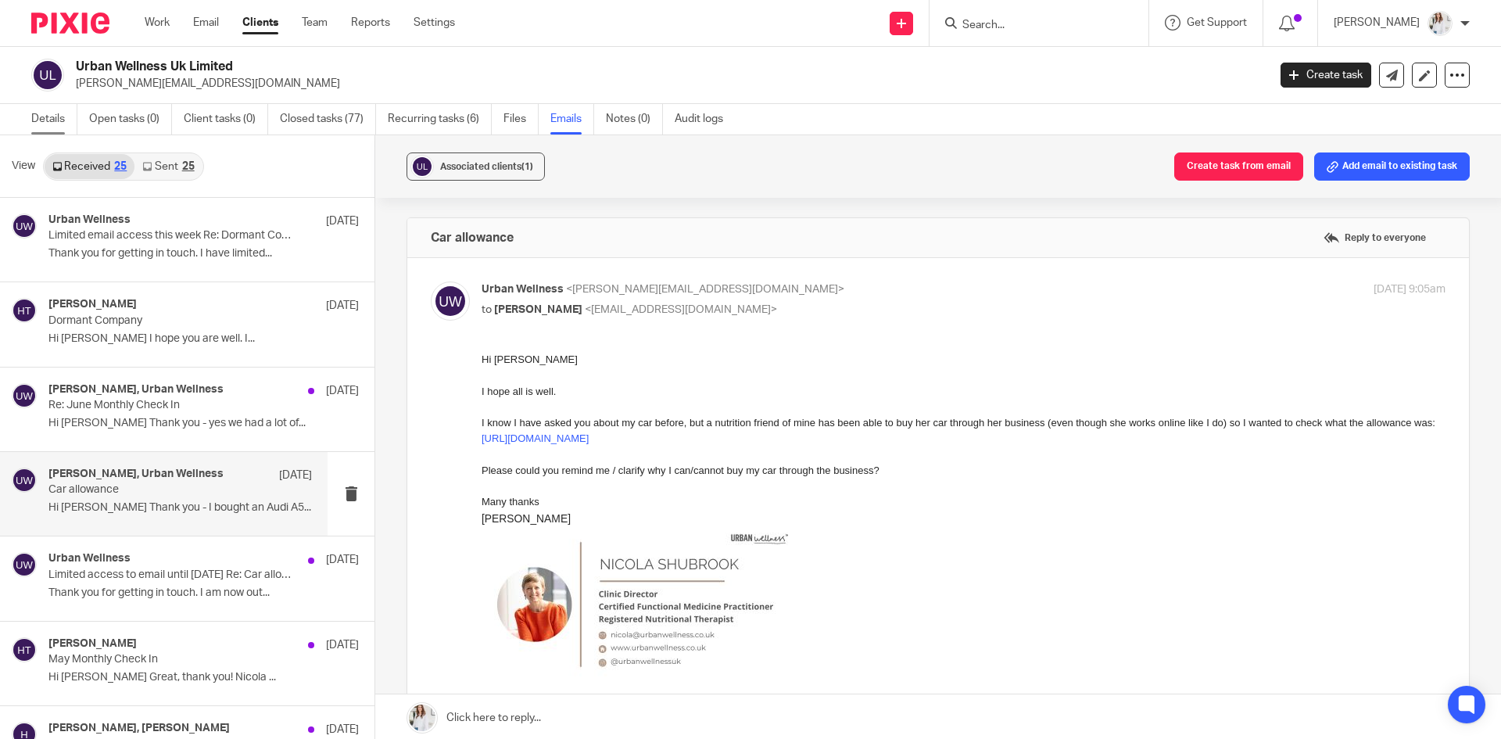
click at [59, 117] on link "Details" at bounding box center [54, 119] width 46 height 30
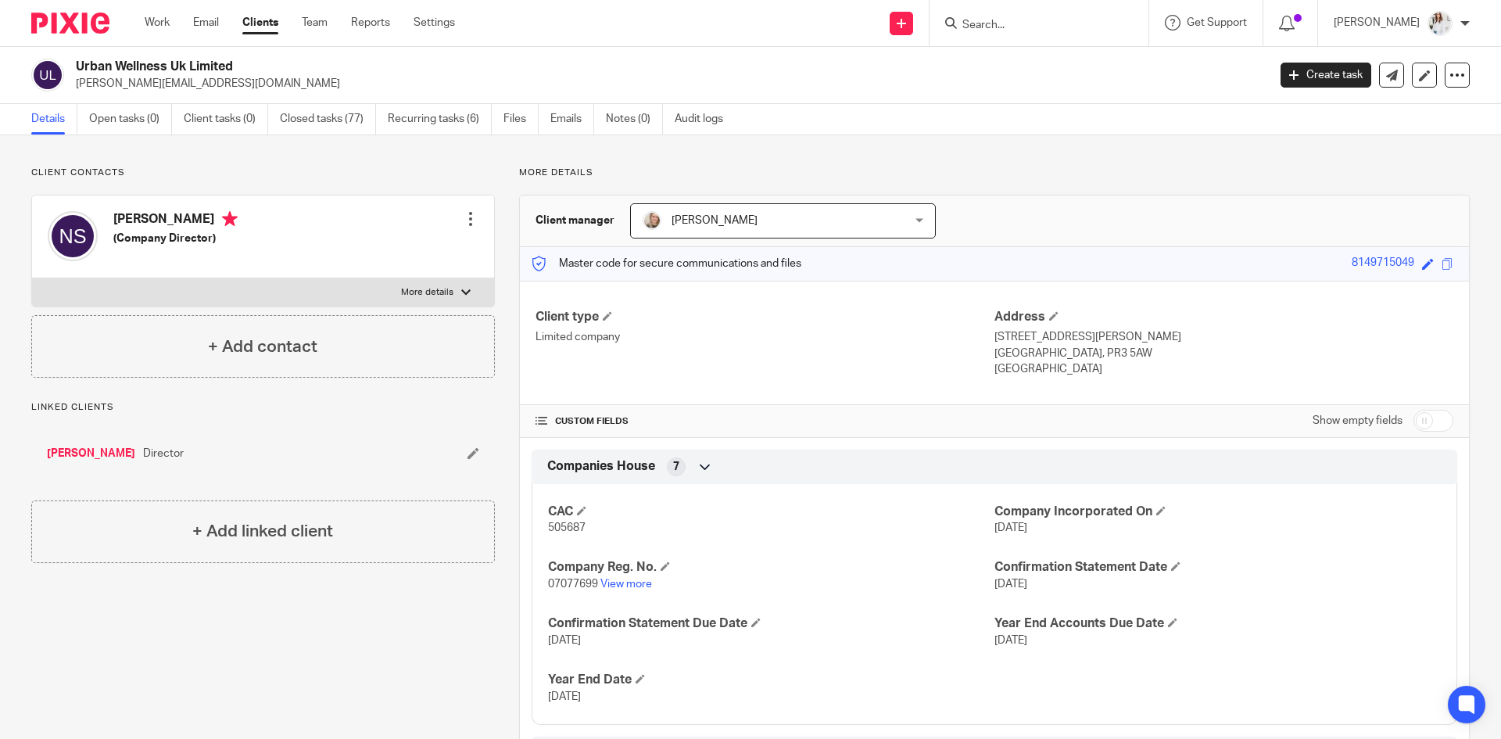
drag, startPoint x: 231, startPoint y: 88, endPoint x: 77, endPoint y: 86, distance: 154.0
click at [77, 86] on p "[PERSON_NAME][EMAIL_ADDRESS][DOMAIN_NAME]" at bounding box center [666, 84] width 1181 height 16
drag, startPoint x: 256, startPoint y: 87, endPoint x: 75, endPoint y: 84, distance: 181.4
click at [75, 84] on div "Urban Wellness Uk Limited [PERSON_NAME][EMAIL_ADDRESS][DOMAIN_NAME]" at bounding box center [644, 75] width 1226 height 33
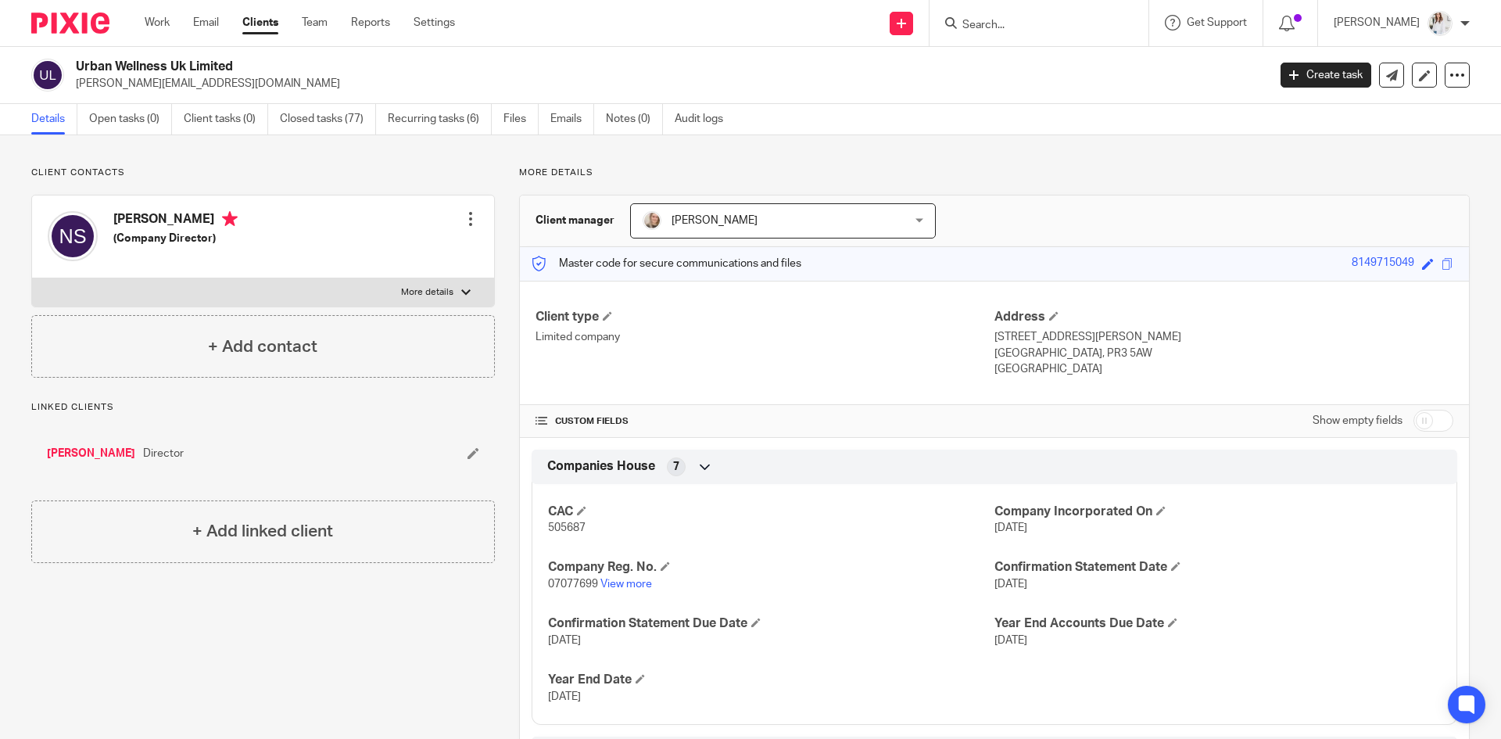
copy p "[PERSON_NAME][EMAIL_ADDRESS][DOMAIN_NAME]"
click at [972, 29] on div at bounding box center [1036, 23] width 182 height 20
click at [982, 29] on input "Search" at bounding box center [1031, 26] width 141 height 14
type input "xda"
click at [1050, 64] on link at bounding box center [1055, 60] width 194 height 23
